Goal: Task Accomplishment & Management: Manage account settings

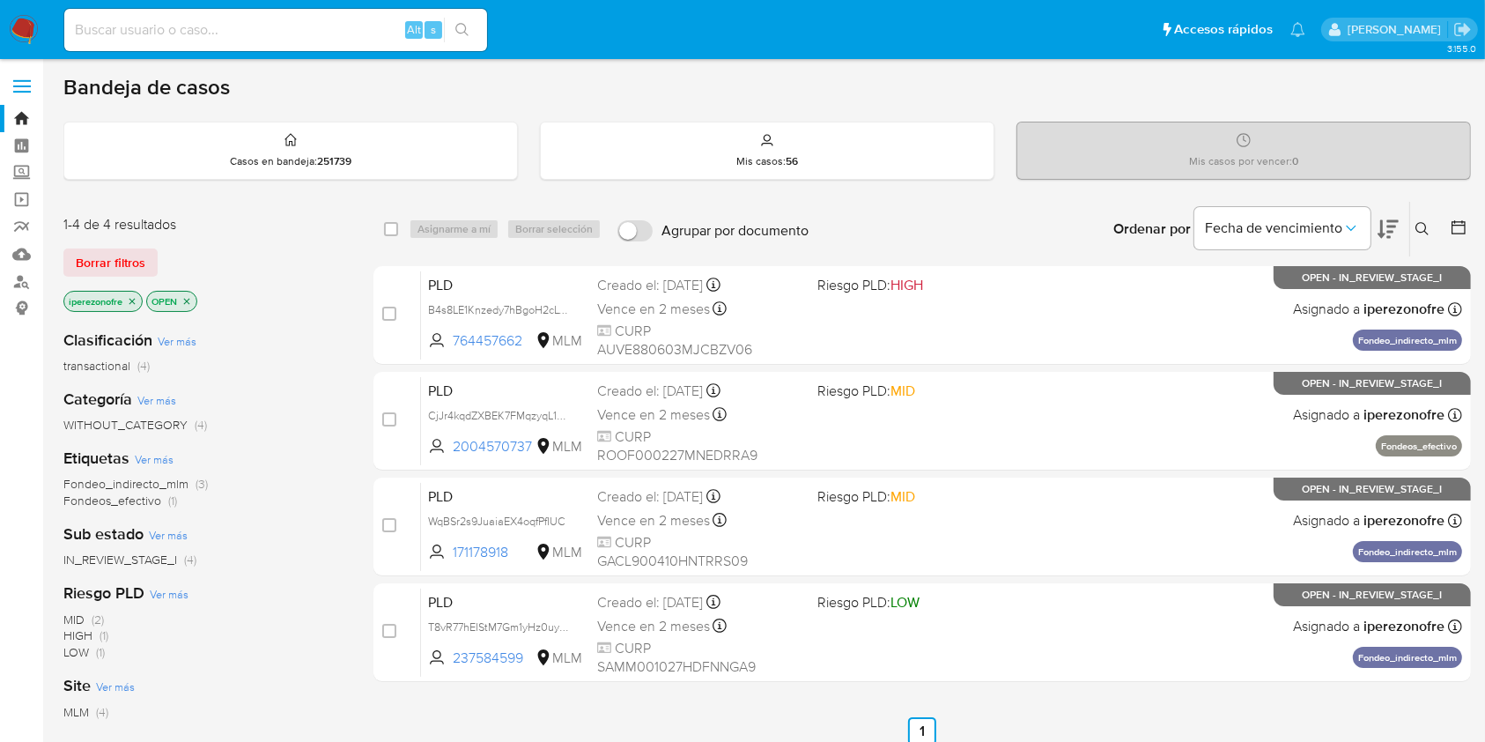
click at [280, 18] on input at bounding box center [275, 29] width 423 height 23
paste input "2046374108"
type input "2046374108"
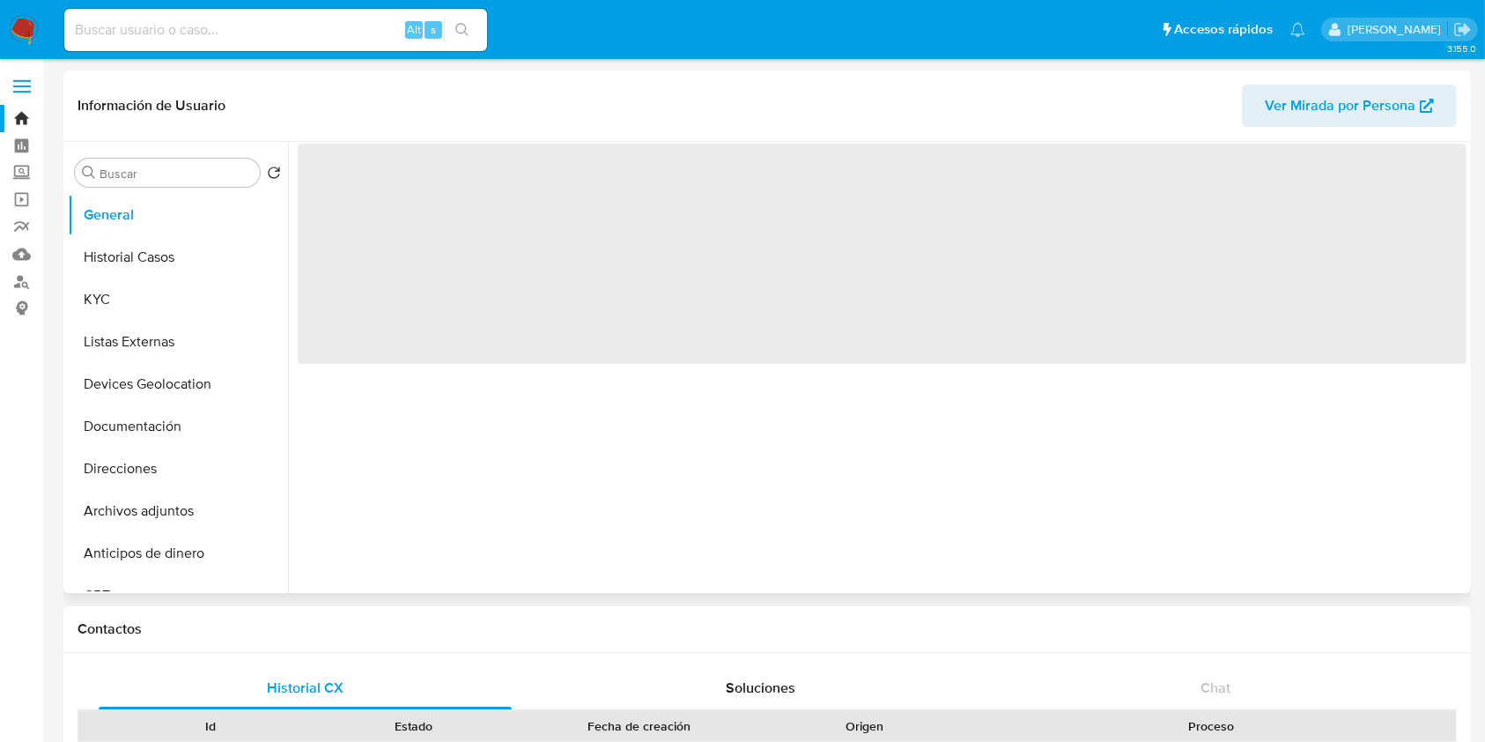
select select "10"
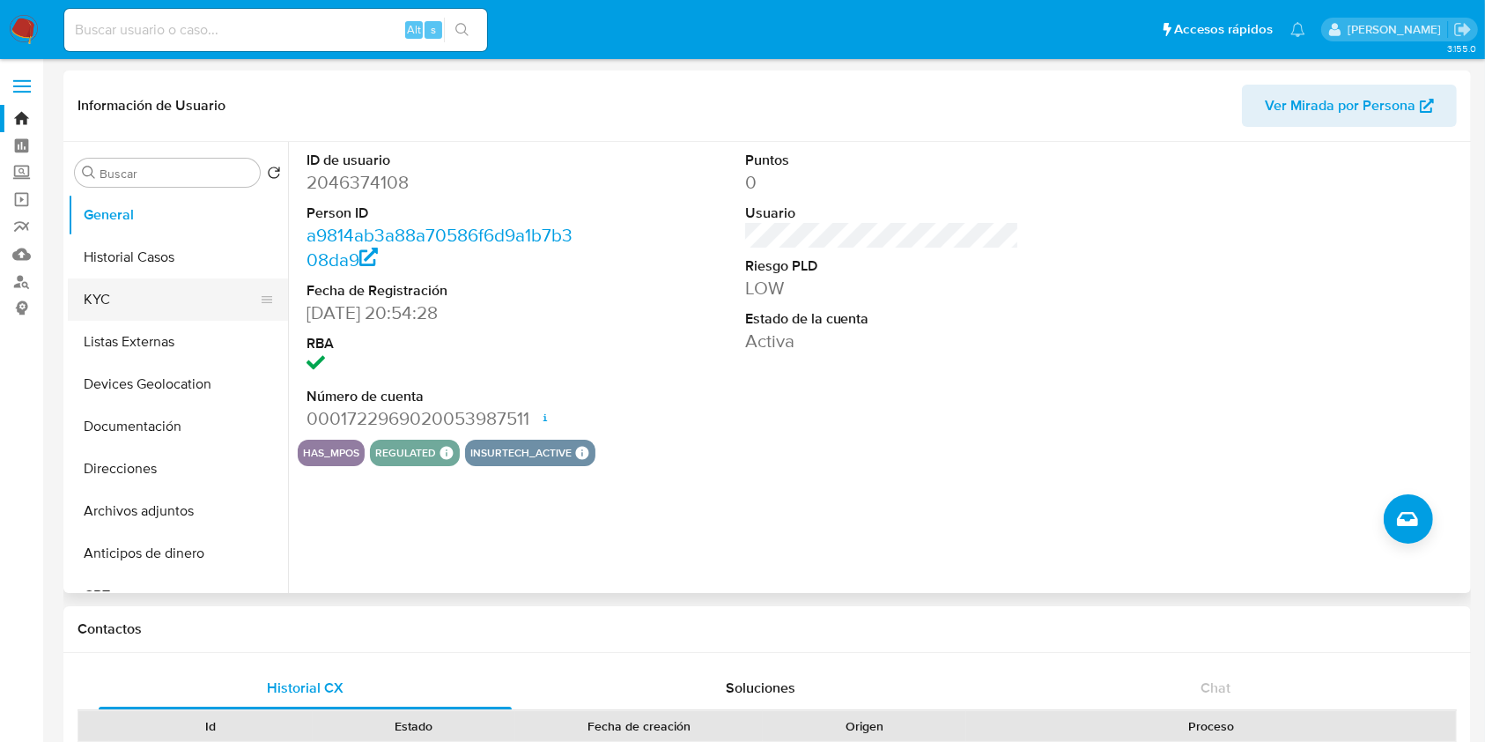
click at [128, 306] on button "KYC" at bounding box center [171, 299] width 206 height 42
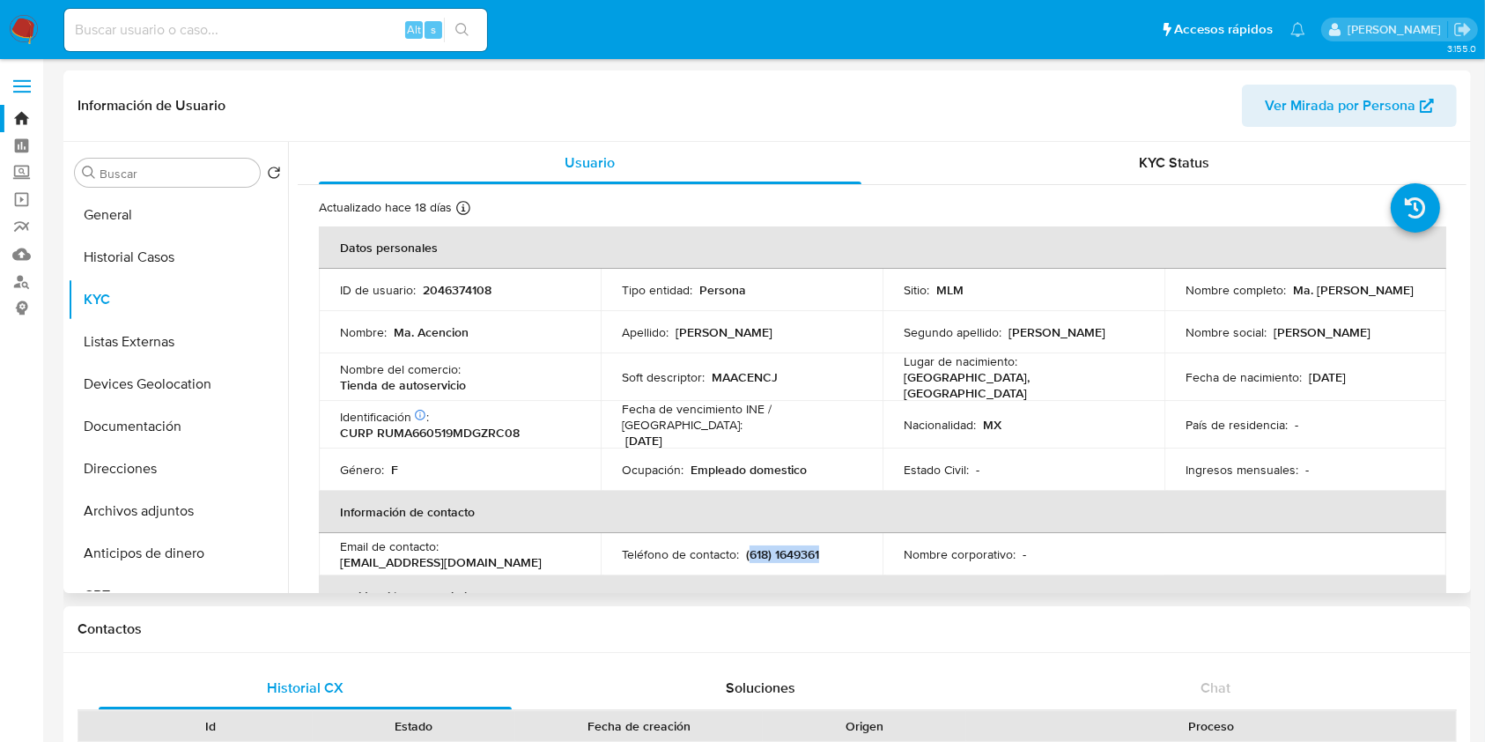
drag, startPoint x: 824, startPoint y: 544, endPoint x: 745, endPoint y: 544, distance: 78.4
click at [745, 546] on div "Teléfono de contacto : (618) 1649361" at bounding box center [742, 554] width 240 height 16
copy p "618) 1649361"
drag, startPoint x: 482, startPoint y: 546, endPoint x: 336, endPoint y: 550, distance: 146.3
click at [336, 550] on td "Email de contacto : 1919mariruiz@gmail.com" at bounding box center [460, 554] width 282 height 42
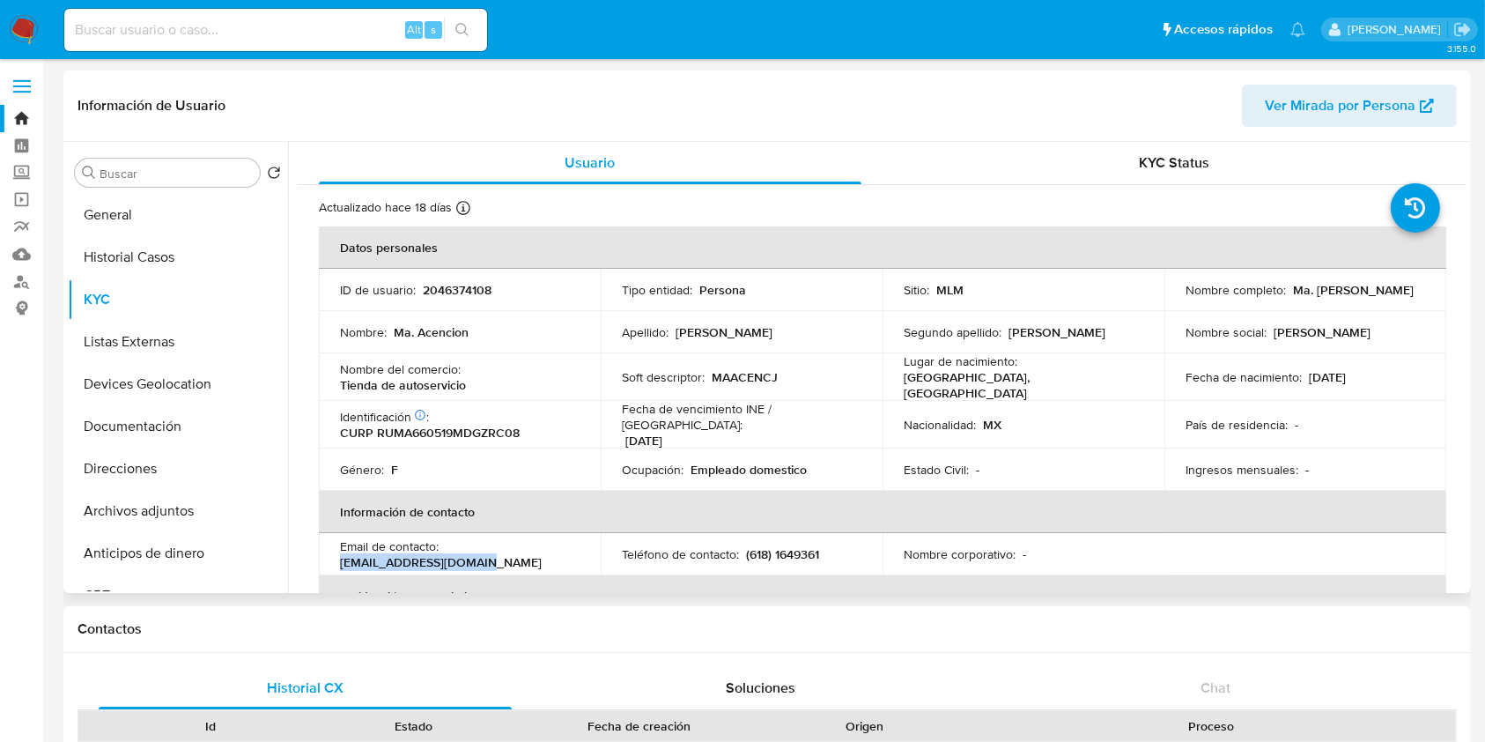
copy p "1919mariruiz@gmail.com"
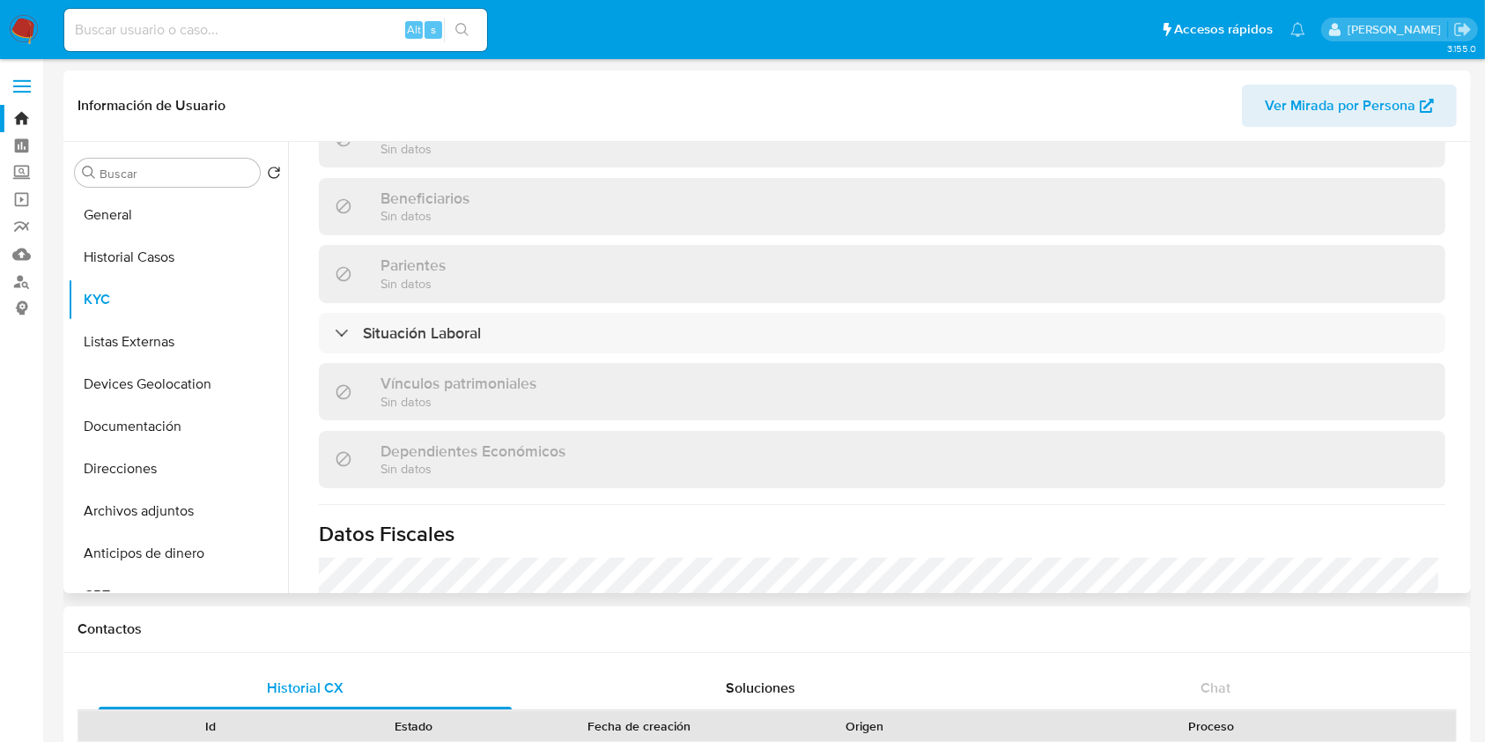
scroll to position [892, 0]
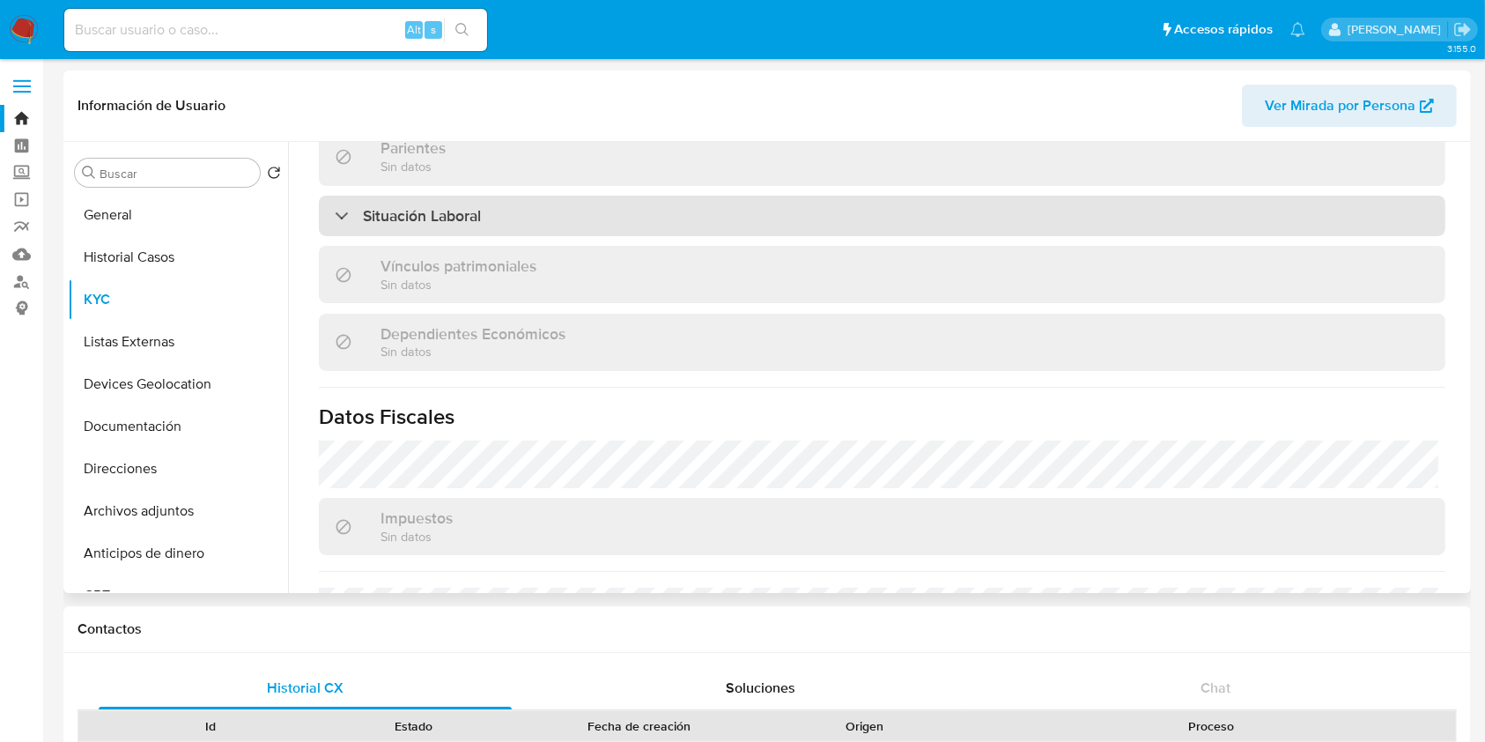
click at [561, 214] on div "Situación Laboral" at bounding box center [882, 216] width 1127 height 41
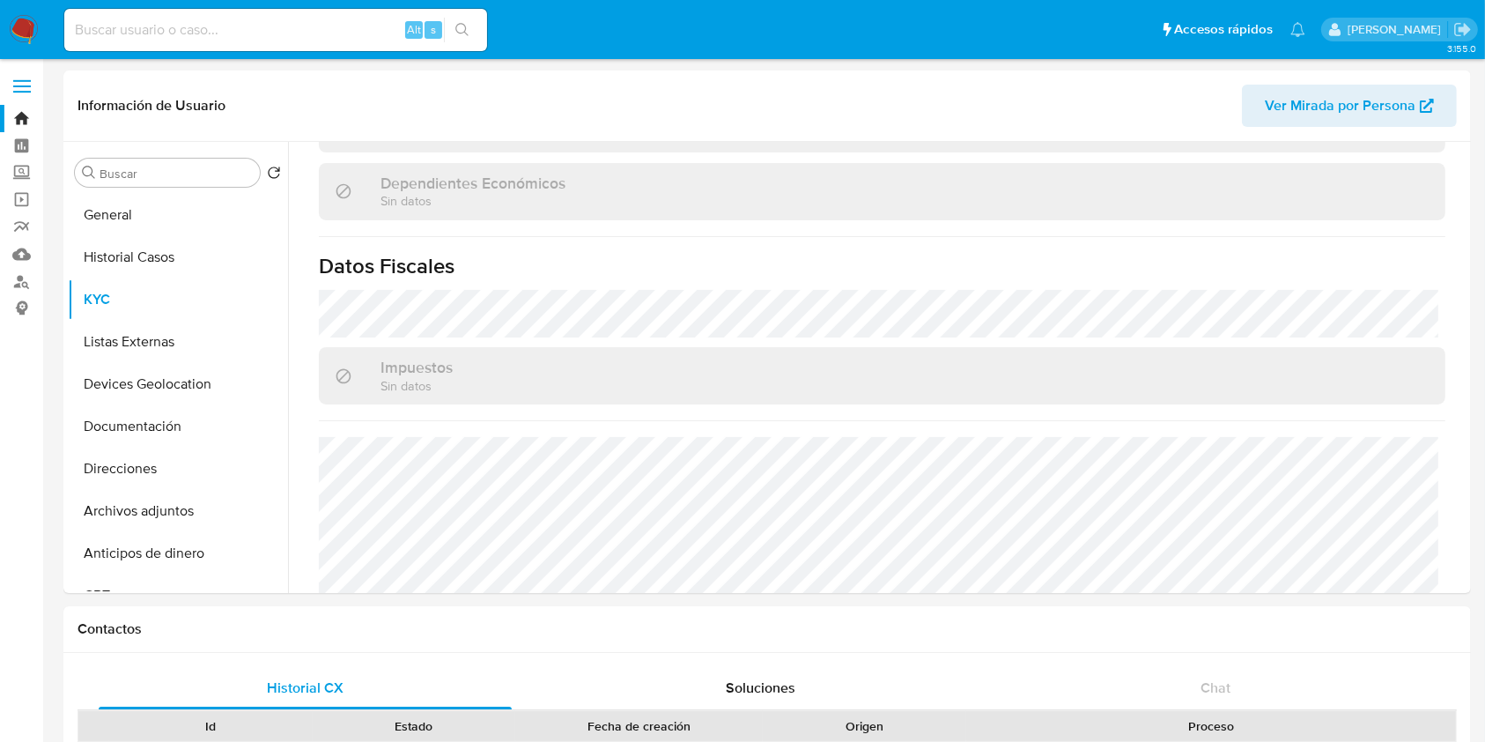
scroll to position [1362, 0]
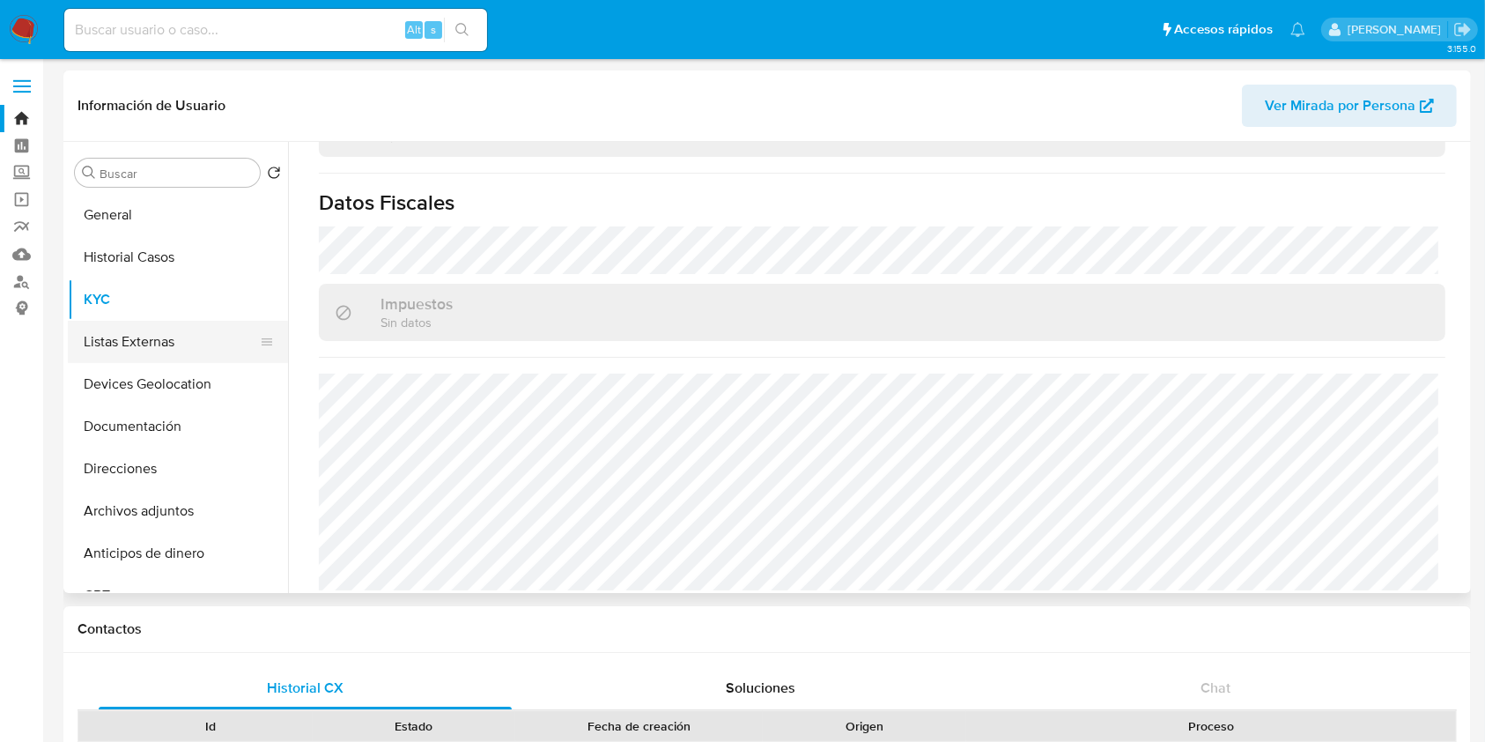
click at [165, 335] on button "Listas Externas" at bounding box center [171, 342] width 206 height 42
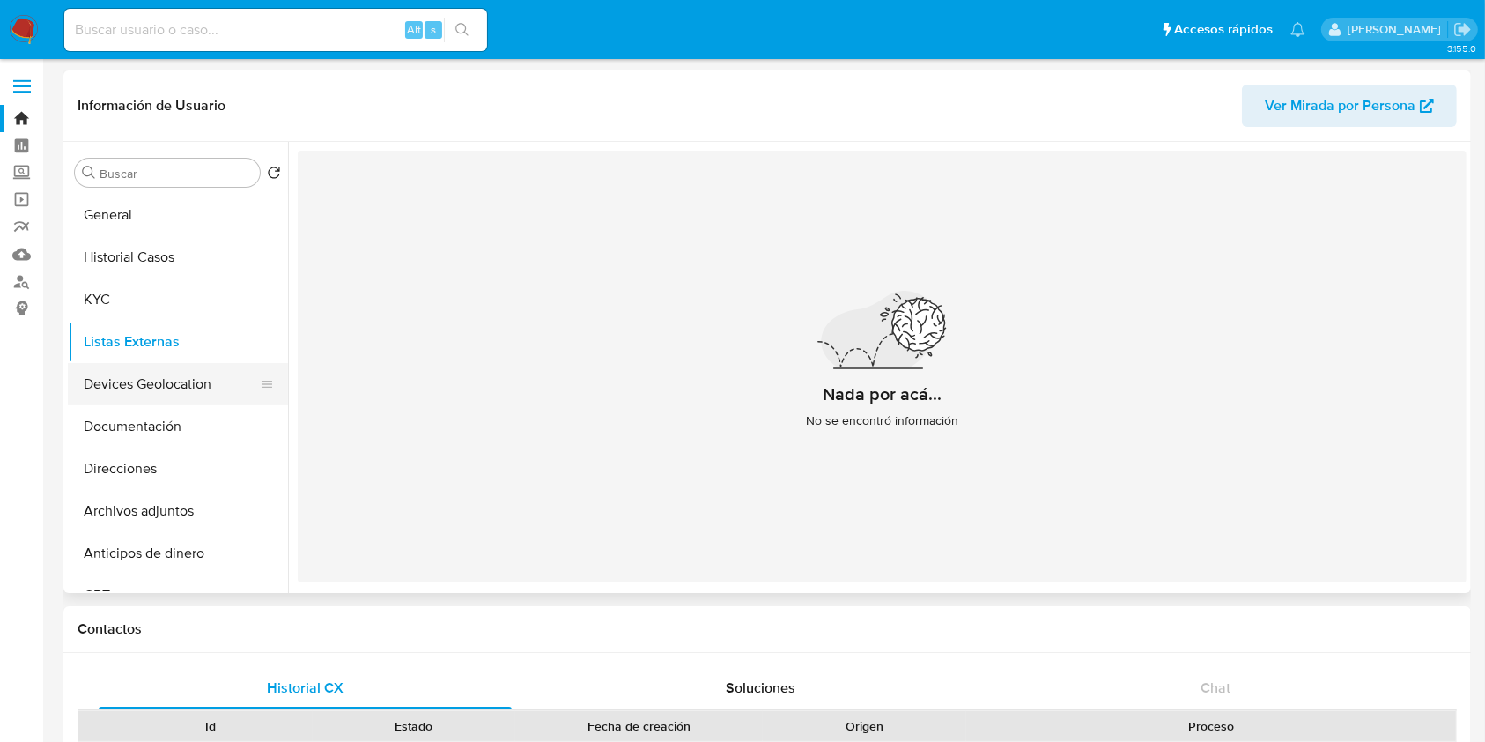
click at [164, 384] on button "Devices Geolocation" at bounding box center [171, 384] width 206 height 42
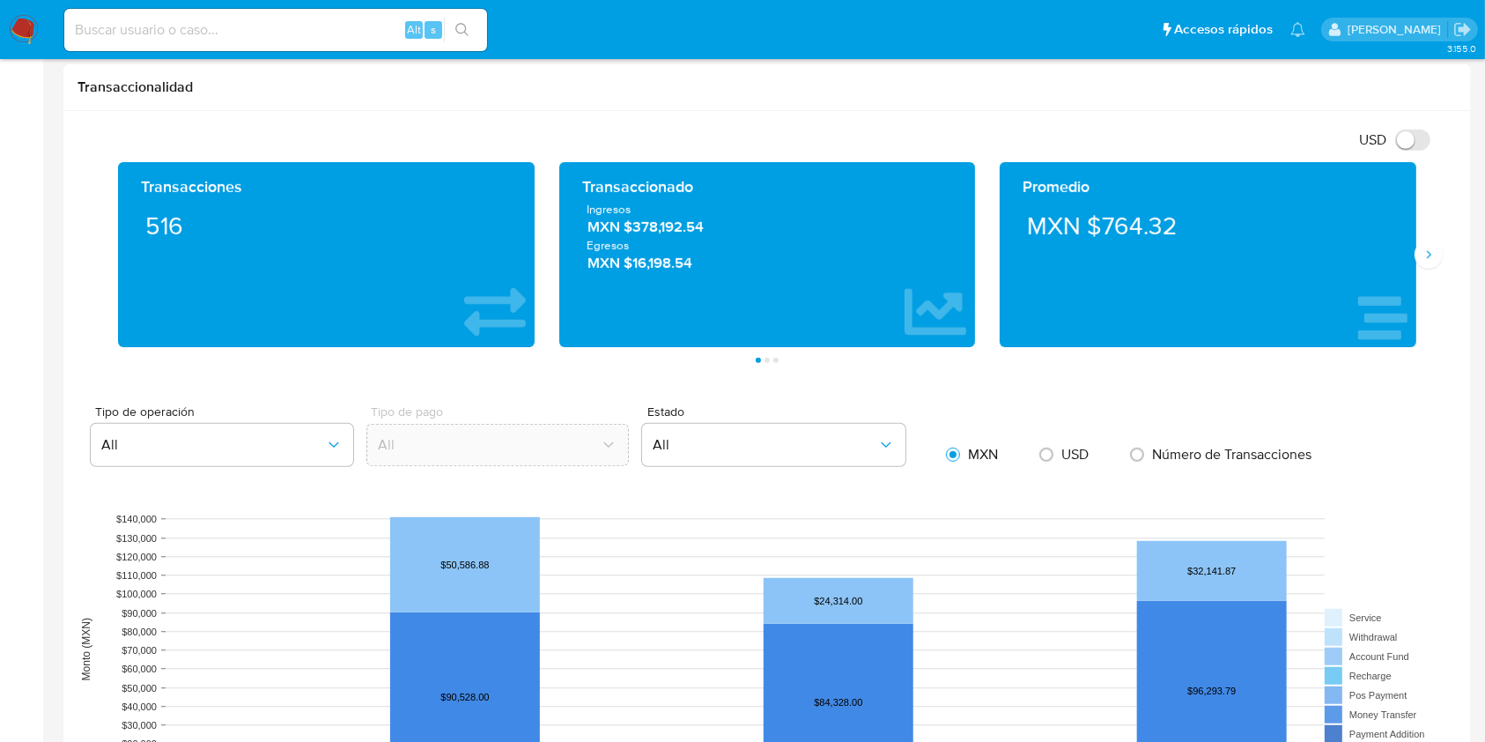
scroll to position [587, 0]
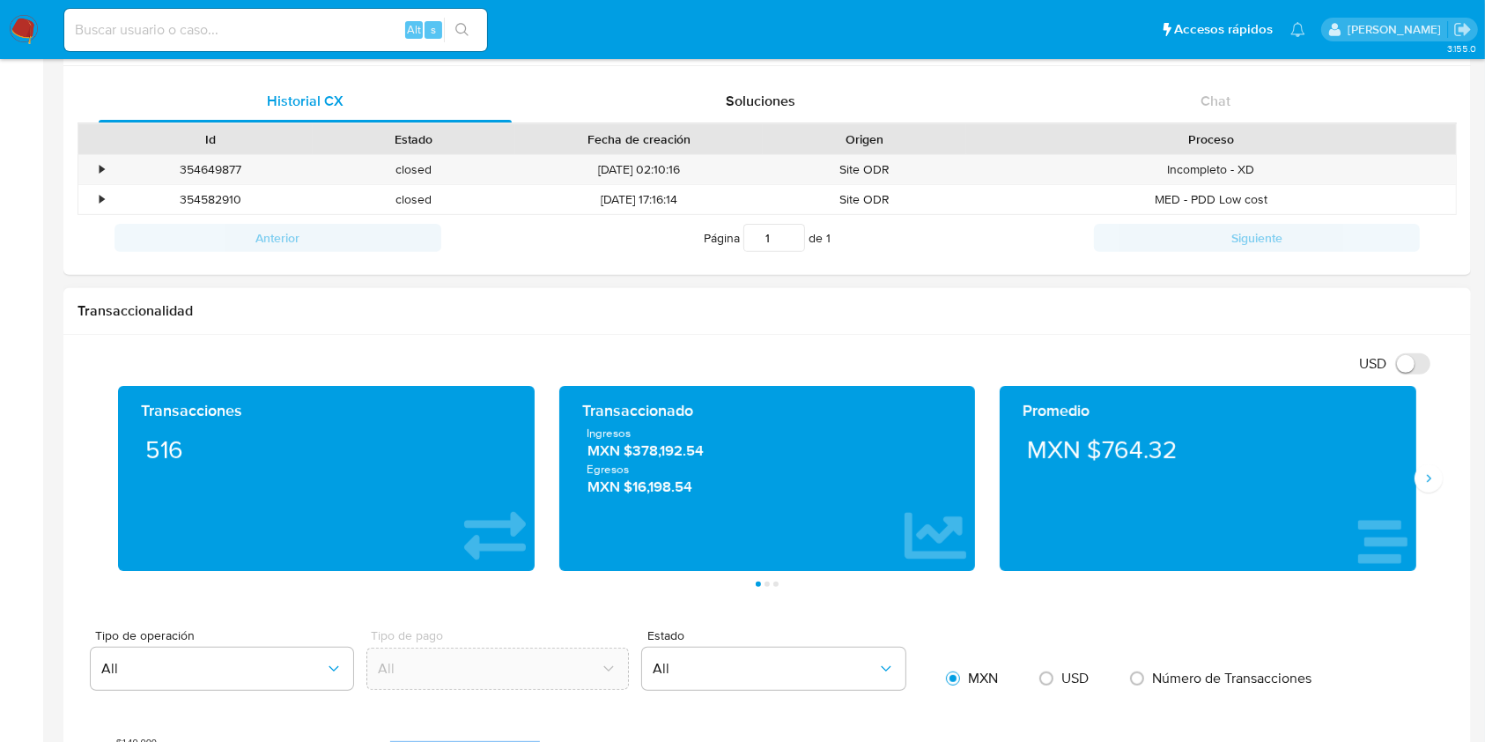
click at [1433, 491] on div "Transacciones 516 Transaccionado Ingresos MXN $378,192.54 Egresos MXN $16,198.5…" at bounding box center [767, 486] width 1379 height 201
click at [1429, 483] on icon "Siguiente" at bounding box center [1429, 478] width 14 height 14
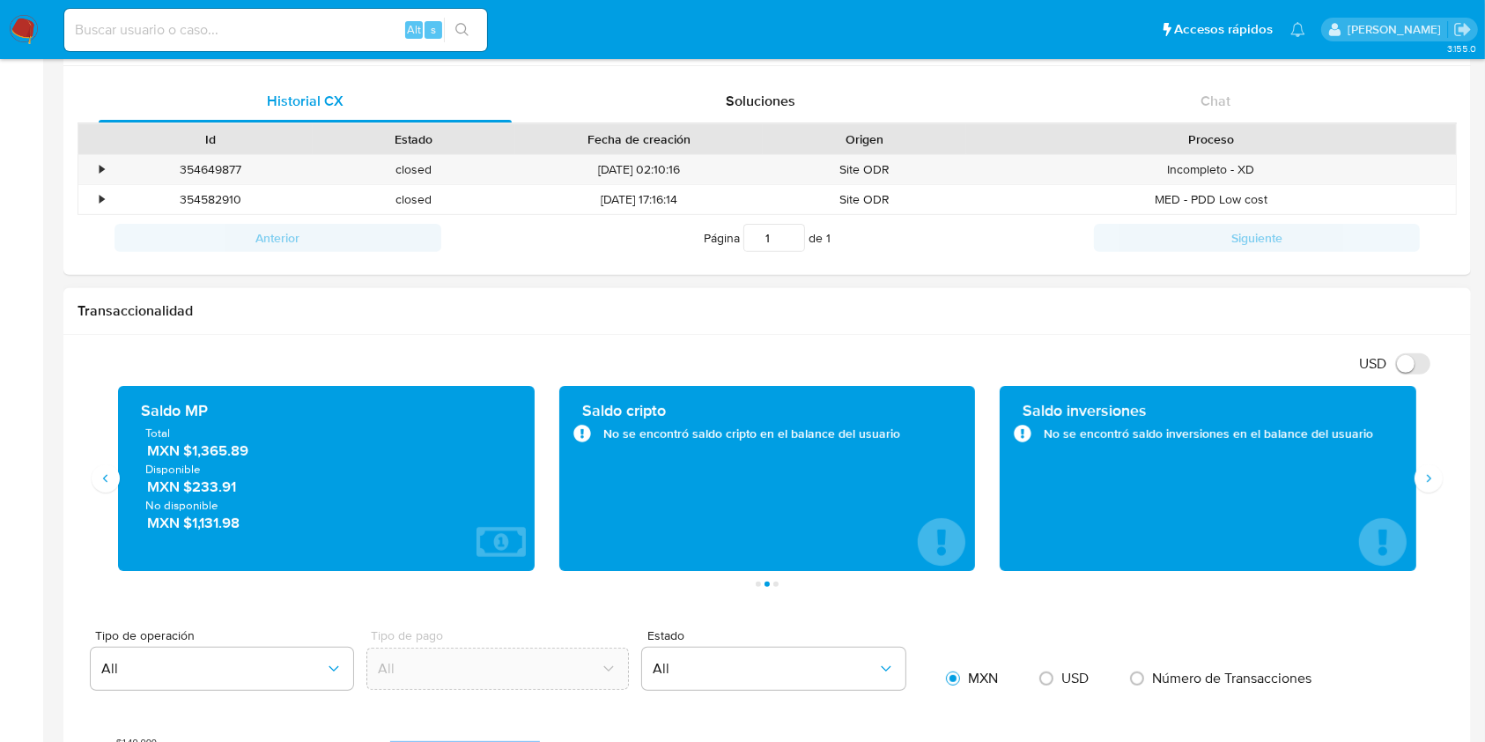
drag, startPoint x: 252, startPoint y: 452, endPoint x: 190, endPoint y: 454, distance: 61.7
click at [190, 454] on span "MXN $1,365.89" at bounding box center [327, 451] width 360 height 20
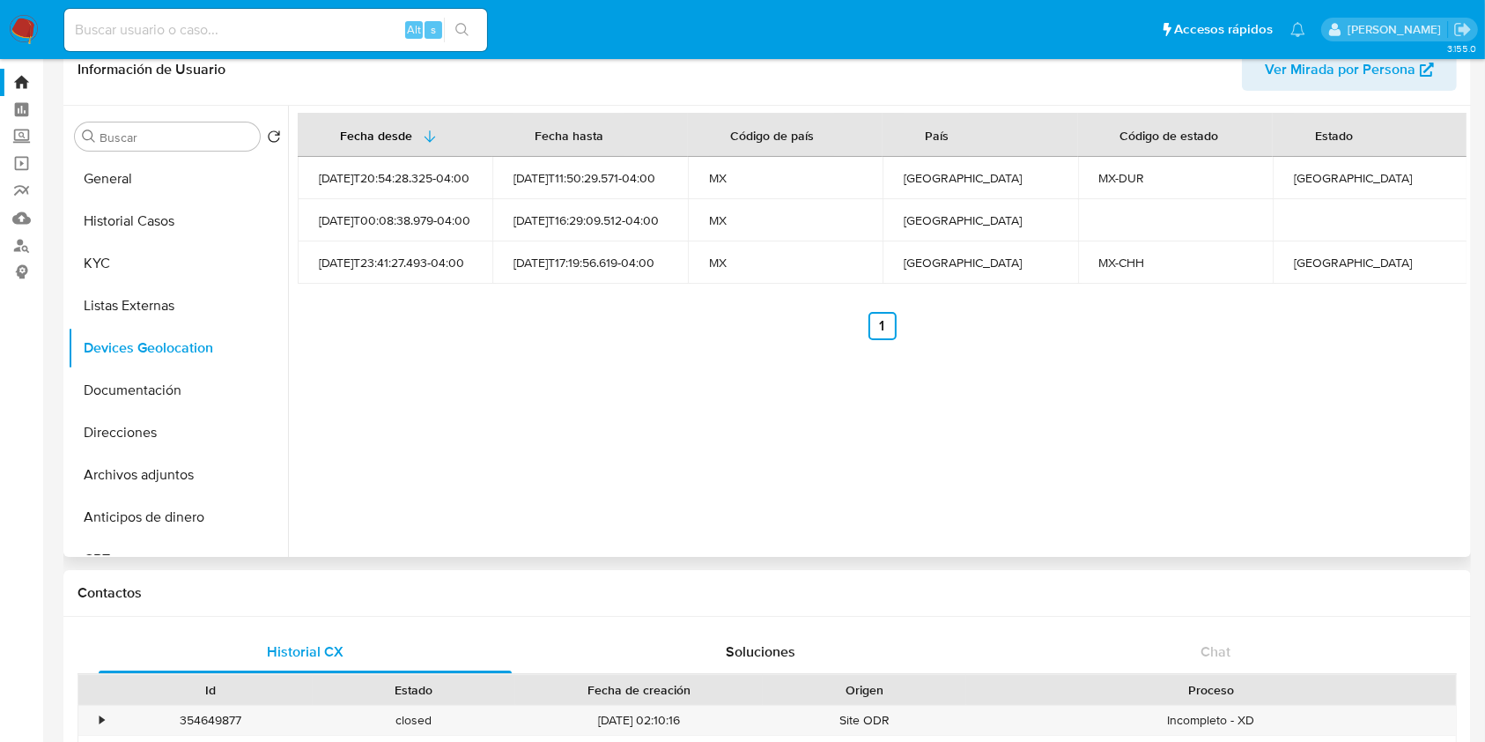
scroll to position [0, 0]
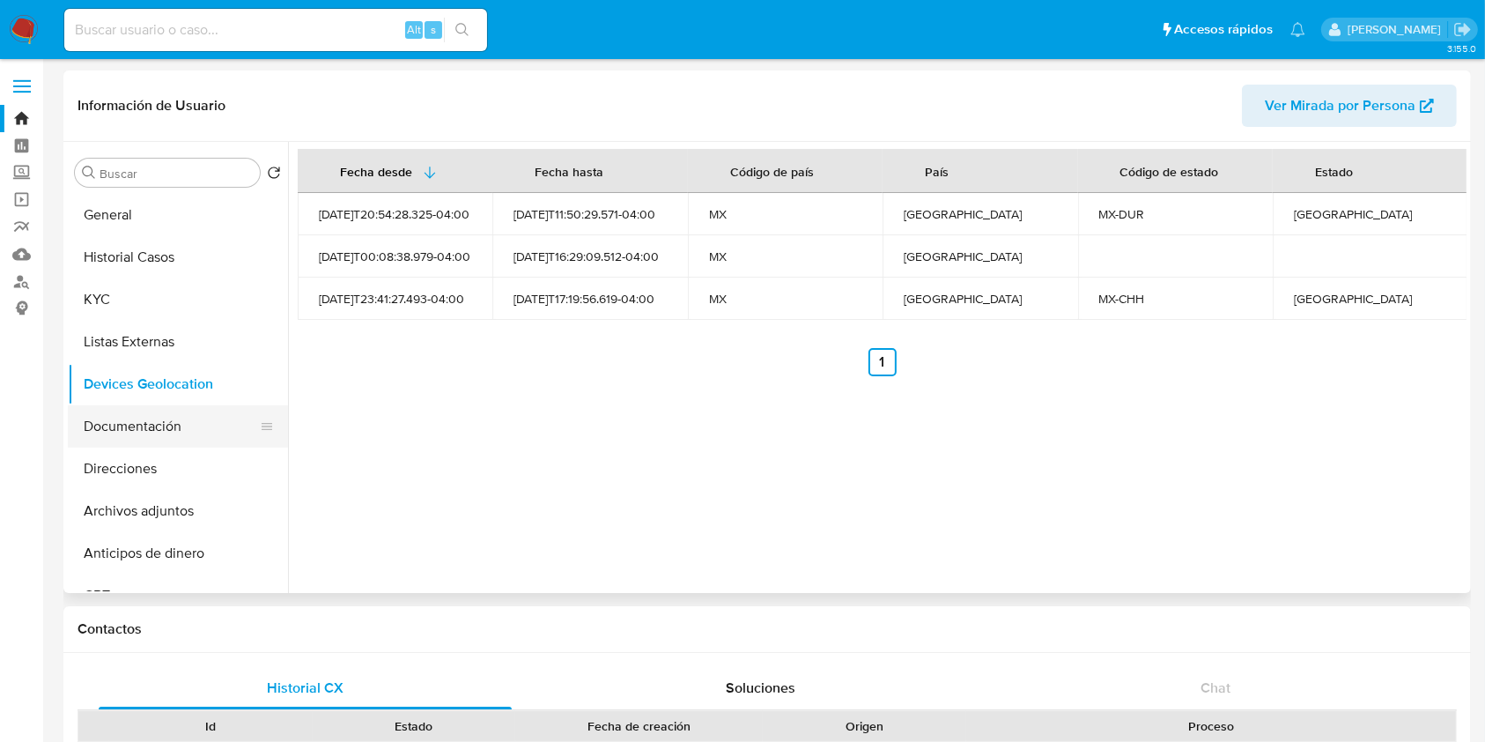
click at [121, 425] on button "Documentación" at bounding box center [171, 426] width 206 height 42
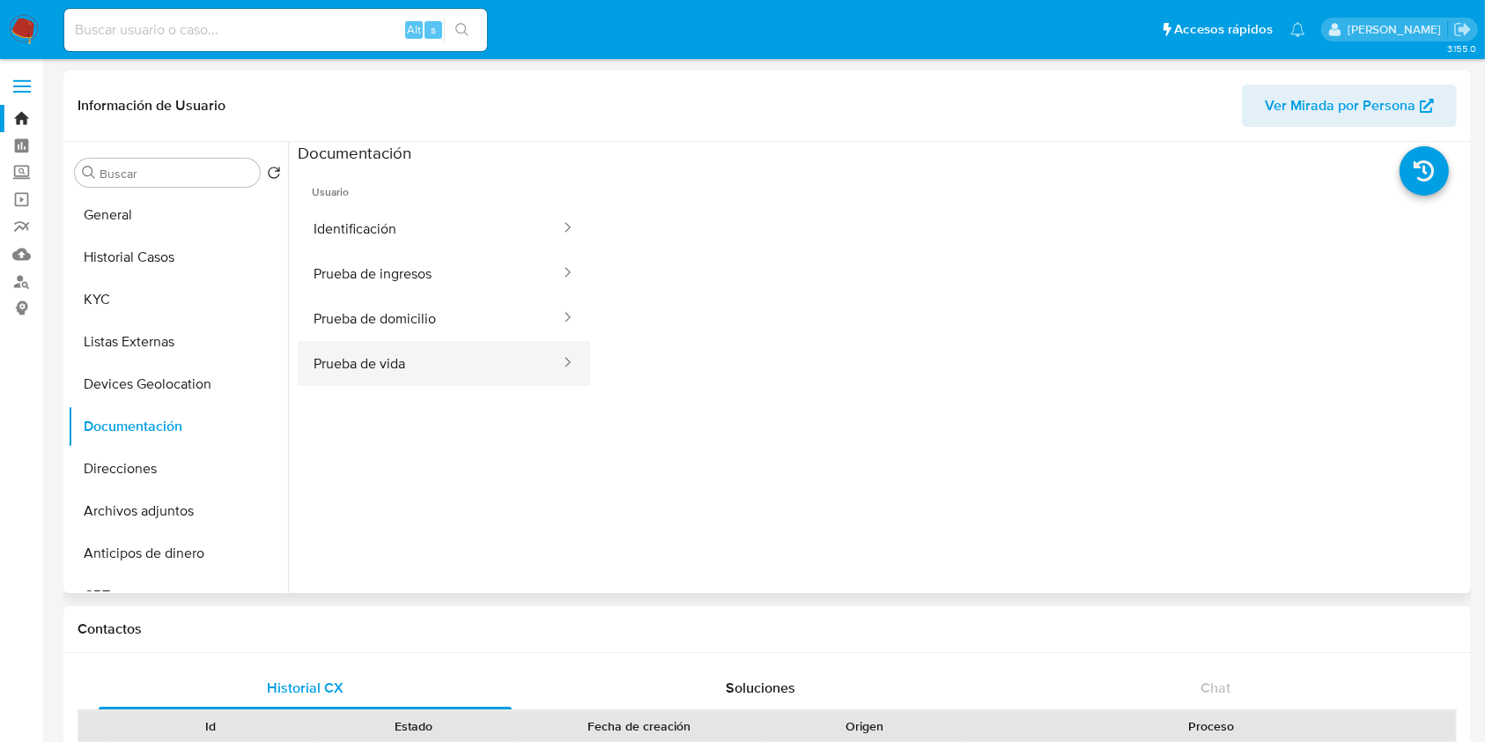
click at [459, 351] on button "Prueba de vida" at bounding box center [430, 363] width 264 height 45
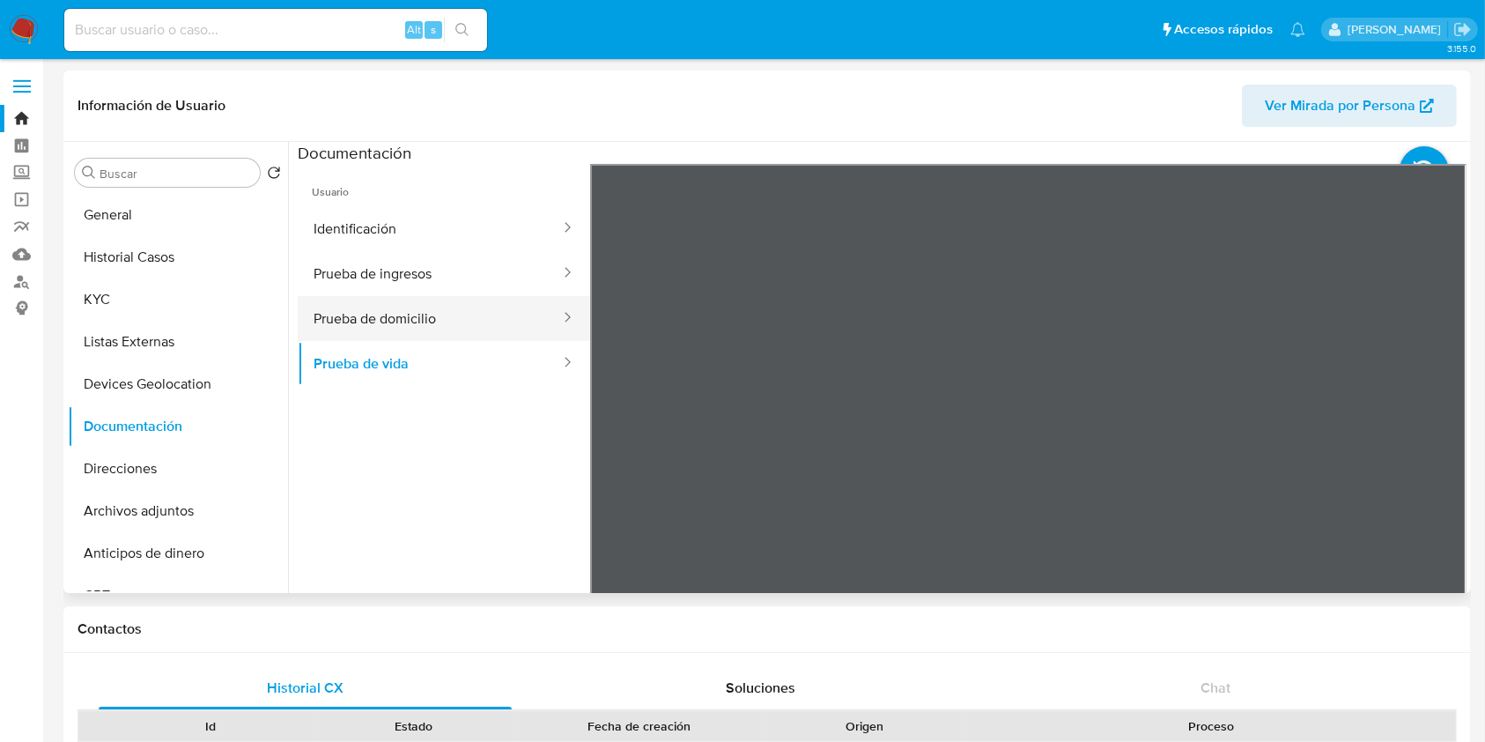
click at [506, 330] on button "Prueba de domicilio" at bounding box center [430, 318] width 264 height 45
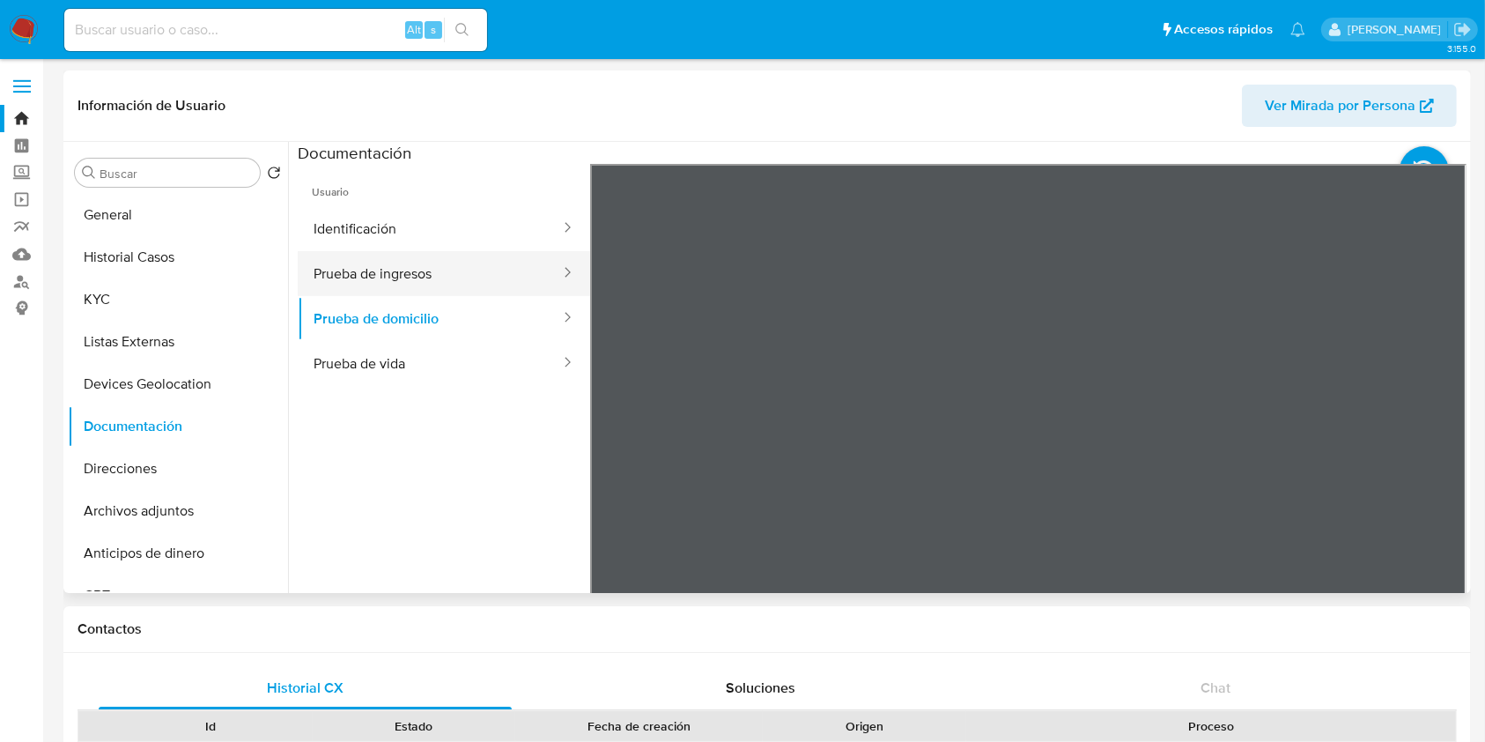
click at [408, 254] on button "Prueba de ingresos" at bounding box center [430, 273] width 264 height 45
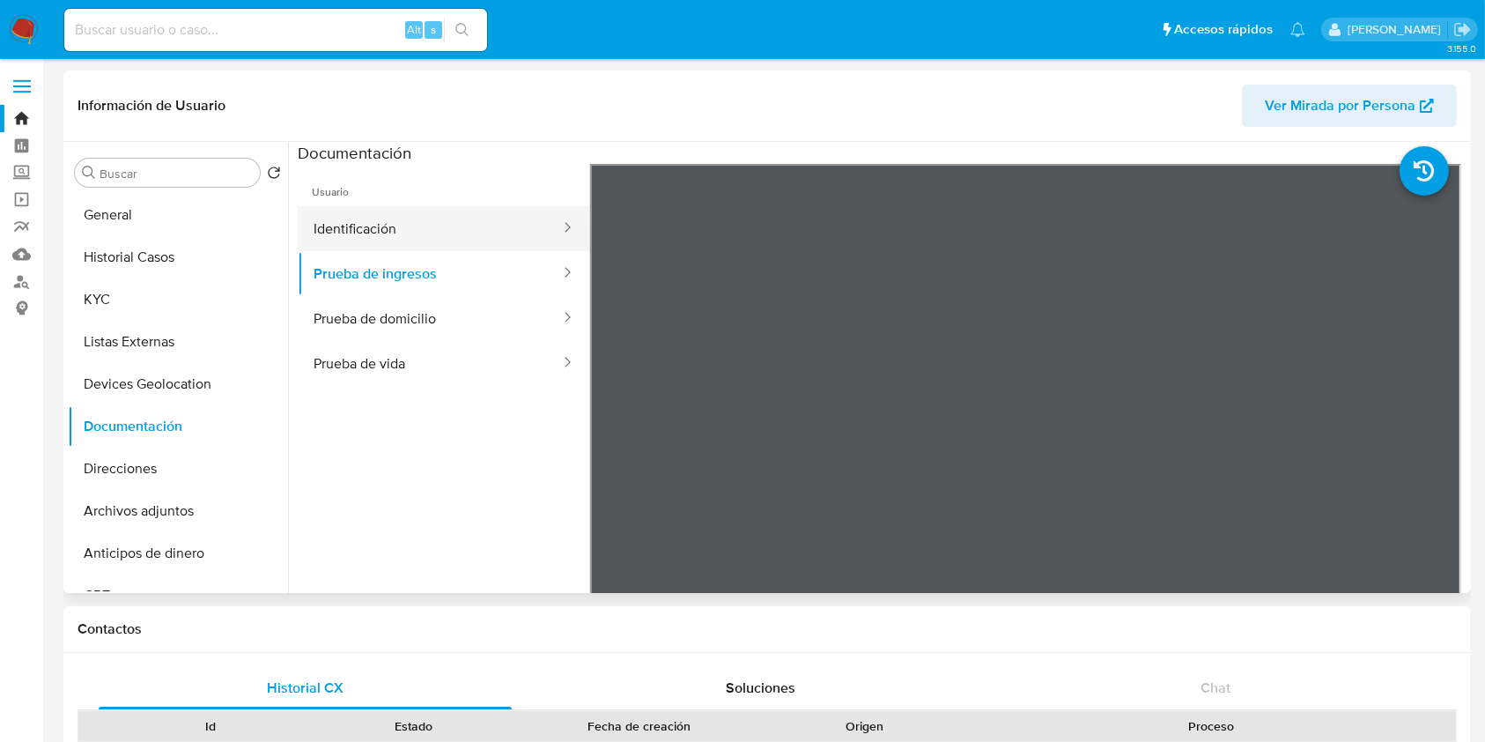
click at [373, 237] on button "Identificación" at bounding box center [430, 228] width 264 height 45
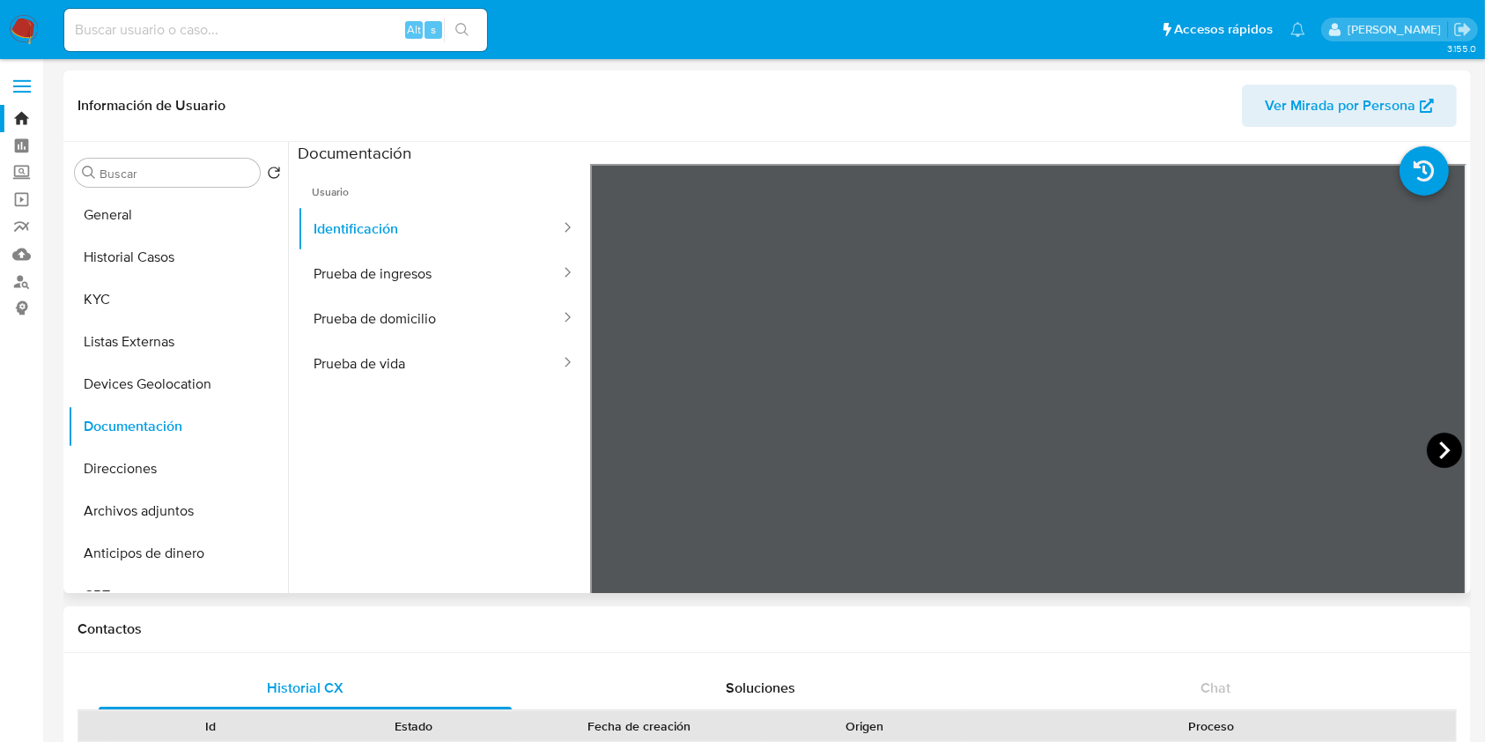
click at [1439, 445] on icon at bounding box center [1444, 450] width 11 height 18
click at [410, 363] on button "Prueba de vida" at bounding box center [430, 363] width 264 height 45
click at [135, 304] on button "KYC" at bounding box center [171, 299] width 206 height 42
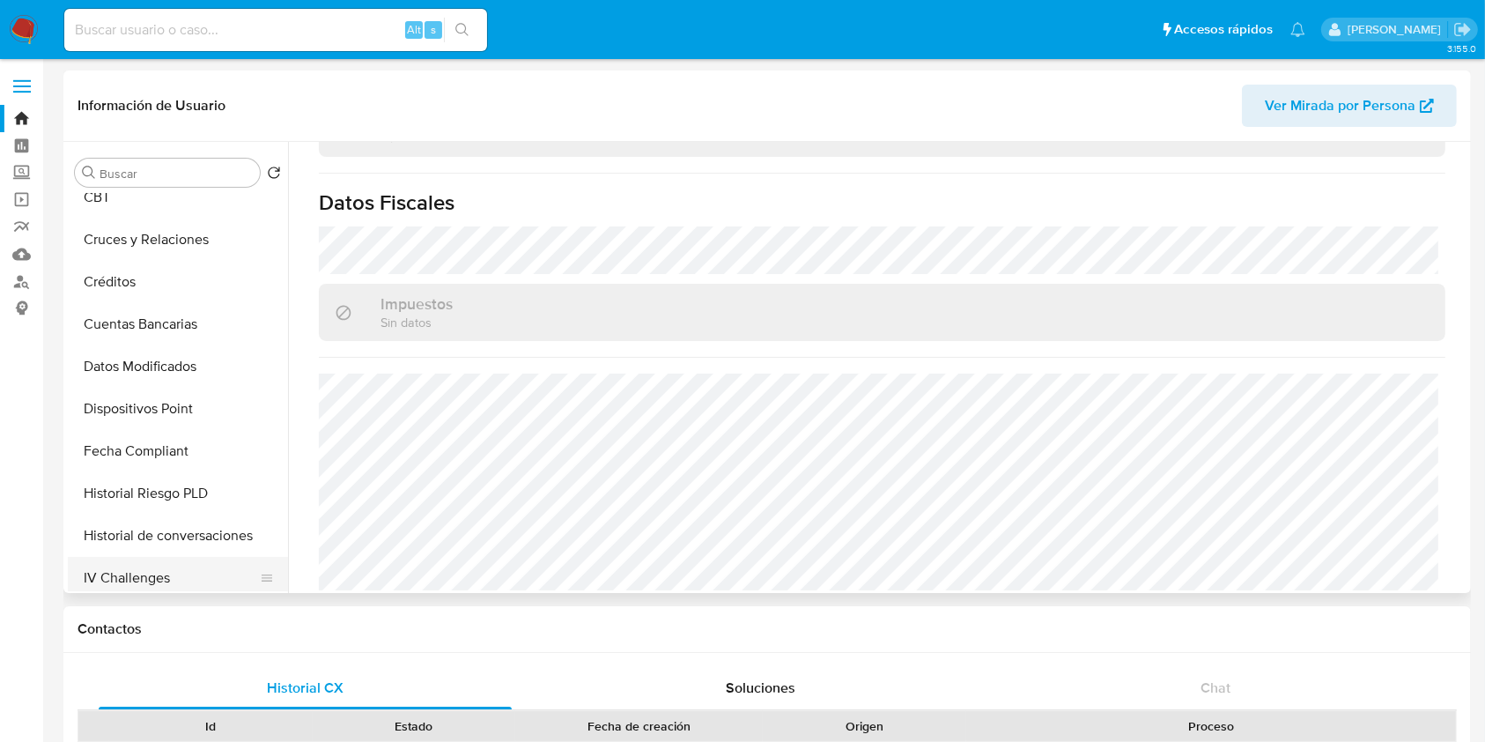
scroll to position [469, 0]
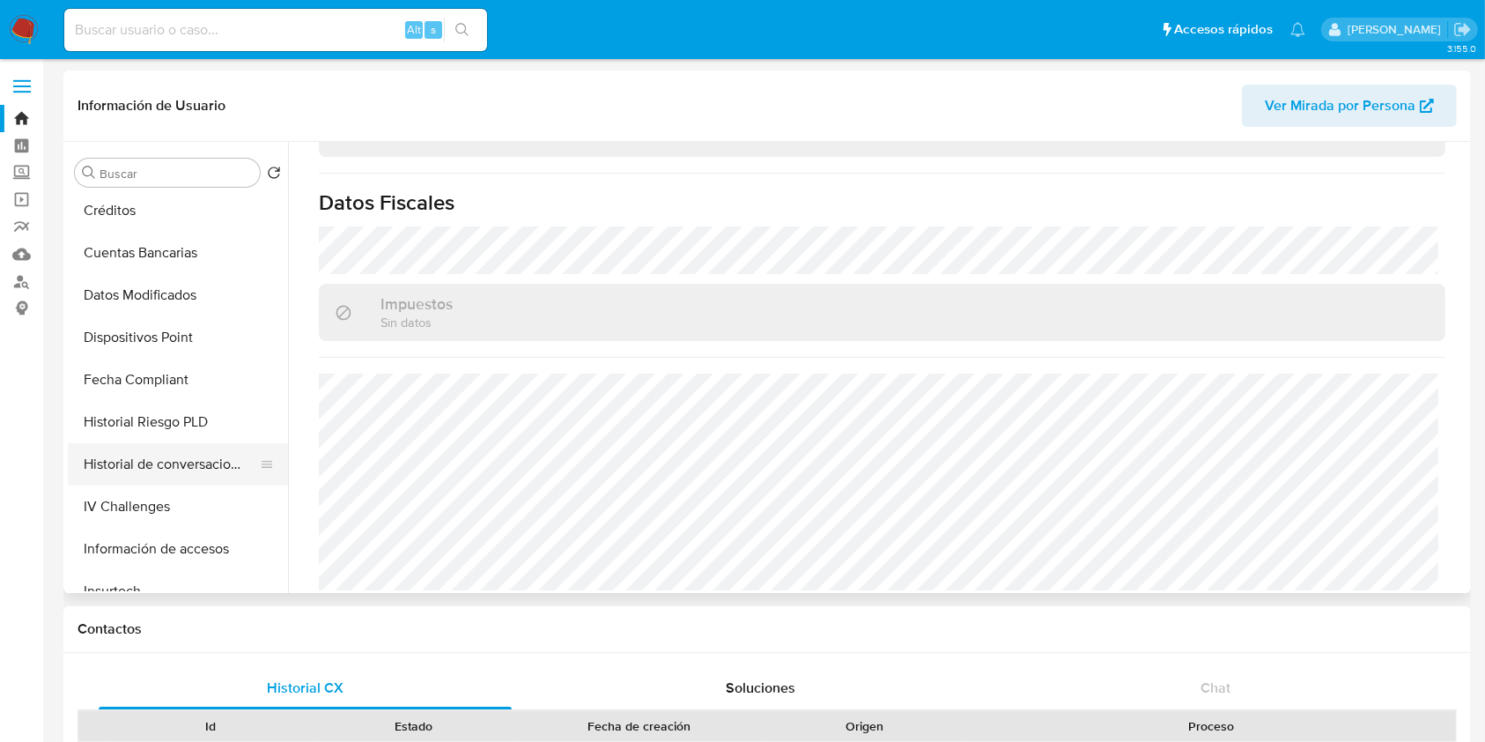
click at [169, 454] on button "Historial de conversaciones" at bounding box center [171, 464] width 206 height 42
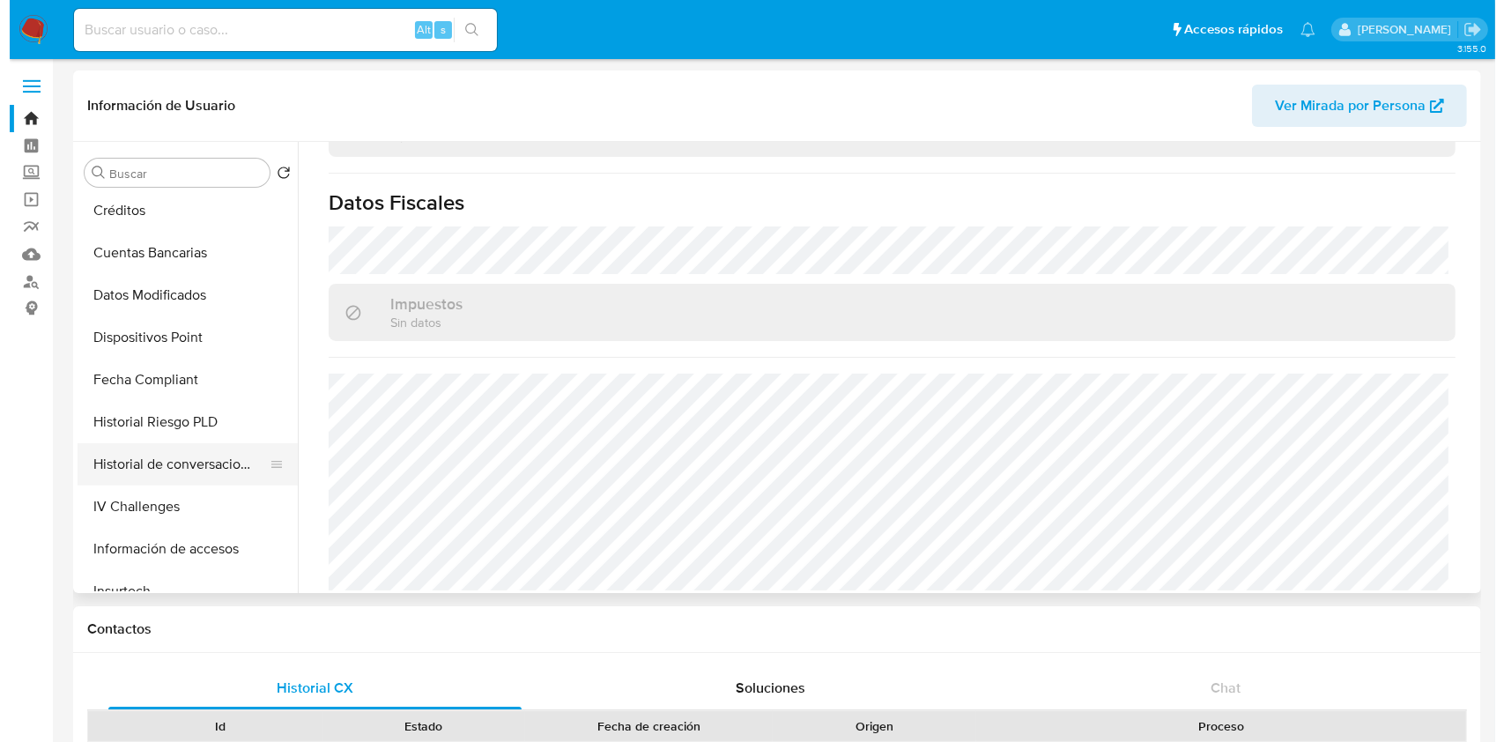
scroll to position [0, 0]
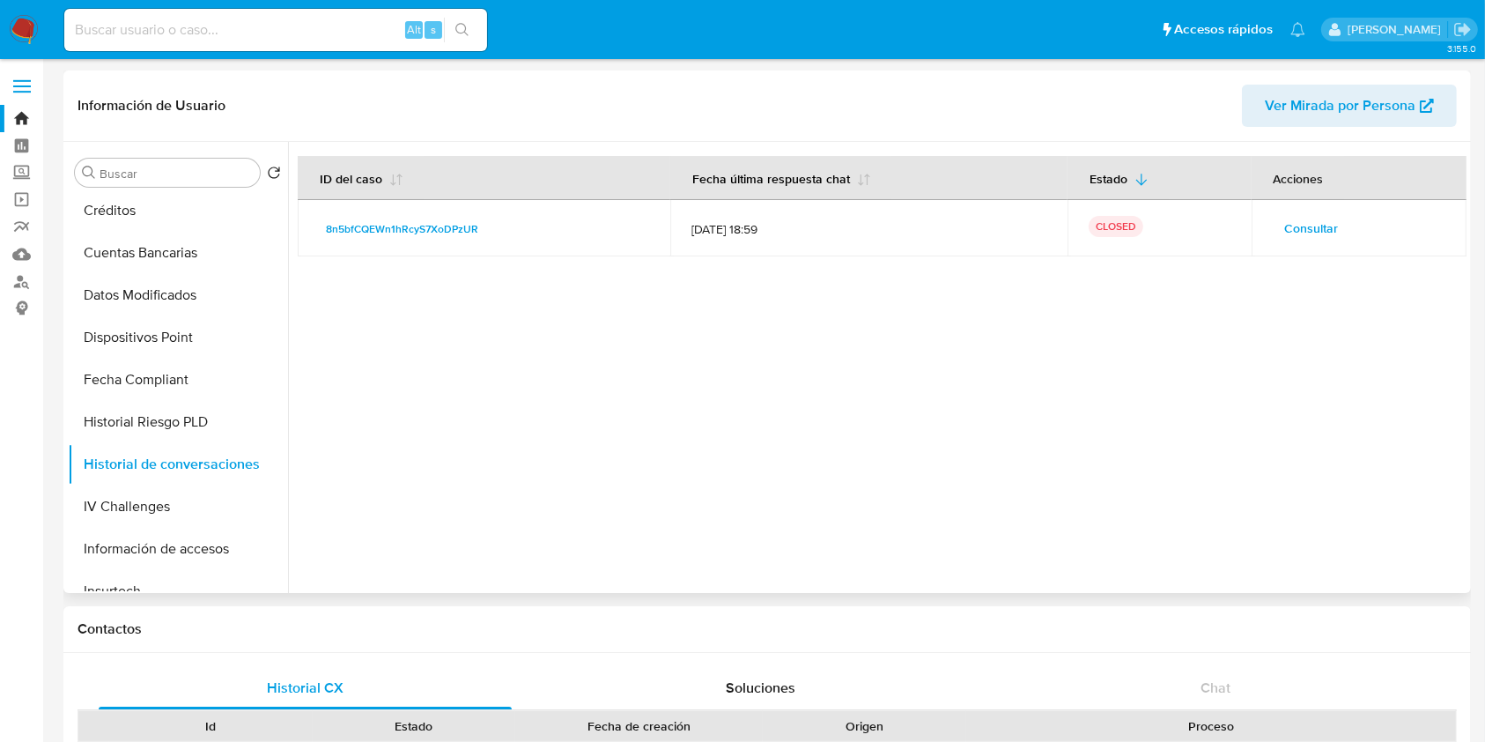
click at [1310, 233] on span "Consultar" at bounding box center [1312, 228] width 54 height 25
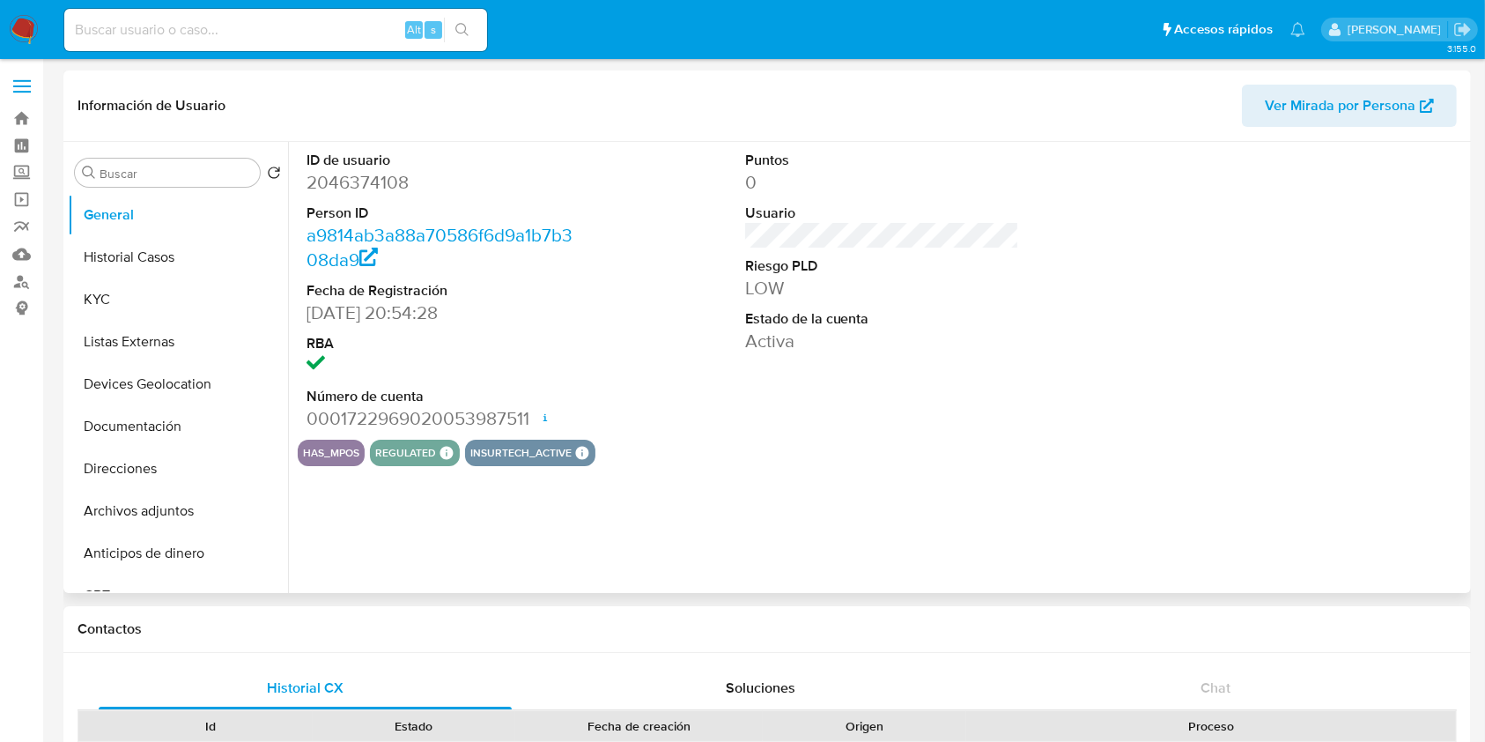
select select "10"
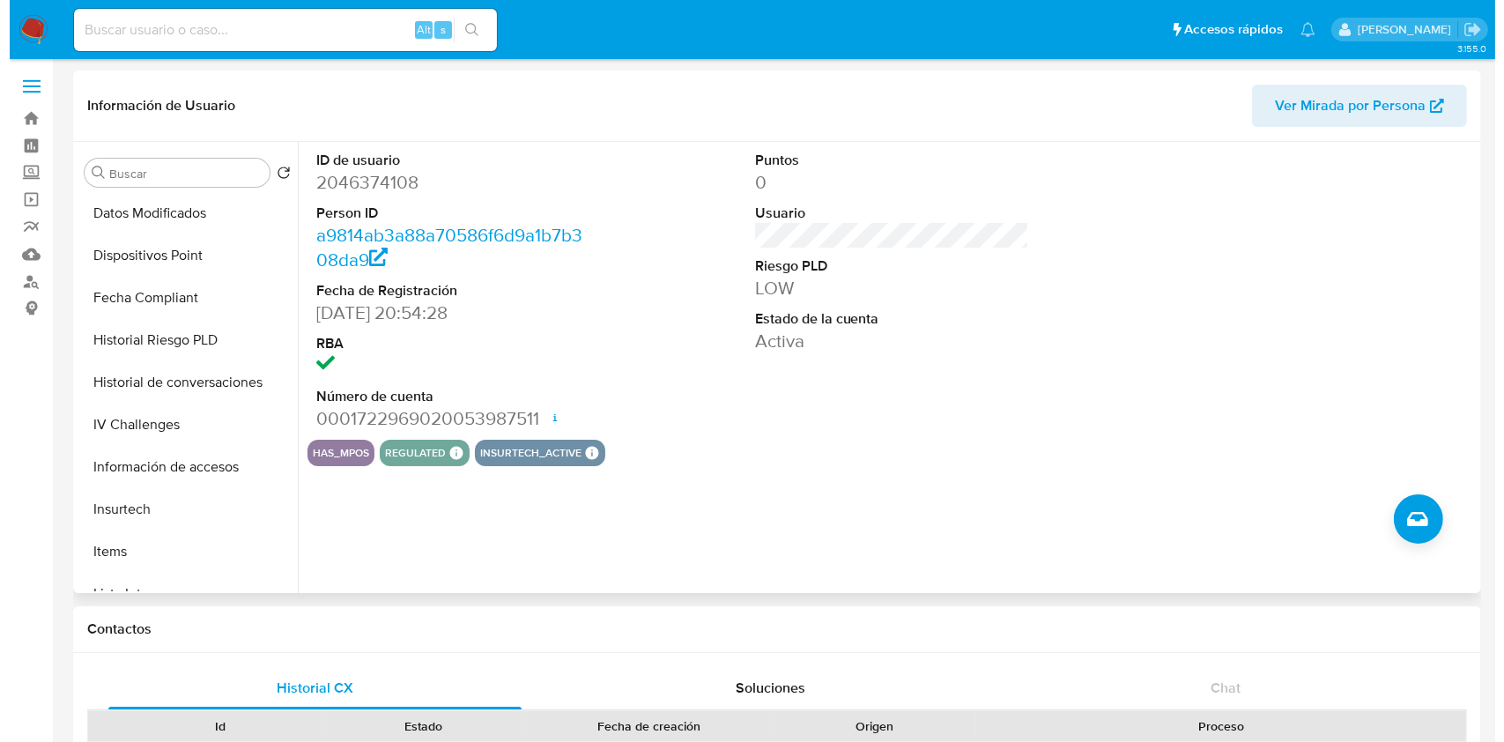
scroll to position [587, 0]
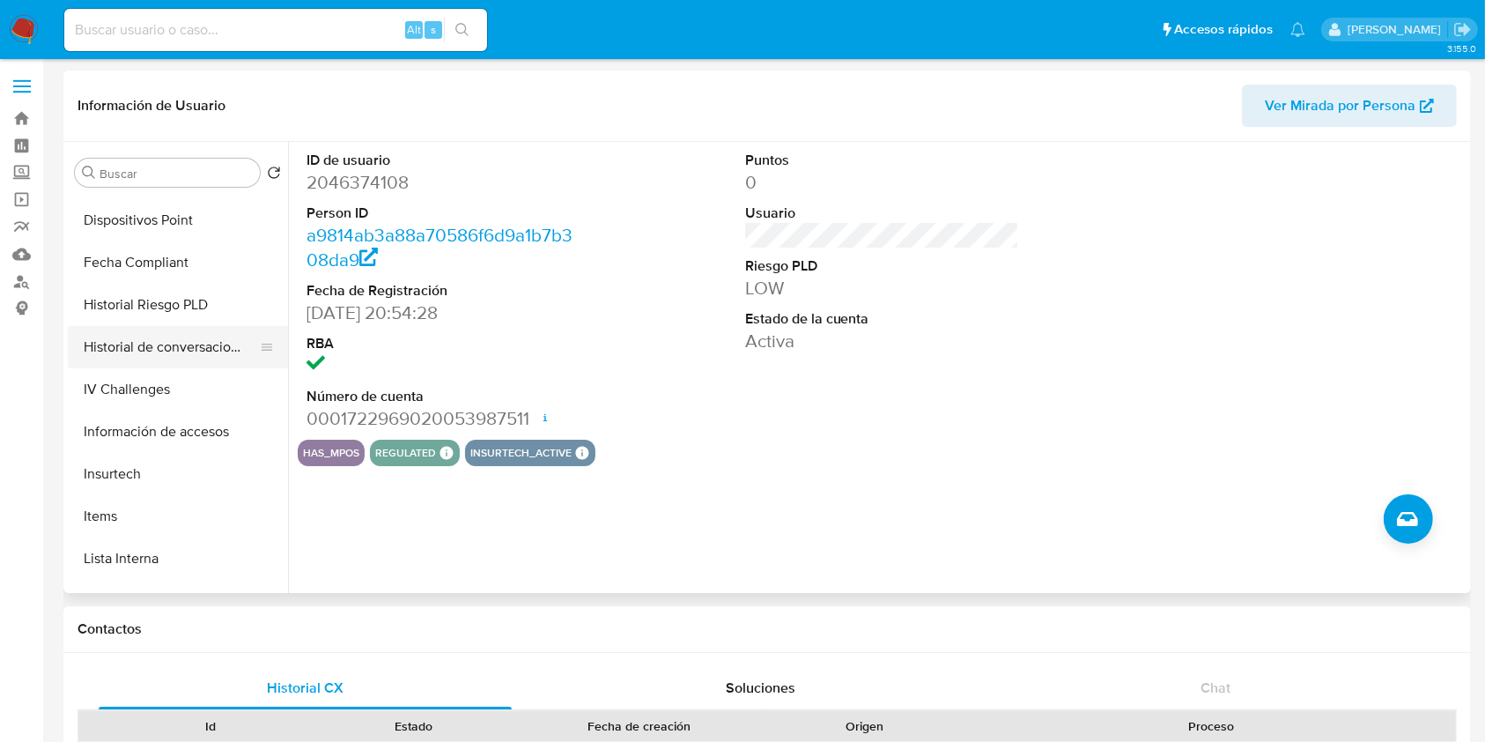
click at [183, 344] on button "Historial de conversaciones" at bounding box center [171, 347] width 206 height 42
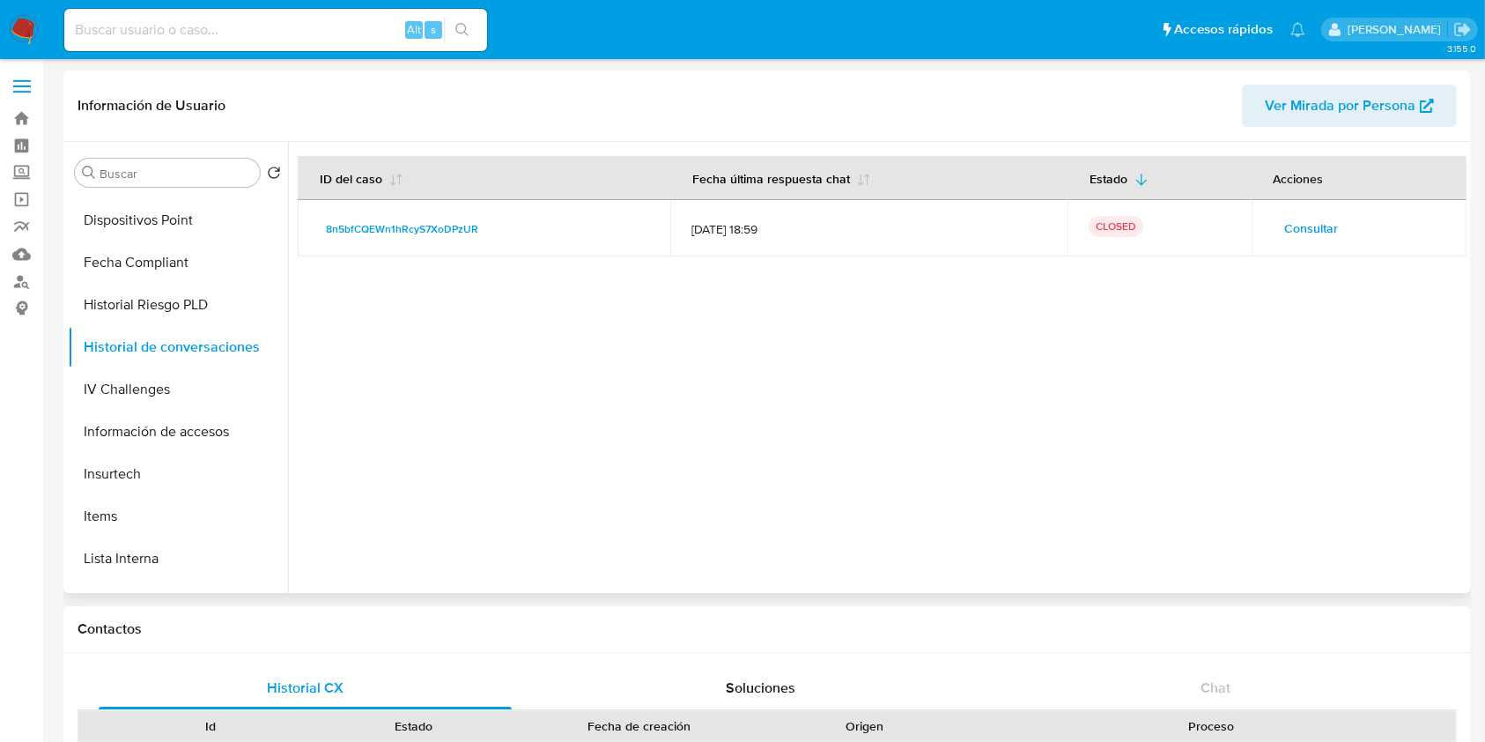
click at [1285, 222] on span "Consultar" at bounding box center [1312, 228] width 54 height 25
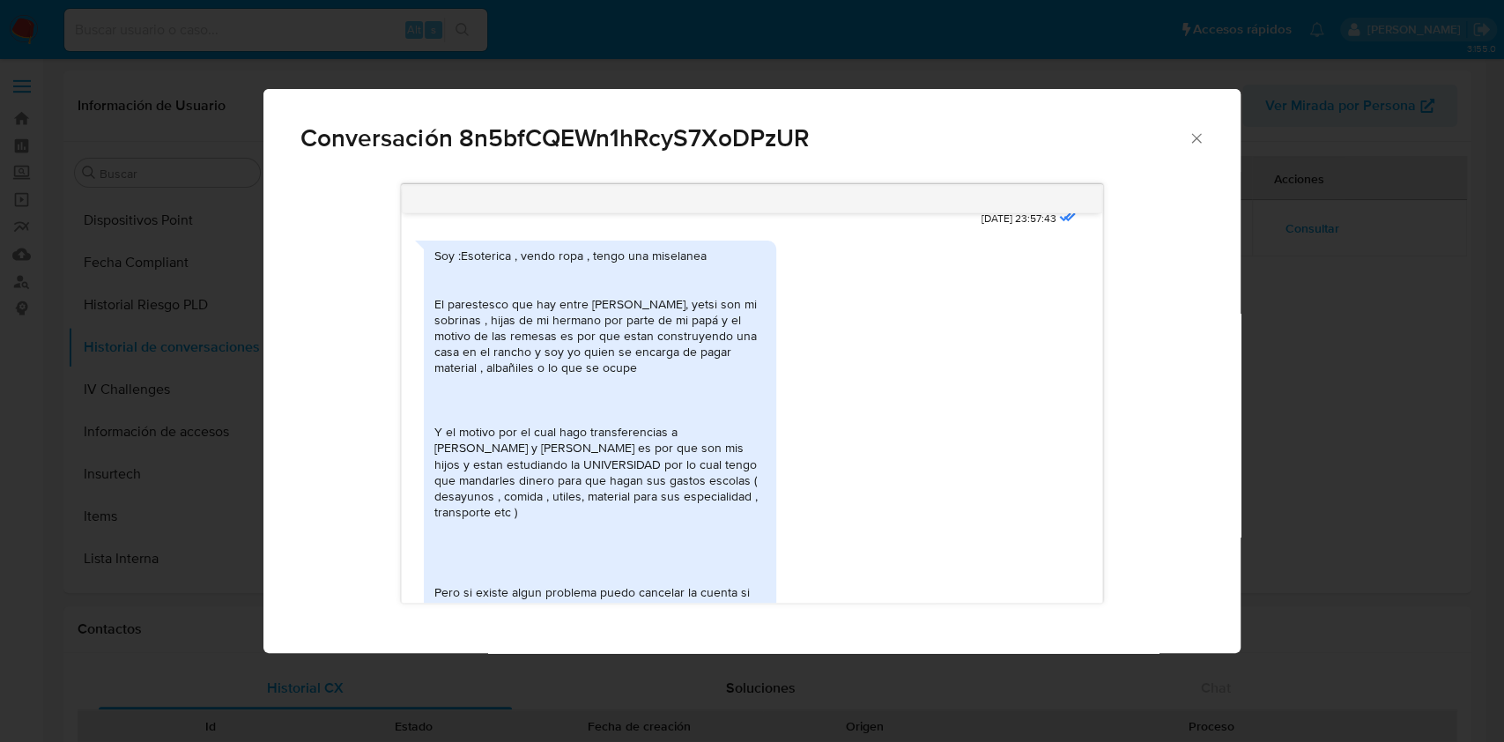
scroll to position [512, 0]
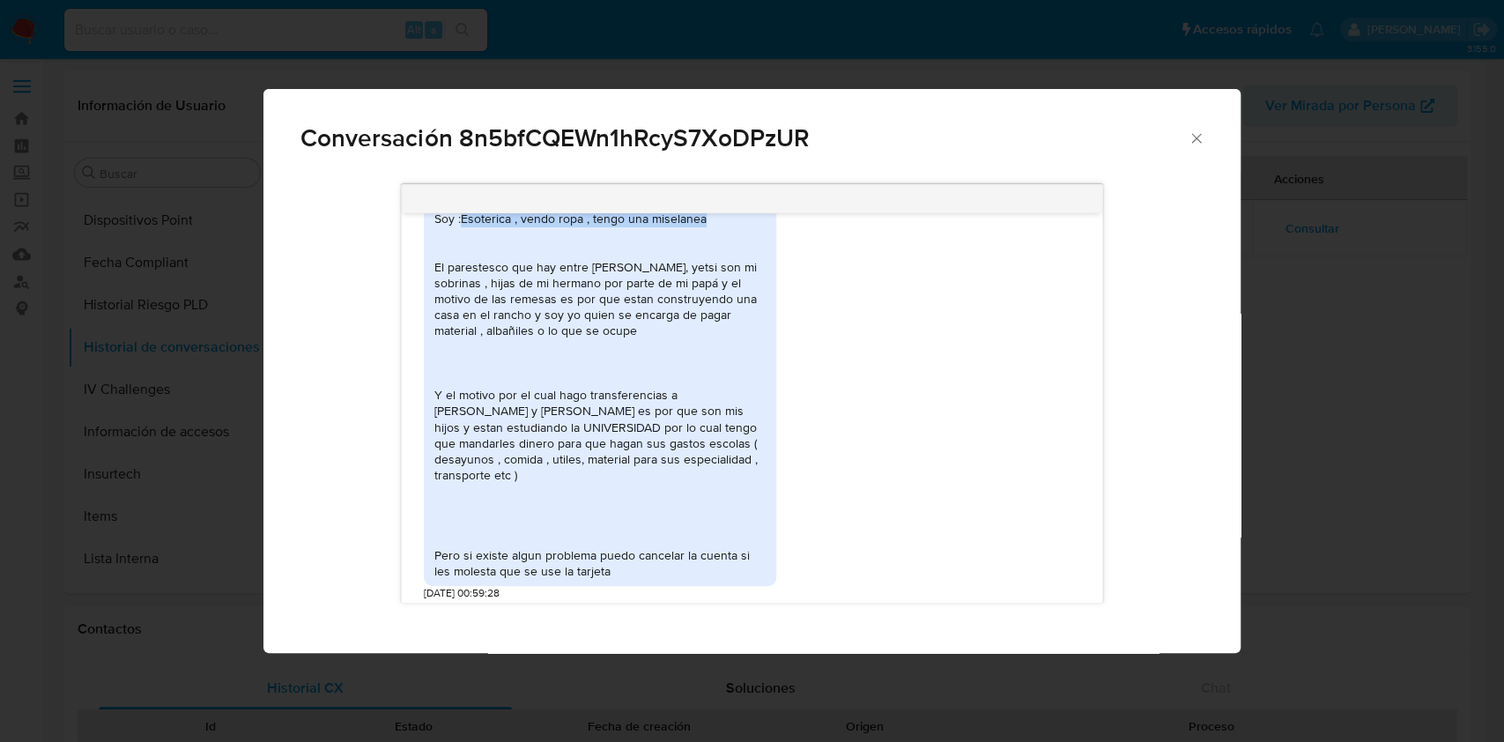
drag, startPoint x: 461, startPoint y: 280, endPoint x: 769, endPoint y: 288, distance: 308.4
click at [769, 288] on div "Soy :Esoterica , vendo ropa , tengo una miselanea El parestesco que hay entre b…" at bounding box center [600, 394] width 352 height 382
copy div "Esoterica , vendo ropa , tengo una miselanea"
click at [471, 358] on div "Soy :Esoterica , vendo ropa , tengo una miselanea El parestesco que hay entre b…" at bounding box center [599, 395] width 331 height 368
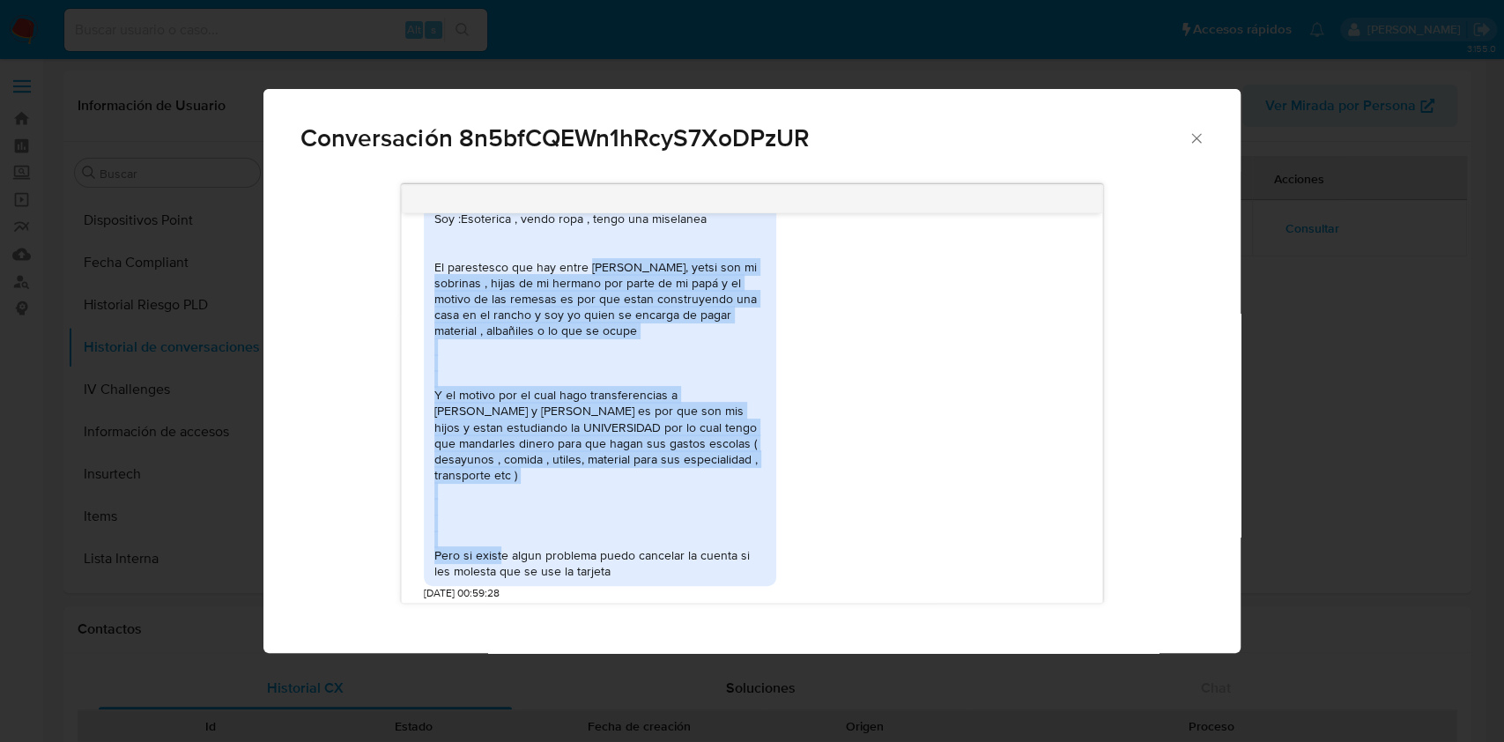
drag, startPoint x: 588, startPoint y: 329, endPoint x: 683, endPoint y: 541, distance: 231.8
click at [683, 541] on div "Soy :Esoterica , vendo ropa , tengo una miselanea El parestesco que hay entre b…" at bounding box center [599, 395] width 331 height 368
copy div "beatriz, sujey, yetsi son mi sobrinas , hijas de mi hermano por parte de mi pap…"
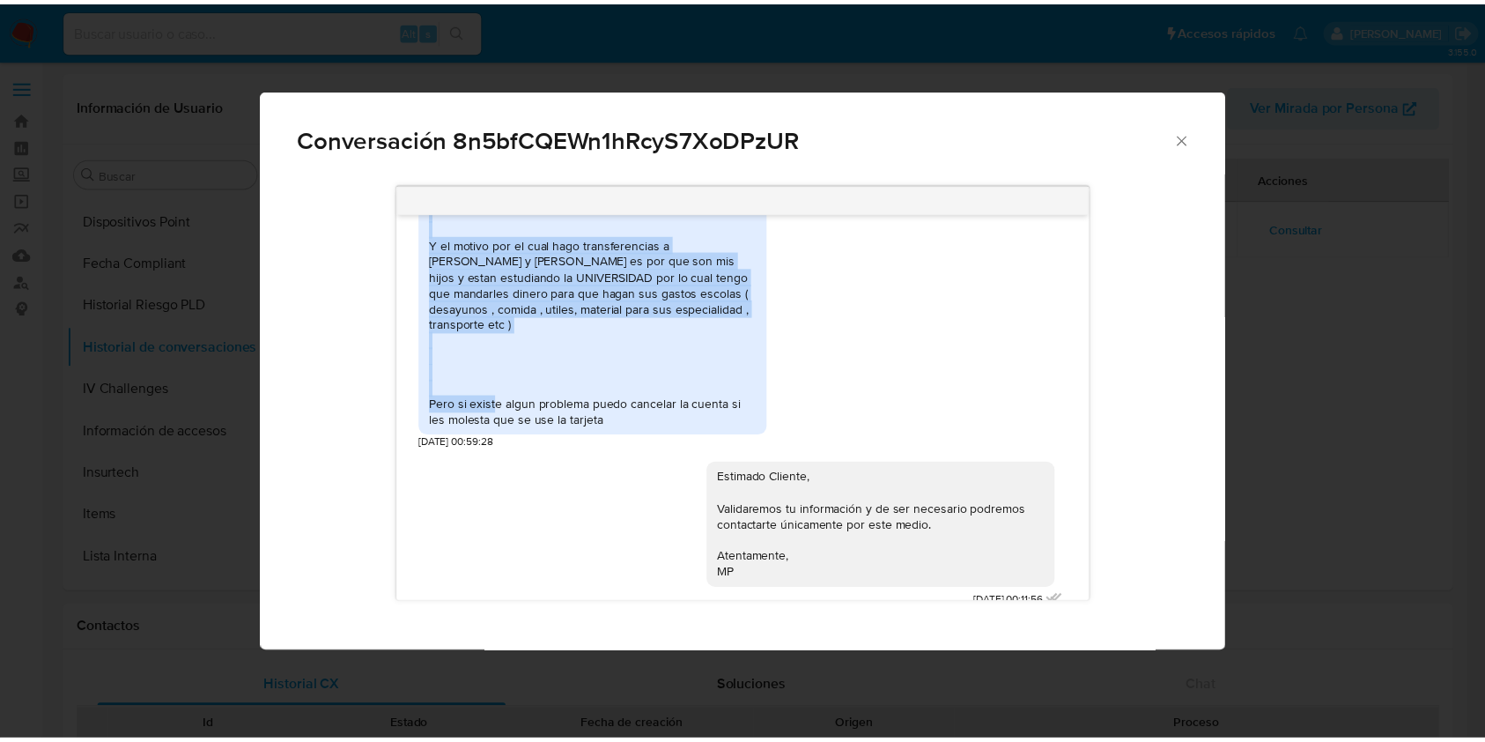
scroll to position [747, 0]
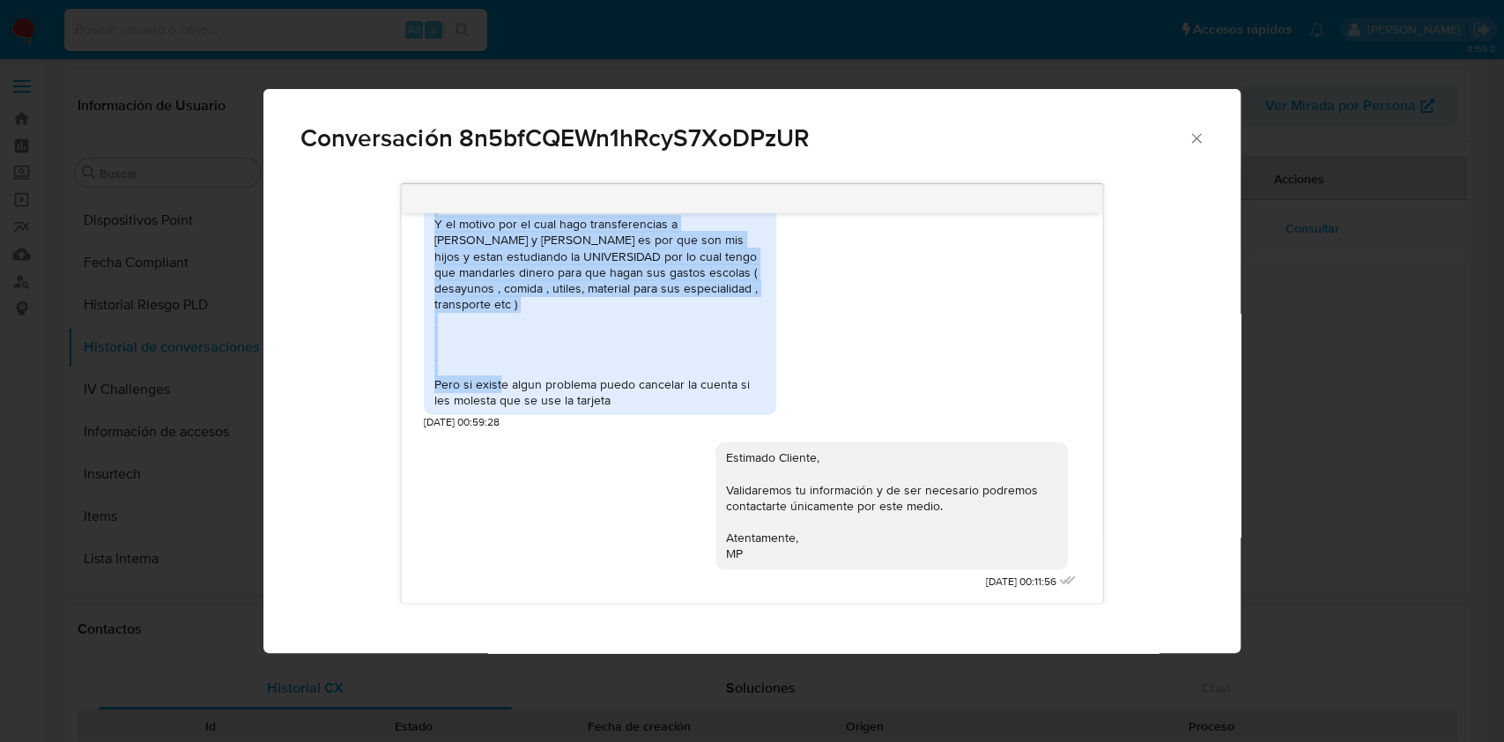
click at [1020, 272] on div "Soy :Esoterica , vendo ropa , tengo una miselanea El parestesco que hay entre b…" at bounding box center [752, 227] width 656 height 406
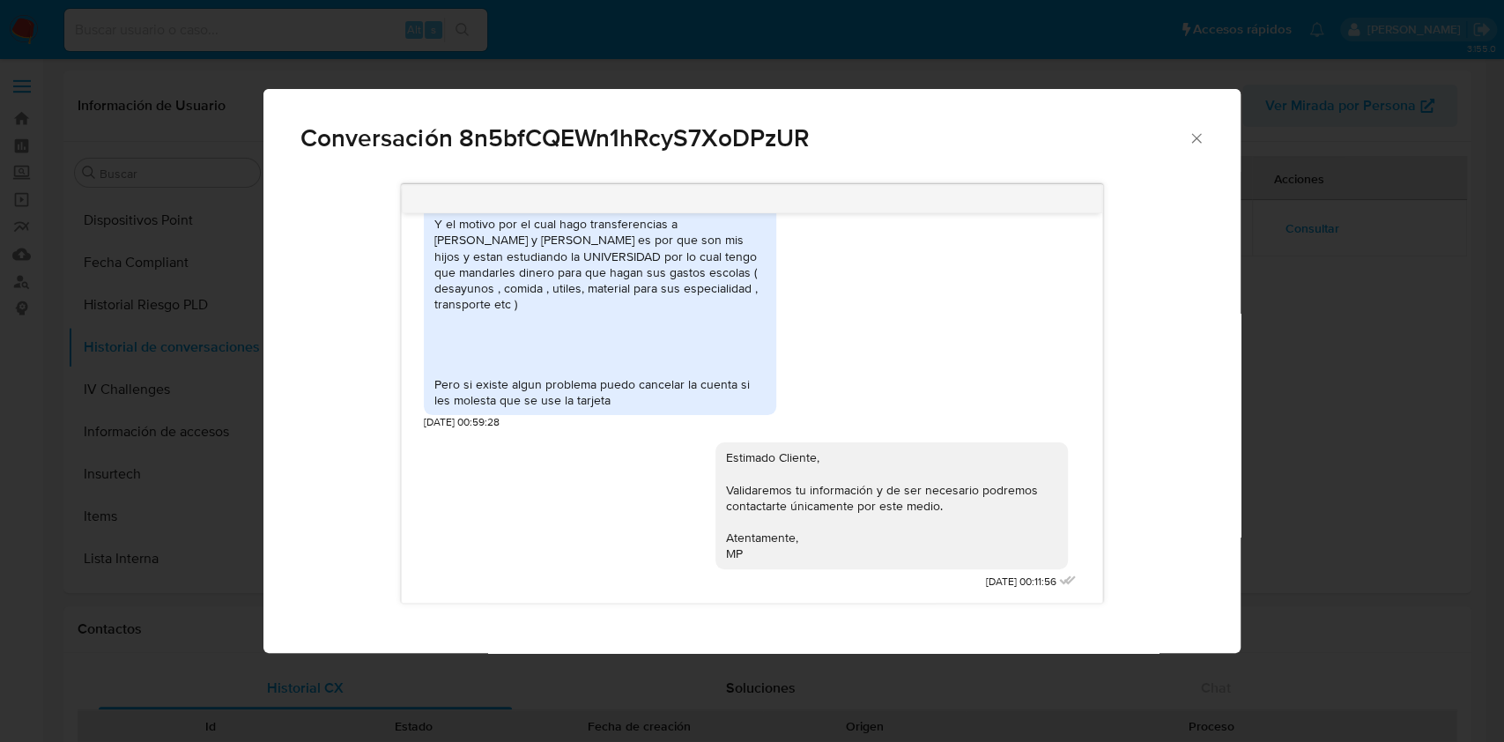
drag, startPoint x: 1191, startPoint y: 137, endPoint x: 916, endPoint y: 117, distance: 275.6
click at [1187, 137] on icon "Cerrar" at bounding box center [1196, 138] width 18 height 18
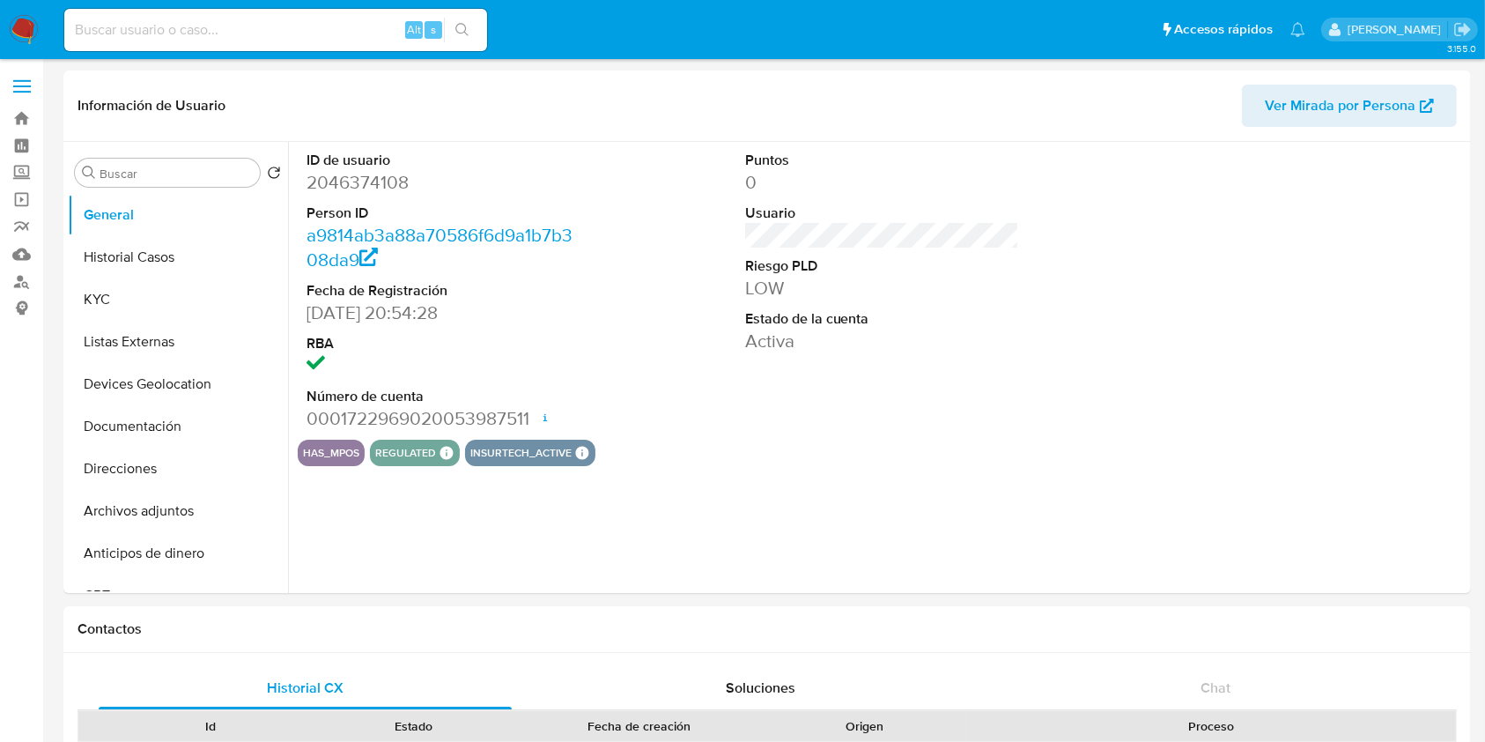
select select "10"
click at [157, 256] on button "Historial Casos" at bounding box center [171, 257] width 206 height 42
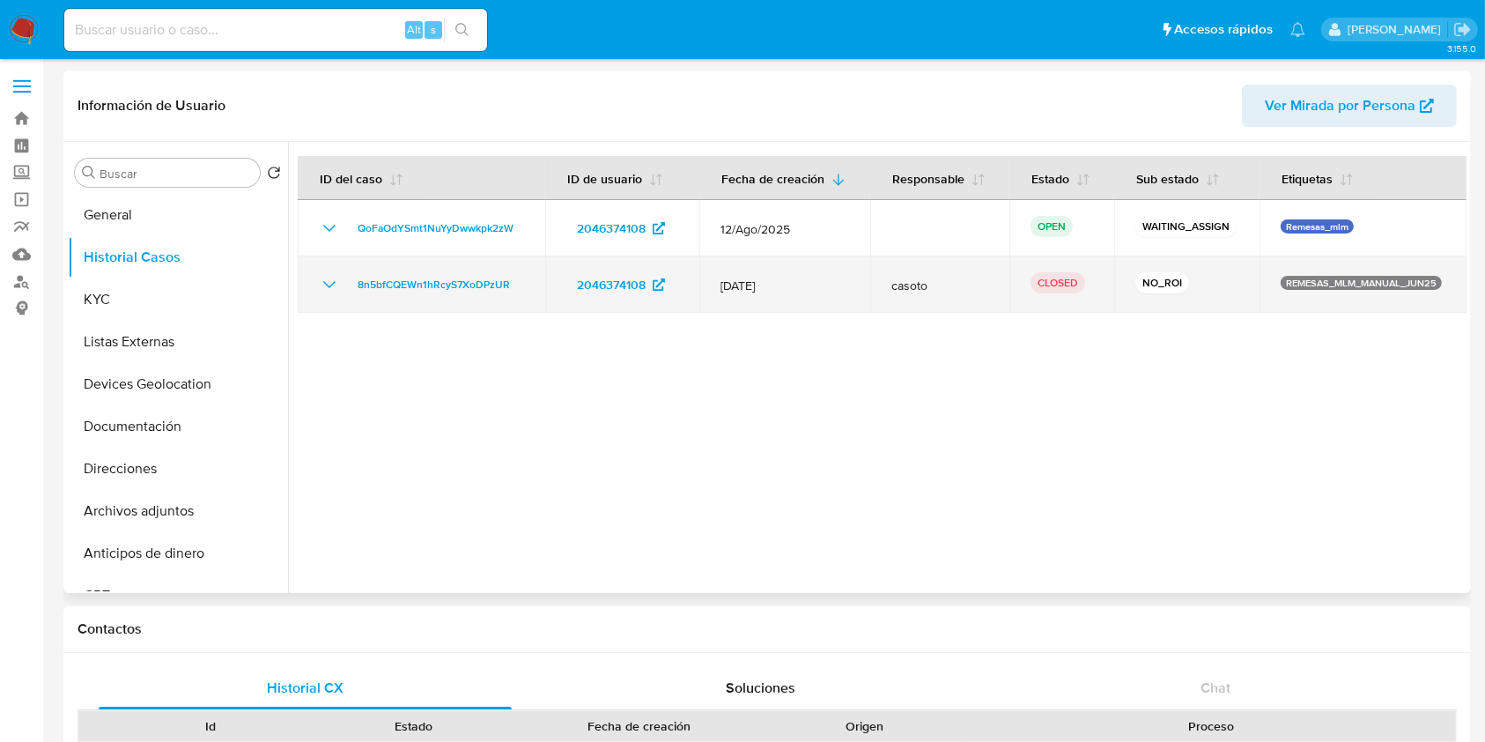
click at [331, 280] on icon "Mostrar/Ocultar" at bounding box center [329, 284] width 21 height 21
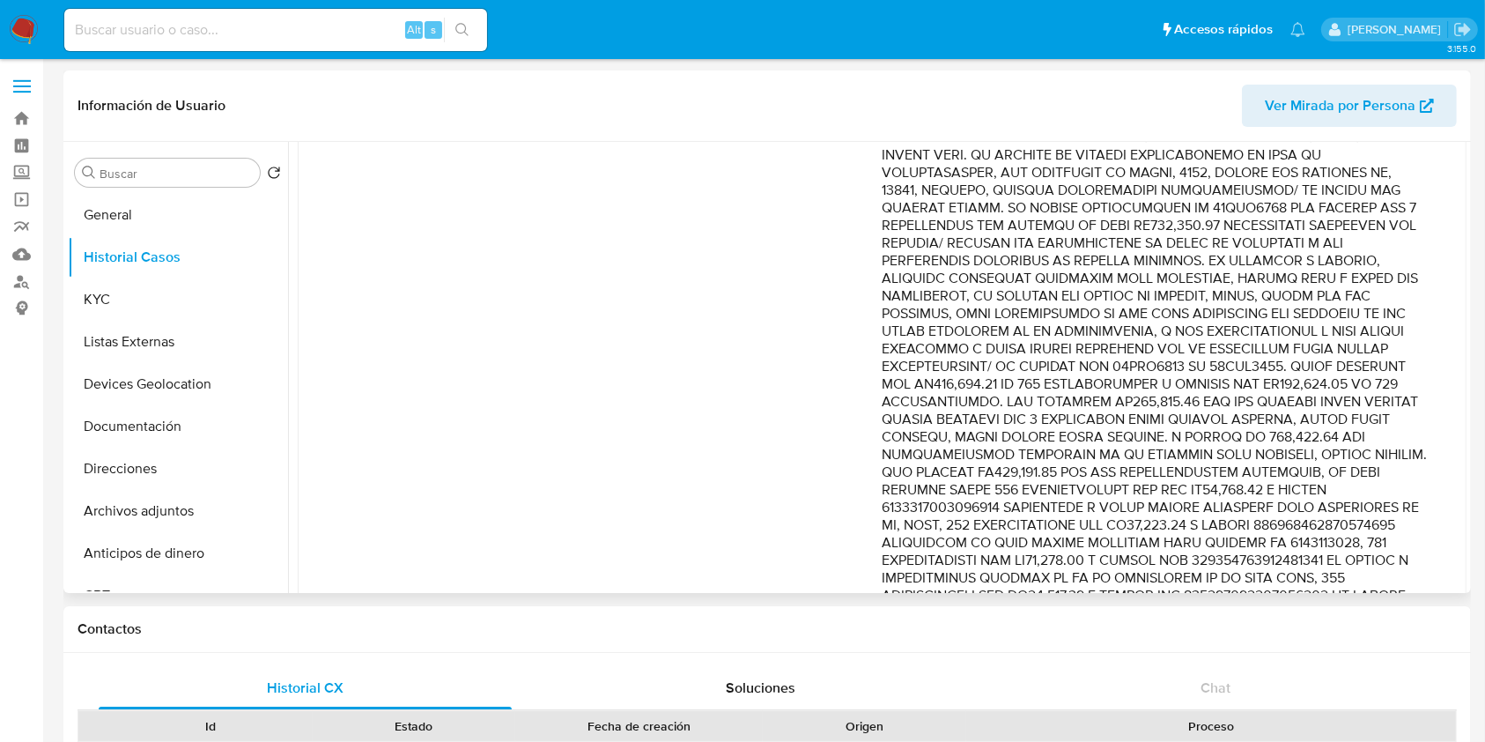
scroll to position [352, 0]
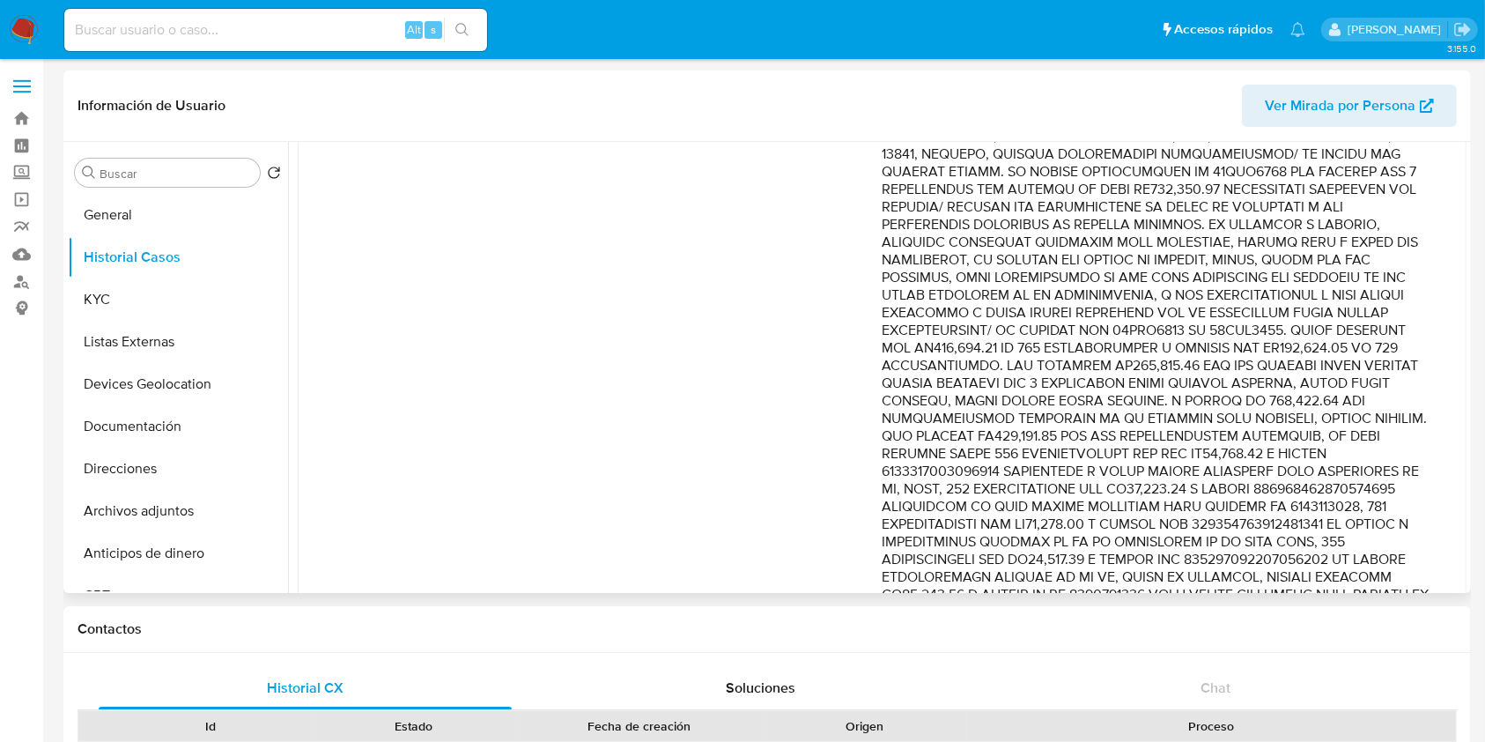
drag, startPoint x: 1235, startPoint y: 333, endPoint x: 1285, endPoint y: 380, distance: 68.6
click at [1285, 380] on p "Comentario :" at bounding box center [1158, 479] width 550 height 951
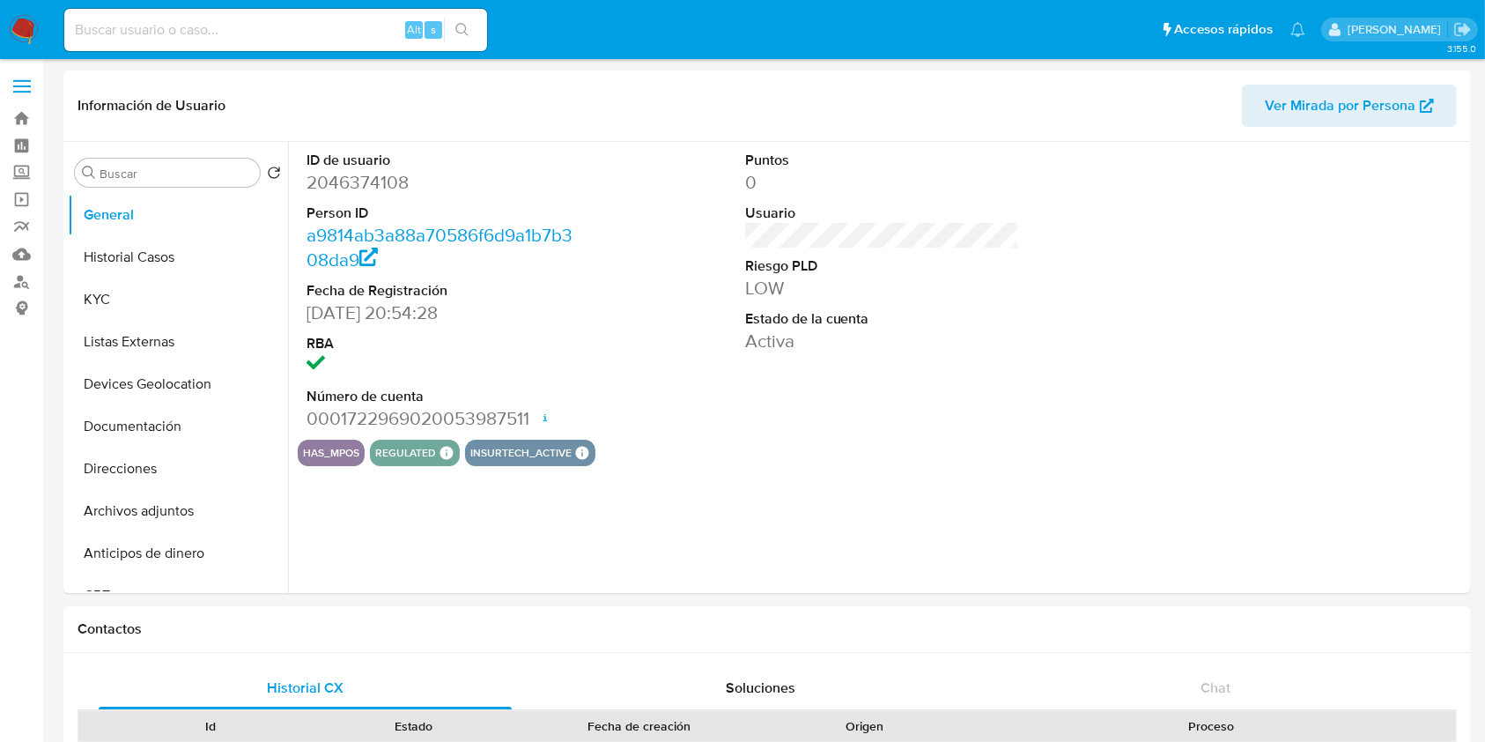
select select "10"
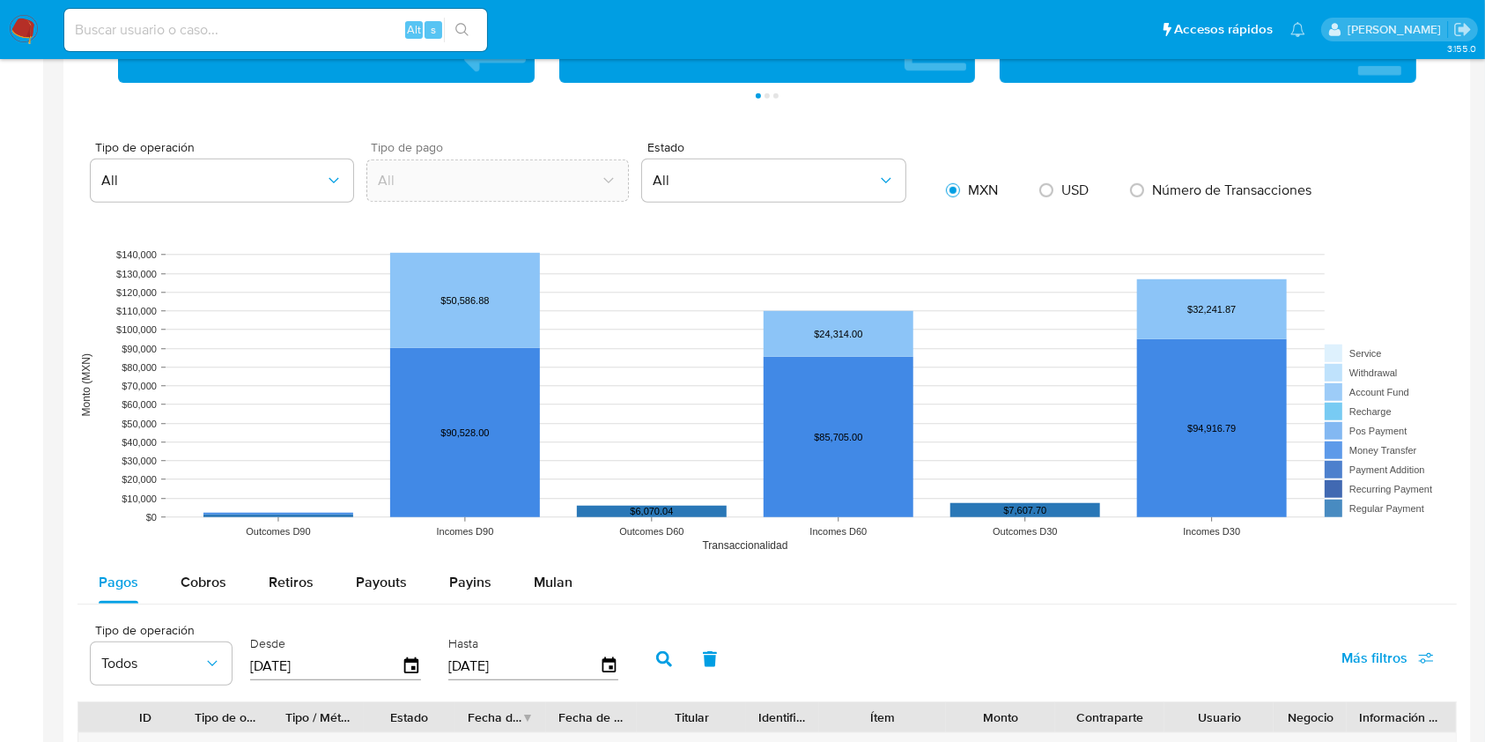
scroll to position [1291, 0]
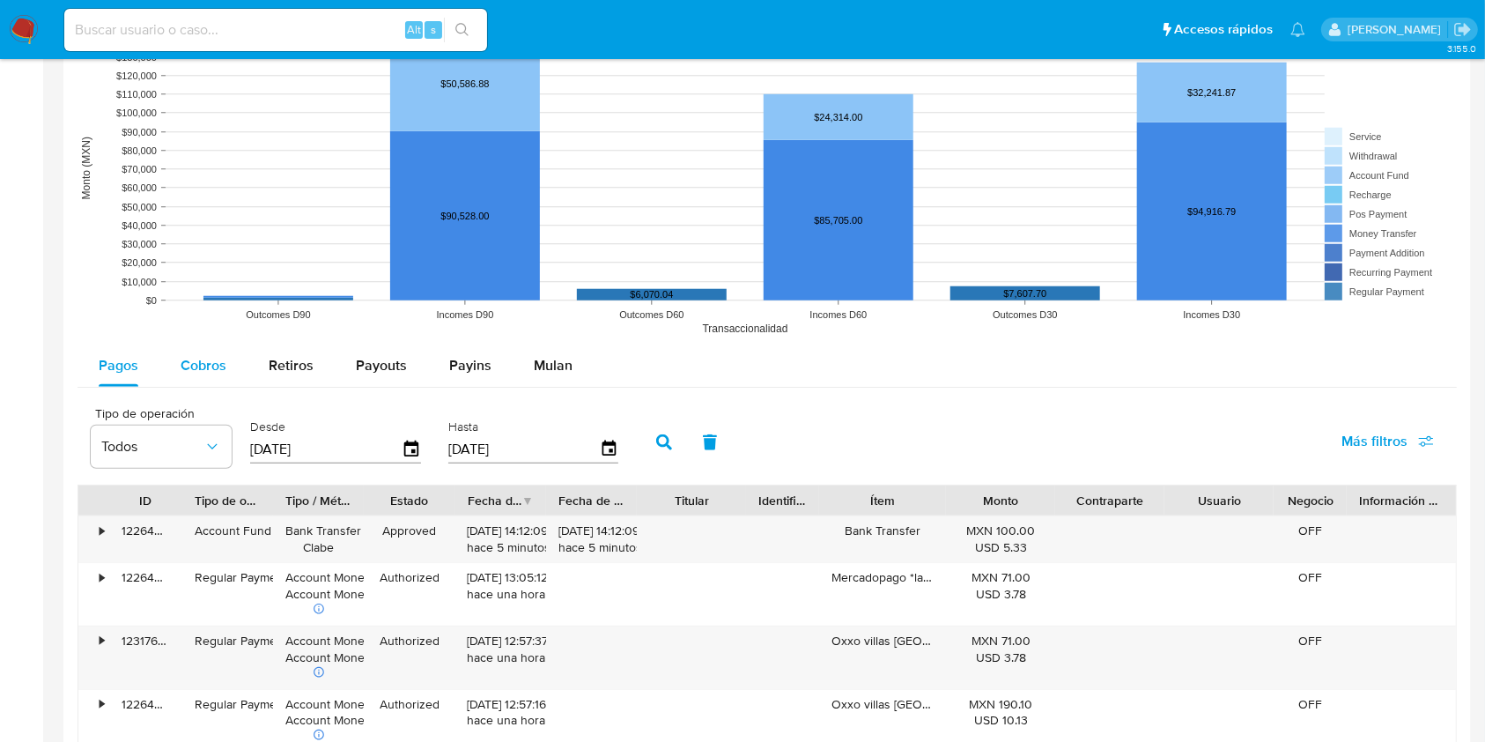
click at [204, 356] on span "Cobros" at bounding box center [204, 365] width 46 height 20
select select "10"
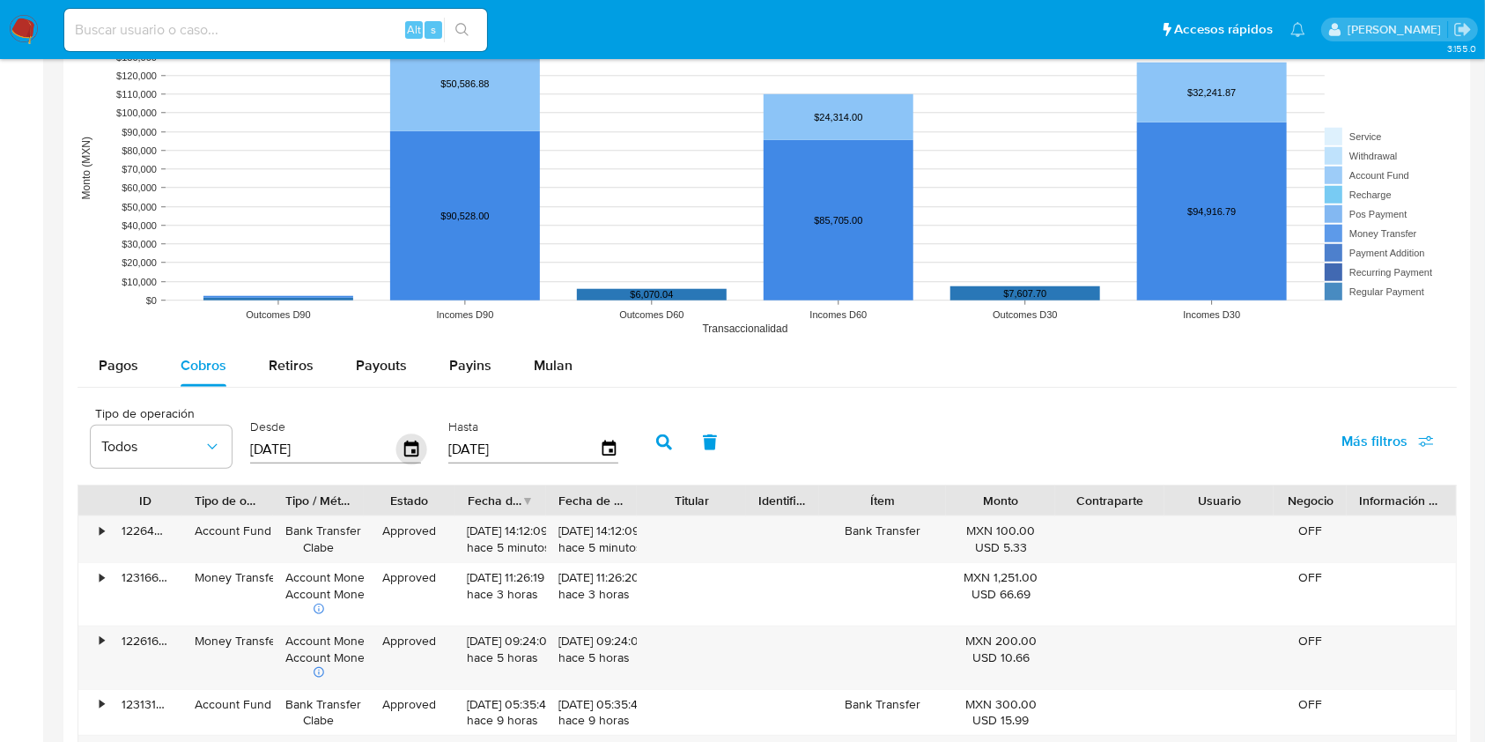
click at [409, 452] on icon "button" at bounding box center [411, 449] width 31 height 31
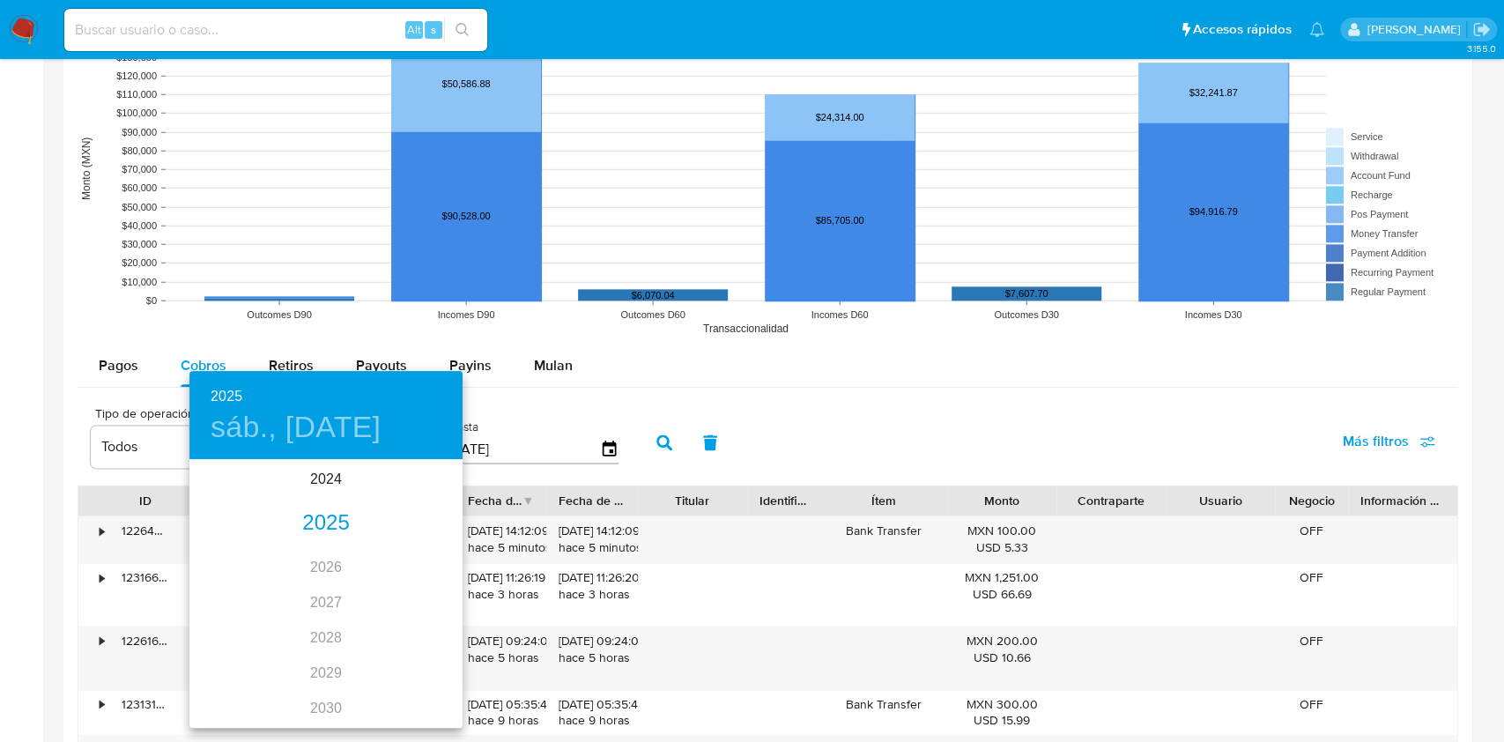
click at [306, 428] on h4 "sáb., may. 24" at bounding box center [296, 427] width 170 height 37
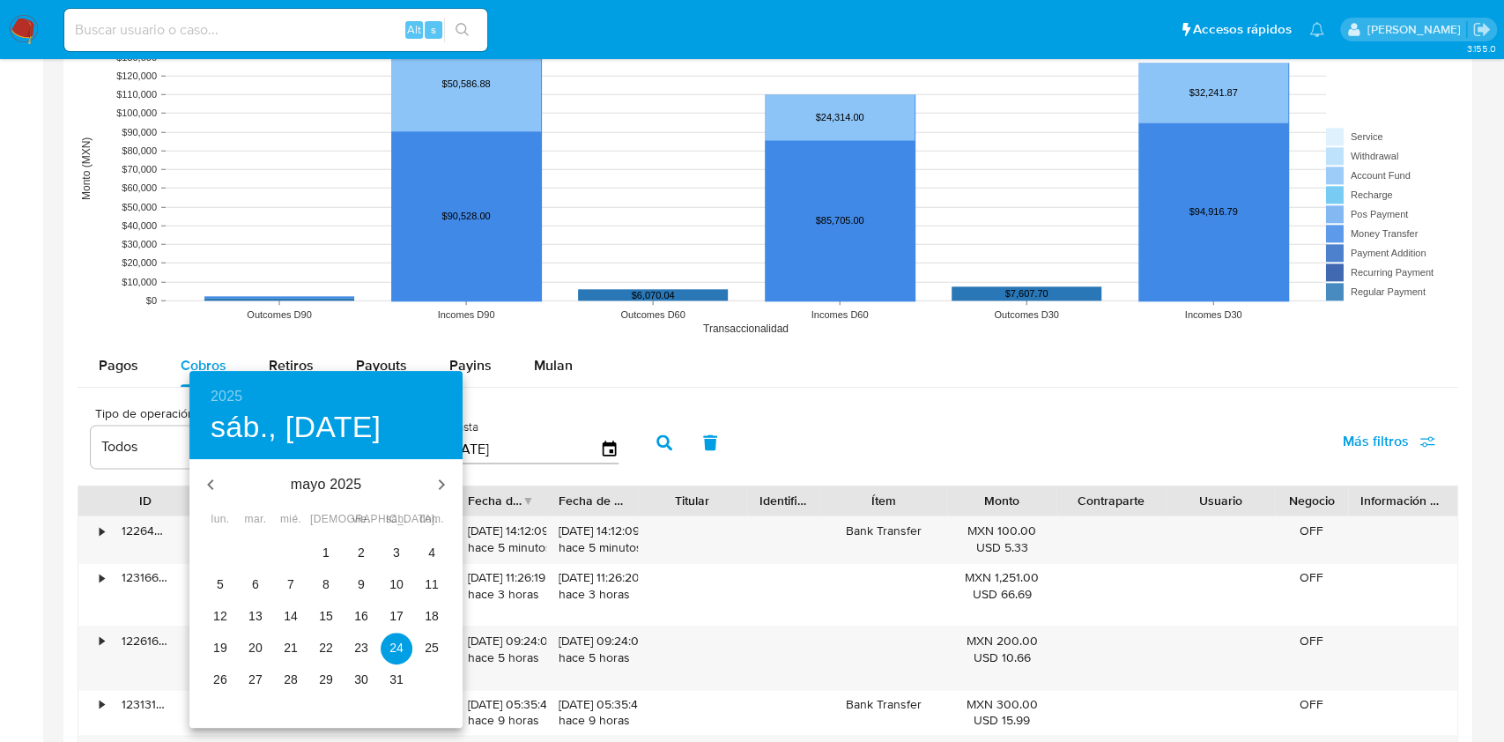
click at [219, 575] on p "5" at bounding box center [220, 584] width 7 height 18
type input "05/05/2025"
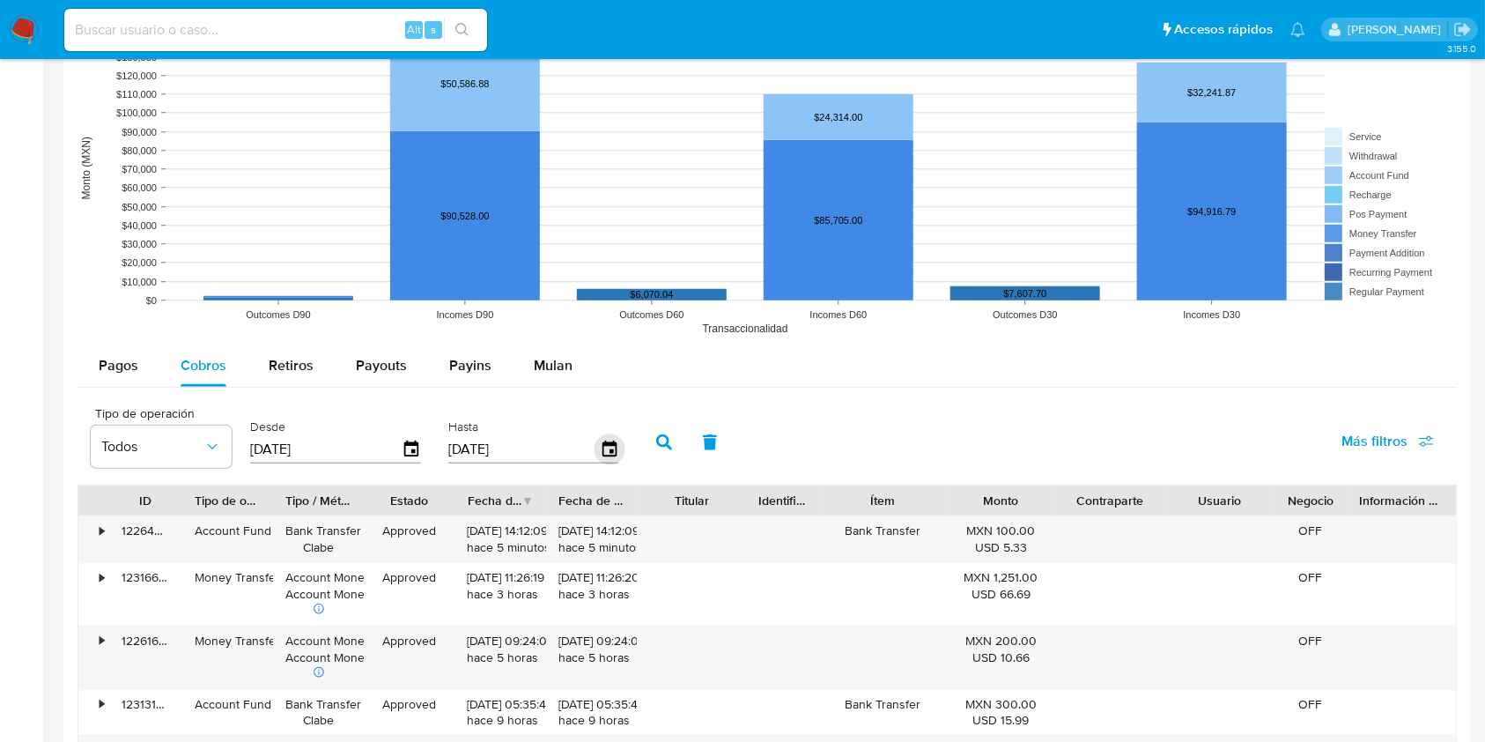
click at [603, 452] on icon "button" at bounding box center [609, 449] width 31 height 31
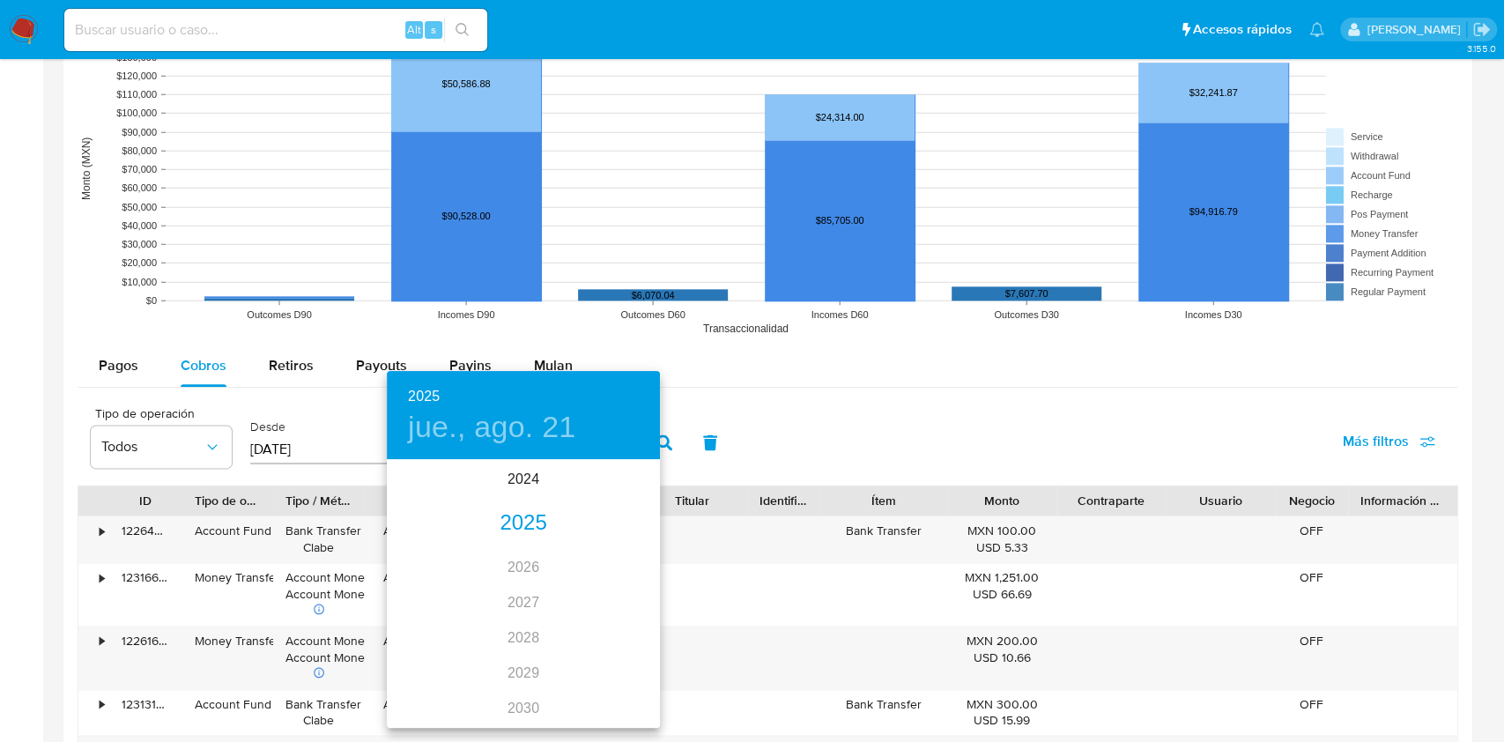
click at [512, 429] on h4 "jue., ago. 21" at bounding box center [491, 427] width 167 height 37
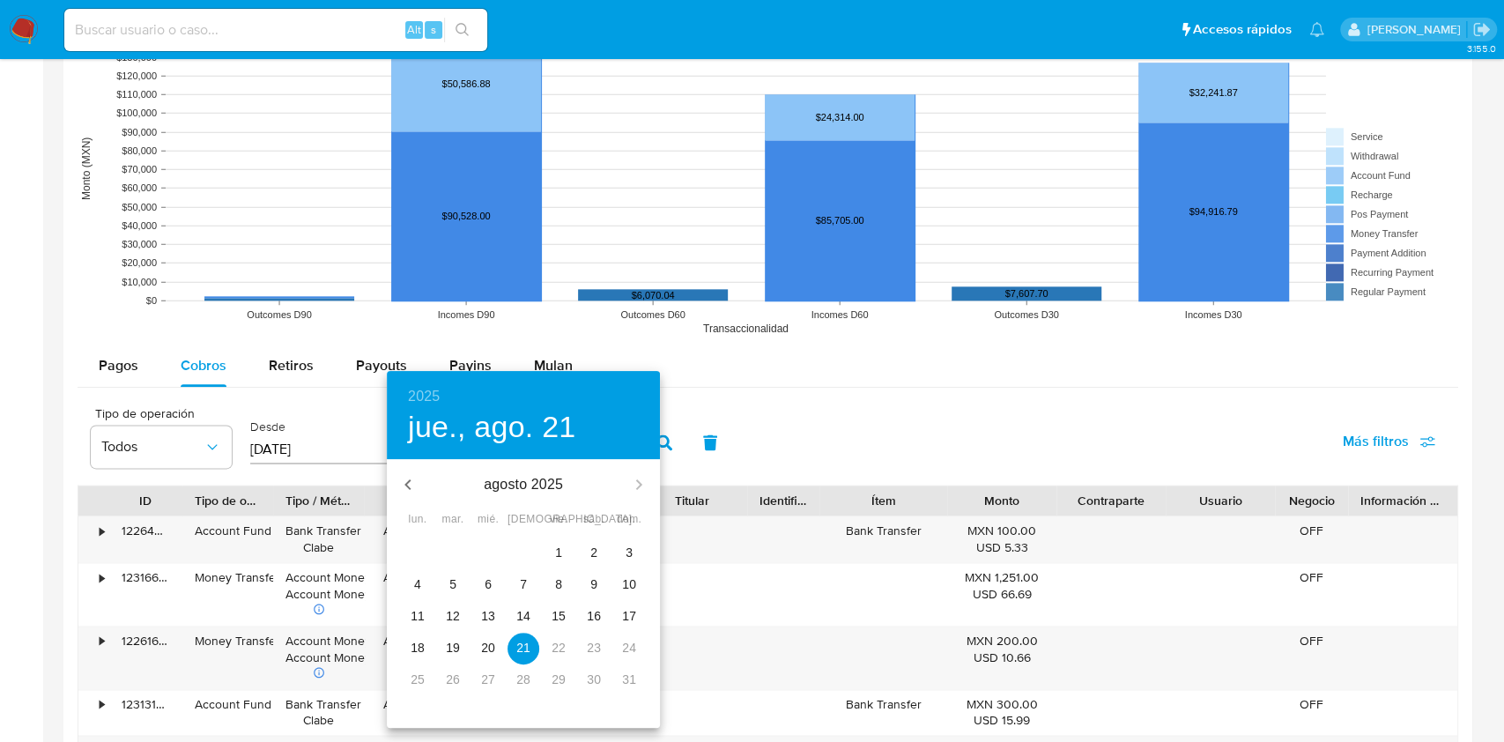
click at [409, 481] on icon "button" at bounding box center [407, 484] width 6 height 11
click at [456, 579] on span "6" at bounding box center [453, 584] width 32 height 18
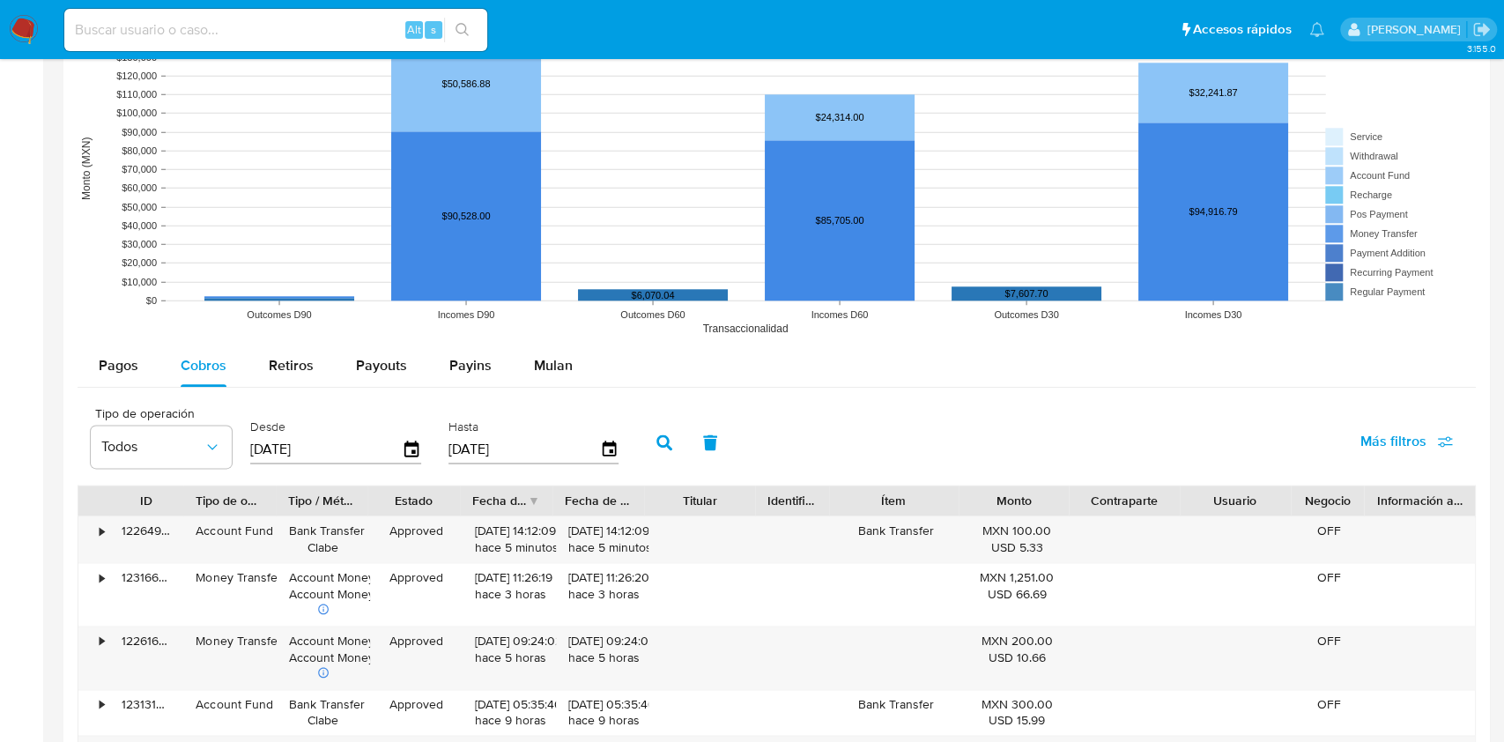
type input "06/05/2025"
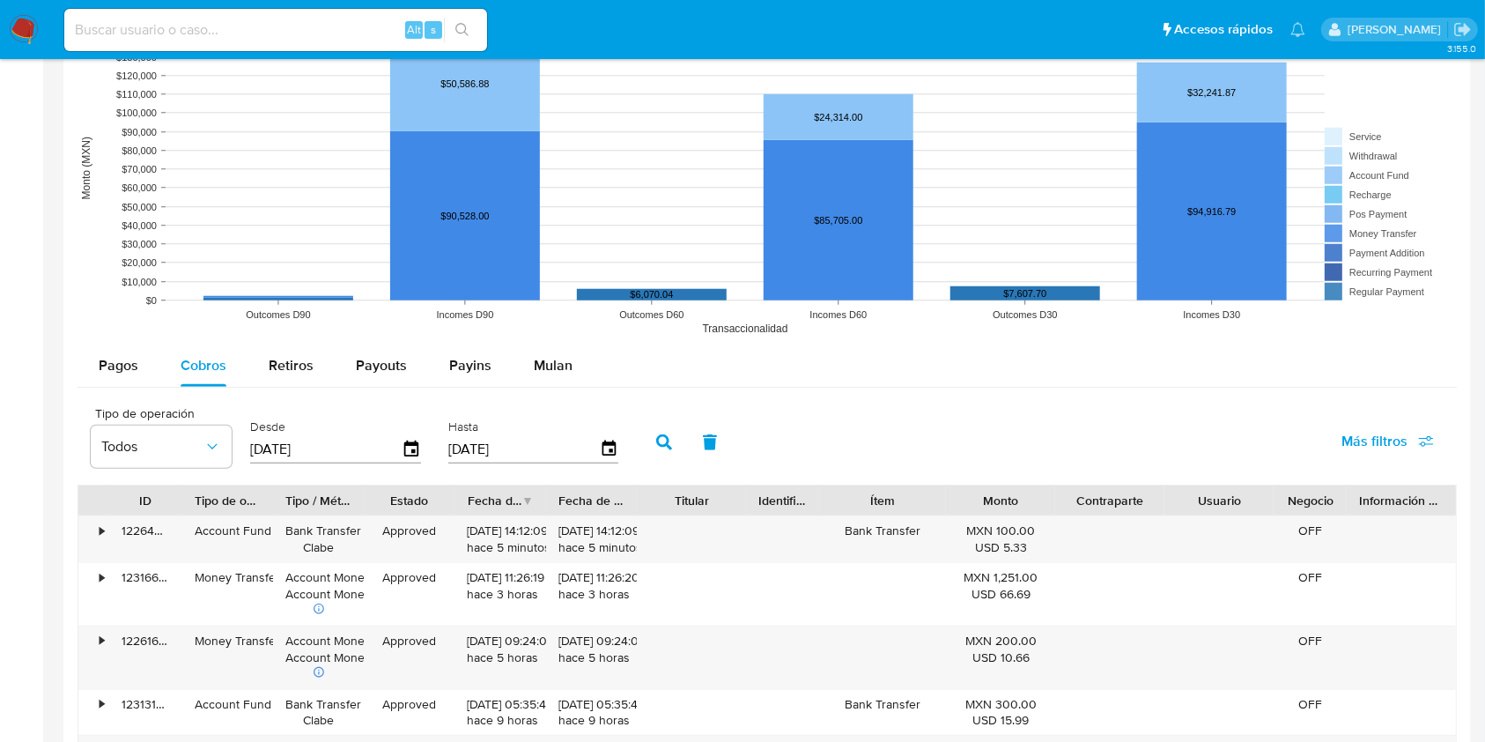
click at [669, 440] on icon "button" at bounding box center [664, 442] width 16 height 16
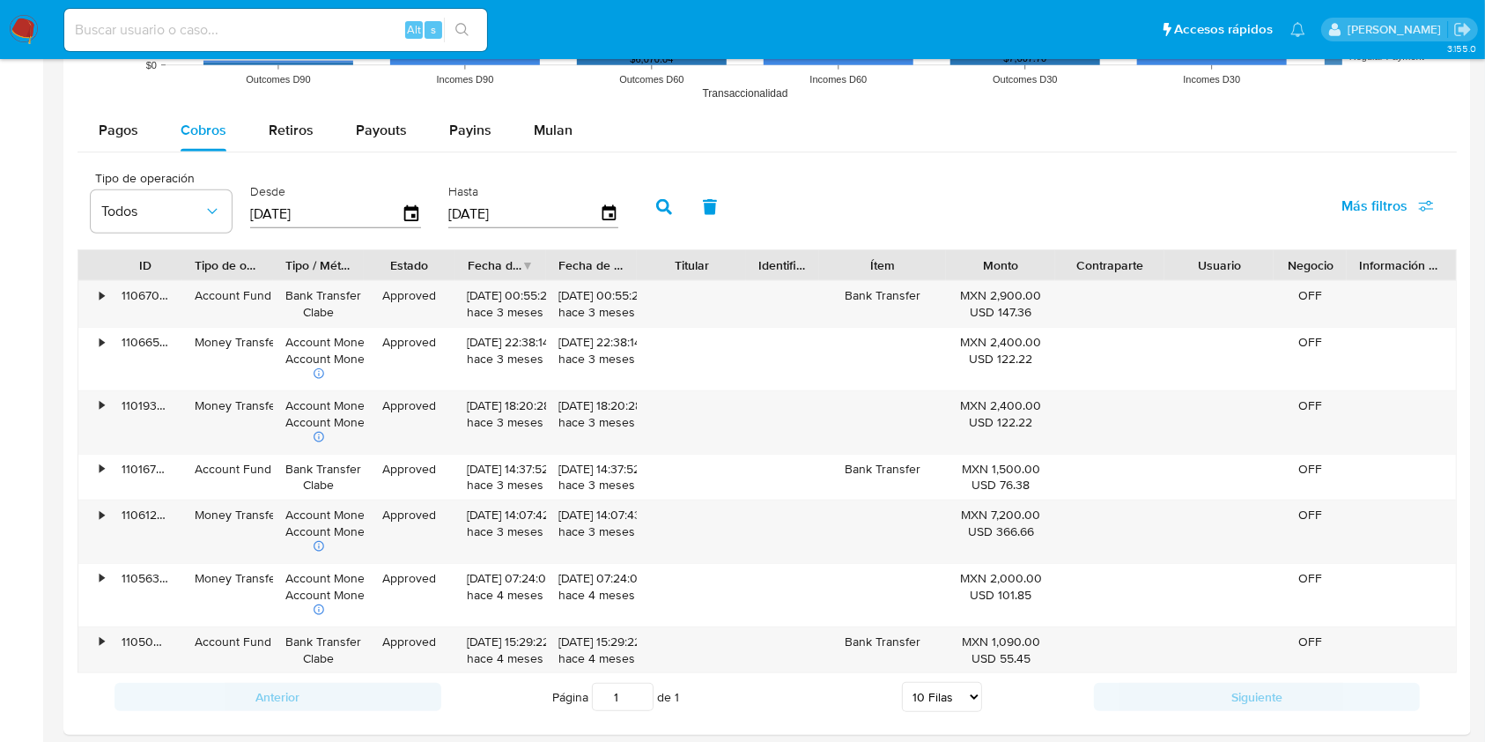
click at [247, 32] on input at bounding box center [275, 29] width 423 height 23
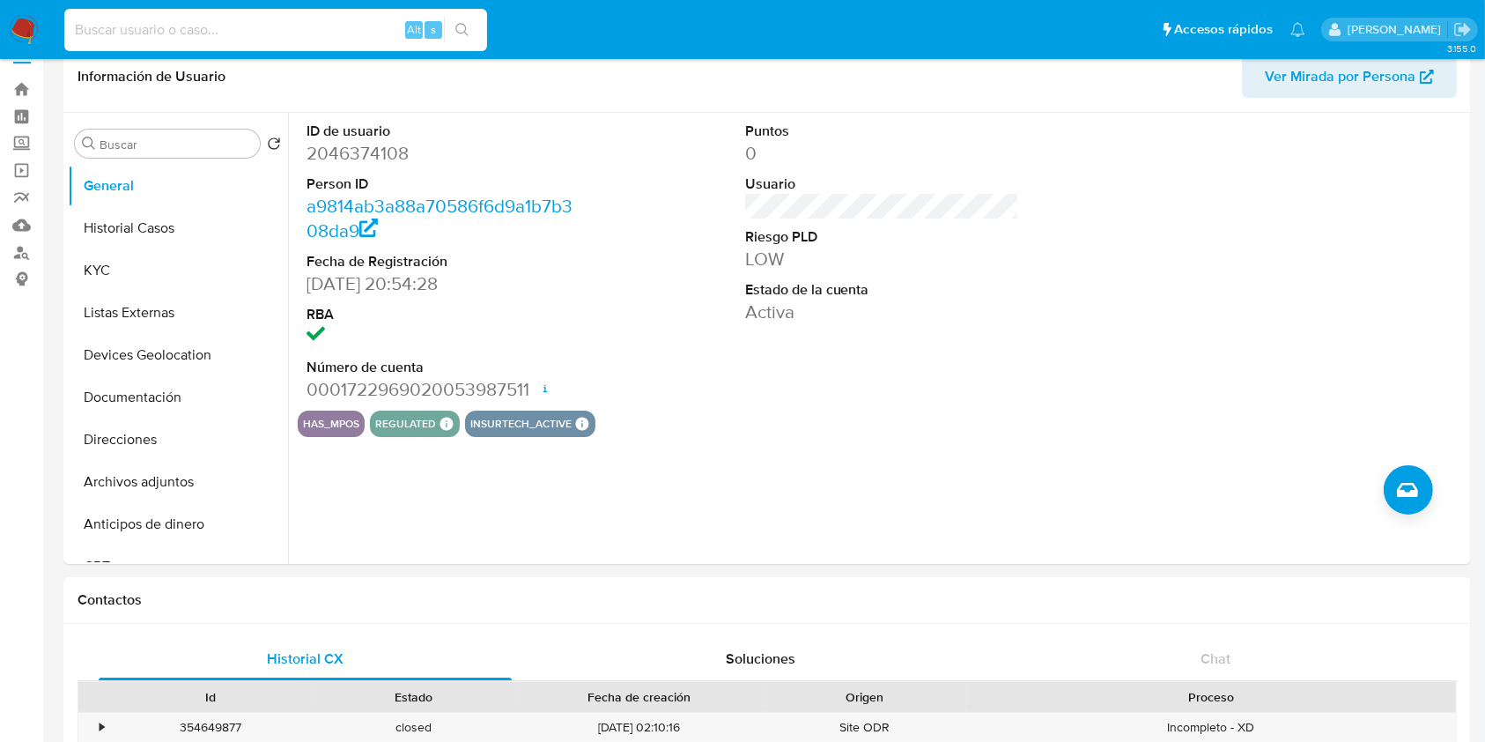
scroll to position [0, 0]
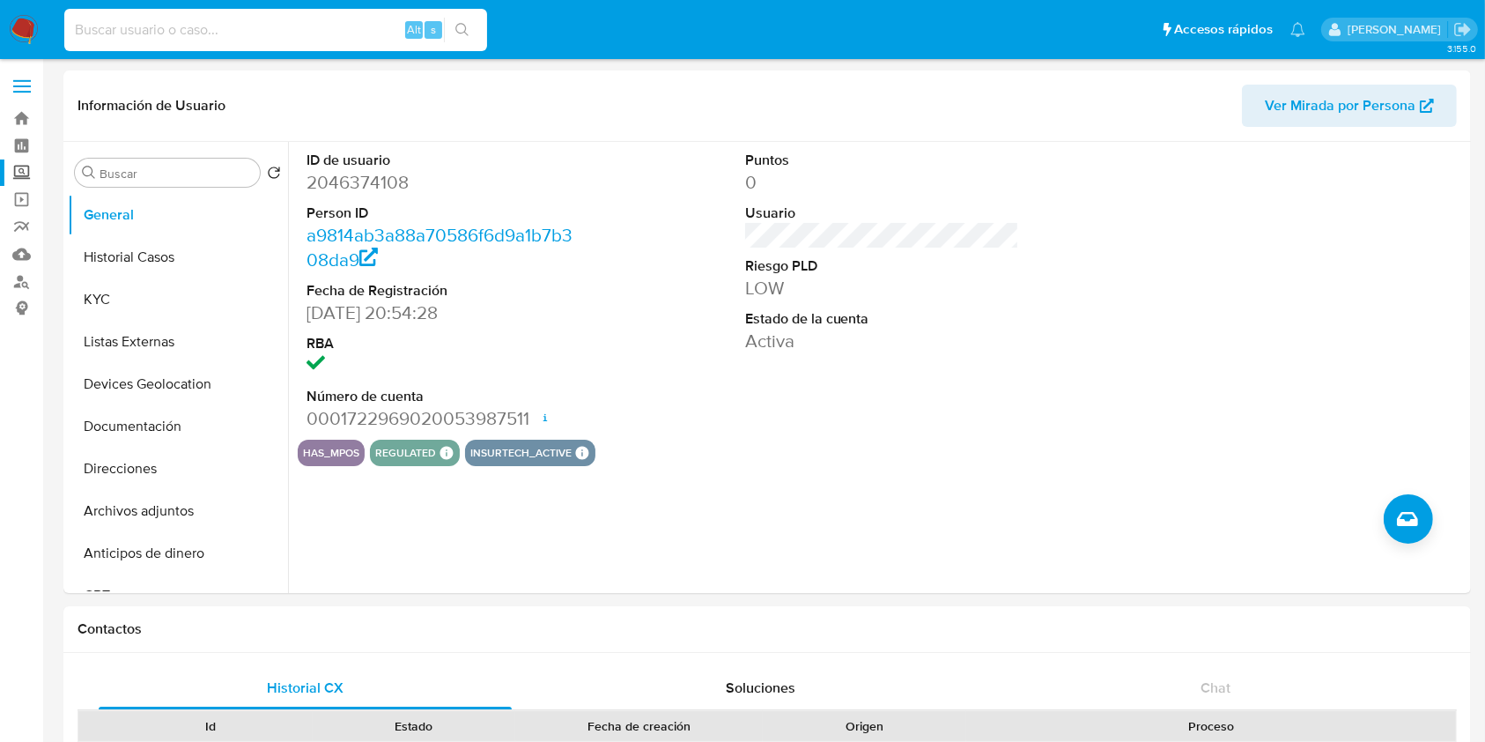
click at [28, 177] on label "Screening" at bounding box center [105, 172] width 210 height 27
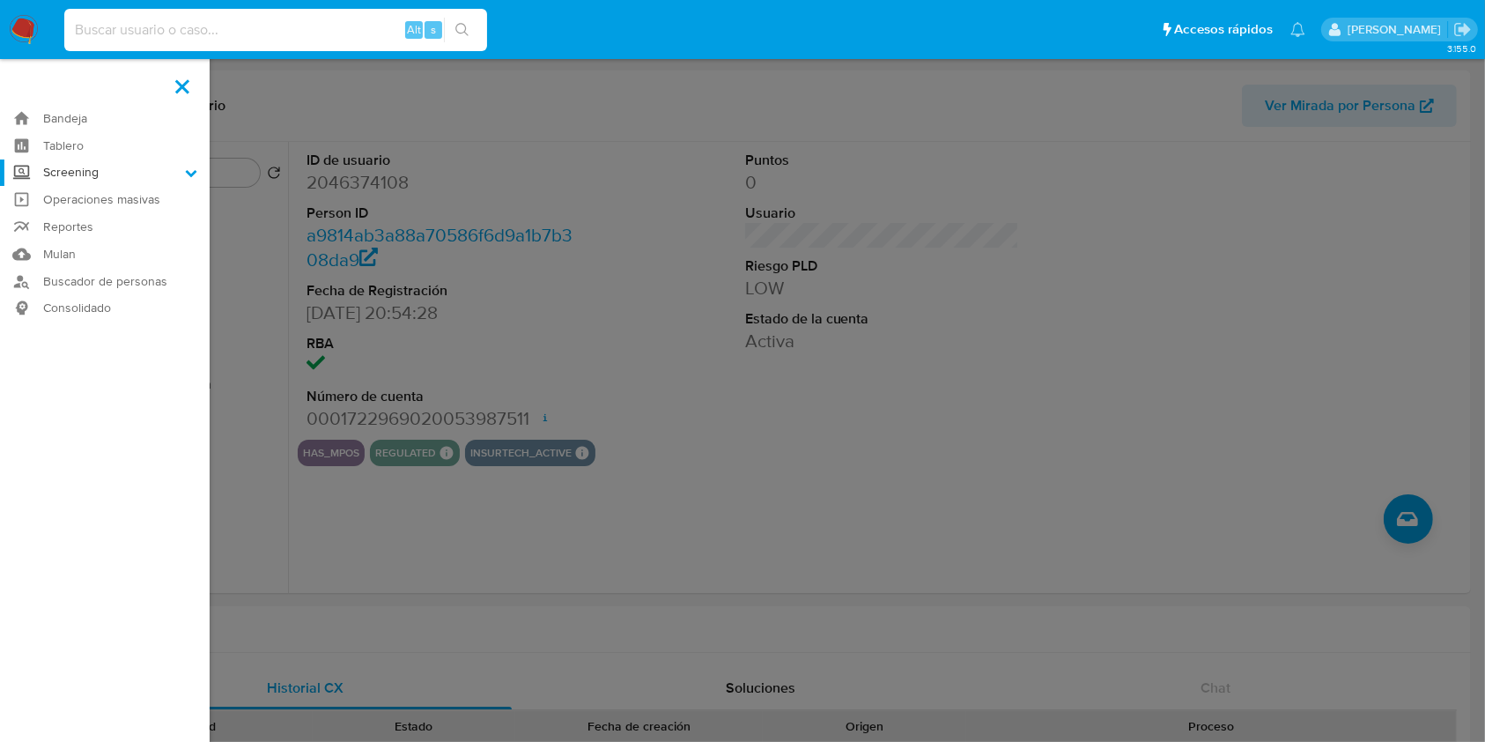
click at [0, 0] on input "Screening" at bounding box center [0, 0] width 0 height 0
click at [101, 235] on link "Herramientas" at bounding box center [105, 242] width 210 height 22
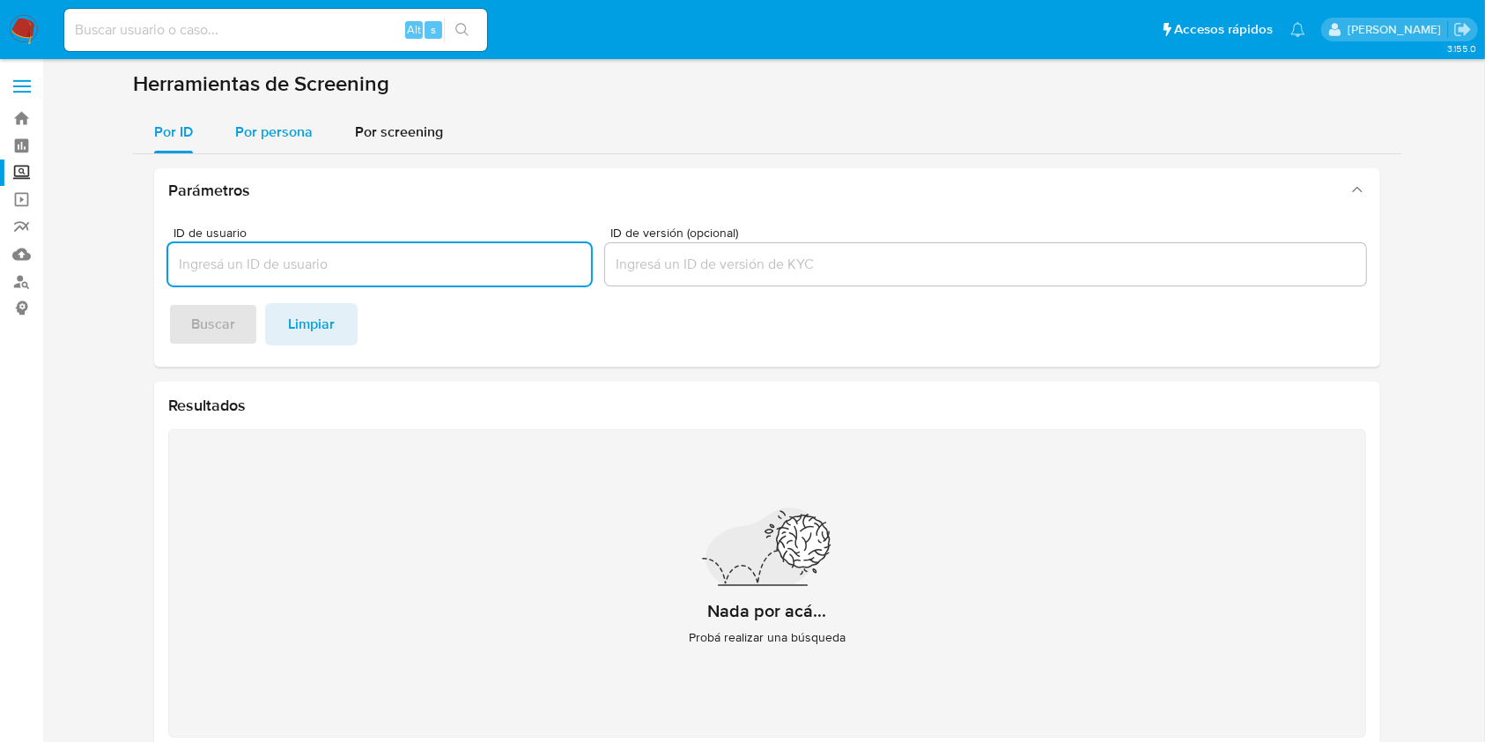
click at [275, 127] on span "Por persona" at bounding box center [274, 132] width 78 height 20
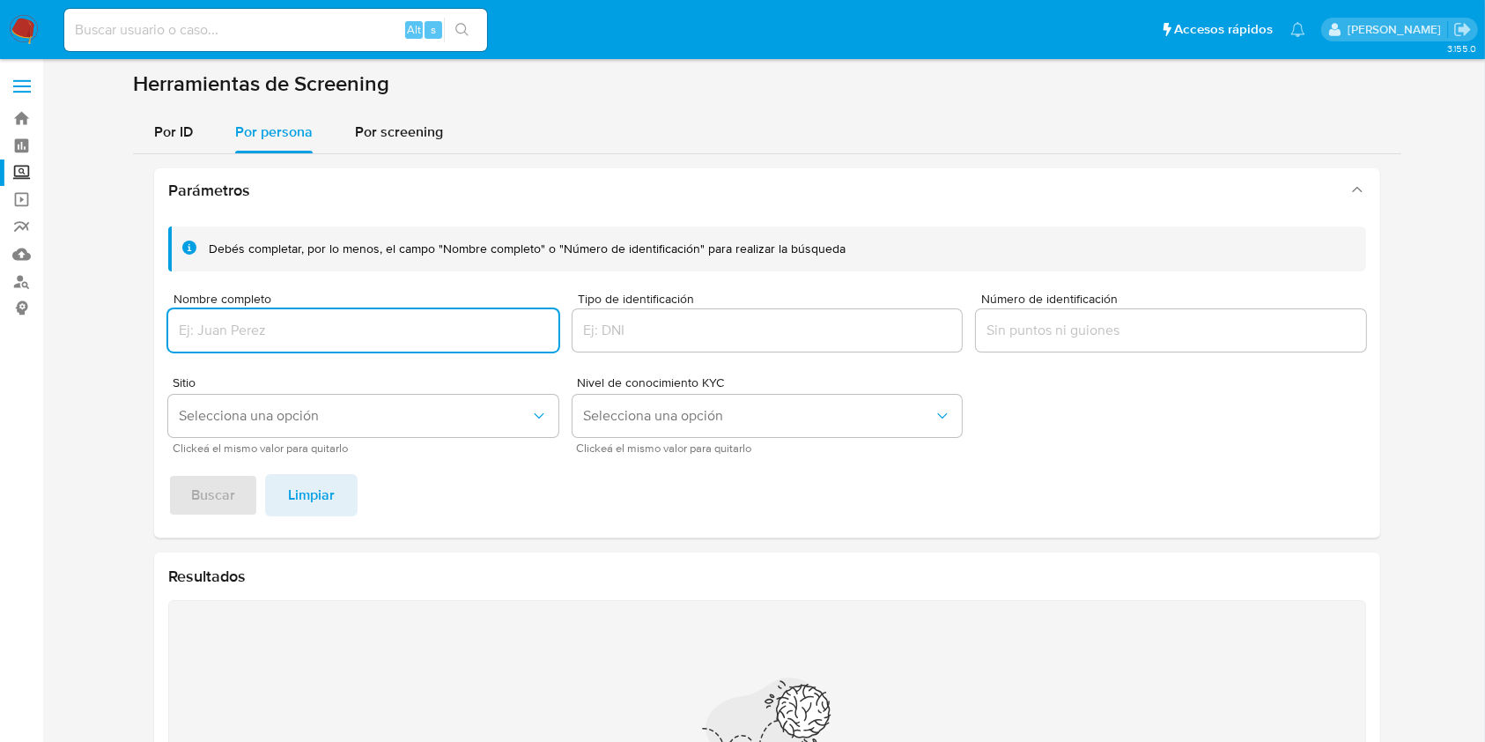
click at [296, 341] on input "Nombre completo" at bounding box center [363, 330] width 390 height 23
type input "[PERSON_NAME]"
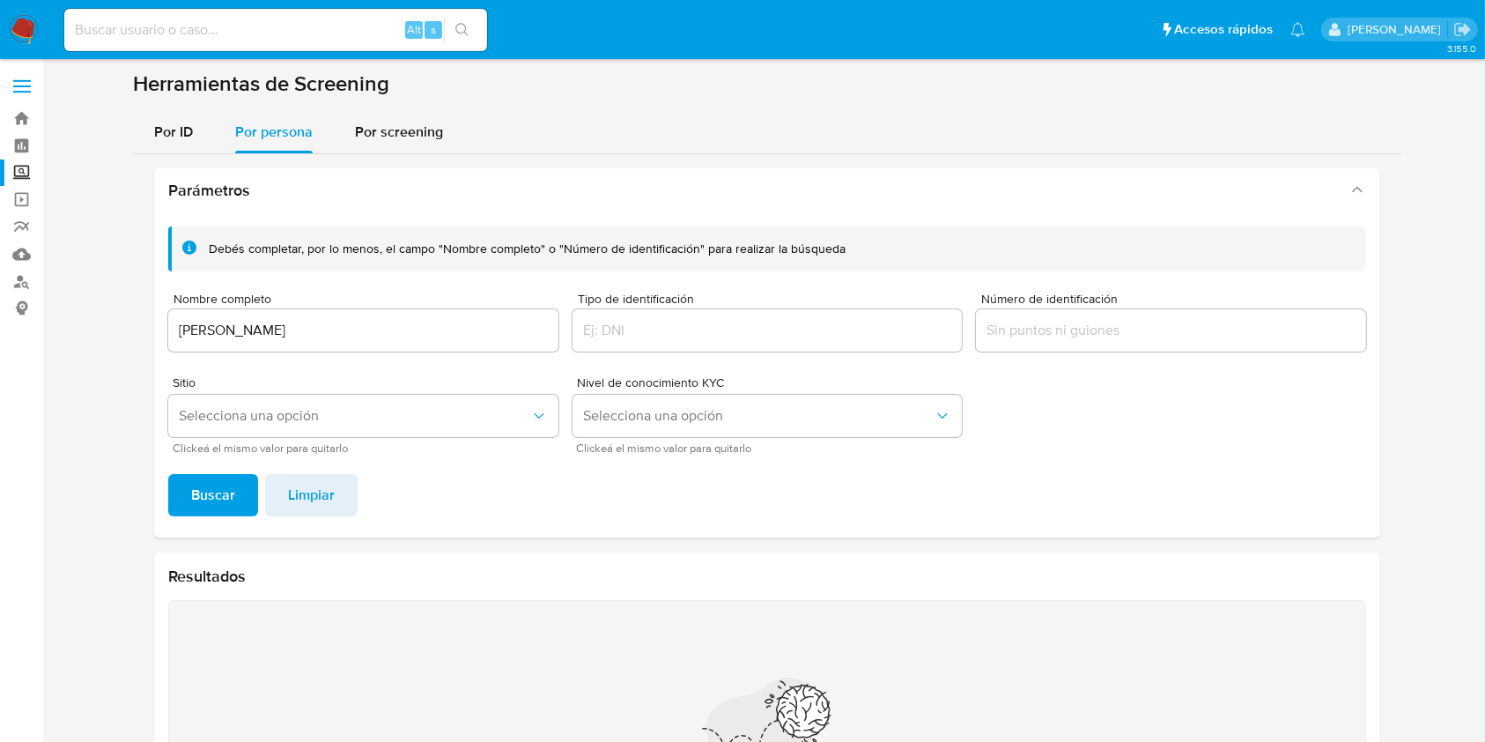
click at [189, 460] on div "Debés completar, por lo menos, el campo "Nombre completo" o "Número de identifi…" at bounding box center [767, 374] width 1226 height 325
click at [190, 484] on button "Buscar" at bounding box center [213, 495] width 90 height 42
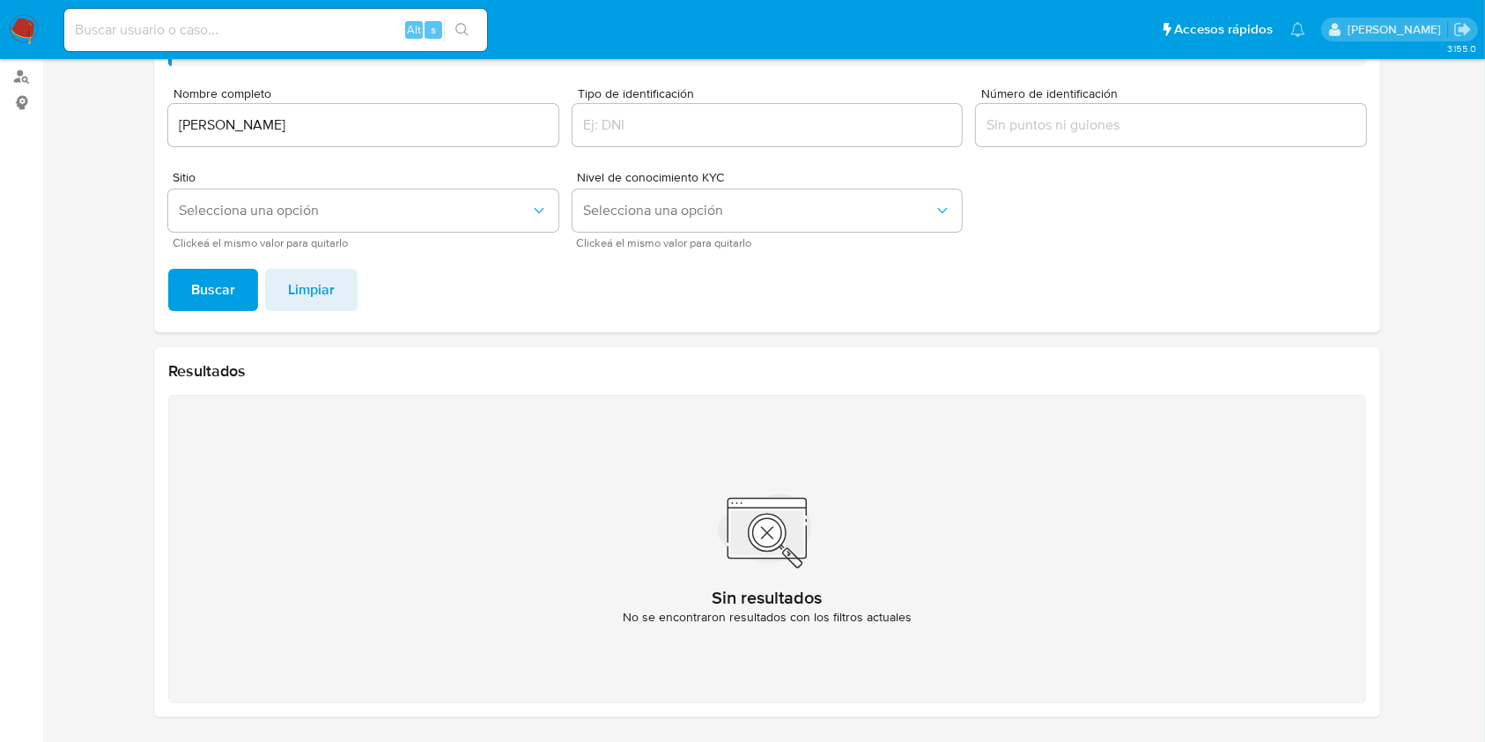
click at [352, 138] on div "[PERSON_NAME]" at bounding box center [363, 125] width 390 height 42
click at [367, 114] on input "[PERSON_NAME]" at bounding box center [363, 125] width 390 height 23
drag, startPoint x: 385, startPoint y: 110, endPoint x: 332, endPoint y: 148, distance: 65.0
click at [63, 105] on section at bounding box center [766, 298] width 1407 height 866
click at [353, 134] on input "[PERSON_NAME]" at bounding box center [363, 125] width 390 height 23
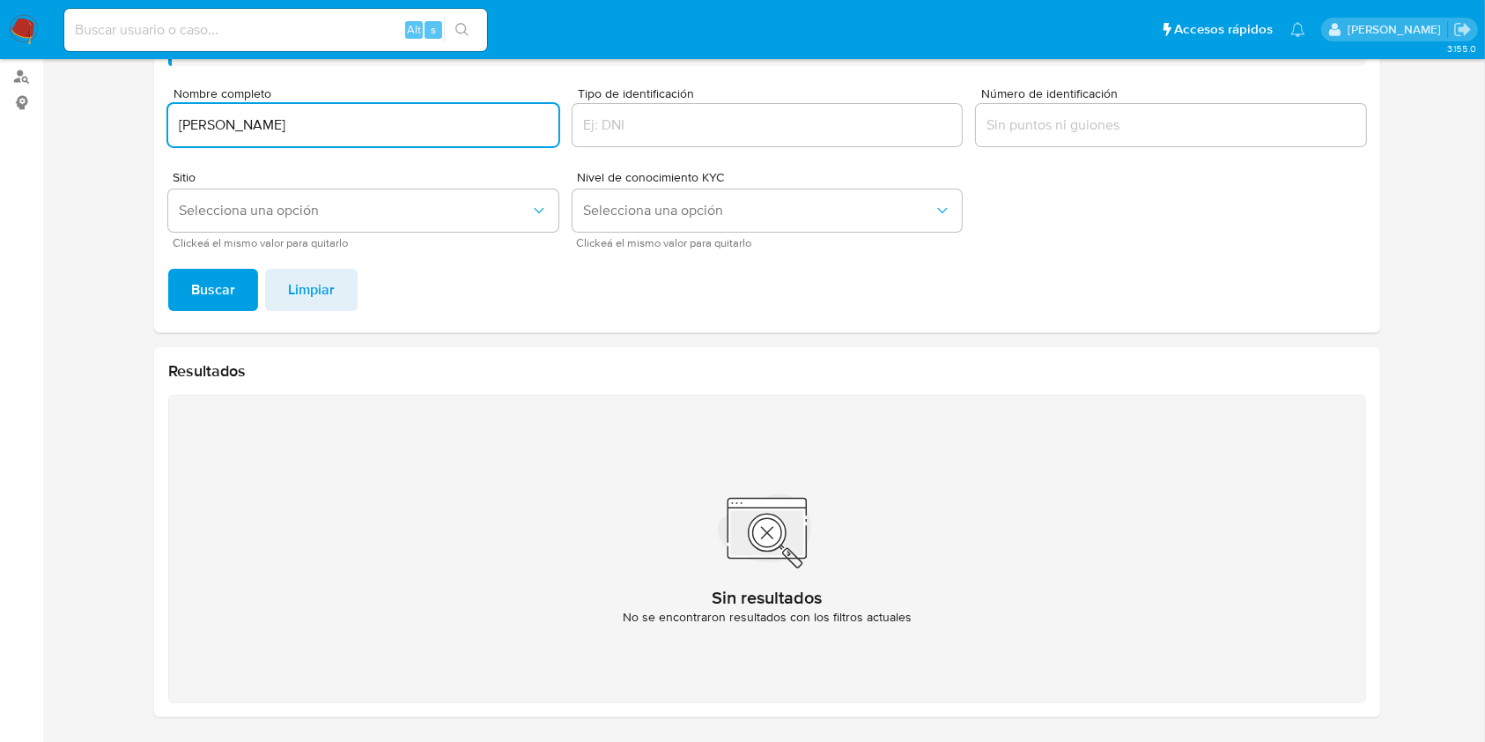
drag, startPoint x: 337, startPoint y: 121, endPoint x: 164, endPoint y: 121, distance: 173.5
click at [164, 121] on div "Debés completar, por lo menos, el campo "Nombre completo" o "Número de identifi…" at bounding box center [767, 169] width 1226 height 325
type input "[PERSON_NAME]"
click at [200, 288] on span "Buscar" at bounding box center [213, 289] width 44 height 39
click at [406, 111] on div "[PERSON_NAME]" at bounding box center [363, 125] width 390 height 42
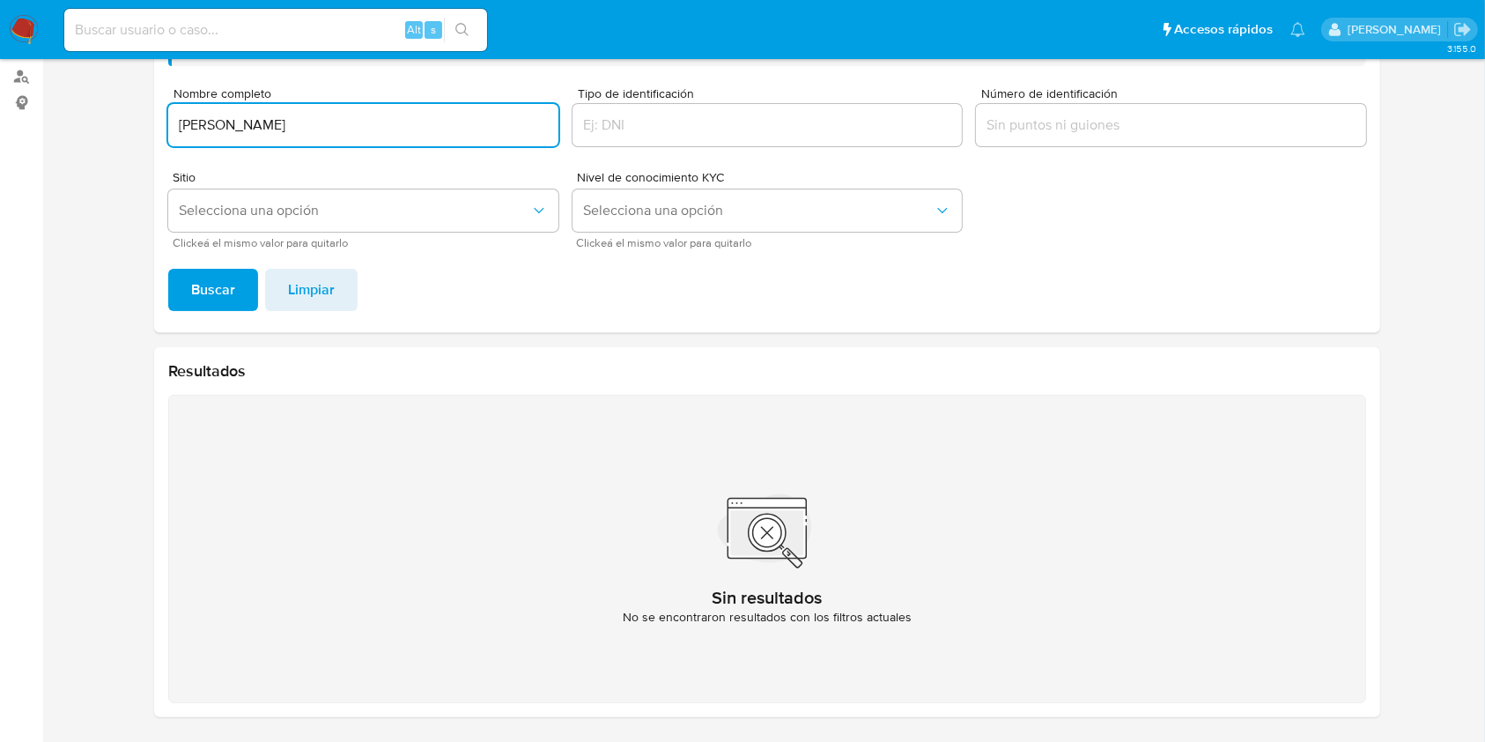
click at [437, 132] on input "[PERSON_NAME]" at bounding box center [363, 125] width 390 height 23
drag, startPoint x: 494, startPoint y: 127, endPoint x: 0, endPoint y: 30, distance: 503.5
click at [0, 30] on div "Pausado Ver notificaciones Alt s Accesos rápidos Presiona las siguientes teclas…" at bounding box center [742, 269] width 1485 height 948
type input "MARIA BEATRIZ NORIEGA ORTIZ"
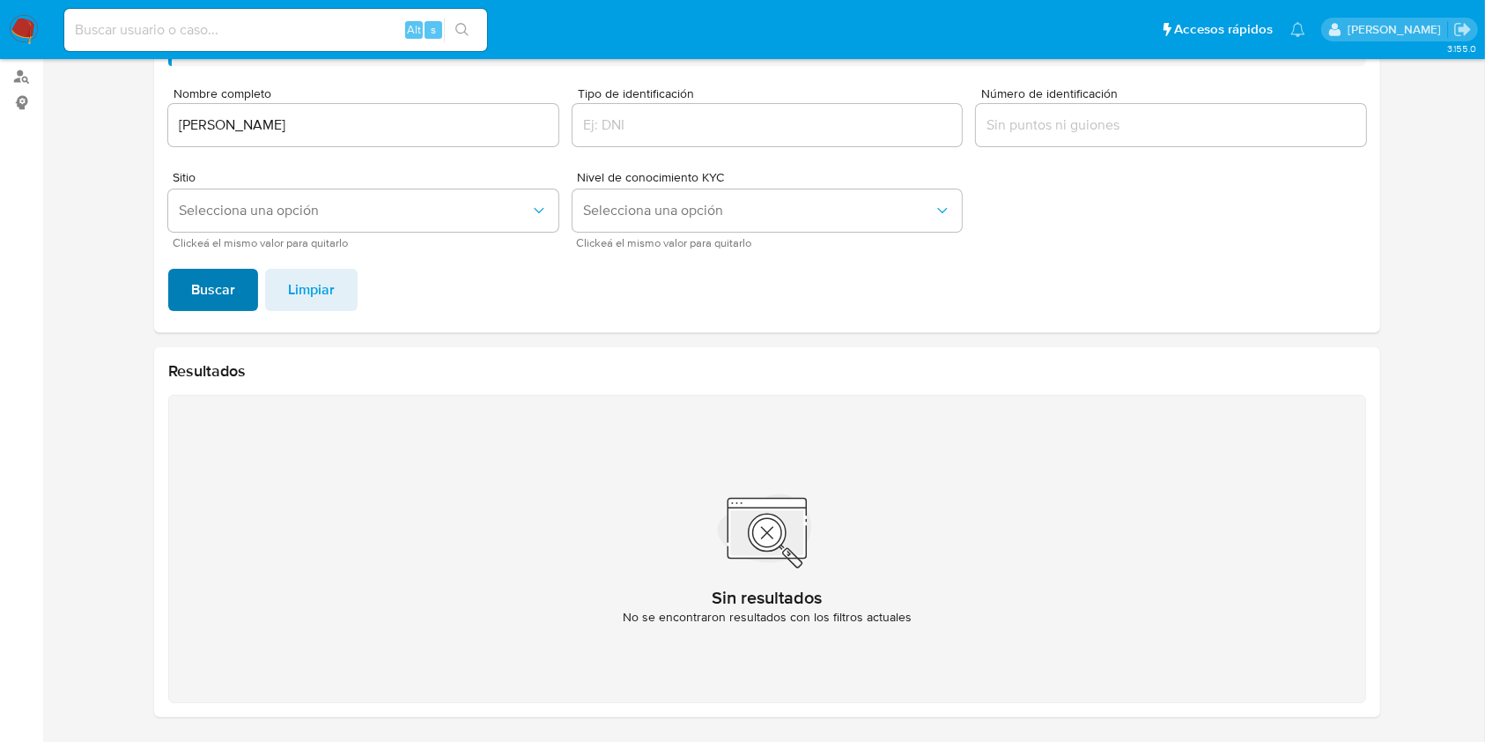
click at [207, 298] on span "Buscar" at bounding box center [213, 289] width 44 height 39
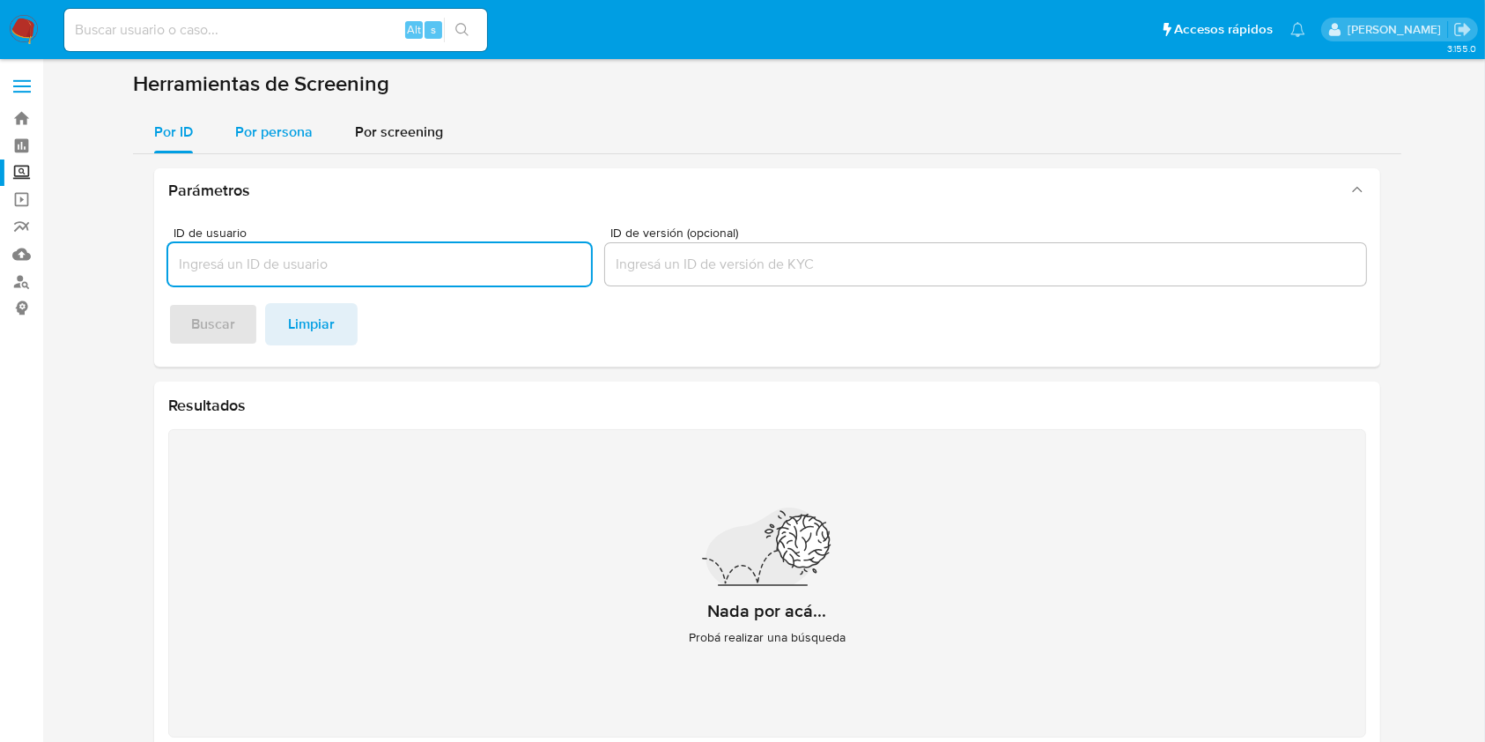
click at [267, 121] on div "Por persona" at bounding box center [274, 132] width 78 height 42
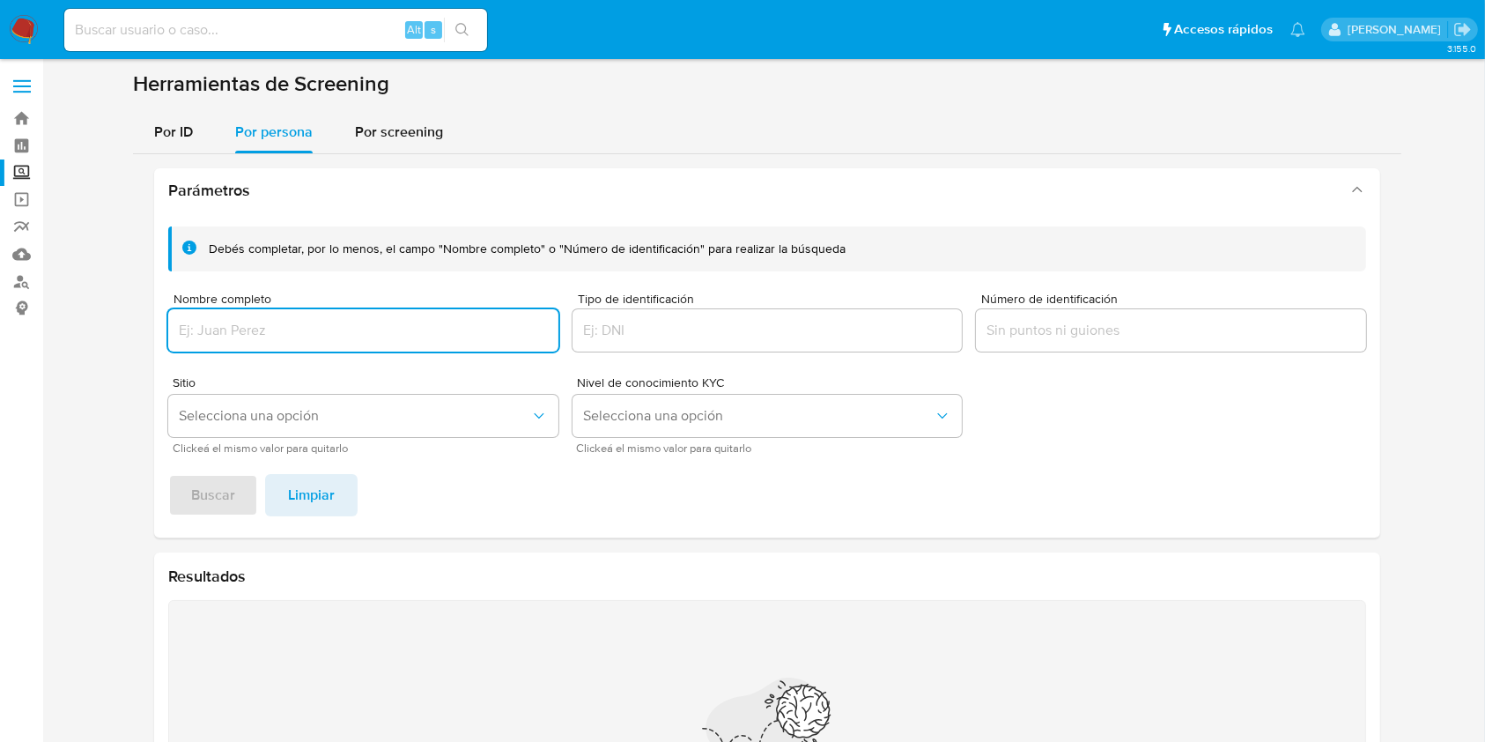
click at [310, 335] on input "Nombre completo" at bounding box center [363, 330] width 390 height 23
type input "DISCOS Y PRODUCCIONES PREMIER SA DE CV"
click at [214, 496] on span "Buscar" at bounding box center [213, 495] width 44 height 39
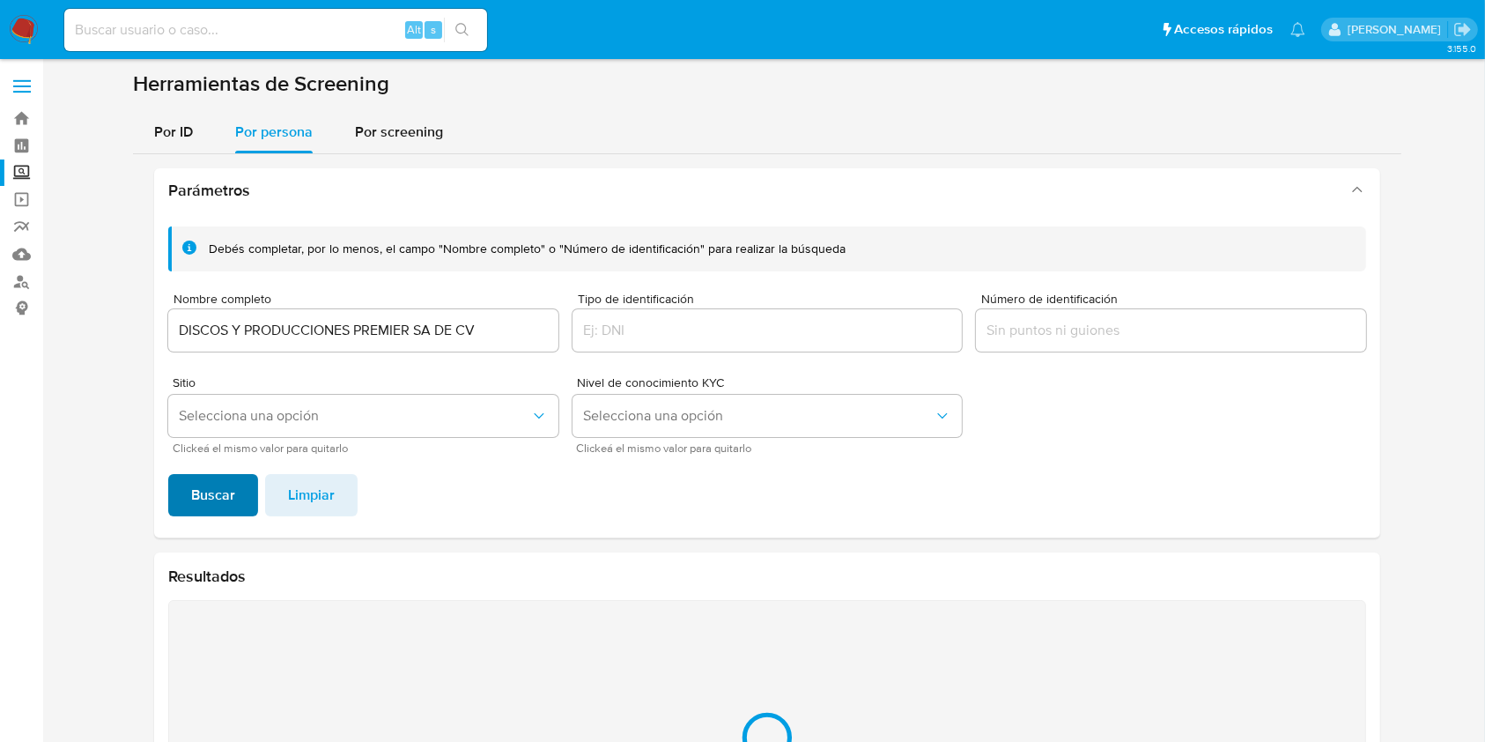
scroll to position [205, 0]
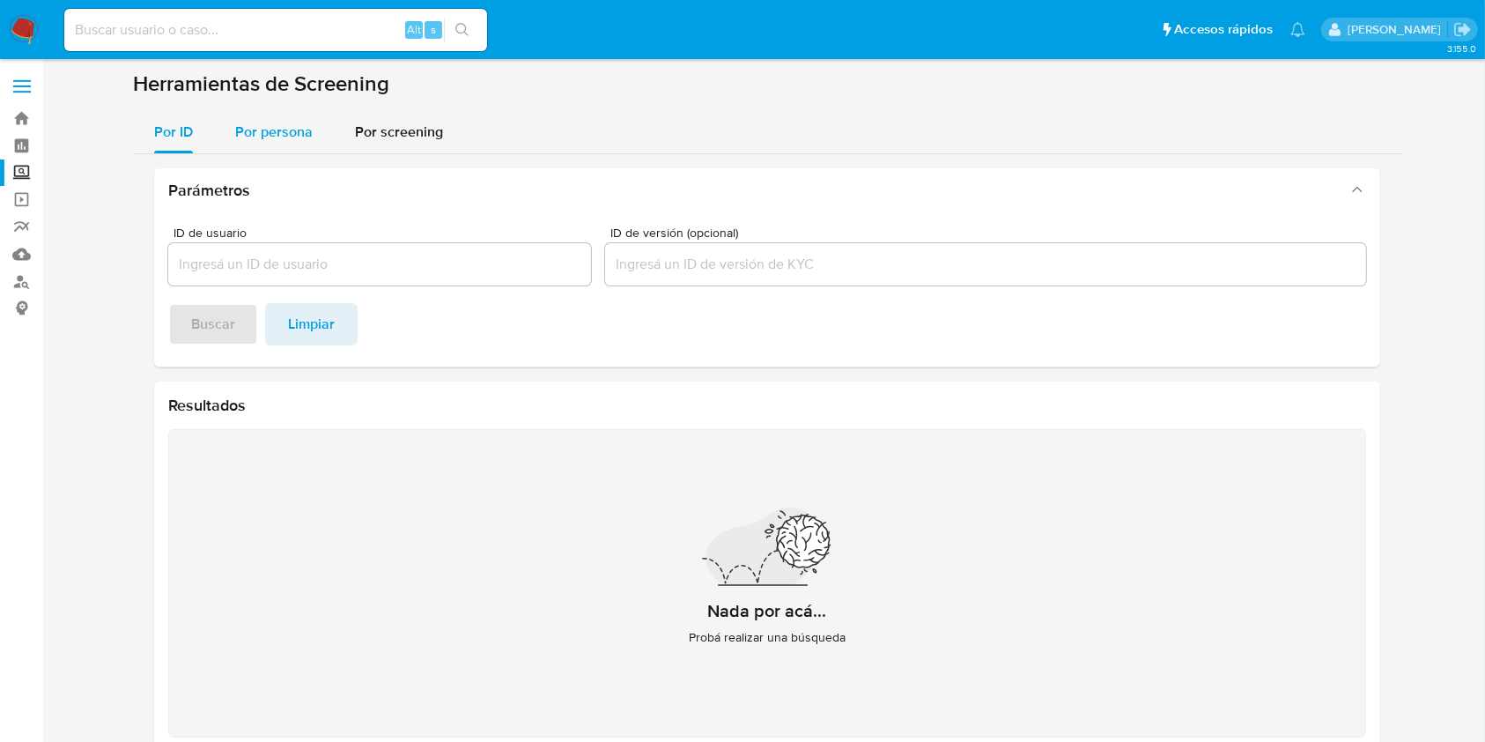
click at [293, 144] on div "Por persona" at bounding box center [274, 132] width 78 height 42
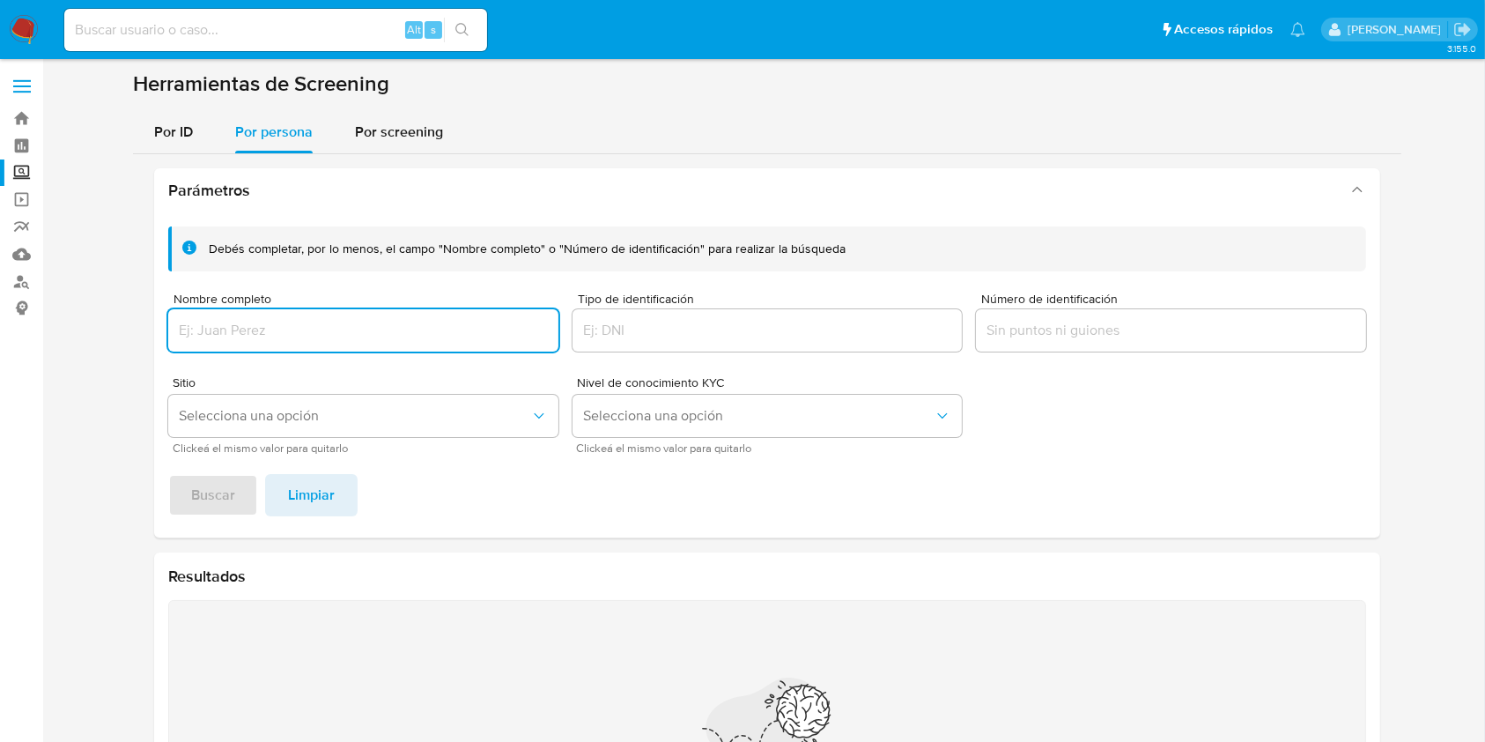
click at [301, 329] on input "Nombre completo" at bounding box center [363, 330] width 390 height 23
type input "Jose Manuel Rodriguez Ruiz"
click at [227, 482] on span "Buscar" at bounding box center [213, 495] width 44 height 39
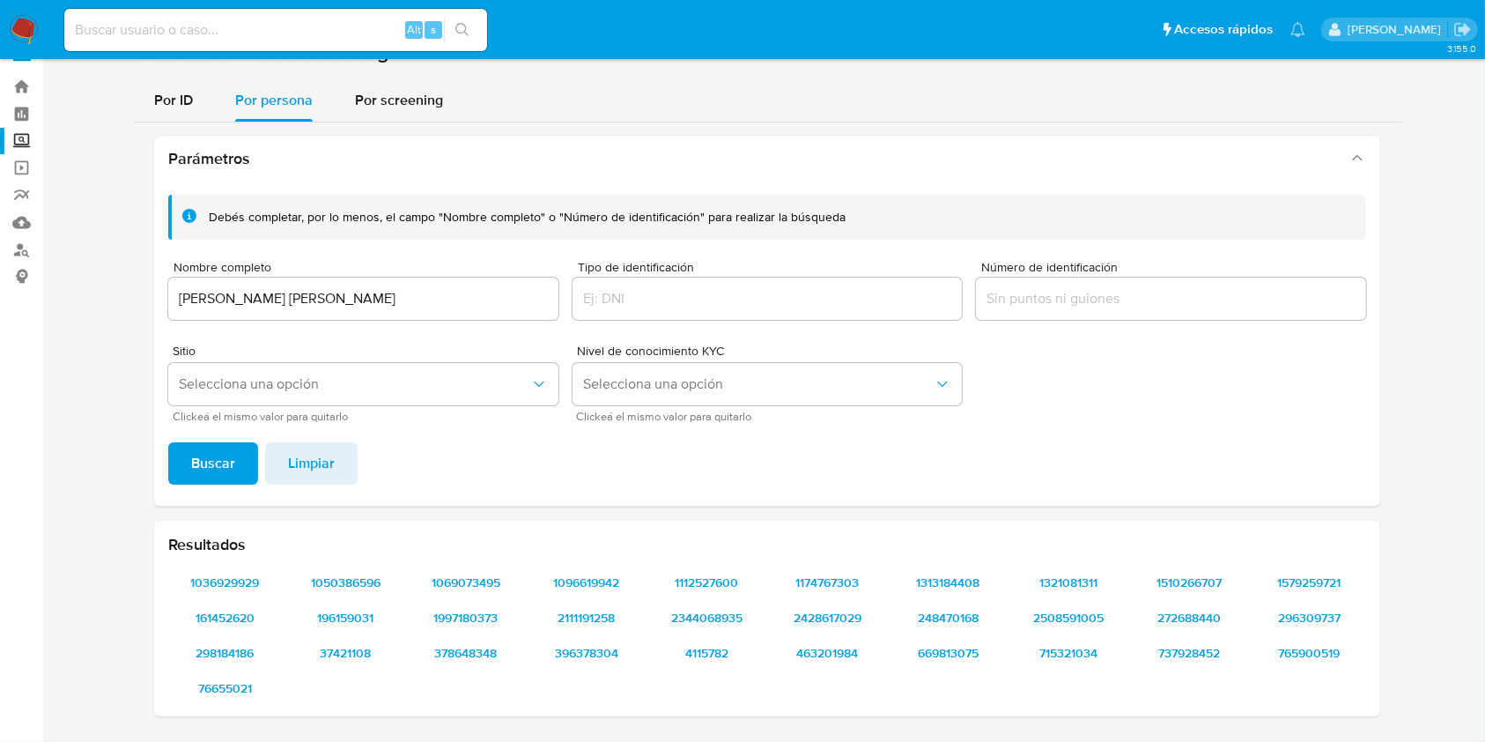
scroll to position [31, 0]
click at [1052, 292] on input "Número de identificación" at bounding box center [1171, 299] width 390 height 23
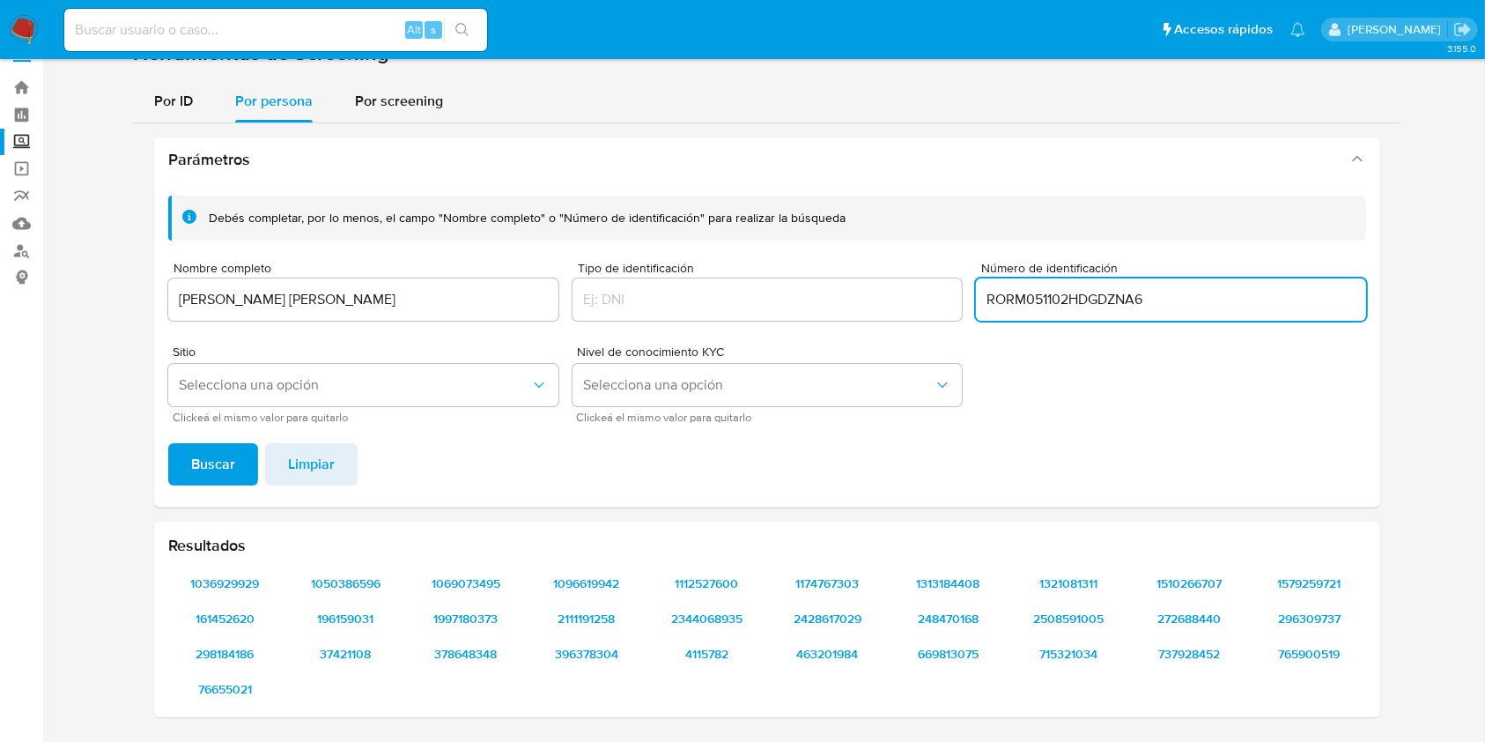
type input "RORM051102HDGDZNA6"
click at [211, 463] on span "Buscar" at bounding box center [213, 464] width 44 height 39
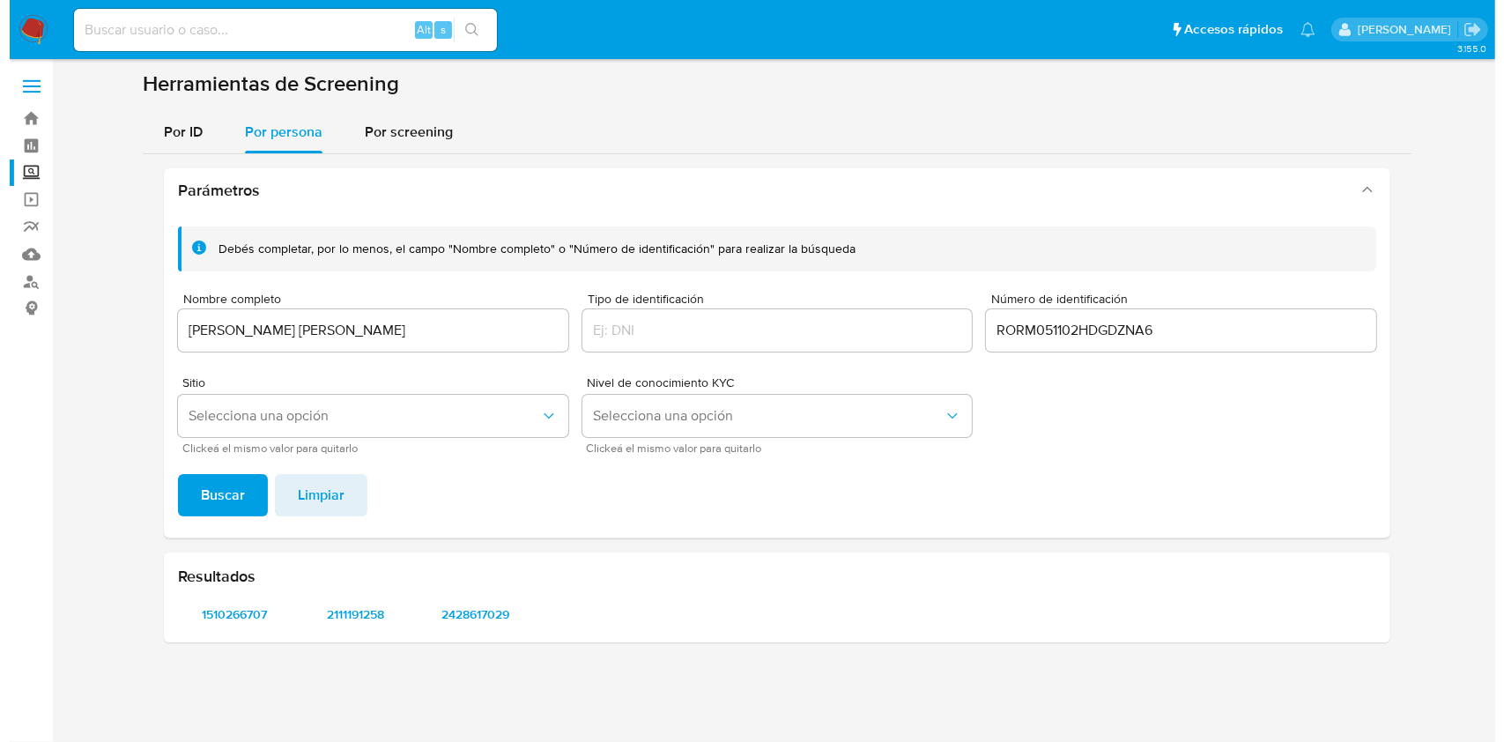
scroll to position [0, 0]
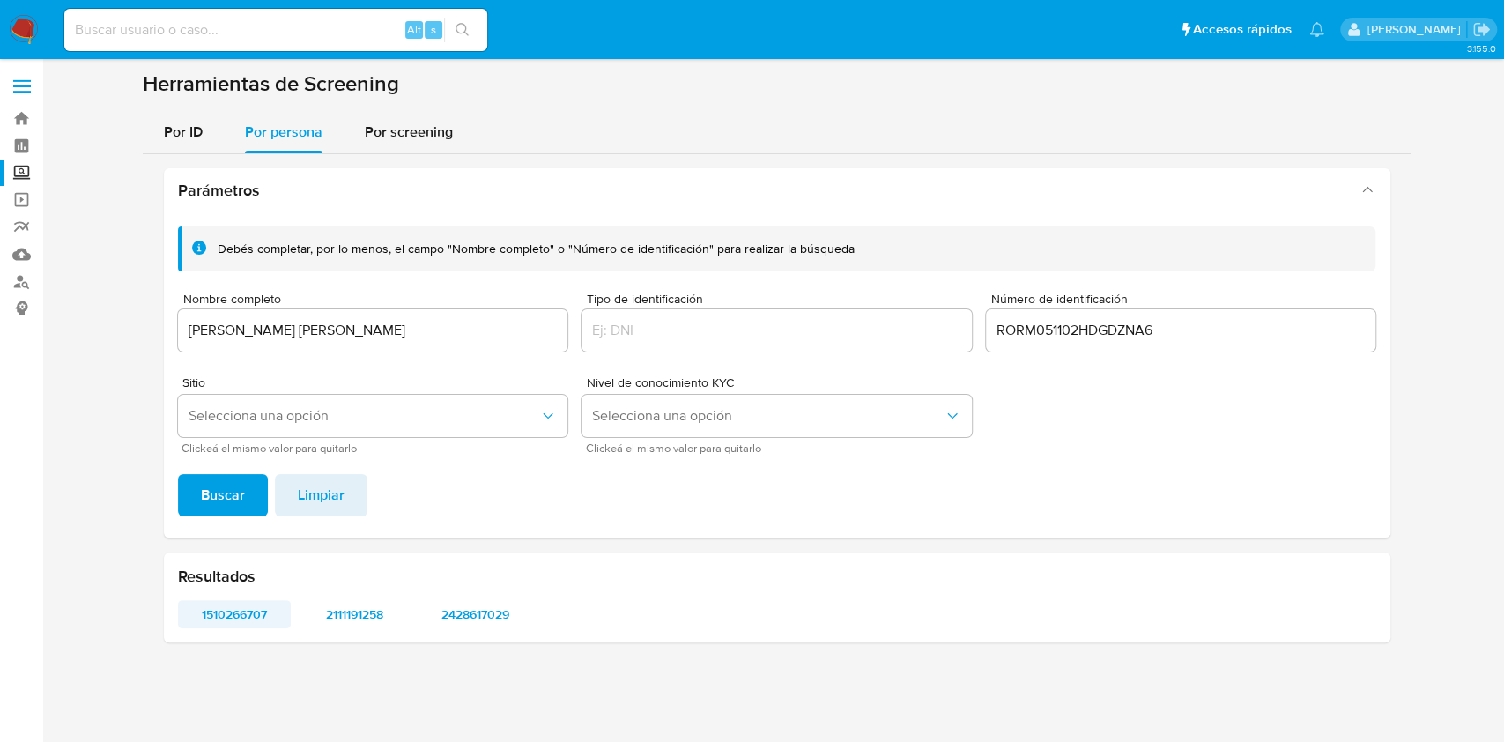
click at [250, 610] on span "1510266707" at bounding box center [234, 614] width 89 height 25
click at [362, 616] on span "2111191258" at bounding box center [354, 614] width 89 height 25
click at [490, 612] on span "2428617029" at bounding box center [475, 614] width 89 height 25
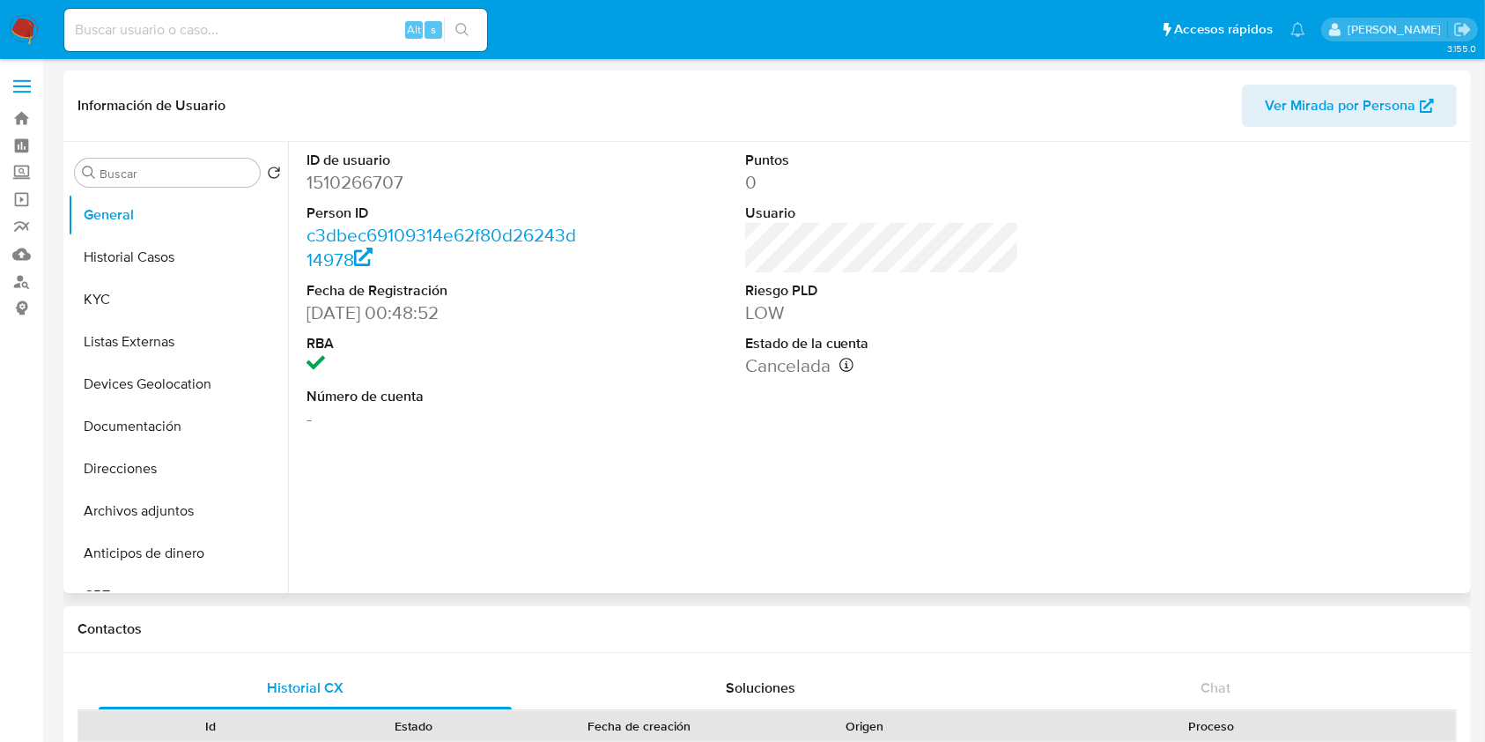
select select "10"
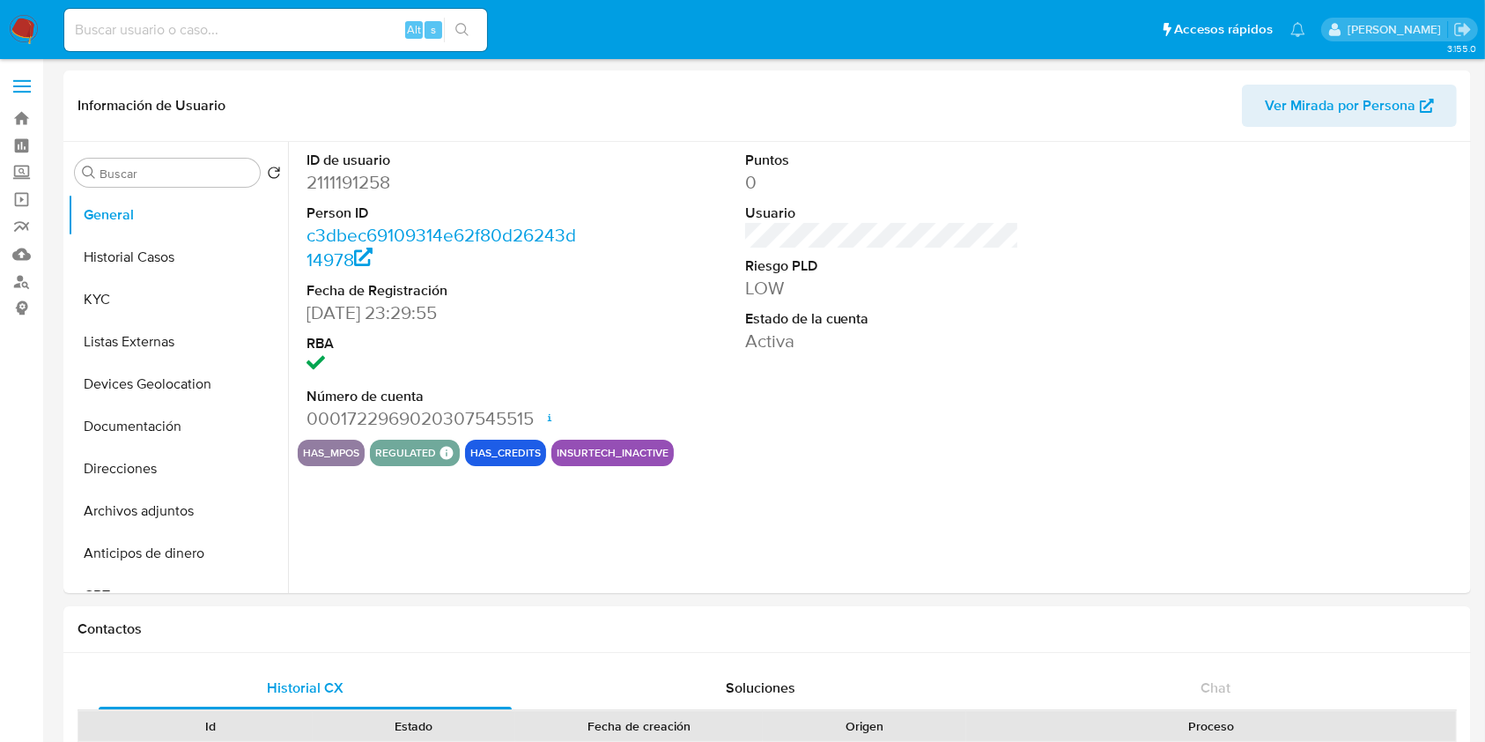
select select "10"
click at [159, 299] on button "KYC" at bounding box center [171, 299] width 206 height 42
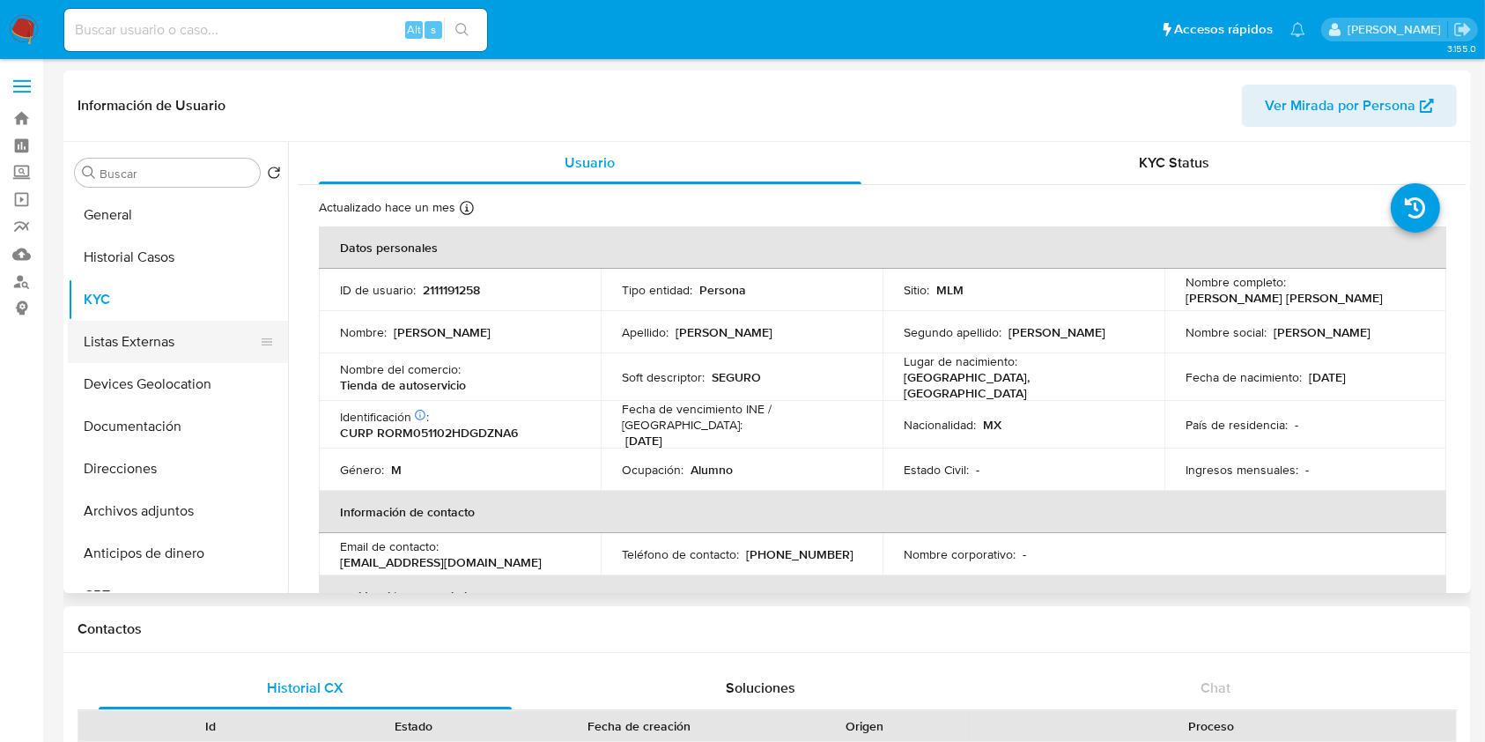
click at [120, 334] on button "Listas Externas" at bounding box center [171, 342] width 206 height 42
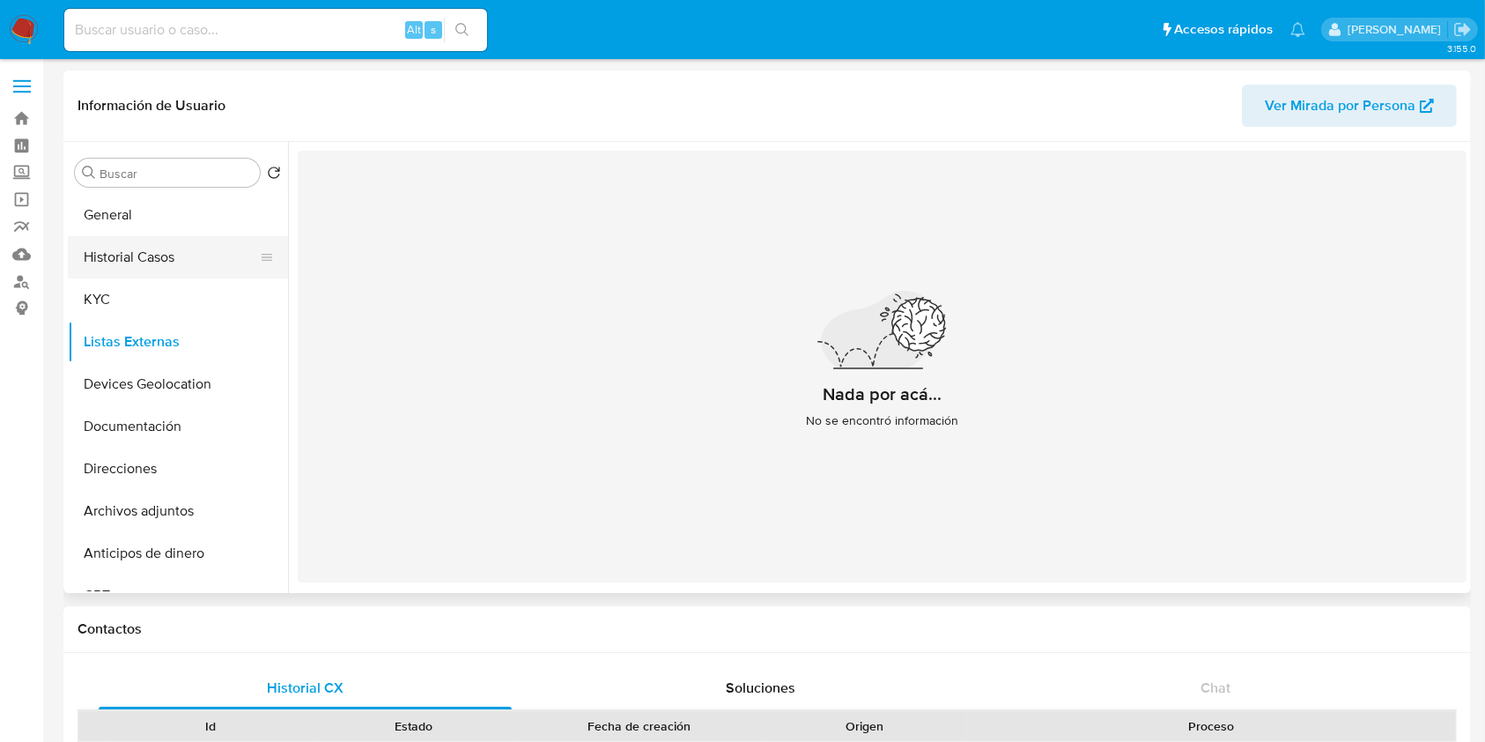
click at [148, 263] on button "Historial Casos" at bounding box center [171, 257] width 206 height 42
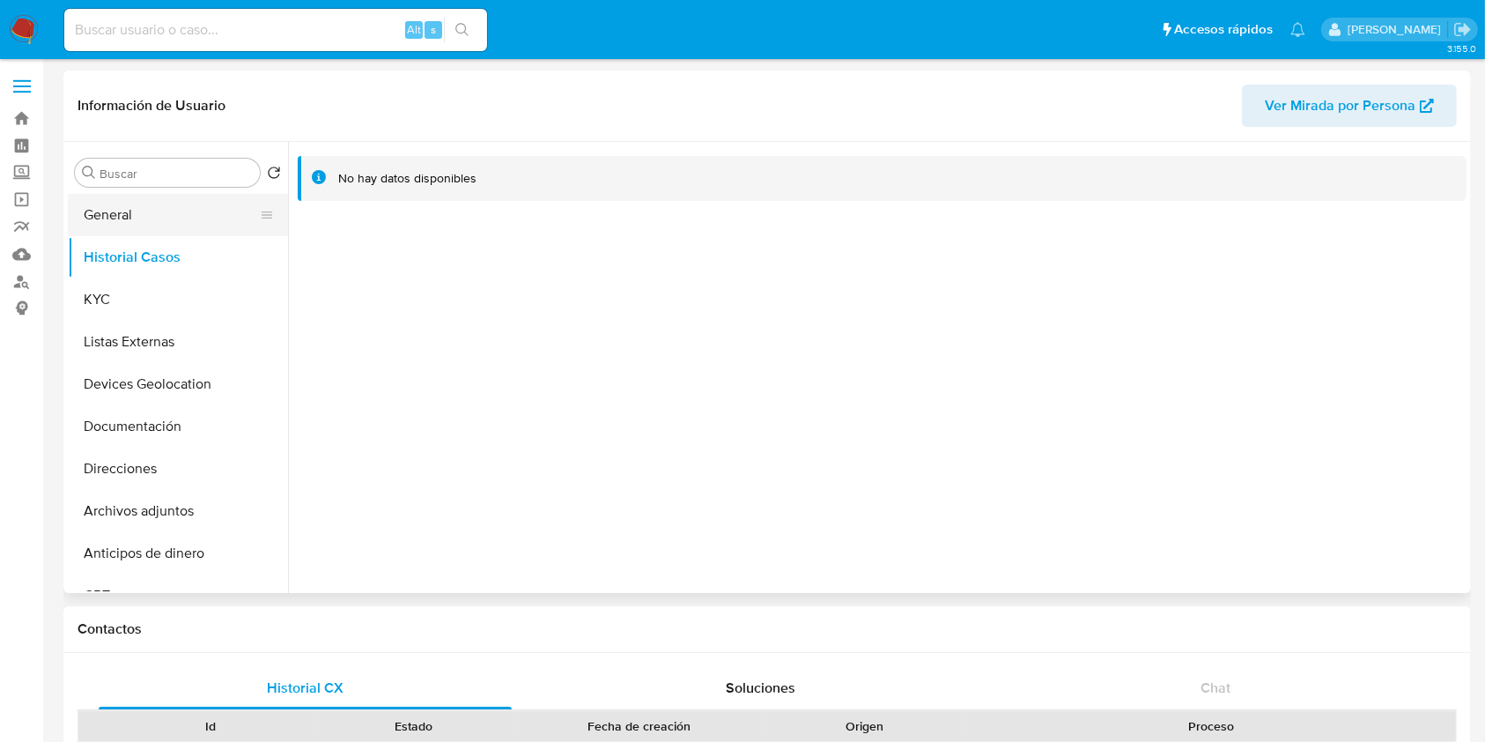
click at [182, 202] on button "General" at bounding box center [171, 215] width 206 height 42
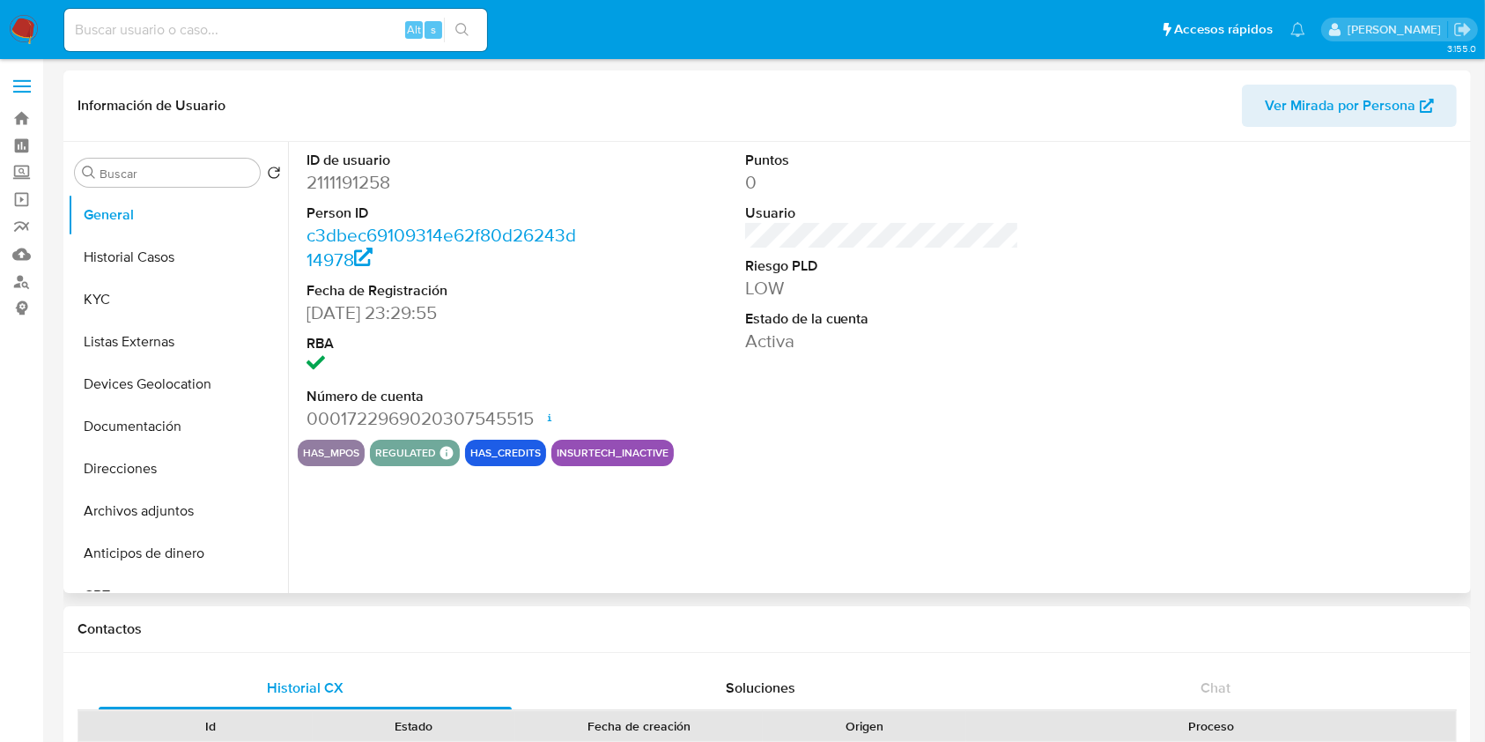
click at [376, 182] on dd "2111191258" at bounding box center [444, 182] width 275 height 25
copy dd "2111191258"
click at [898, 546] on div "ID de usuario 2111191258 Person ID c3dbec69109314e62f80d26243d14978 Fecha de Re…" at bounding box center [877, 367] width 1178 height 451
click at [113, 257] on button "Historial Casos" at bounding box center [171, 257] width 206 height 42
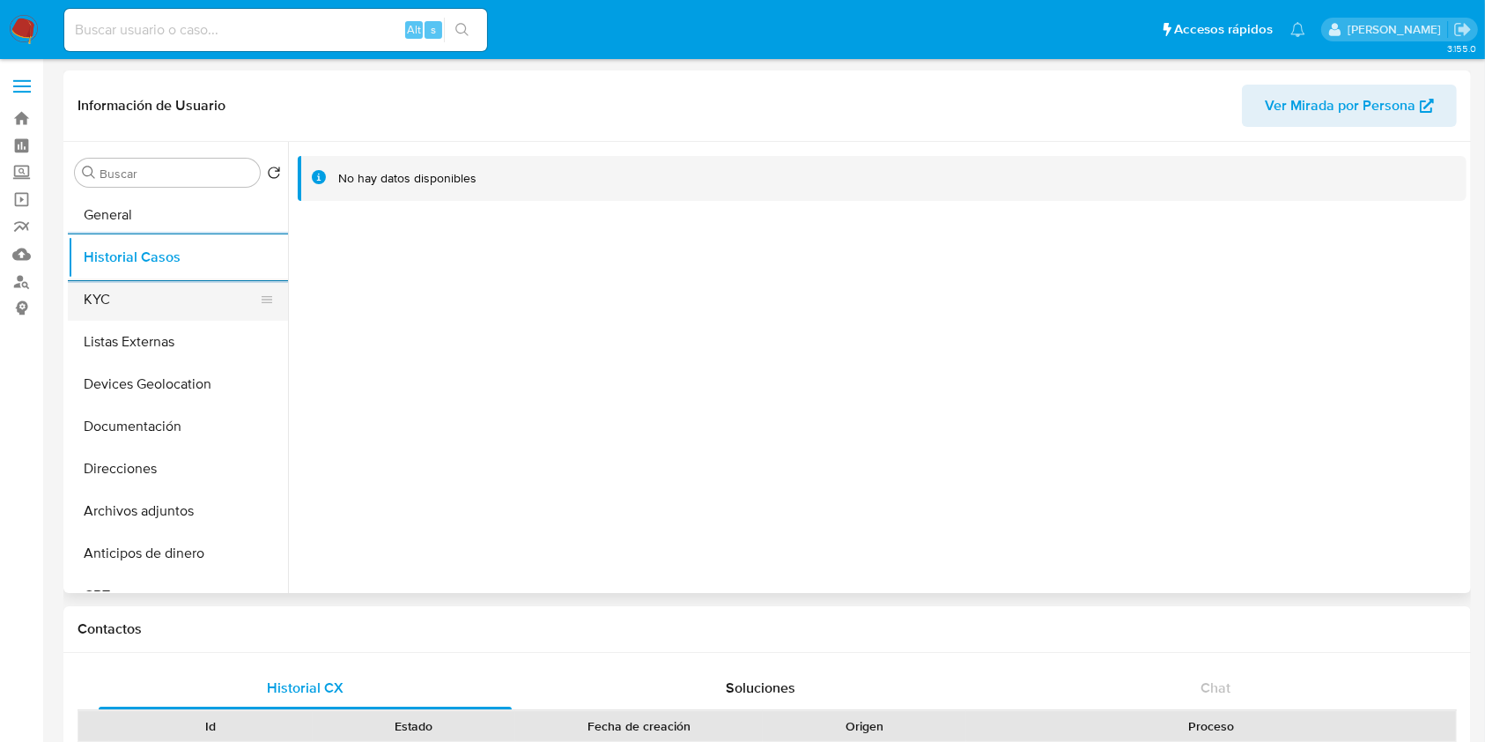
click at [116, 307] on button "KYC" at bounding box center [171, 299] width 206 height 42
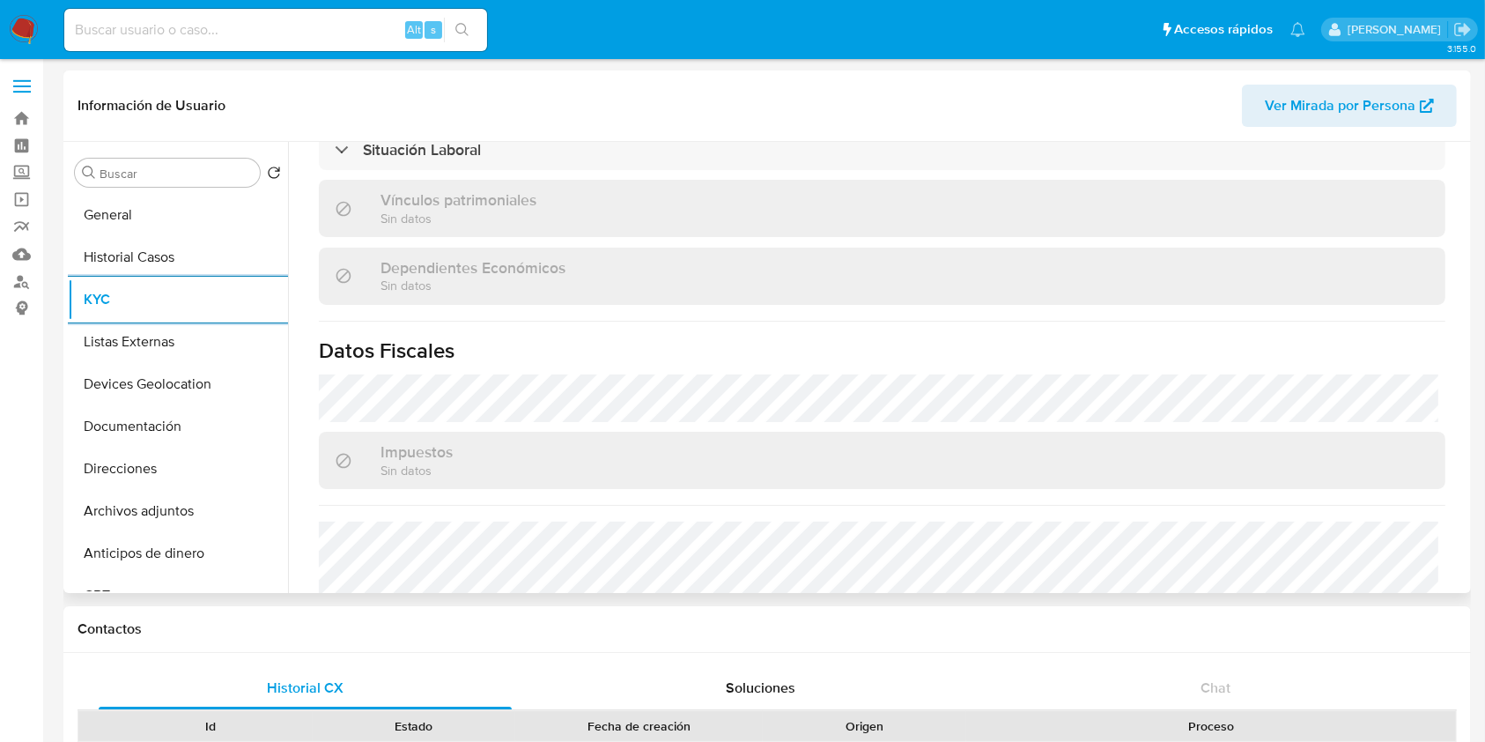
scroll to position [905, 0]
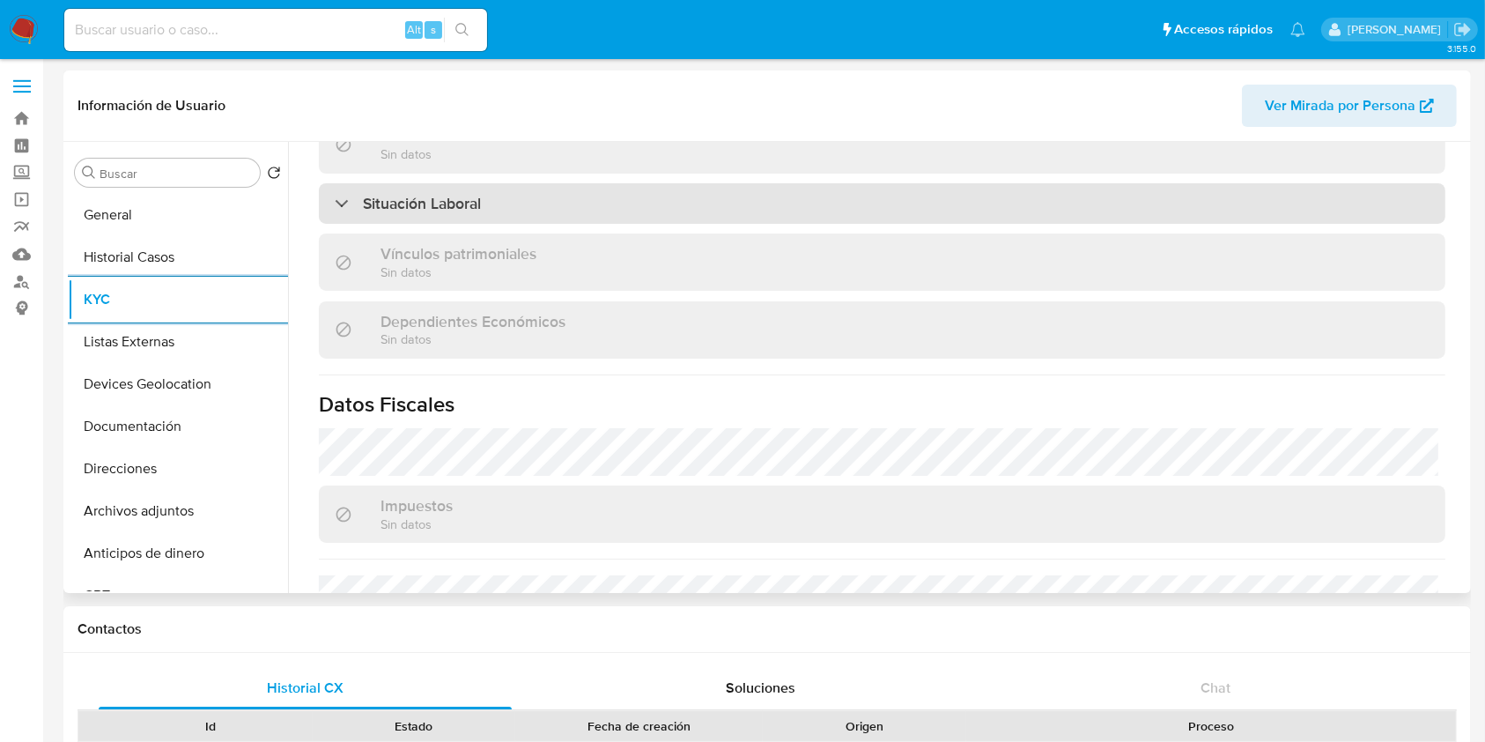
click at [474, 194] on h3 "Situación Laboral" at bounding box center [422, 203] width 118 height 19
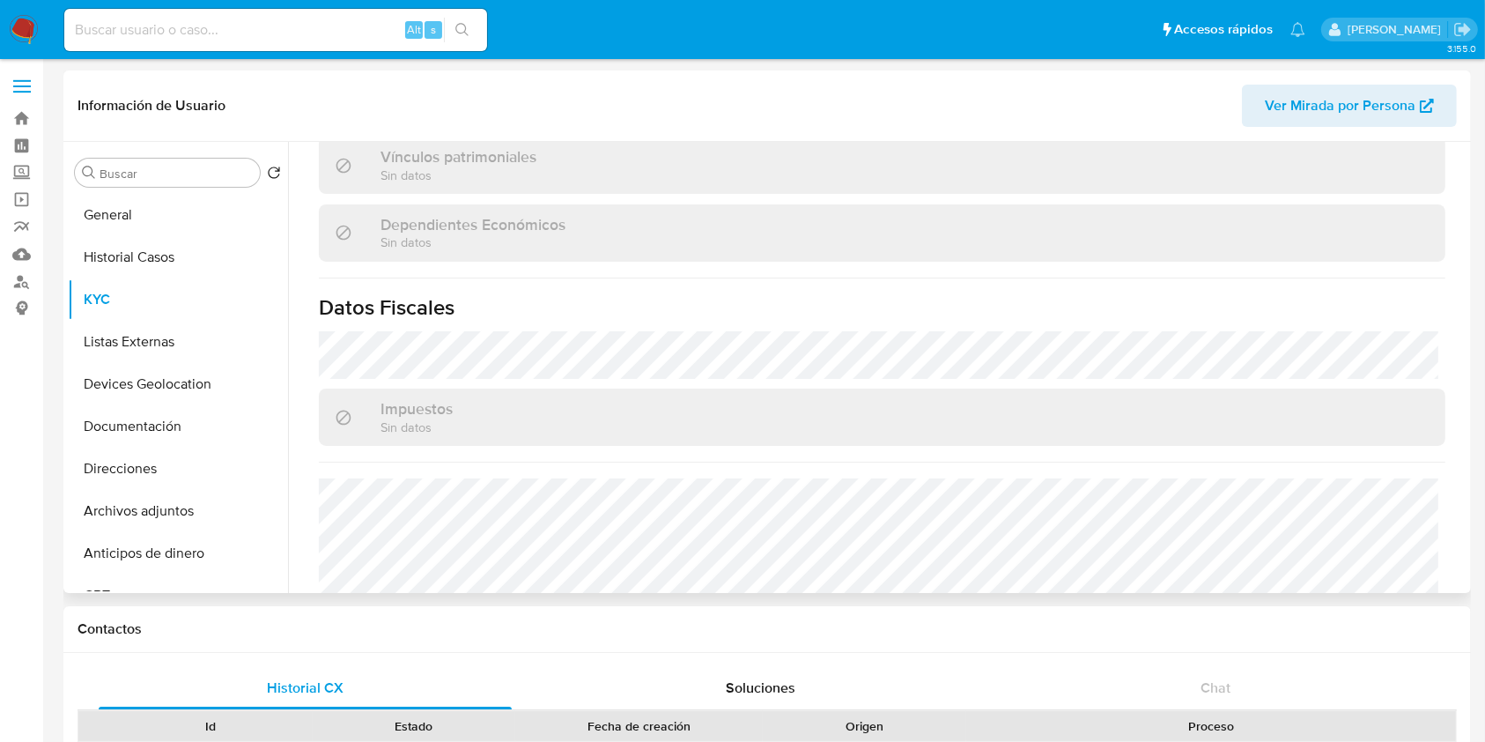
scroll to position [1362, 0]
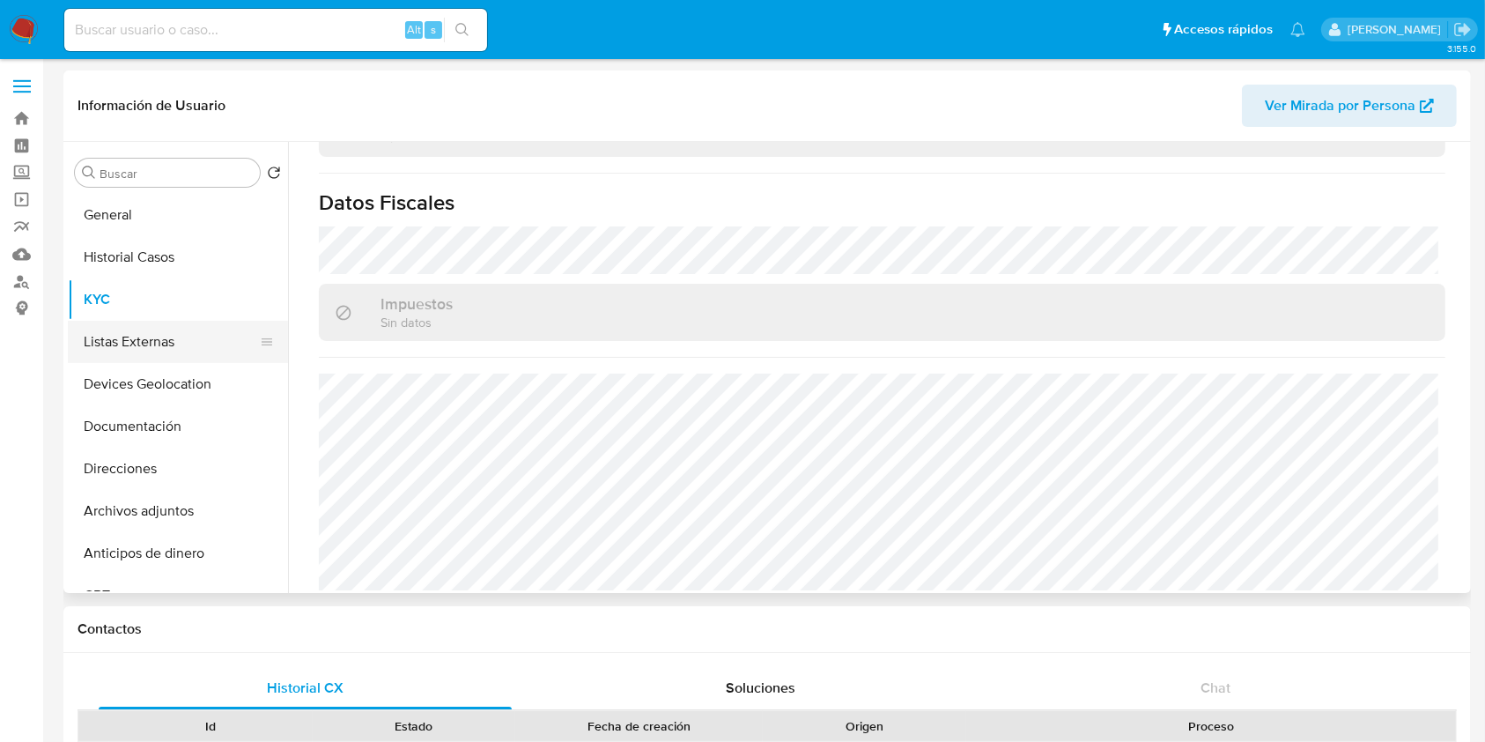
click at [140, 337] on button "Listas Externas" at bounding box center [171, 342] width 206 height 42
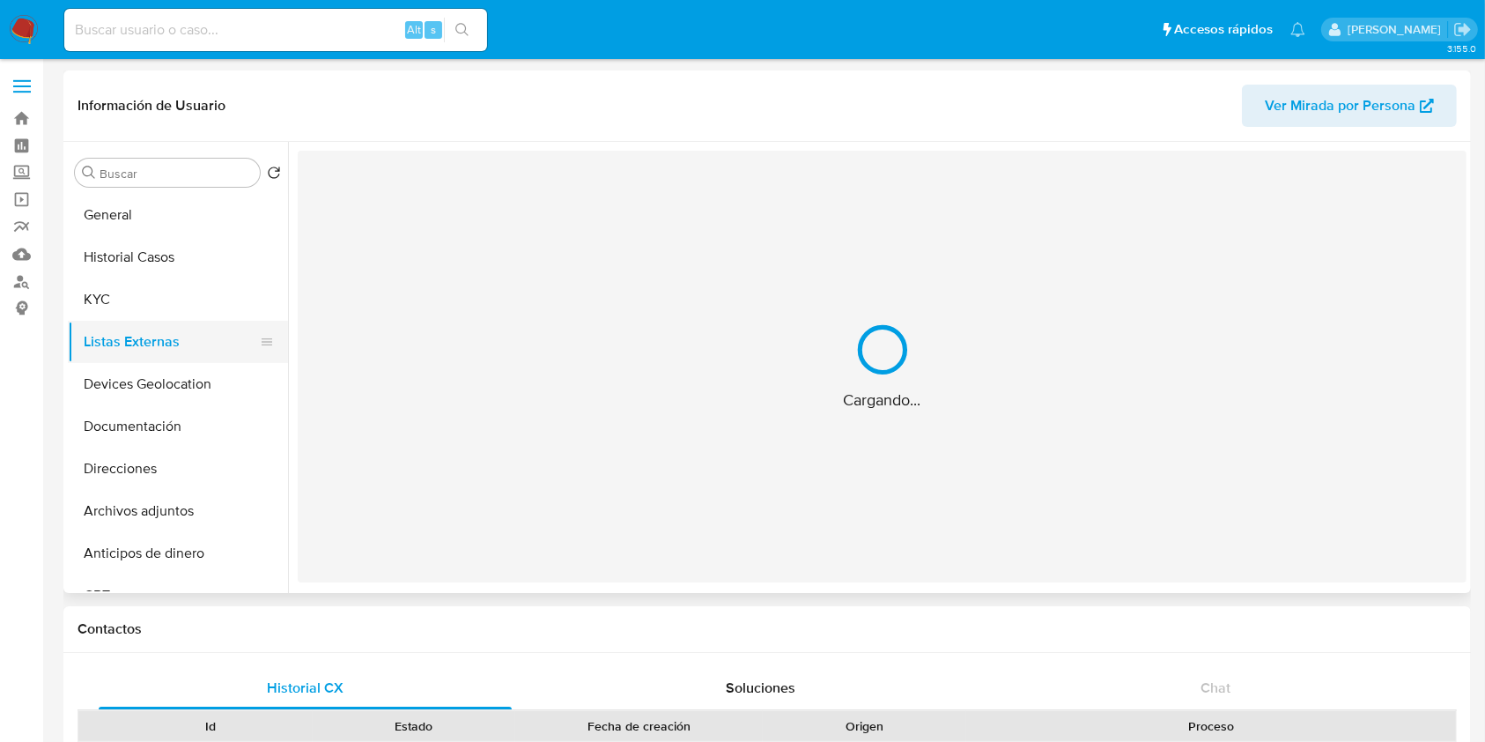
scroll to position [0, 0]
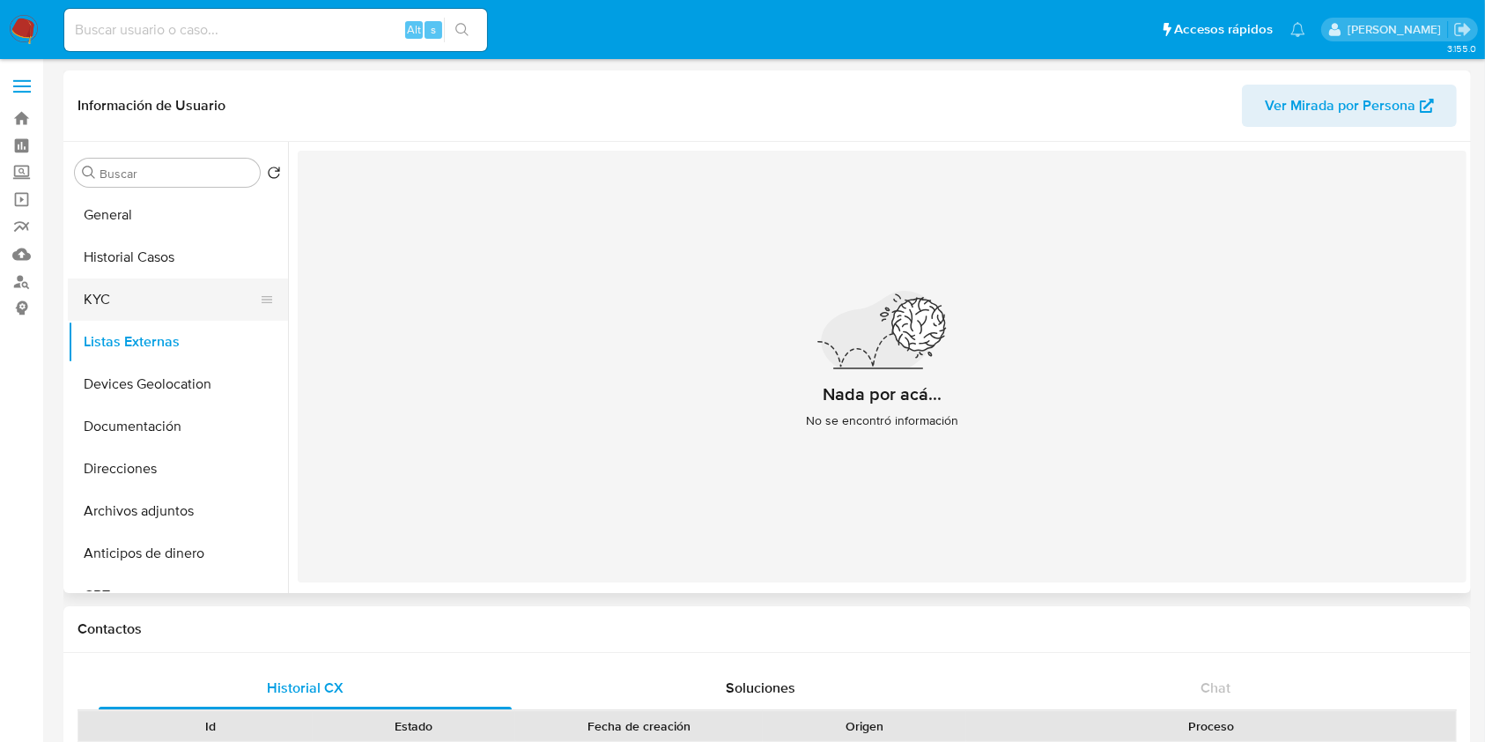
click at [102, 297] on button "KYC" at bounding box center [171, 299] width 206 height 42
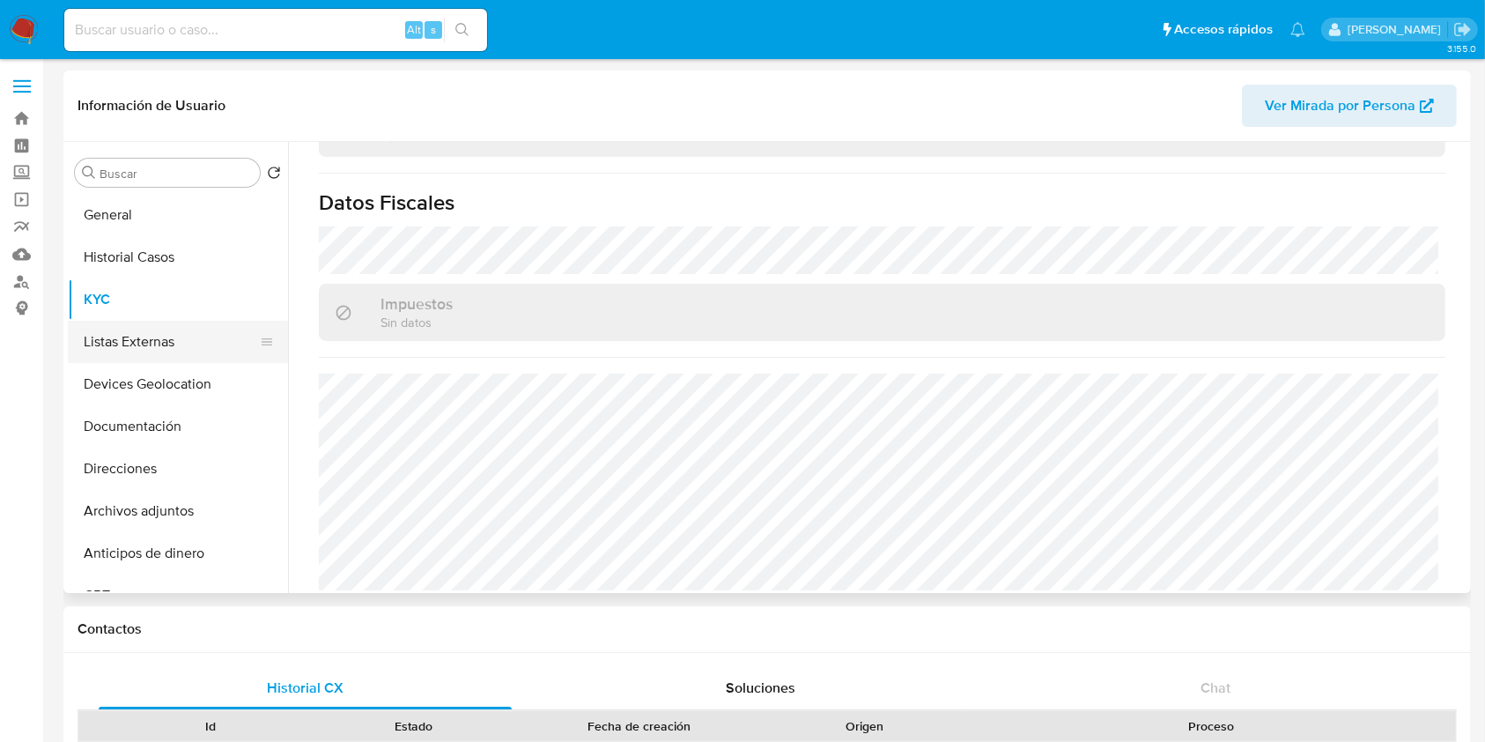
click at [185, 352] on button "Listas Externas" at bounding box center [171, 342] width 206 height 42
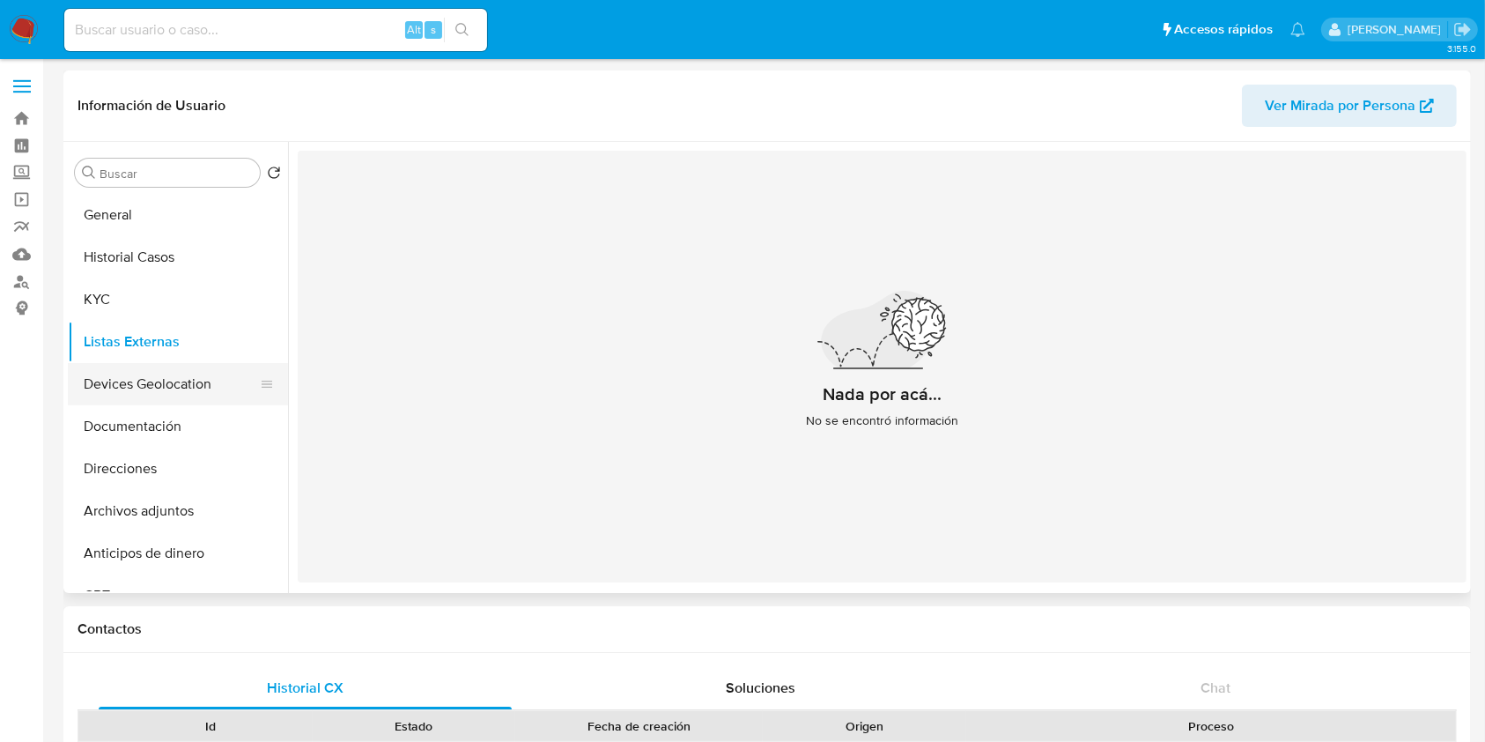
click at [138, 395] on button "Devices Geolocation" at bounding box center [171, 384] width 206 height 42
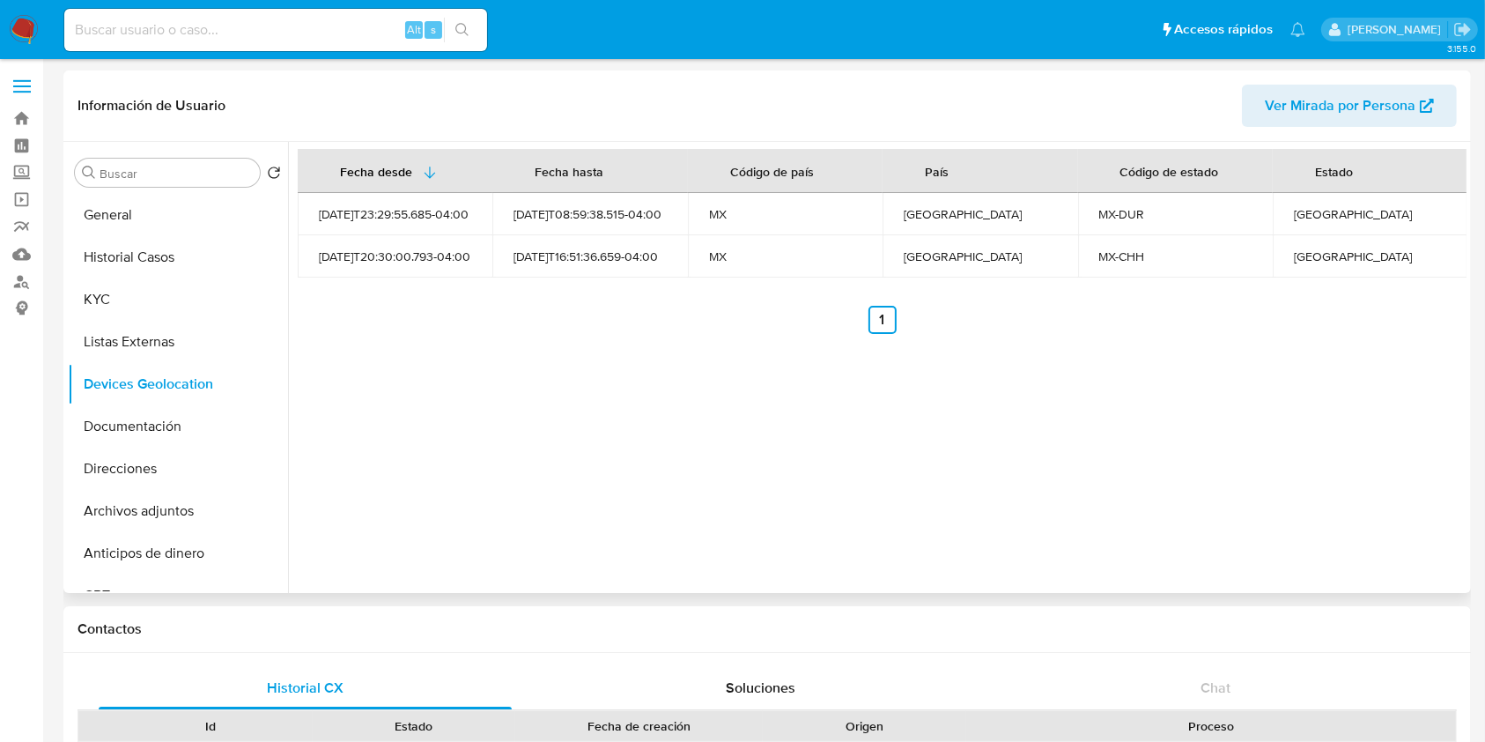
click at [923, 529] on div "Fecha desde Fecha hasta Código de país País Código de estado Estado 2024-11-20T…" at bounding box center [877, 367] width 1178 height 451
click at [141, 425] on button "Documentación" at bounding box center [171, 426] width 206 height 42
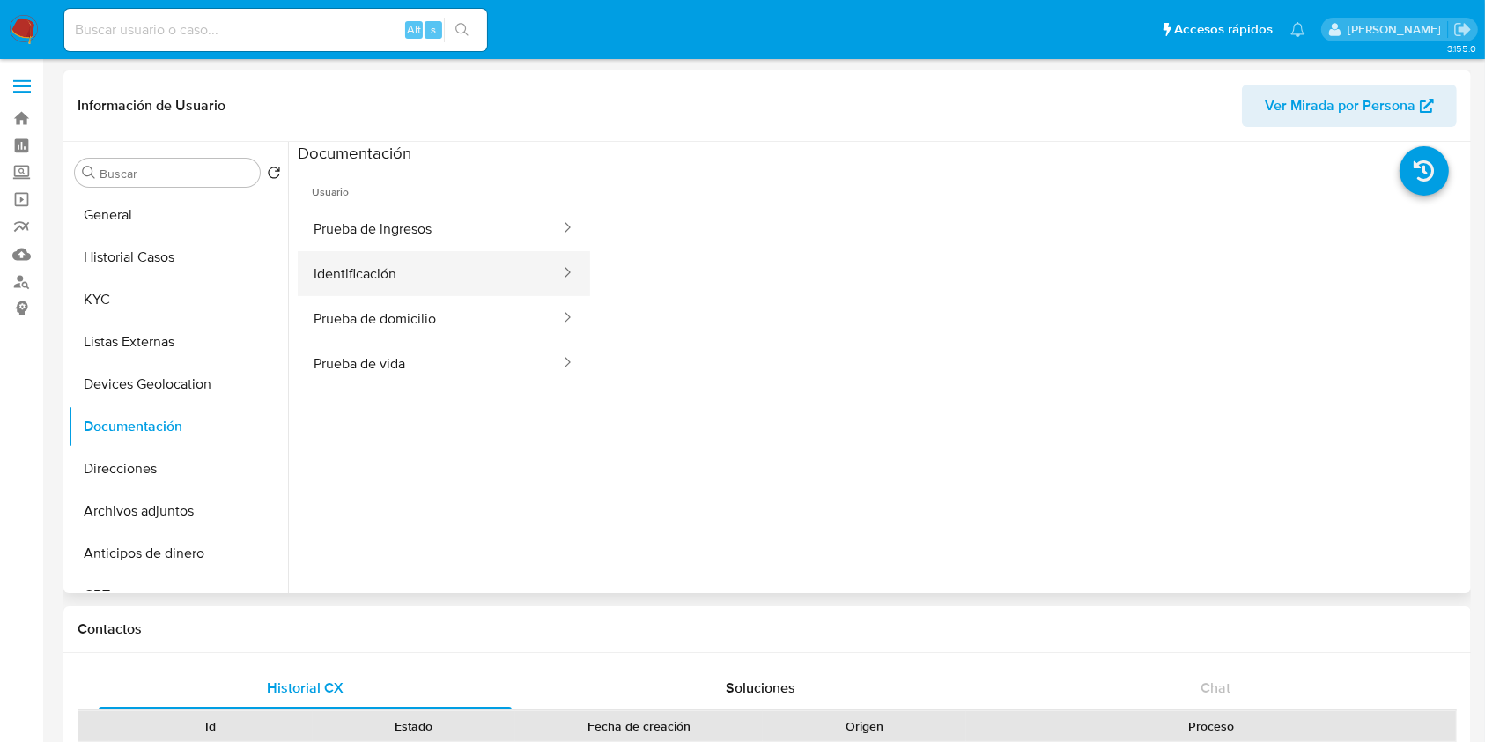
click at [415, 280] on button "Identificación" at bounding box center [430, 273] width 264 height 45
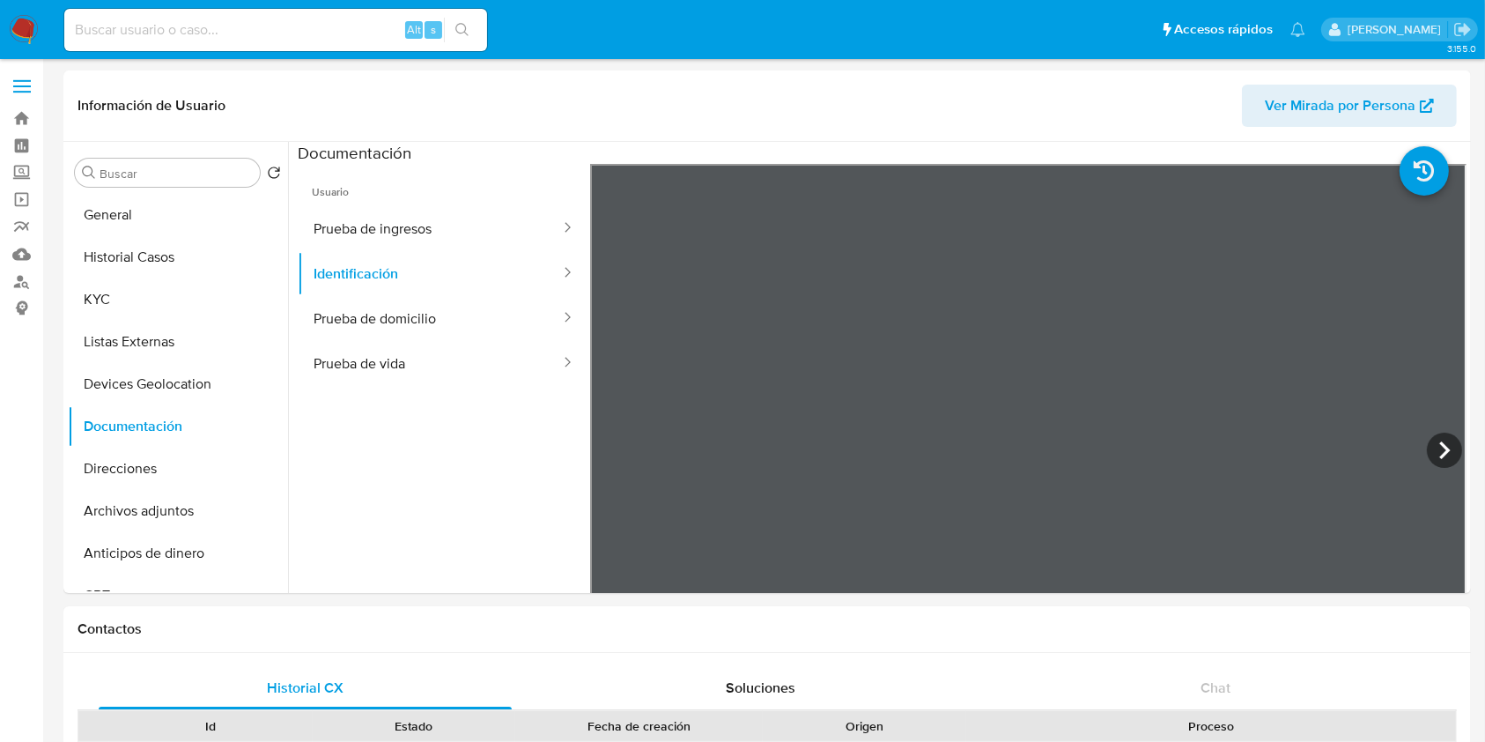
click at [183, 16] on div "Alt s" at bounding box center [275, 30] width 423 height 42
click at [226, 41] on div "Alt s" at bounding box center [275, 30] width 423 height 42
click at [233, 33] on input at bounding box center [275, 29] width 423 height 23
paste input "2046374108"
type input "2046374108"
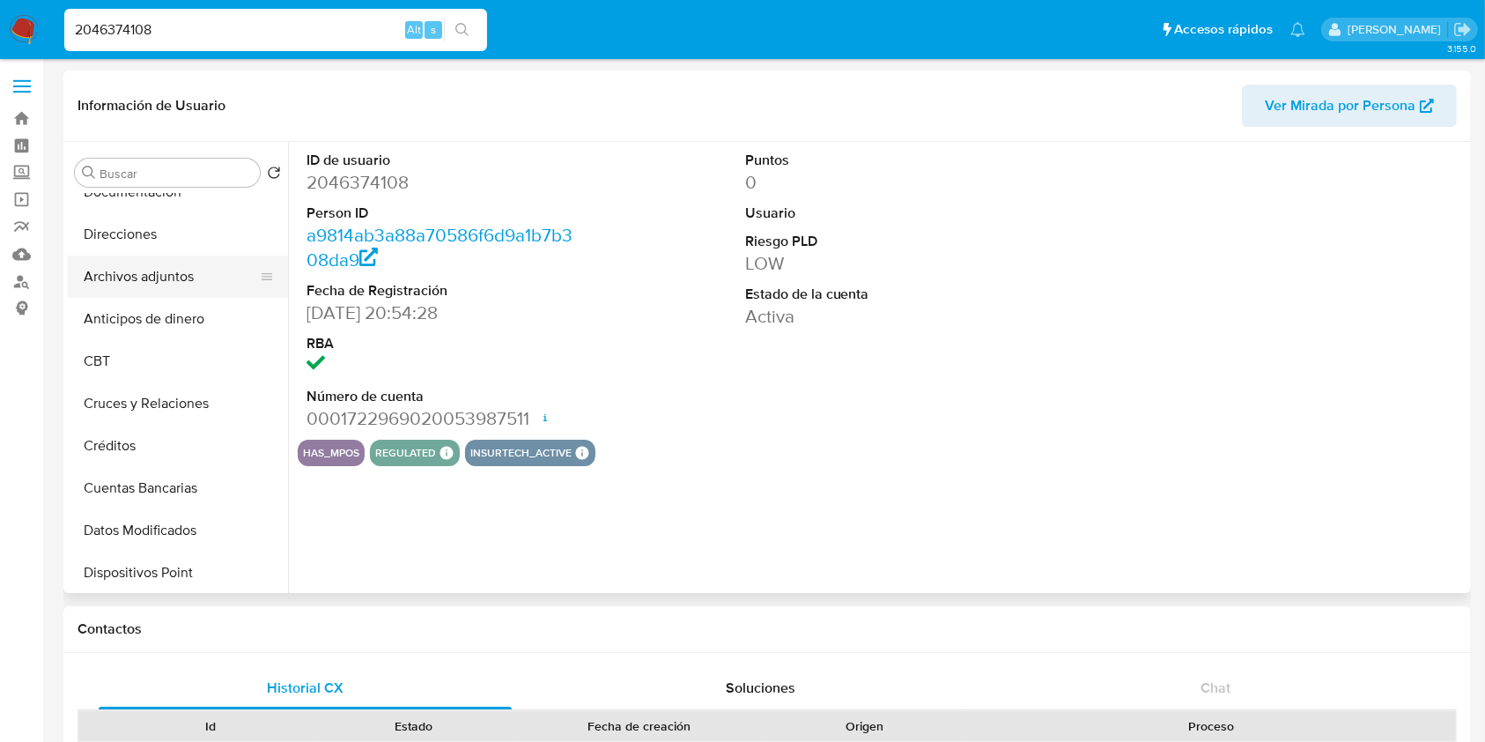
scroll to position [352, 0]
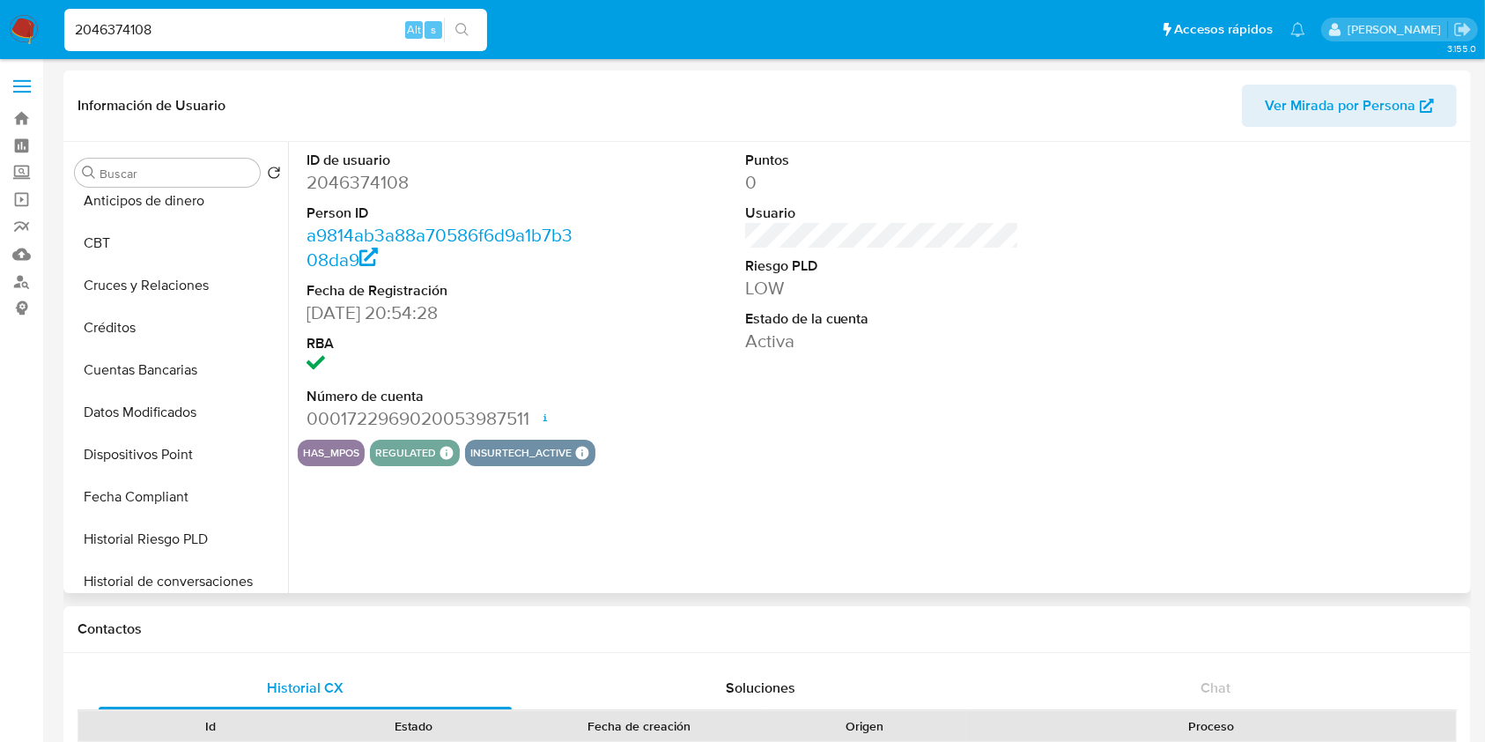
select select "10"
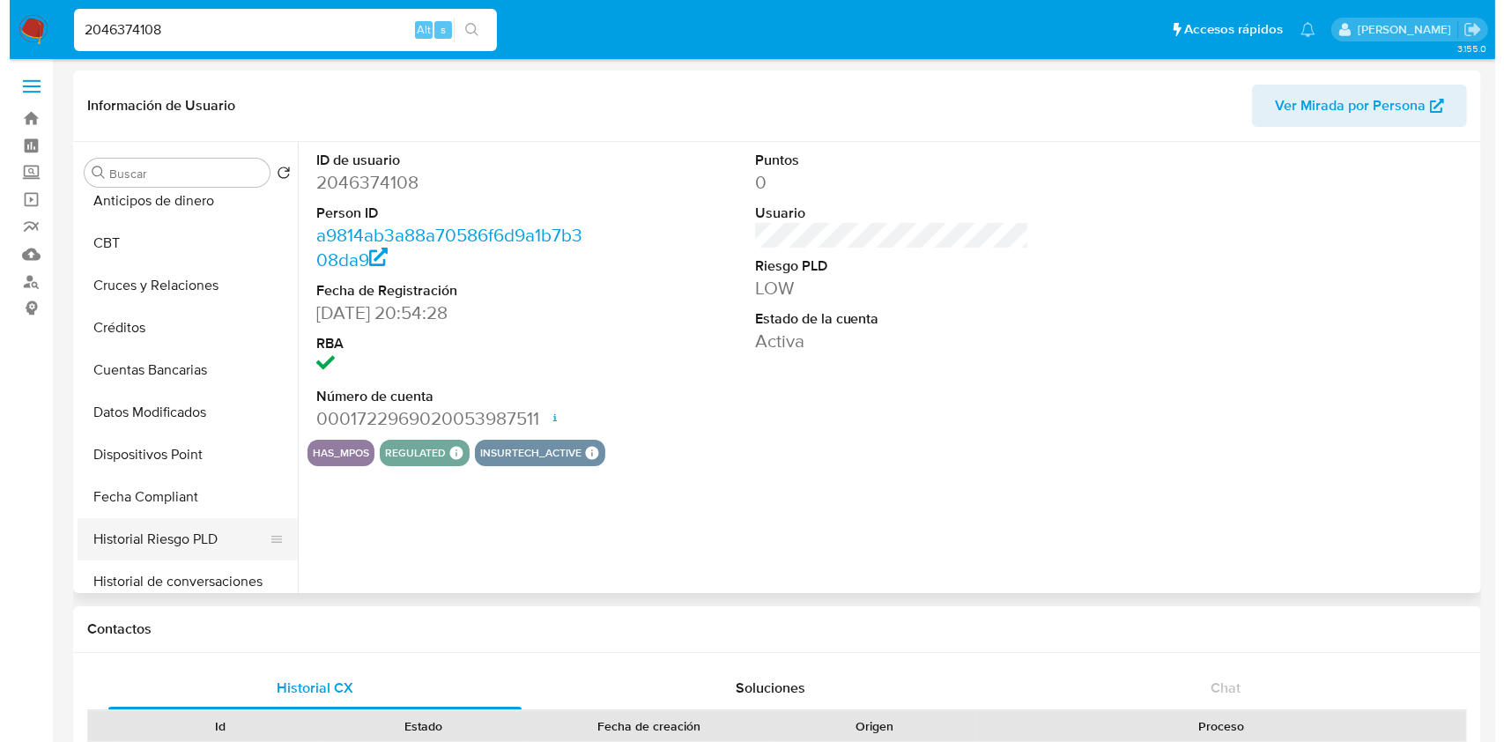
scroll to position [469, 0]
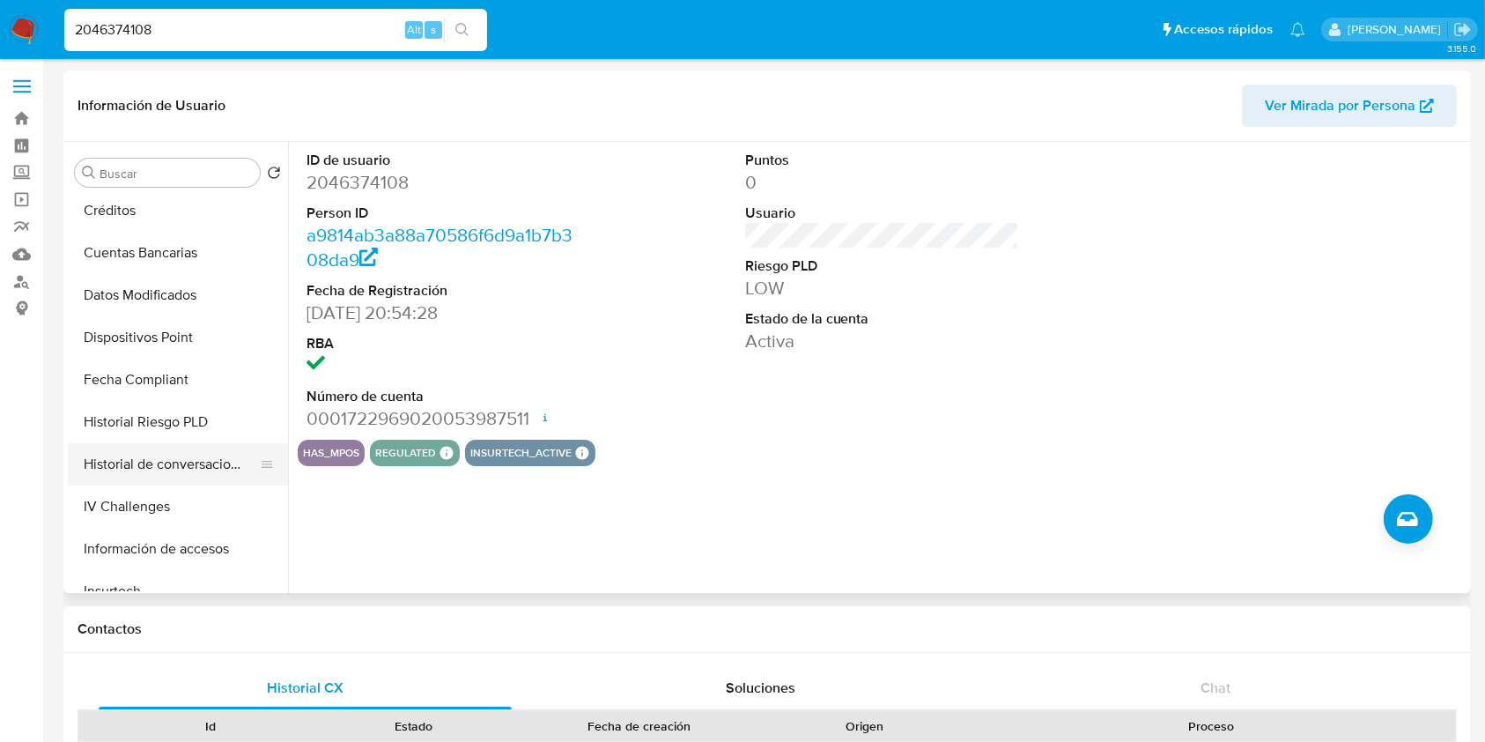
click at [180, 474] on button "Historial de conversaciones" at bounding box center [171, 464] width 206 height 42
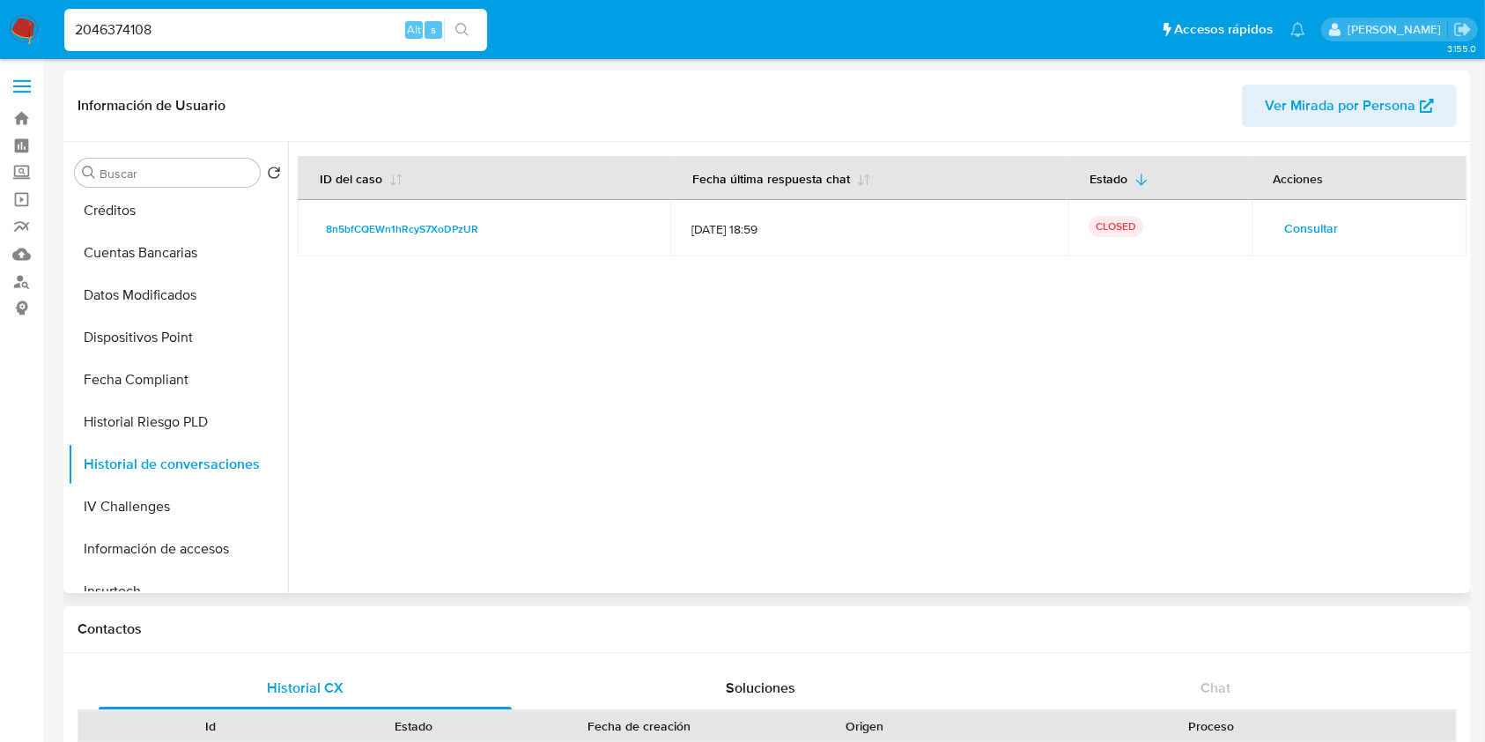
click at [1299, 229] on span "Consultar" at bounding box center [1312, 228] width 54 height 25
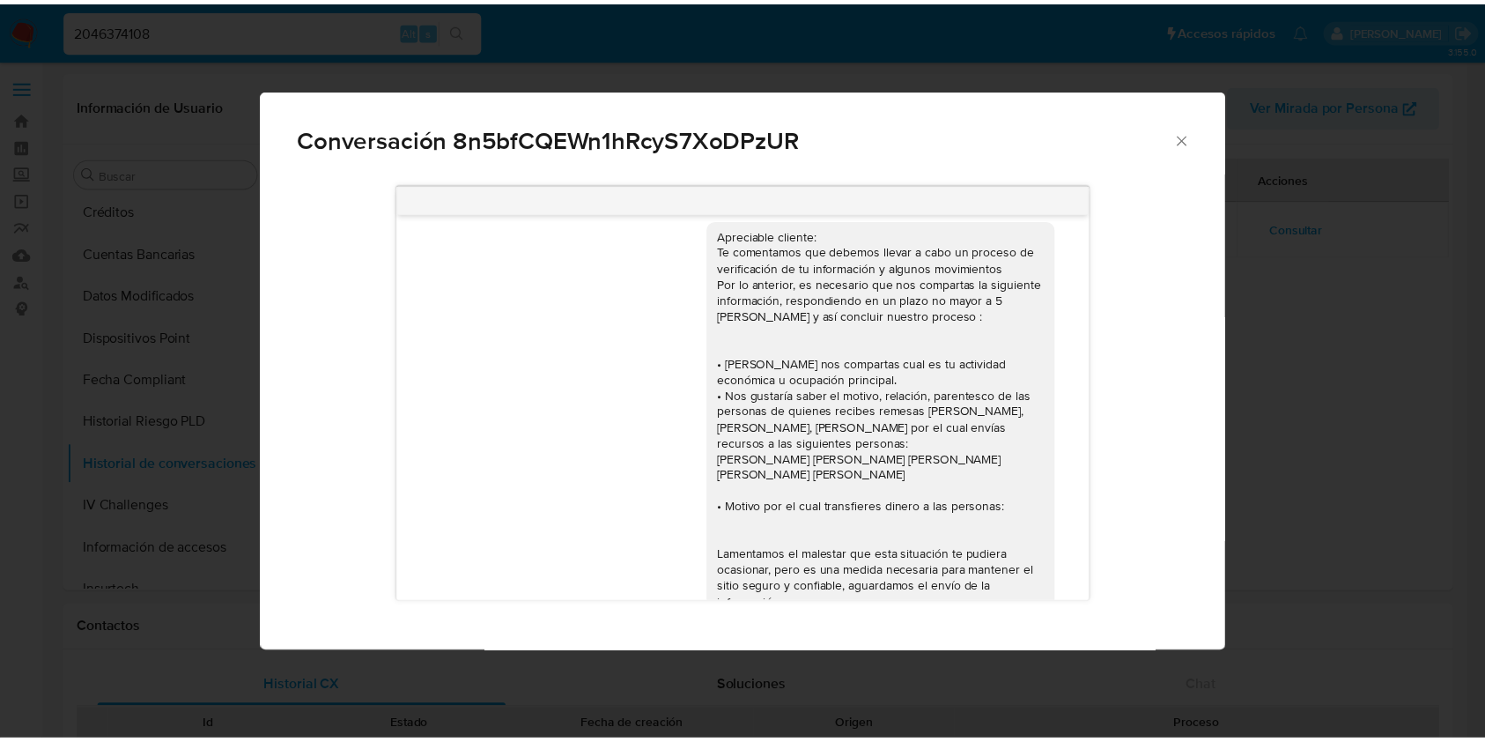
scroll to position [0, 0]
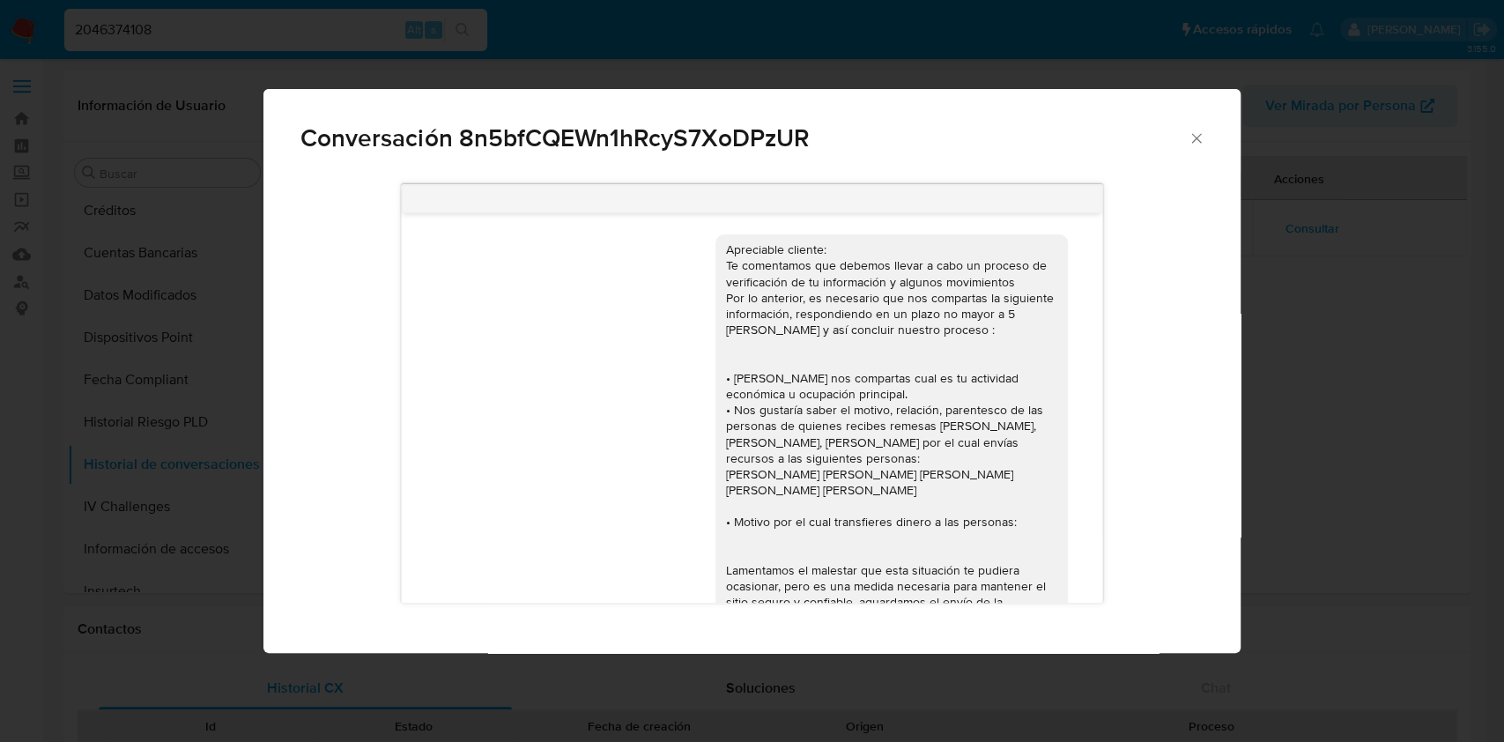
click at [1199, 129] on icon "Cerrar" at bounding box center [1196, 138] width 18 height 18
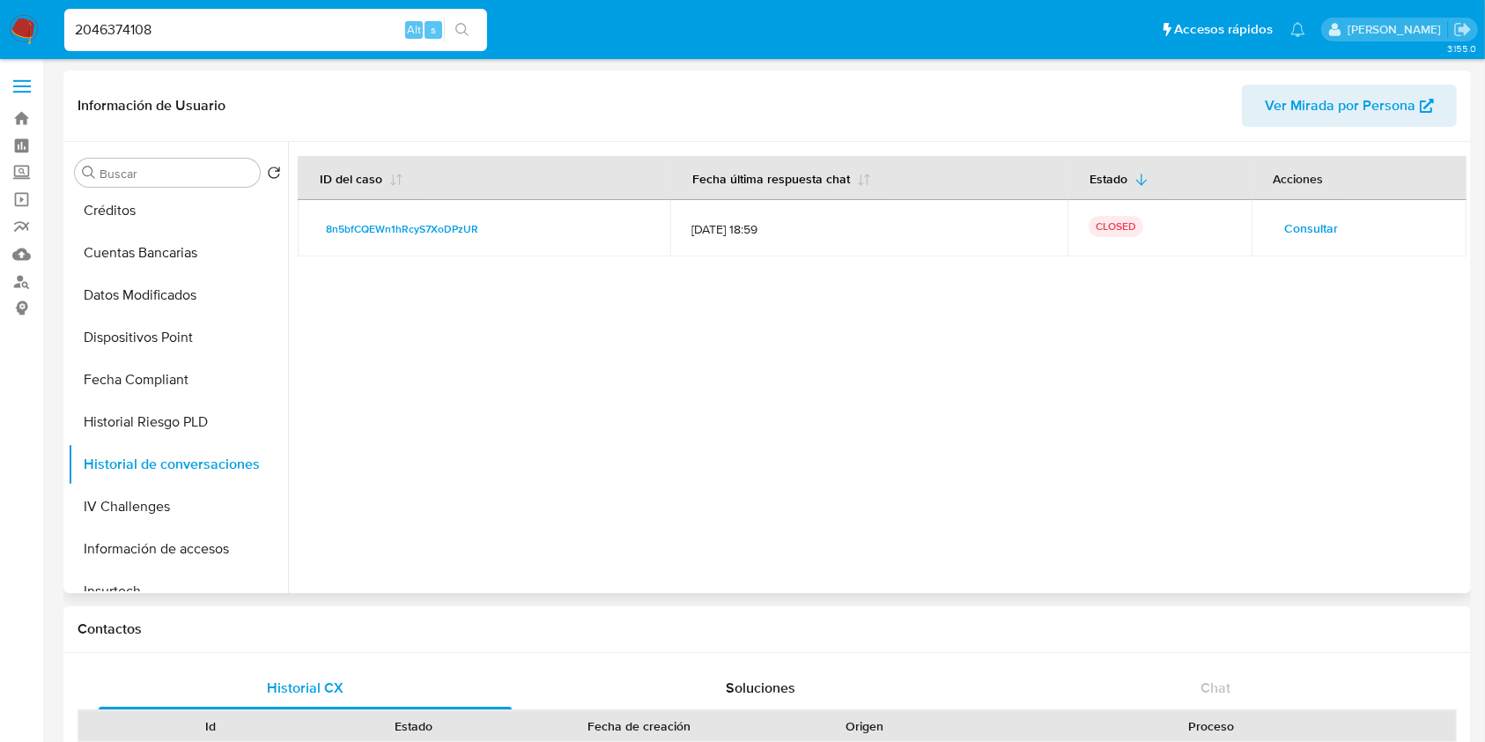
click at [859, 456] on div at bounding box center [877, 367] width 1178 height 451
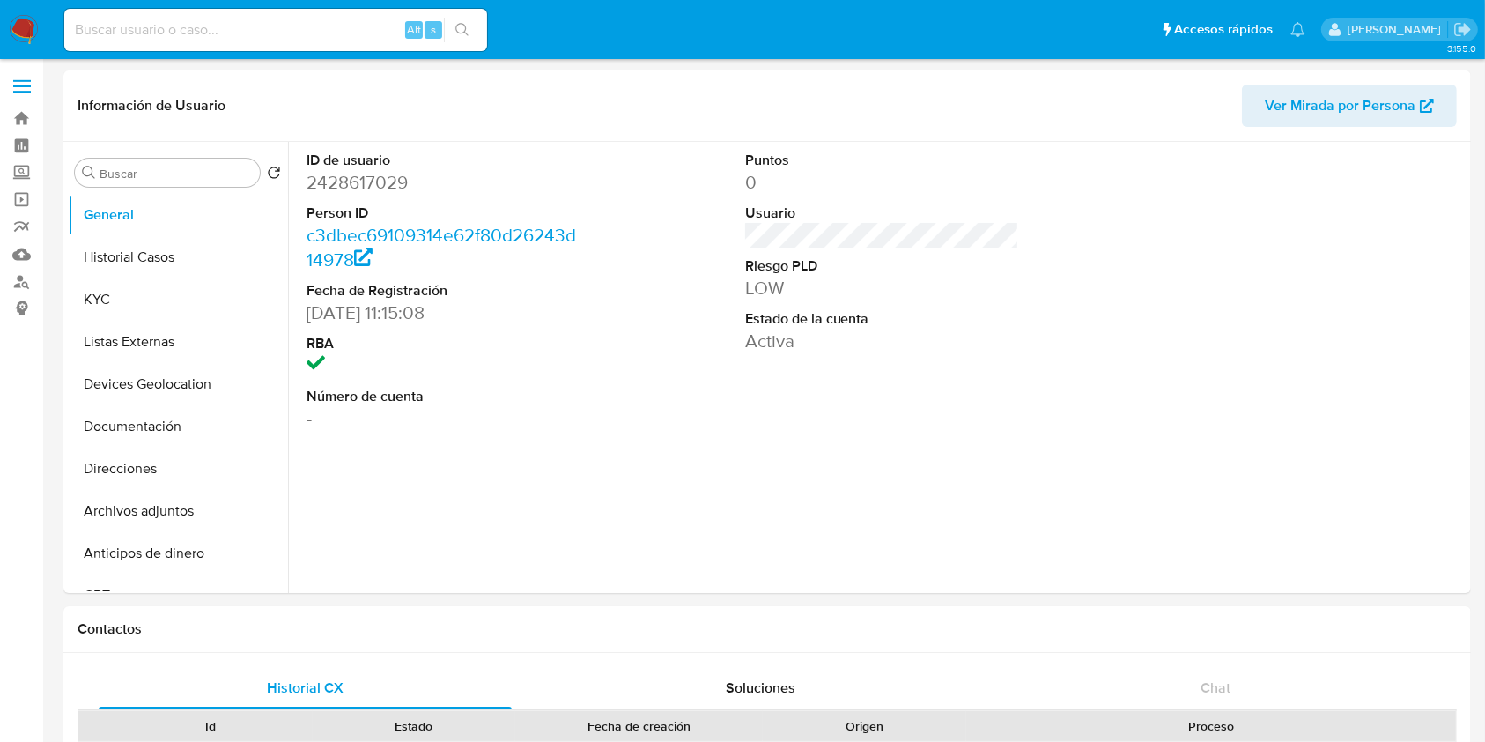
select select "10"
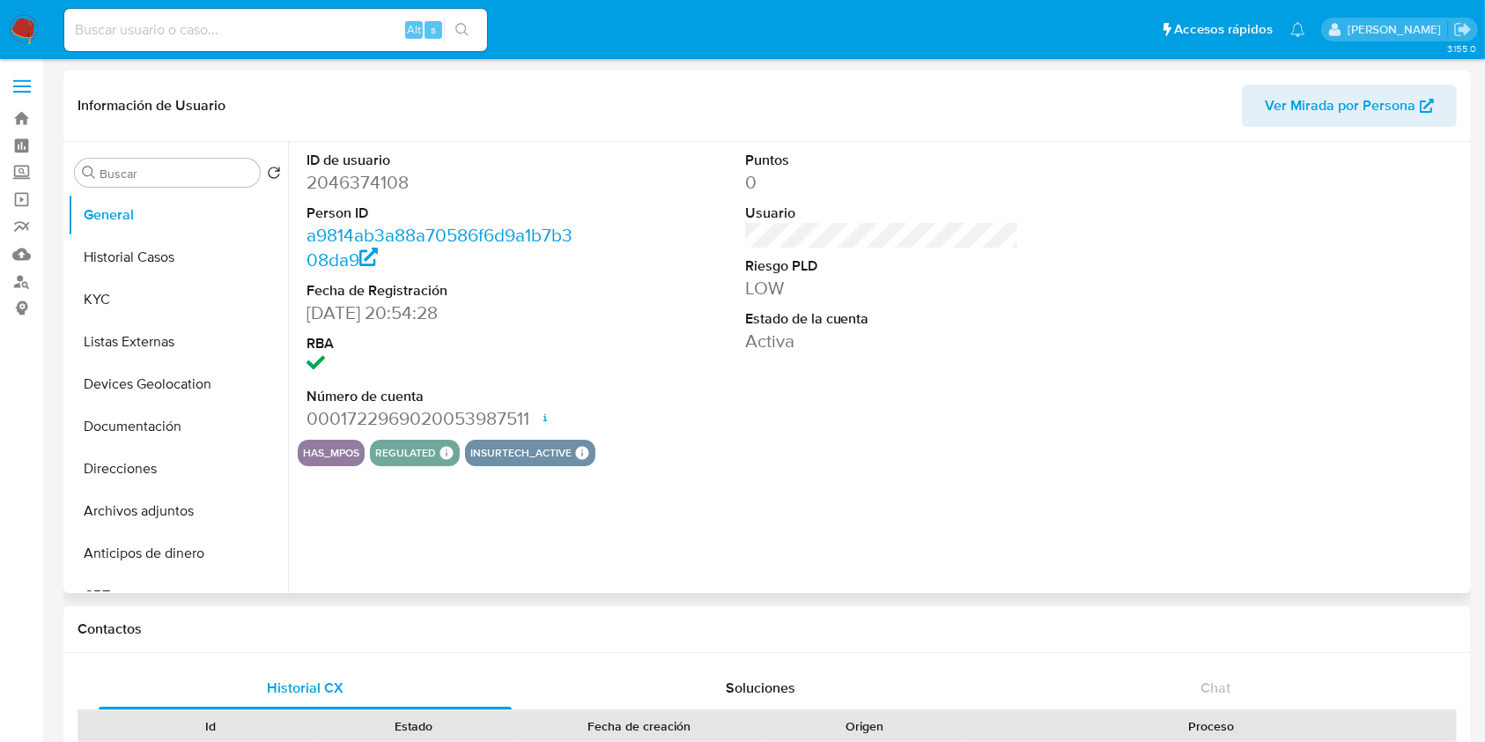
select select "10"
click at [18, 32] on img at bounding box center [24, 30] width 30 height 30
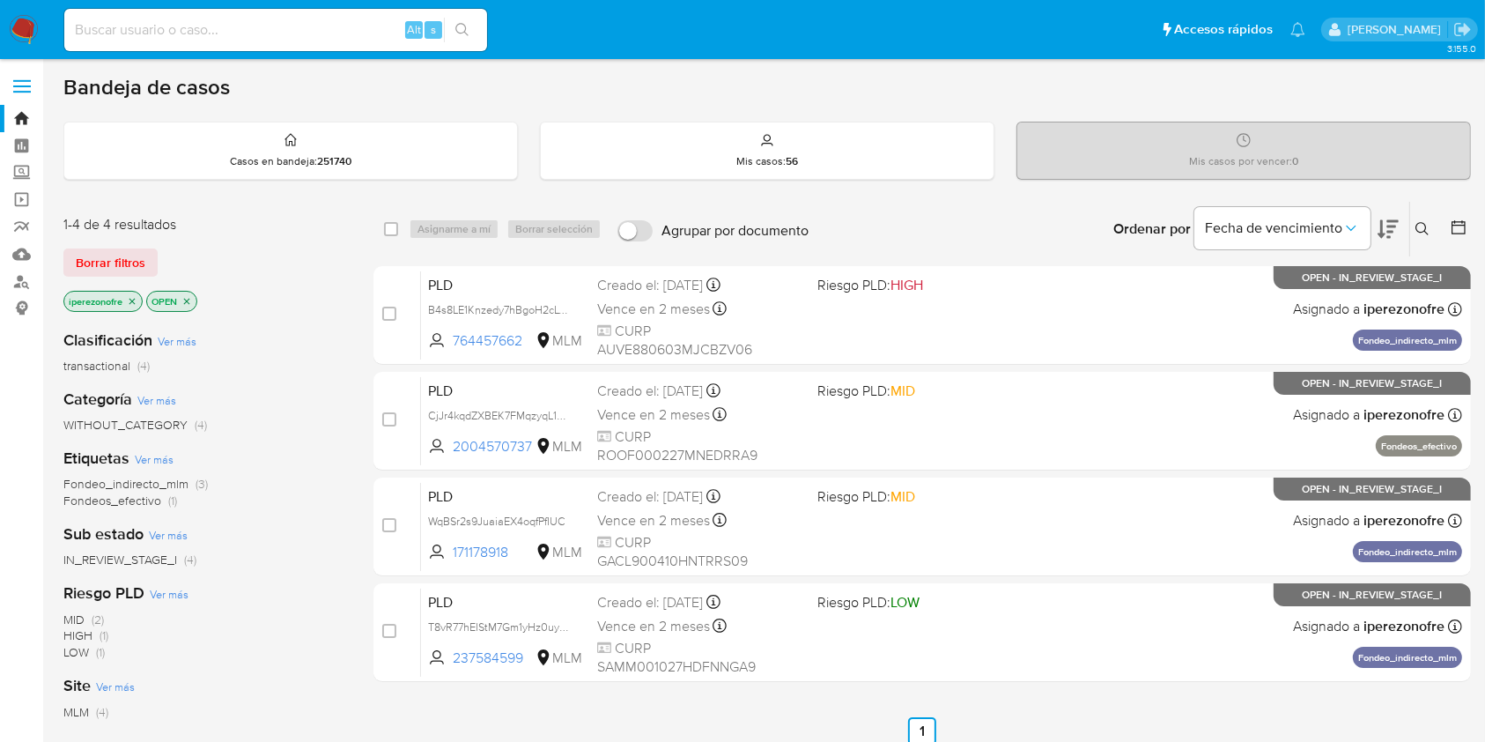
click at [1422, 222] on icon at bounding box center [1421, 228] width 13 height 13
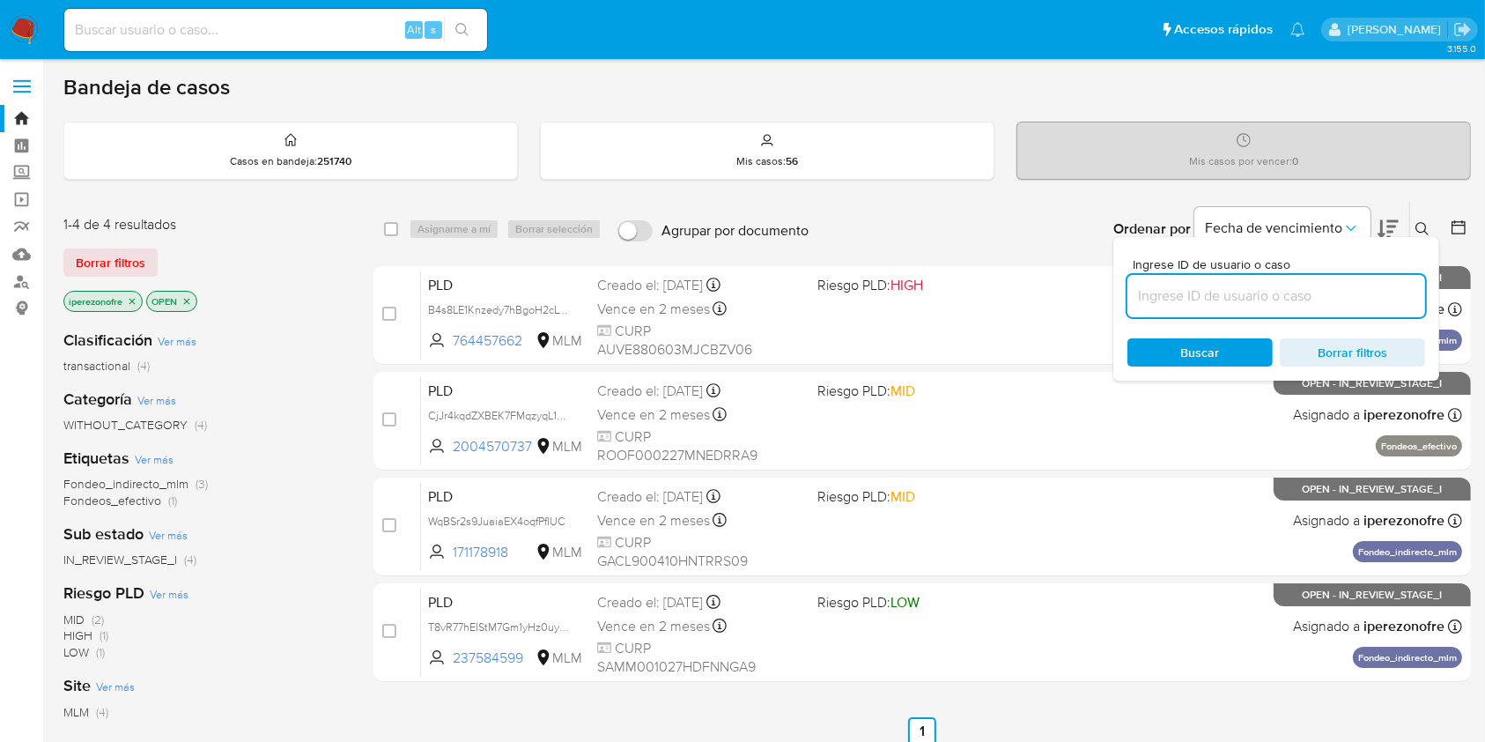
click at [1182, 299] on input at bounding box center [1276, 295] width 298 height 23
type input "1,000.00"
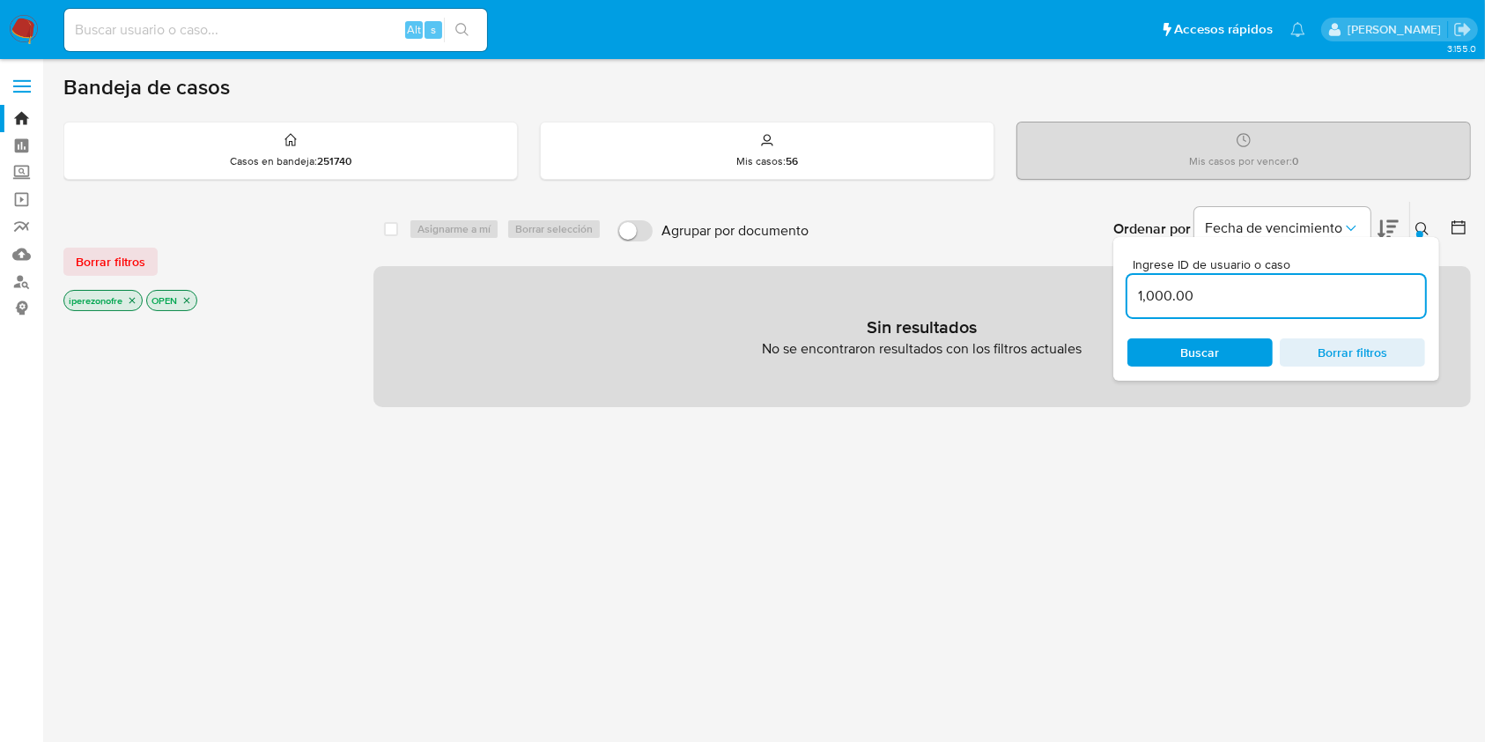
drag, startPoint x: 1242, startPoint y: 301, endPoint x: 818, endPoint y: 205, distance: 434.4
click at [743, 202] on div "select-all-cases-checkbox Asignarme a mí Borrar selección Agrupar por documento…" at bounding box center [921, 229] width 1097 height 55
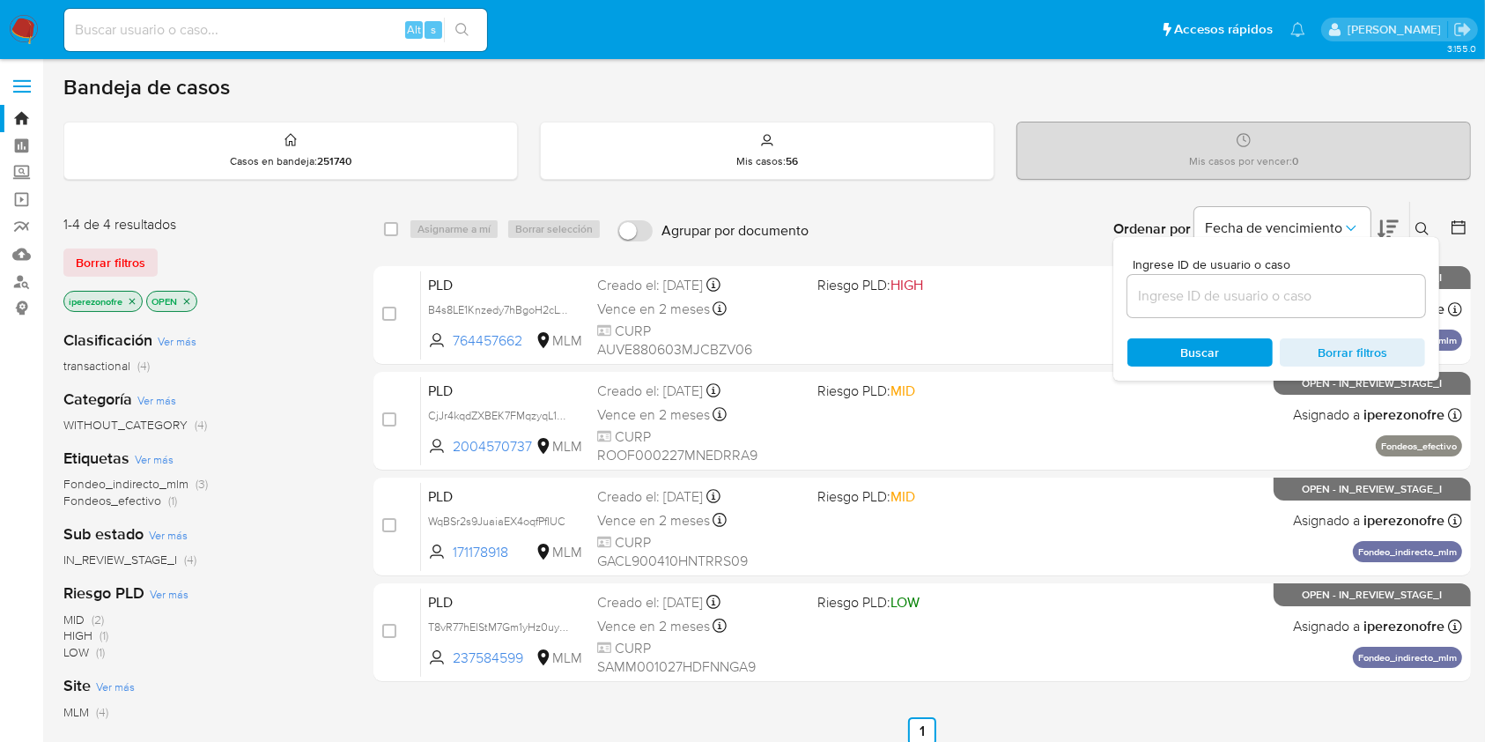
click at [1179, 289] on input at bounding box center [1276, 295] width 298 height 23
paste input "2046374108"
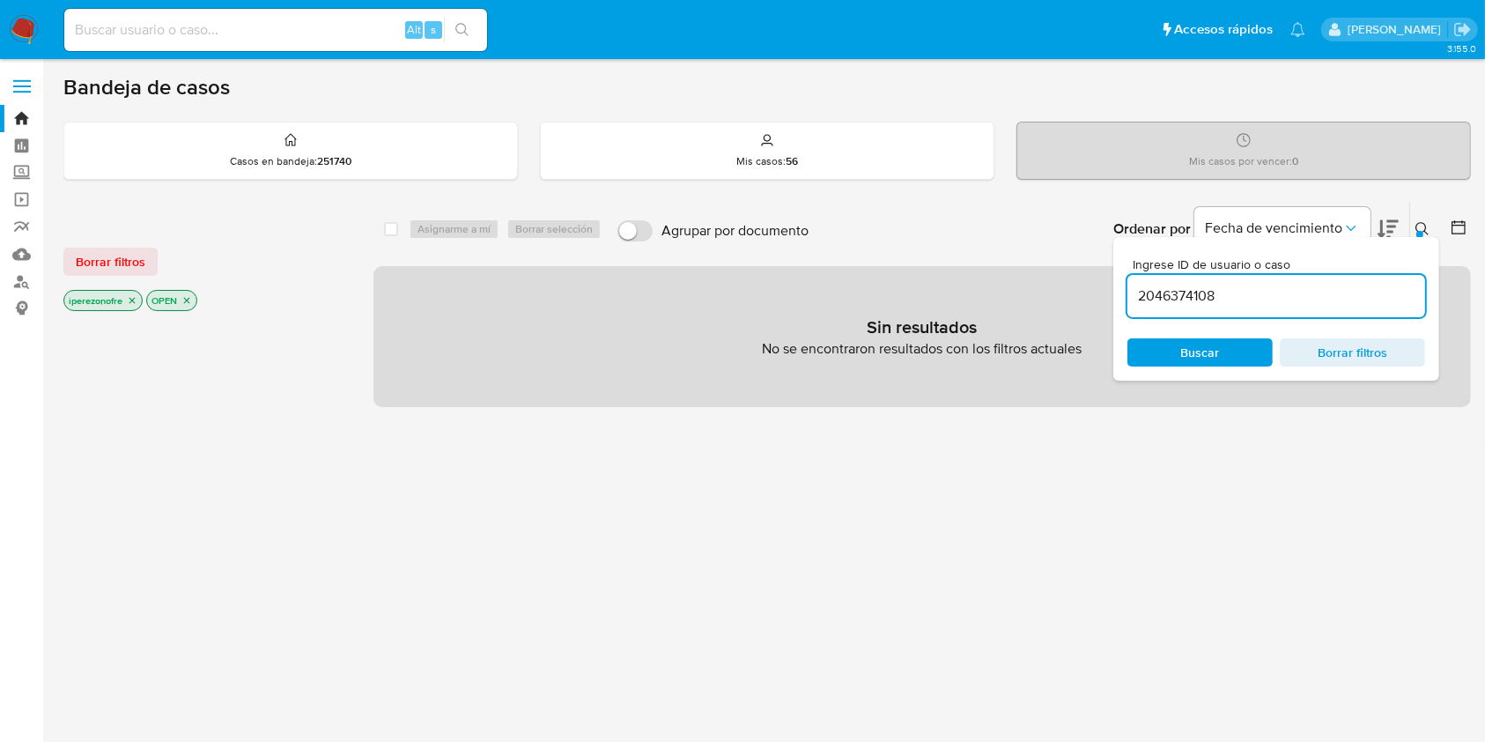
drag, startPoint x: 133, startPoint y: 301, endPoint x: 172, endPoint y: 305, distance: 38.9
click at [133, 302] on icon "close-filter" at bounding box center [132, 300] width 11 height 11
click at [101, 298] on icon "close-filter" at bounding box center [104, 301] width 6 height 6
click at [1245, 291] on input "2046374108" at bounding box center [1276, 295] width 298 height 23
type input "2046374108"
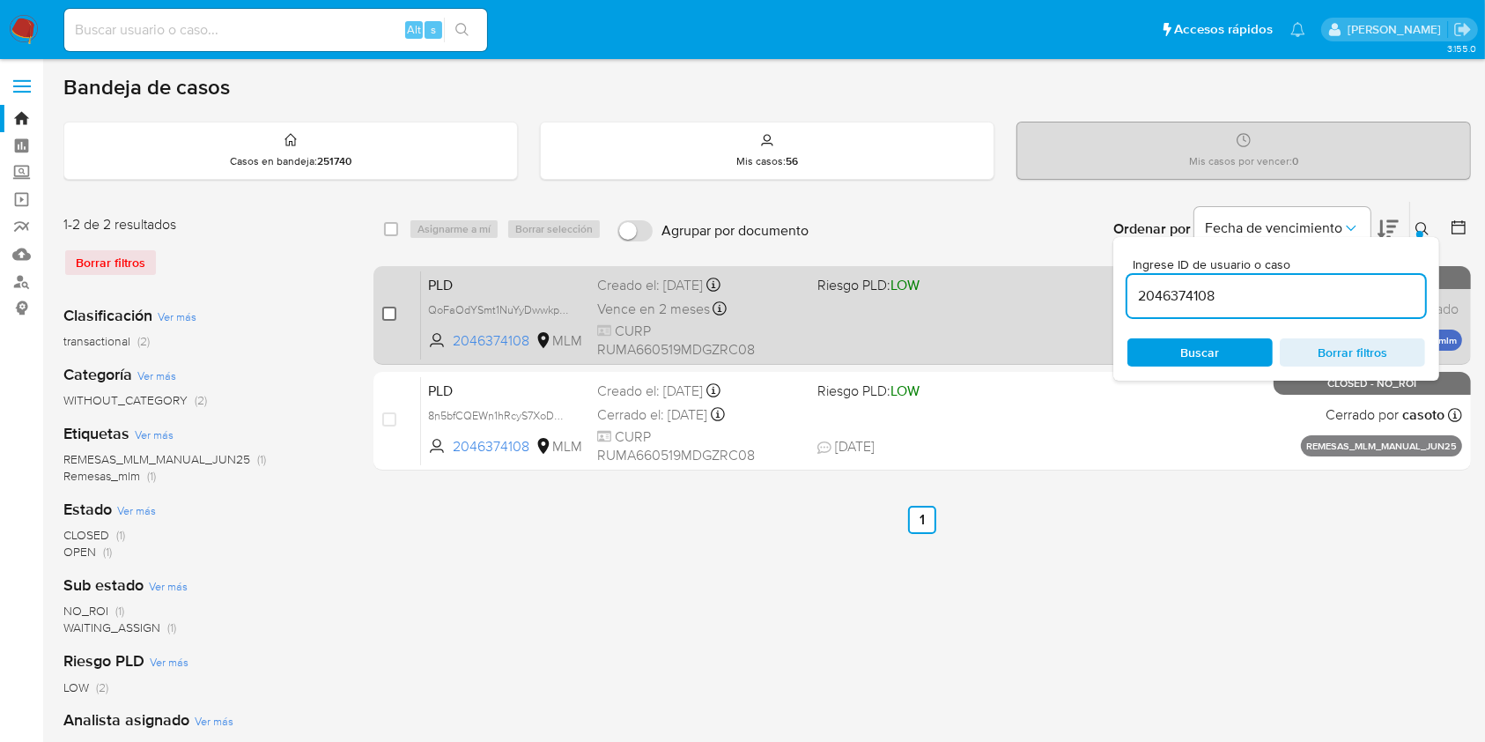
click at [388, 314] on input "checkbox" at bounding box center [389, 314] width 14 height 14
checkbox input "true"
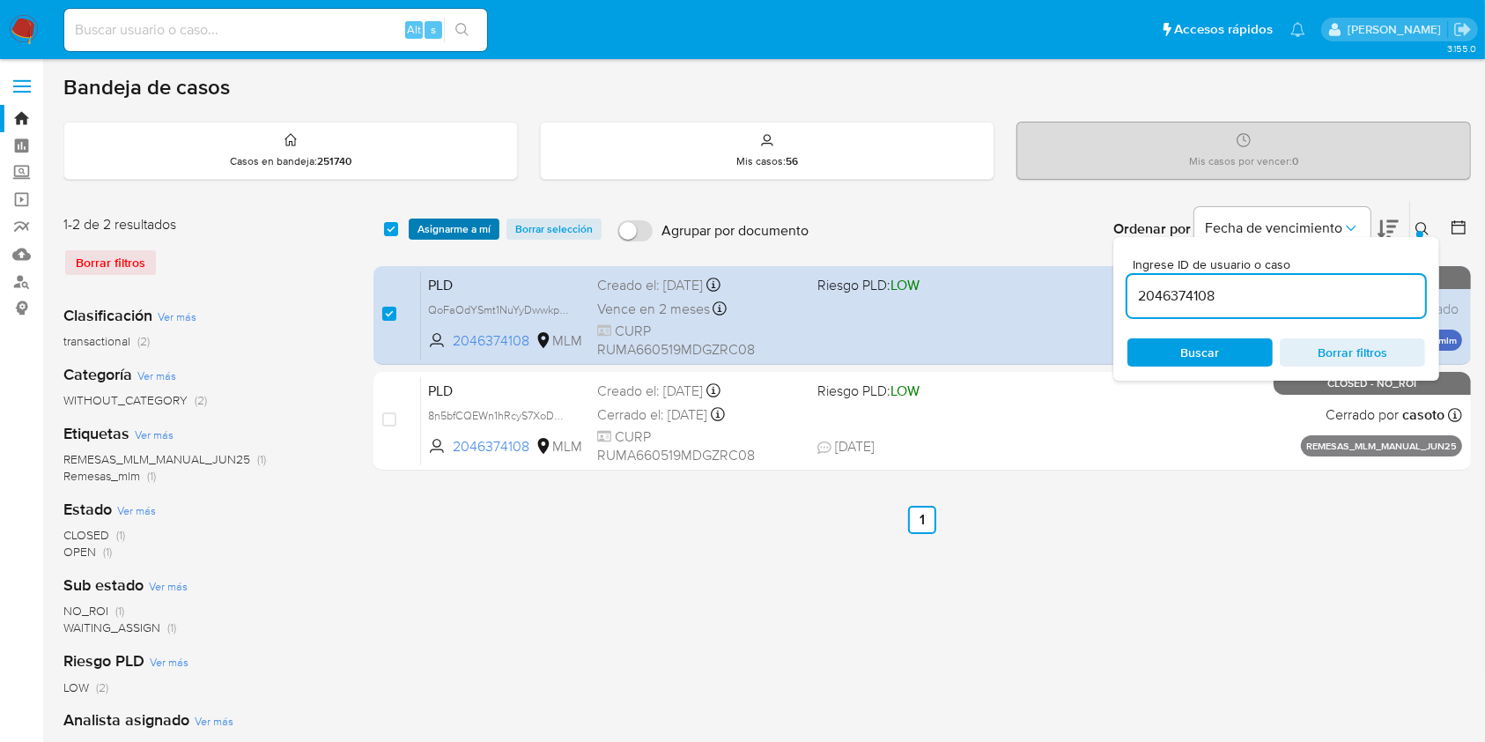
click at [470, 221] on span "Asignarme a mí" at bounding box center [453, 229] width 73 height 18
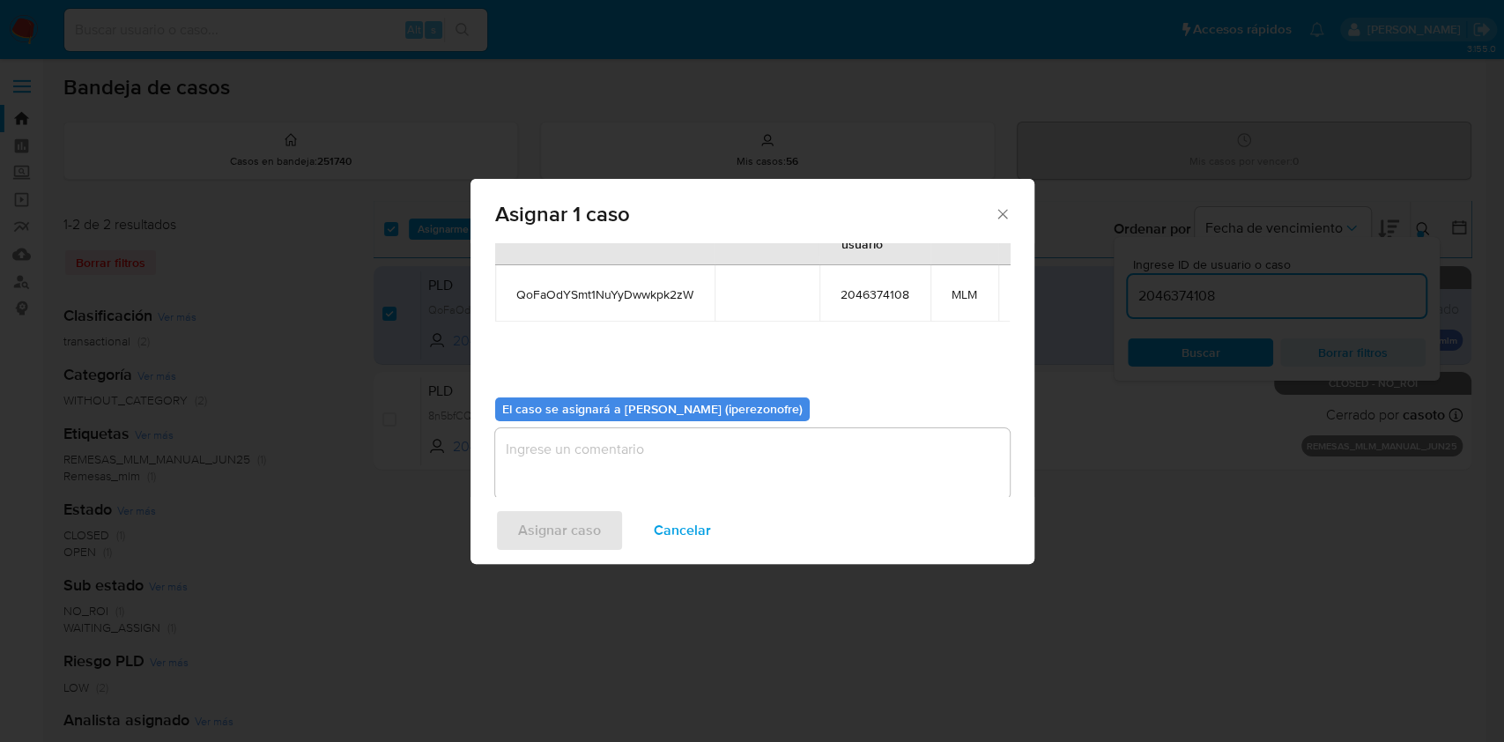
scroll to position [107, 0]
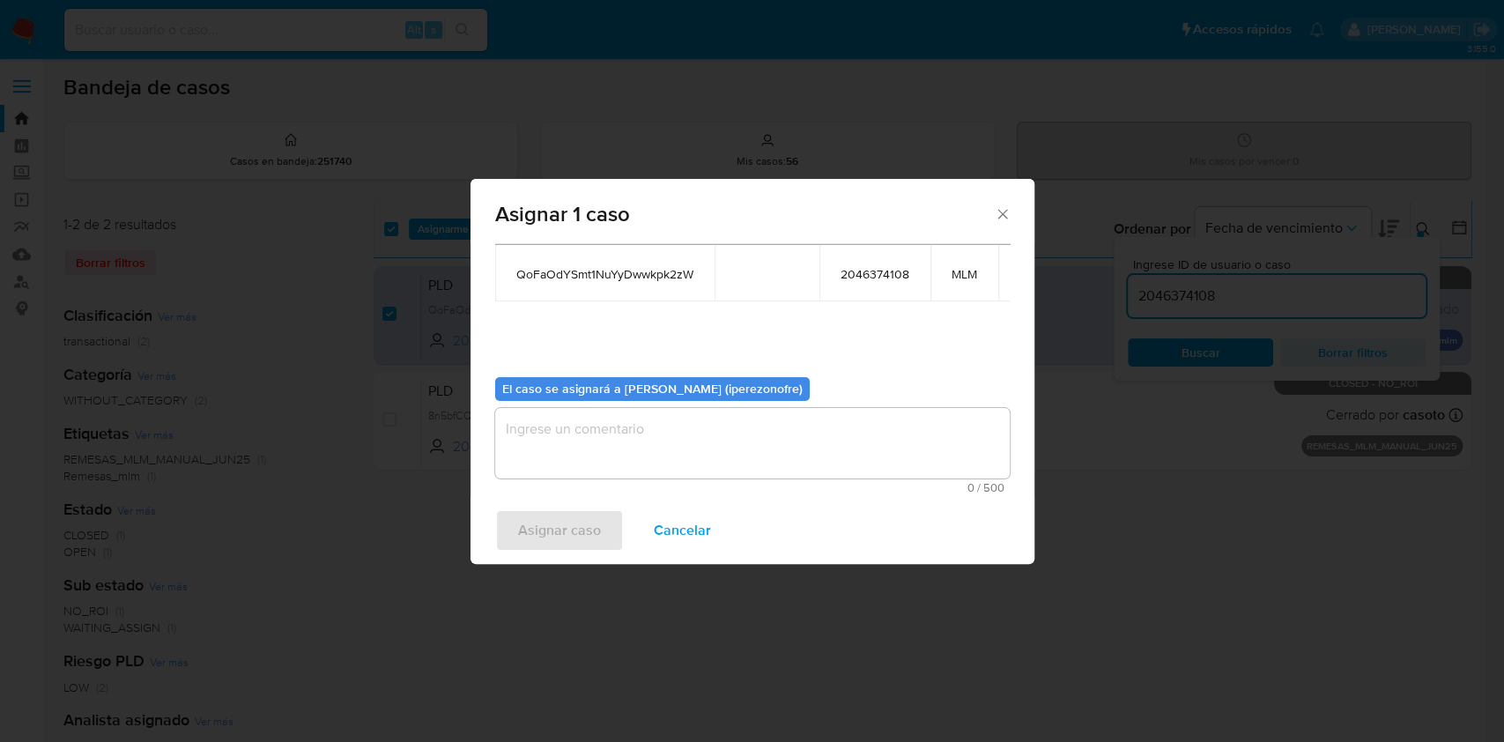
click at [692, 426] on textarea "assign-modal" at bounding box center [752, 443] width 514 height 70
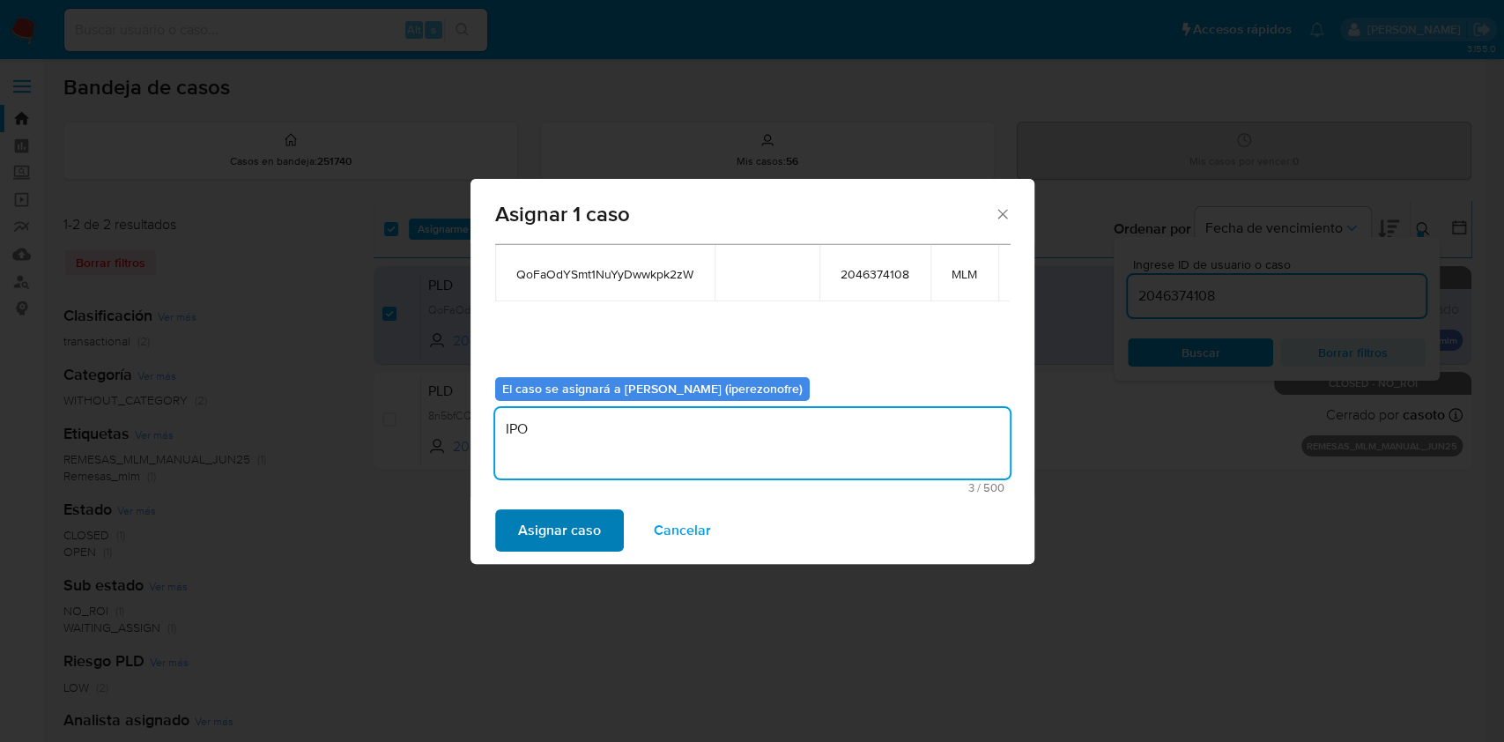
type textarea "IPO"
click at [573, 531] on span "Asignar caso" at bounding box center [559, 530] width 83 height 39
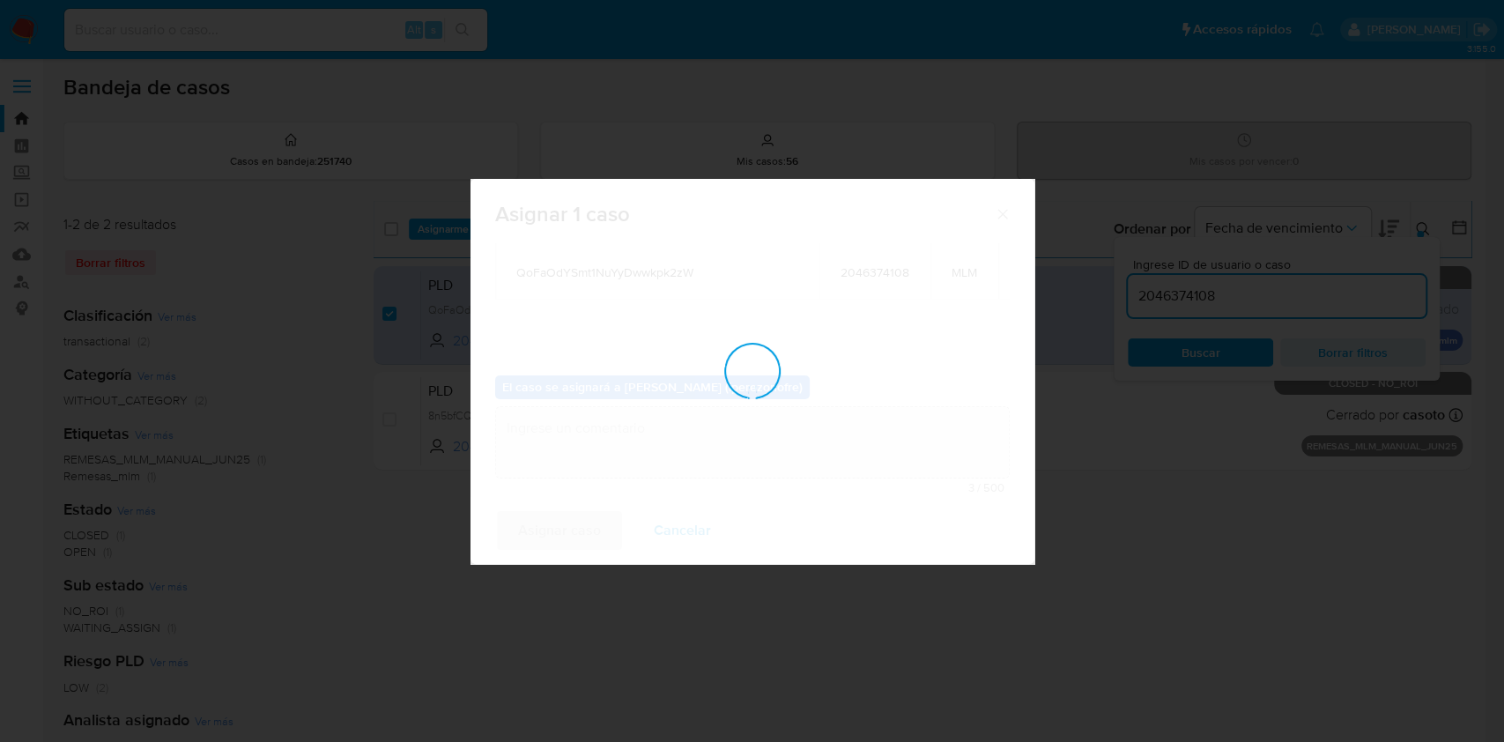
checkbox input "false"
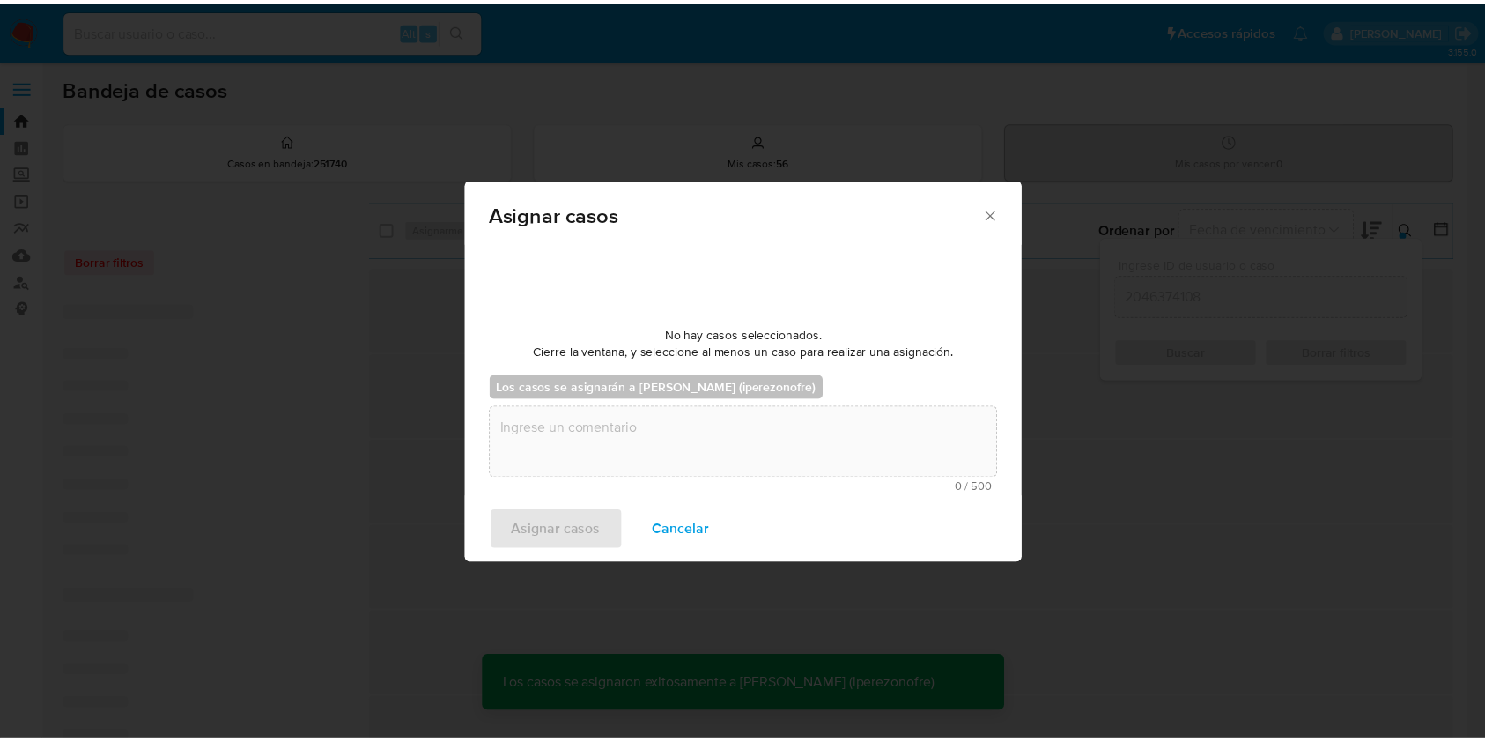
scroll to position [106, 0]
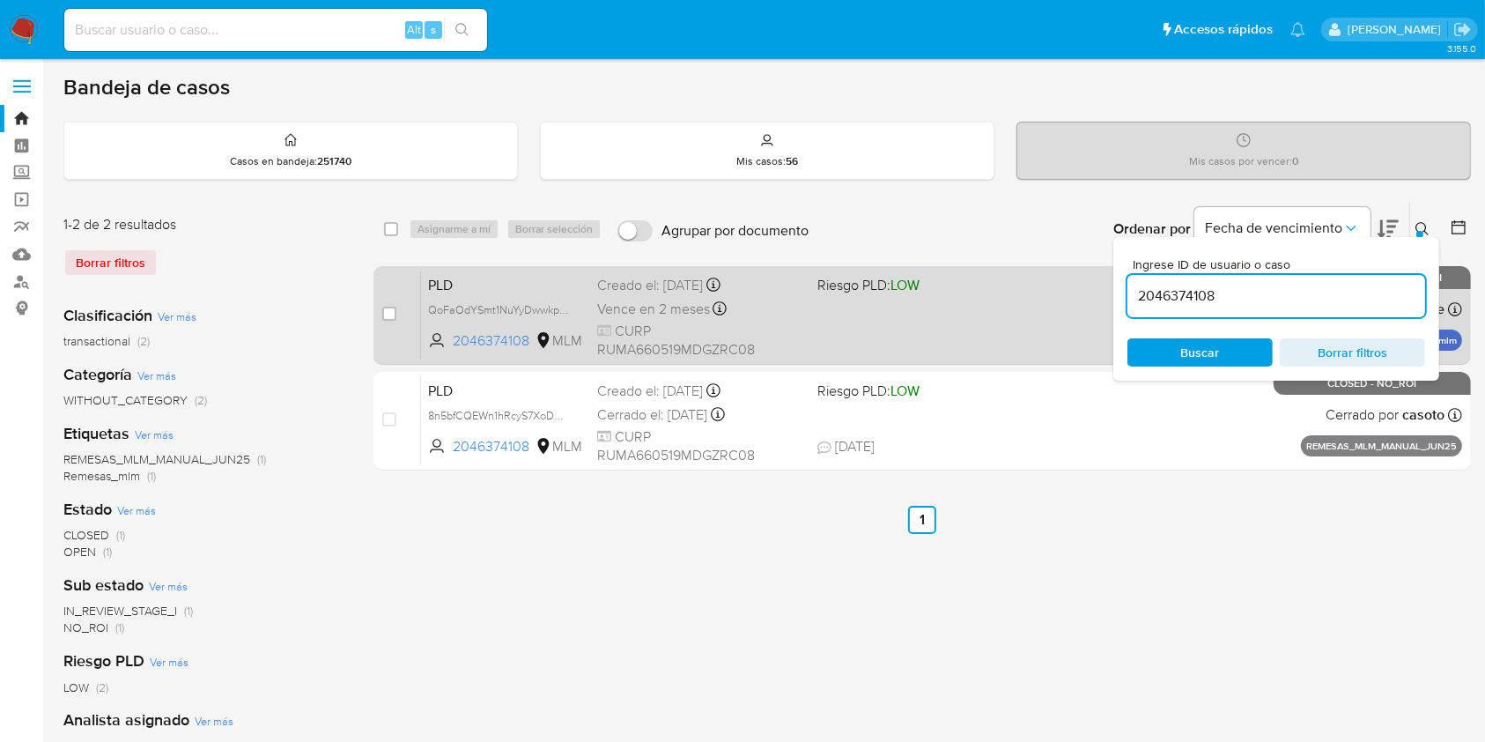
click at [772, 344] on span "CURP RUMA660519MDGZRC08" at bounding box center [699, 340] width 205 height 38
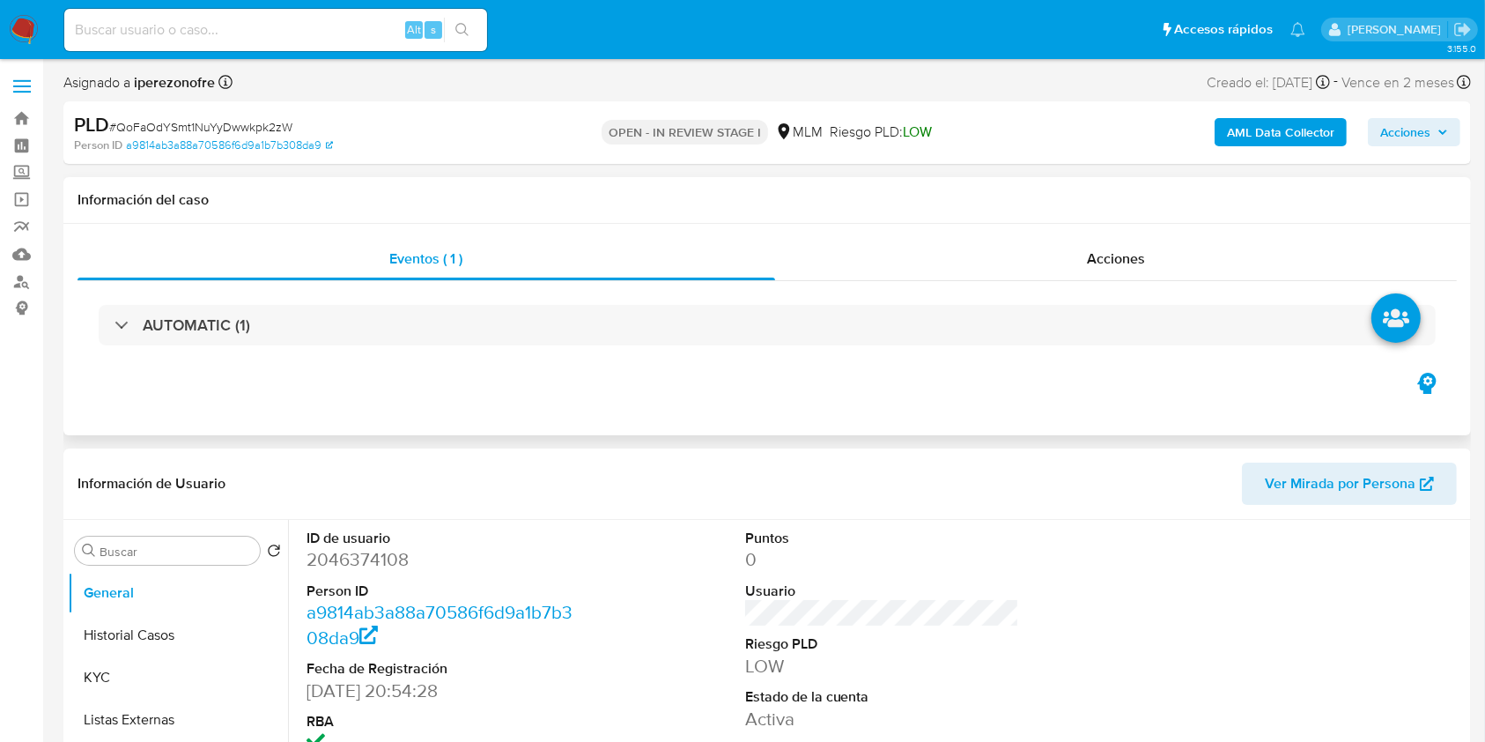
select select "10"
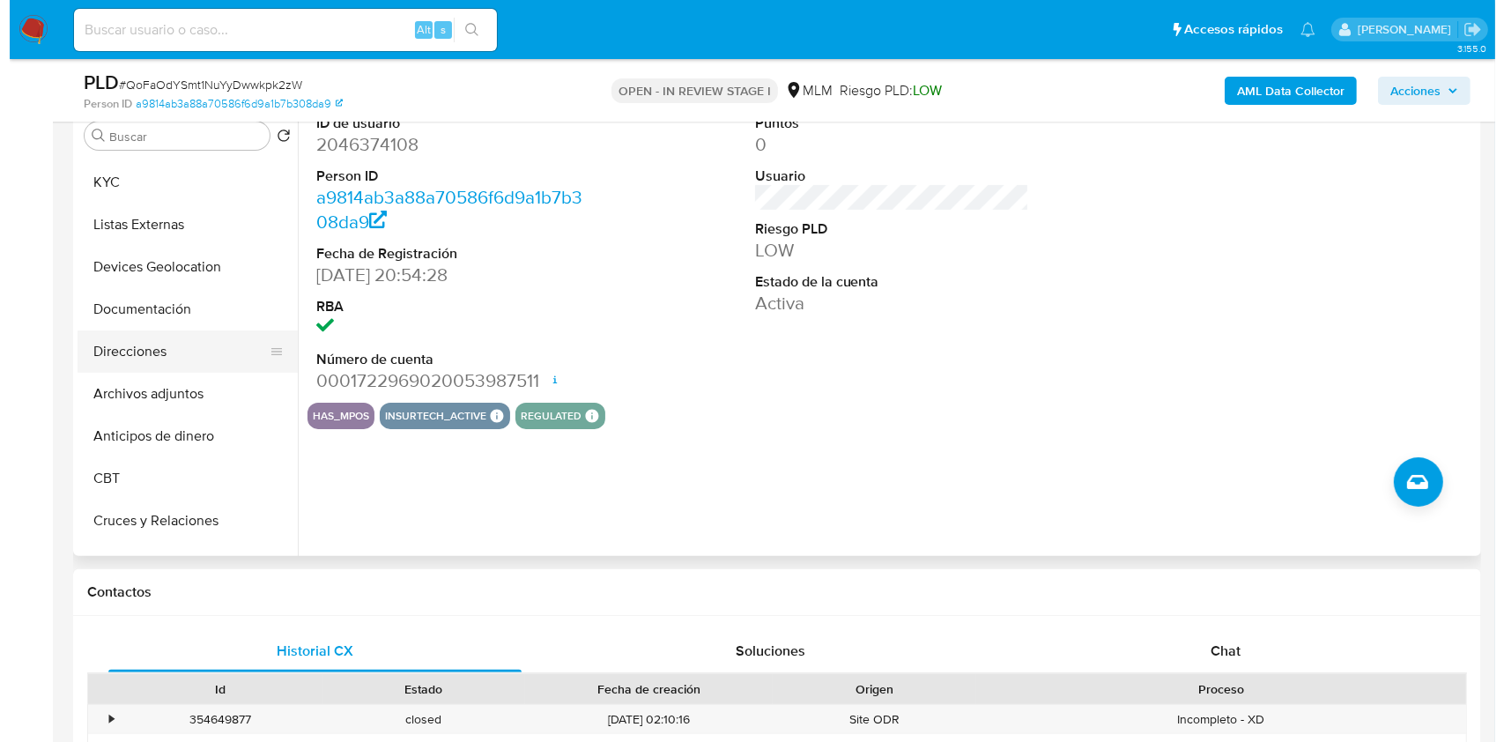
scroll to position [117, 0]
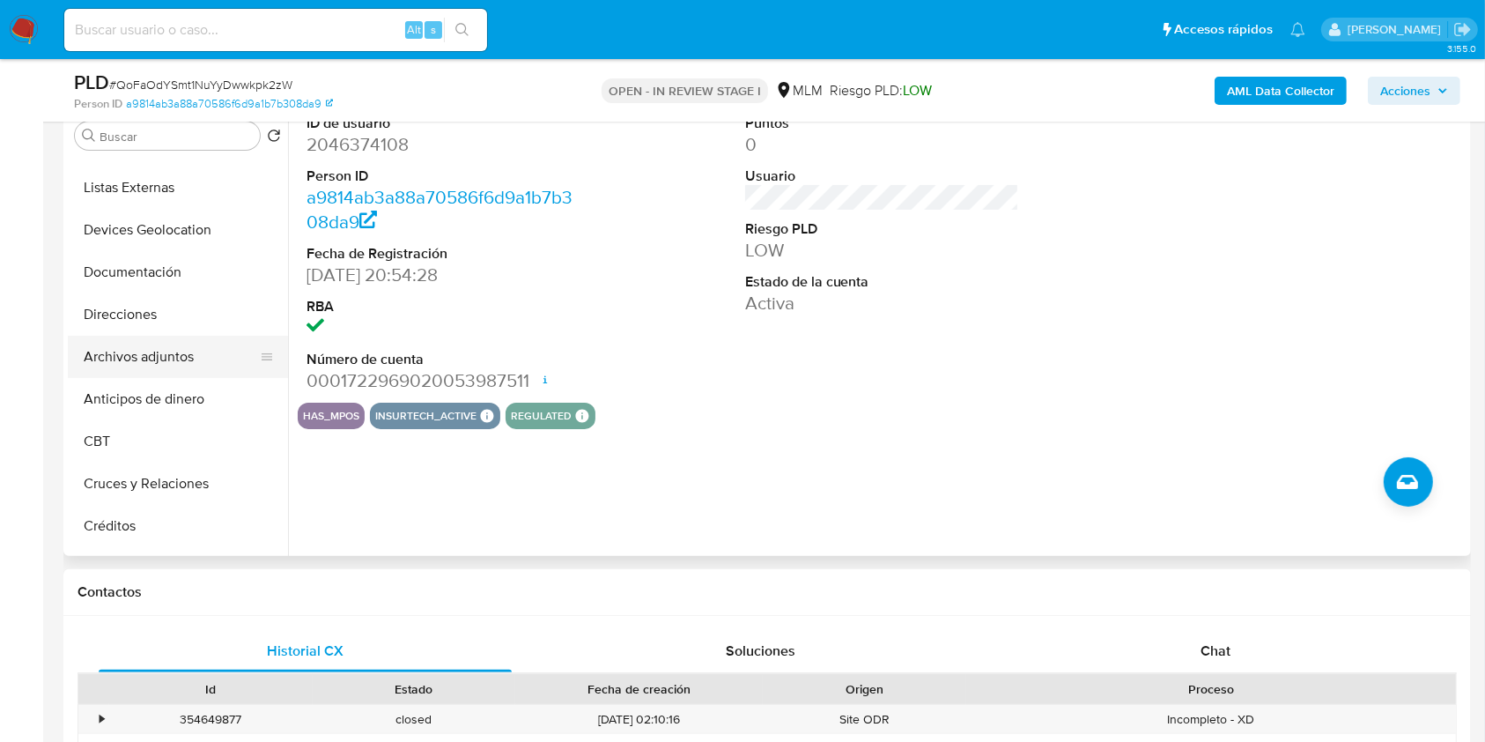
click at [154, 362] on button "Archivos adjuntos" at bounding box center [171, 357] width 206 height 42
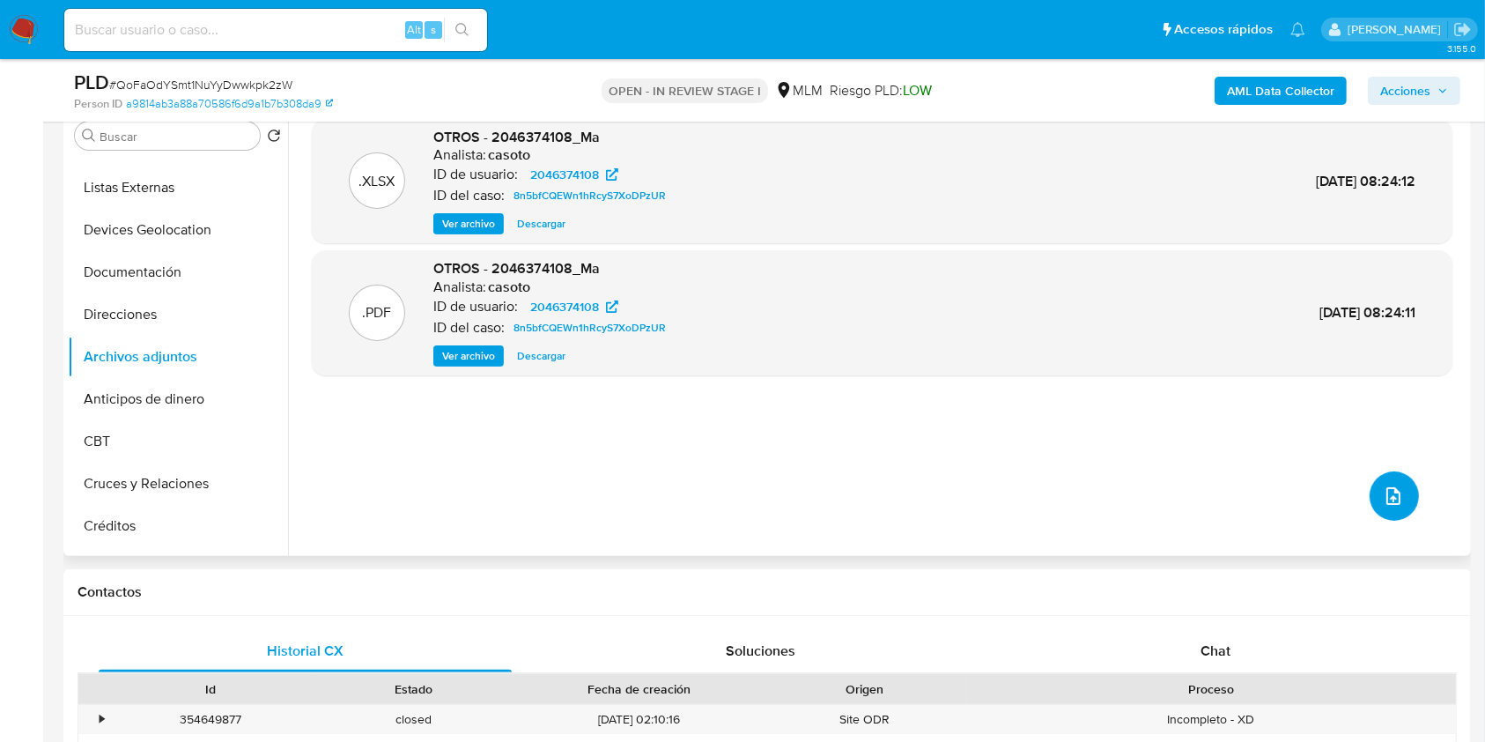
click at [1393, 499] on icon "upload-file" at bounding box center [1393, 496] width 14 height 18
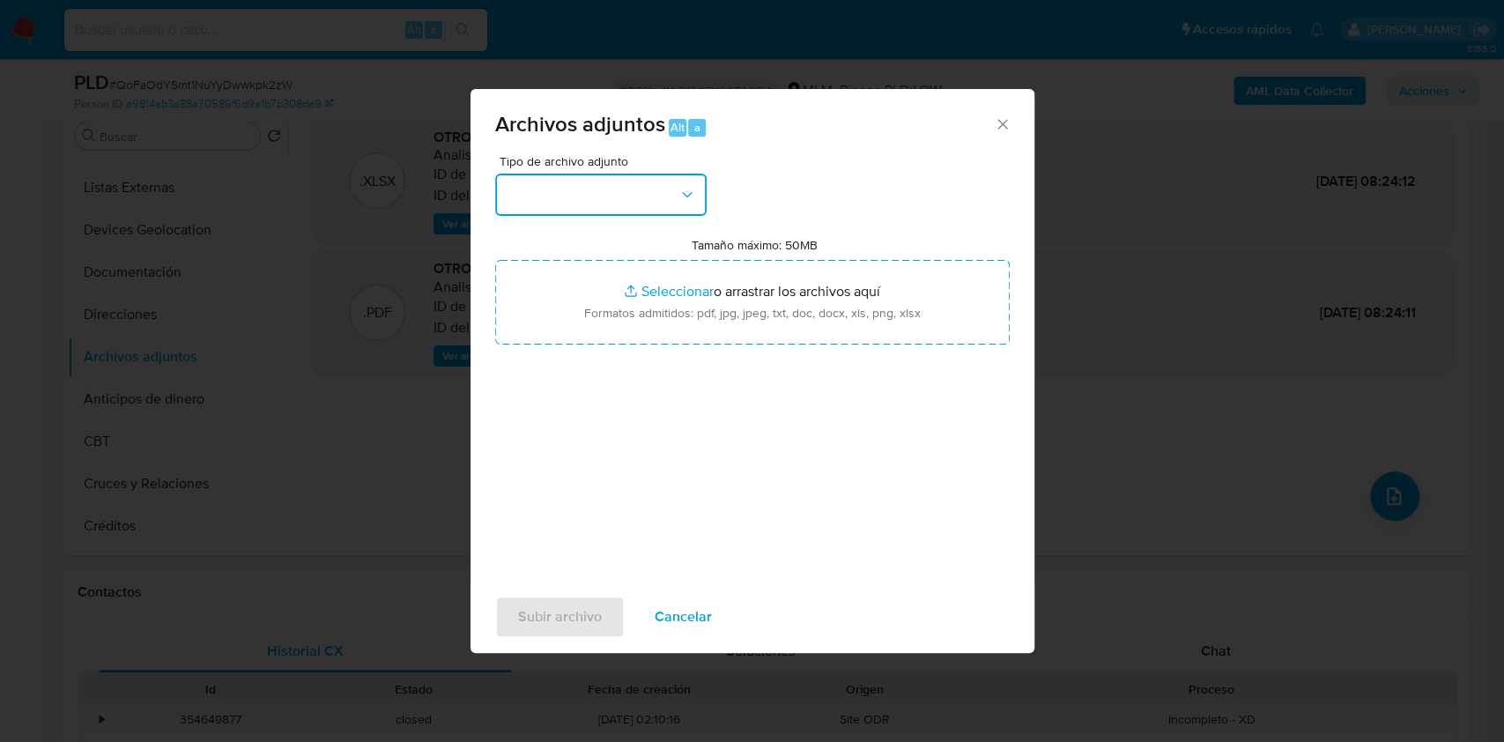
click at [649, 191] on button "button" at bounding box center [600, 195] width 211 height 42
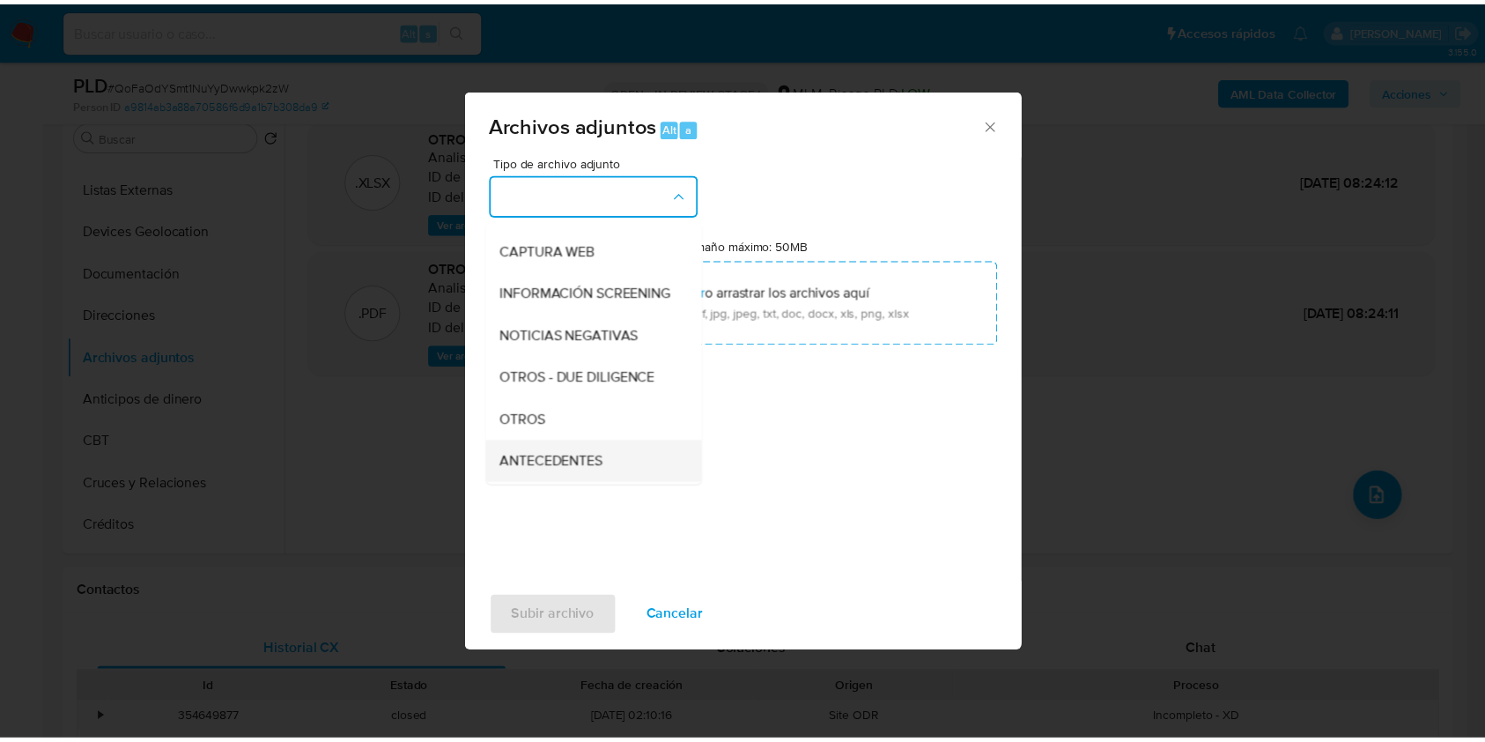
scroll to position [234, 0]
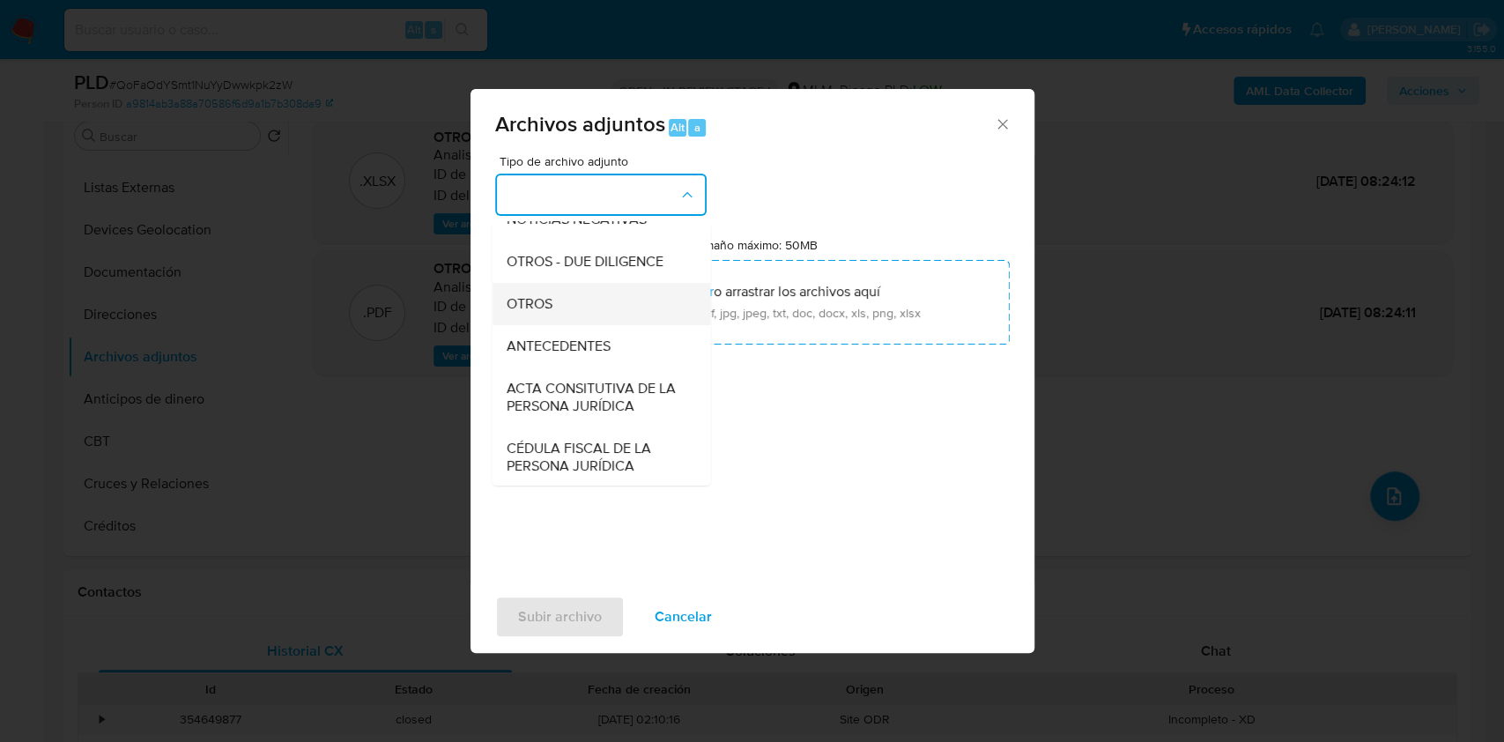
click at [568, 325] on div "OTROS" at bounding box center [596, 304] width 180 height 42
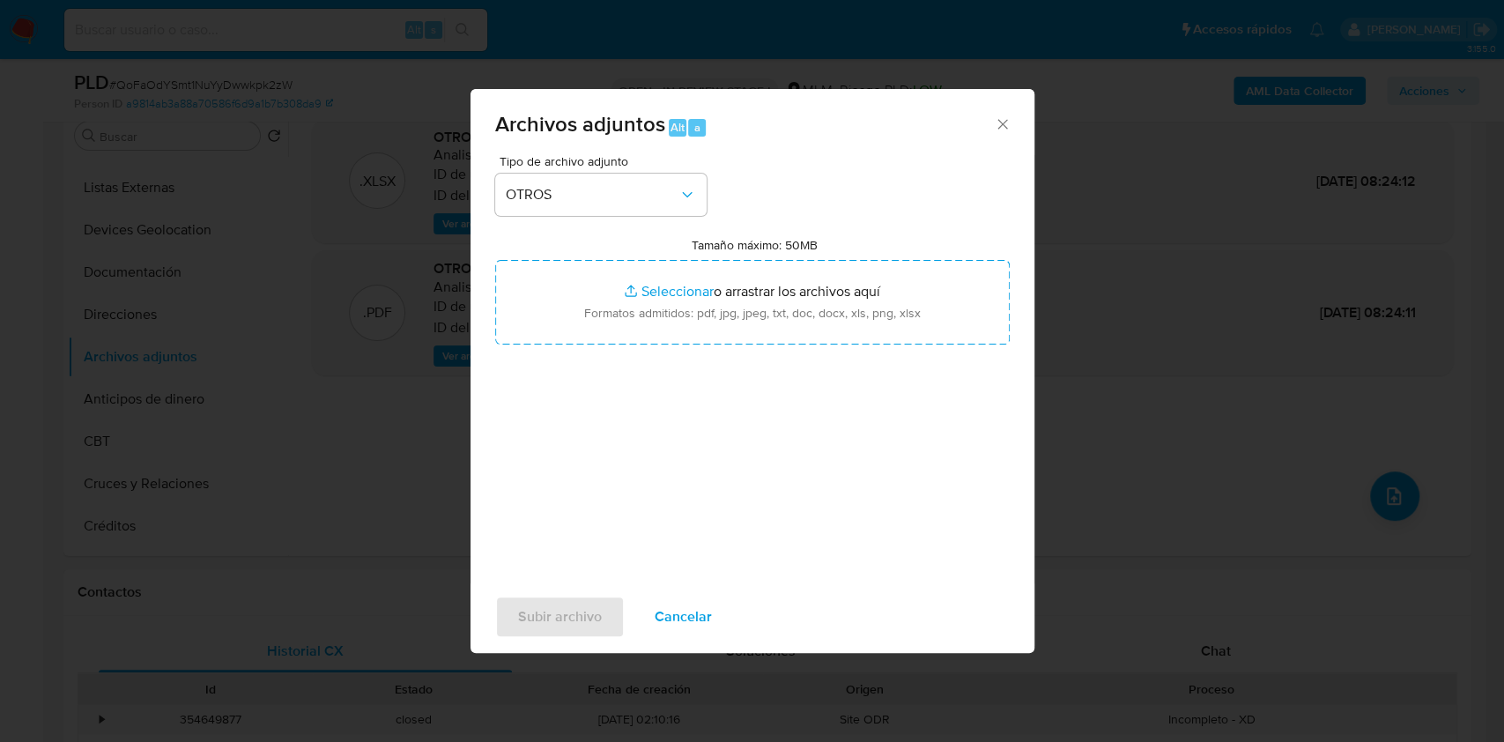
click at [568, 335] on input "Tamaño máximo: 50MB Seleccionar archivos" at bounding box center [752, 302] width 514 height 85
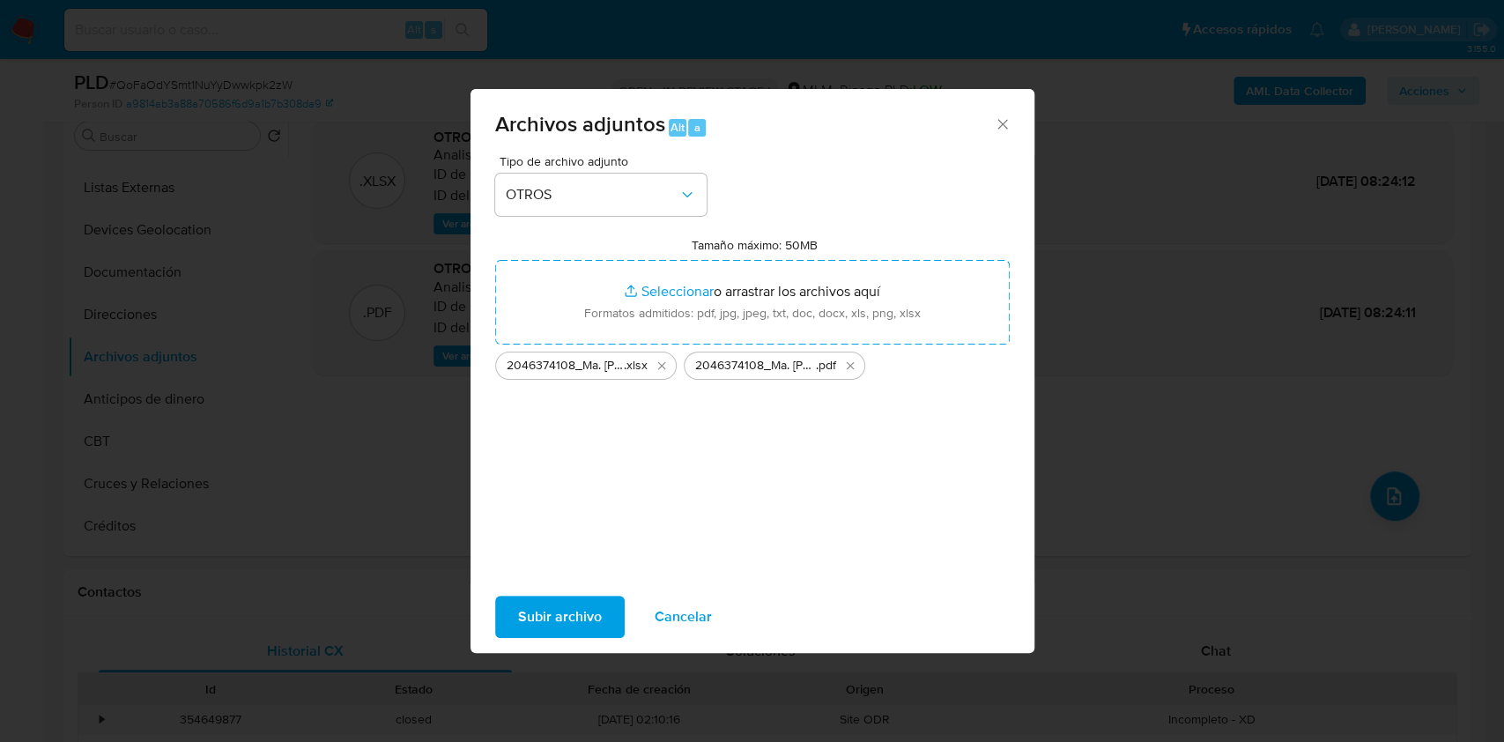
click at [581, 607] on span "Subir archivo" at bounding box center [560, 616] width 84 height 39
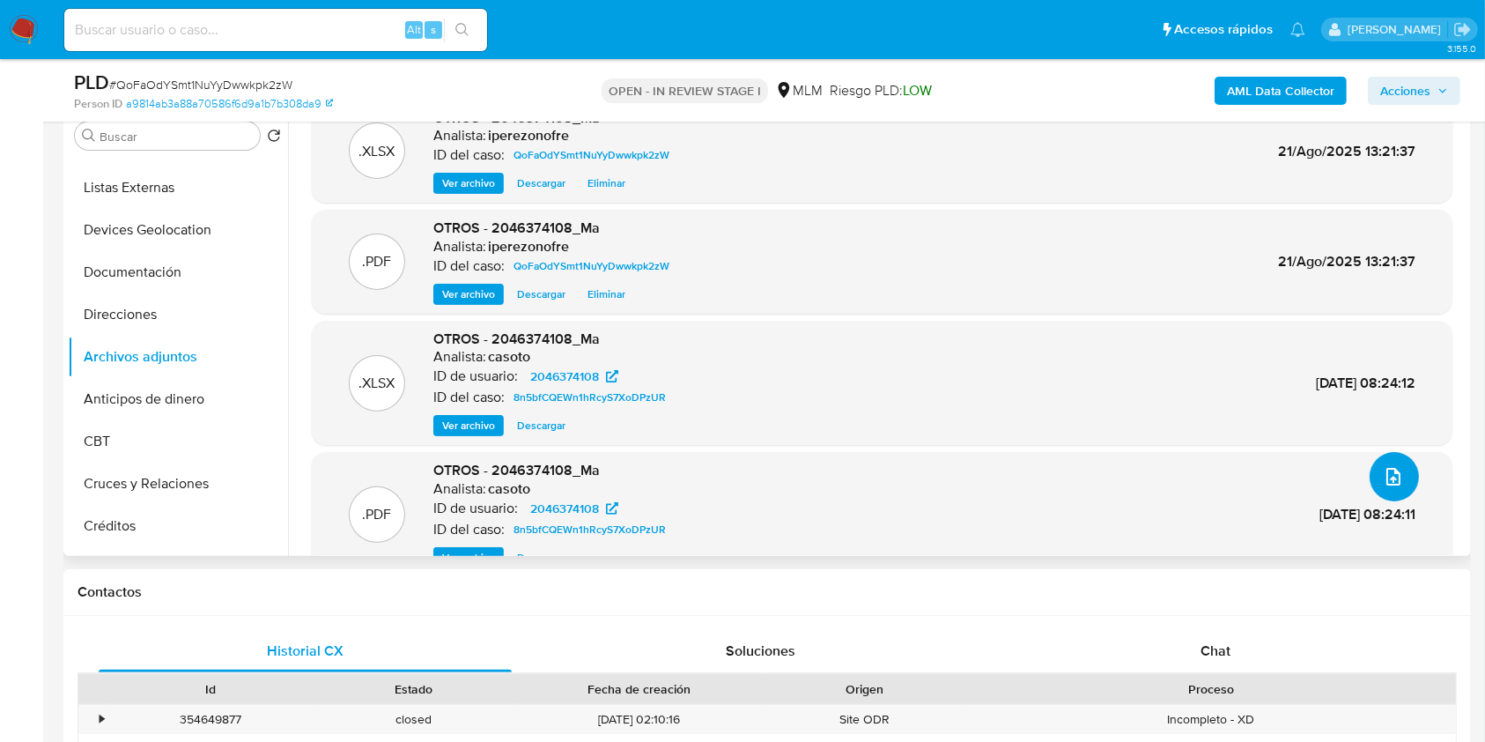
scroll to position [0, 0]
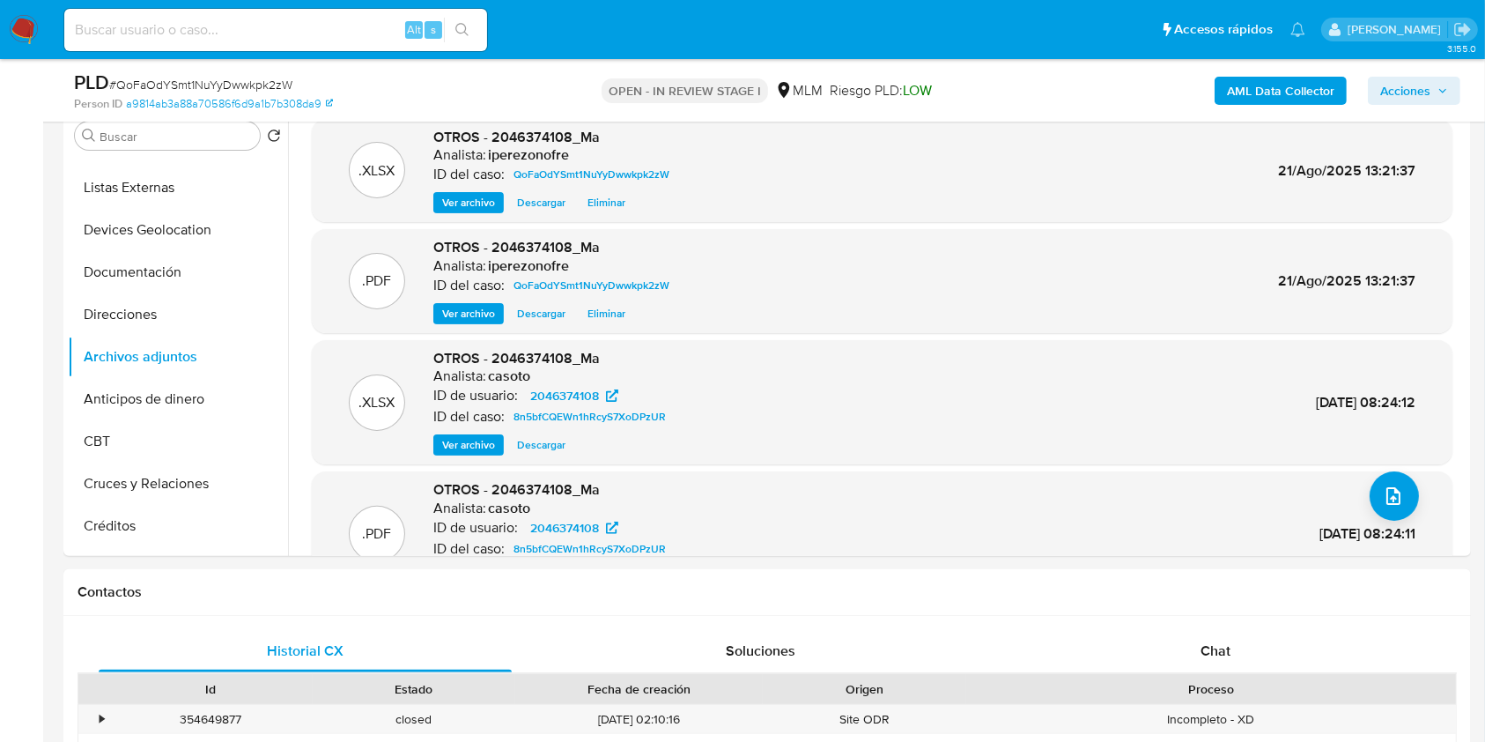
click at [1413, 85] on span "Acciones" at bounding box center [1405, 91] width 50 height 28
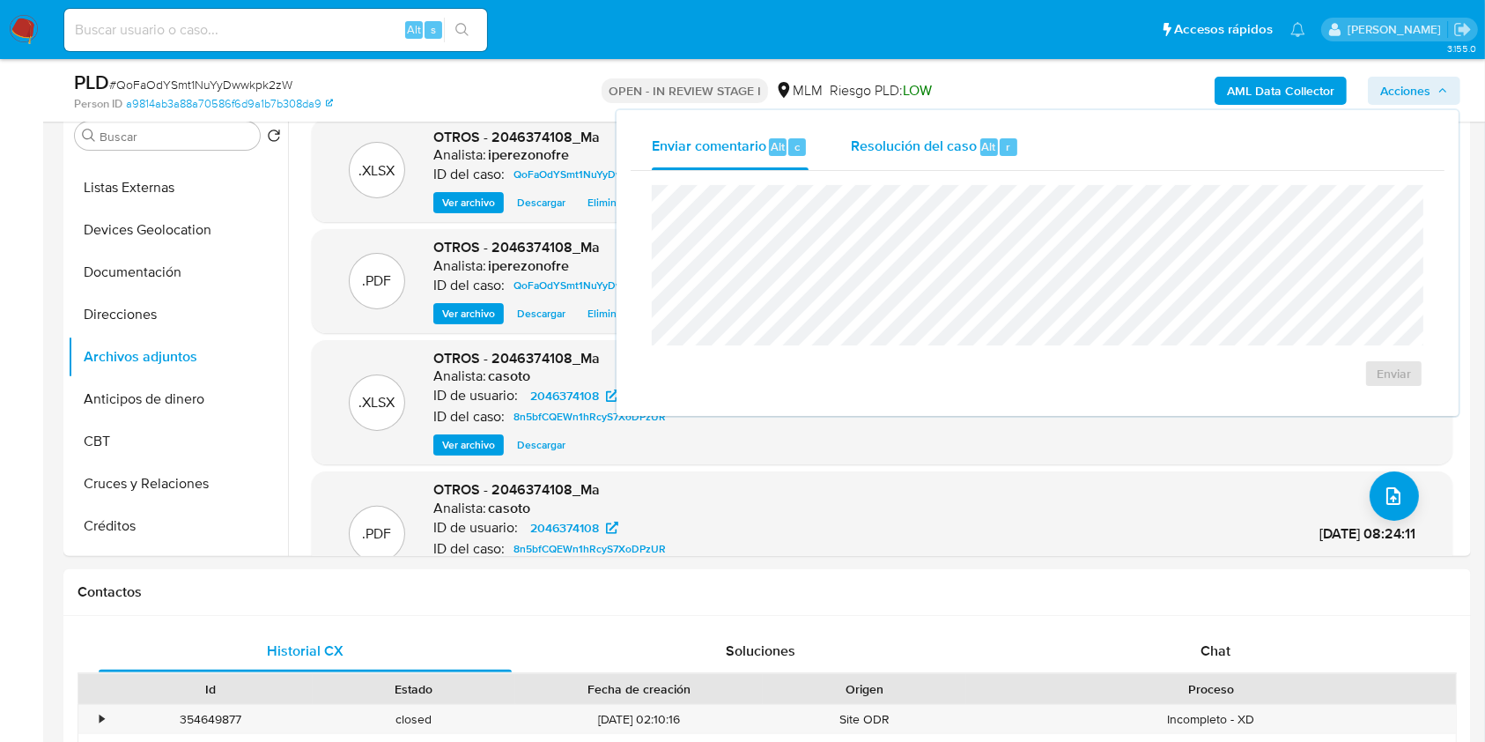
click at [927, 137] on span "Resolución del caso" at bounding box center [914, 146] width 126 height 20
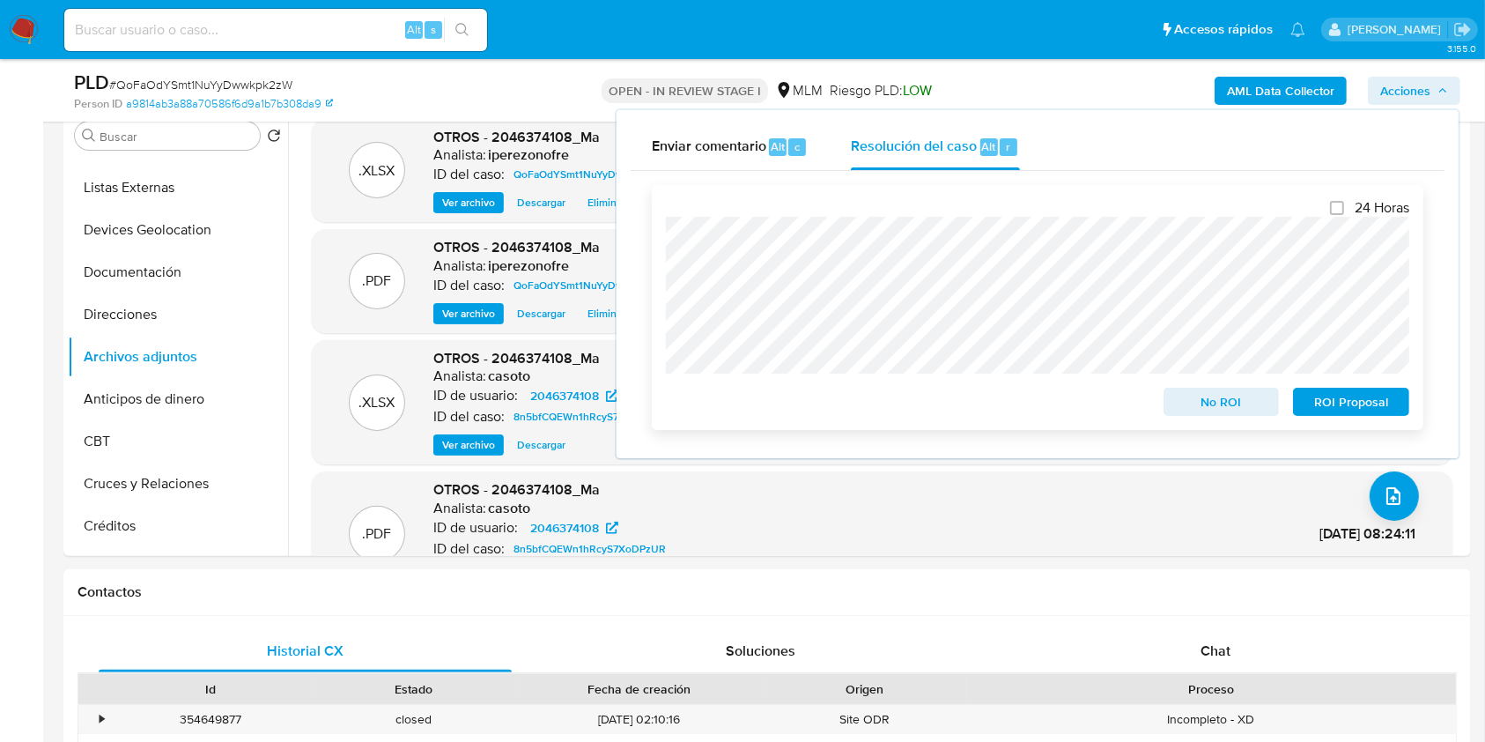
click at [1218, 402] on span "No ROI" at bounding box center [1222, 401] width 92 height 25
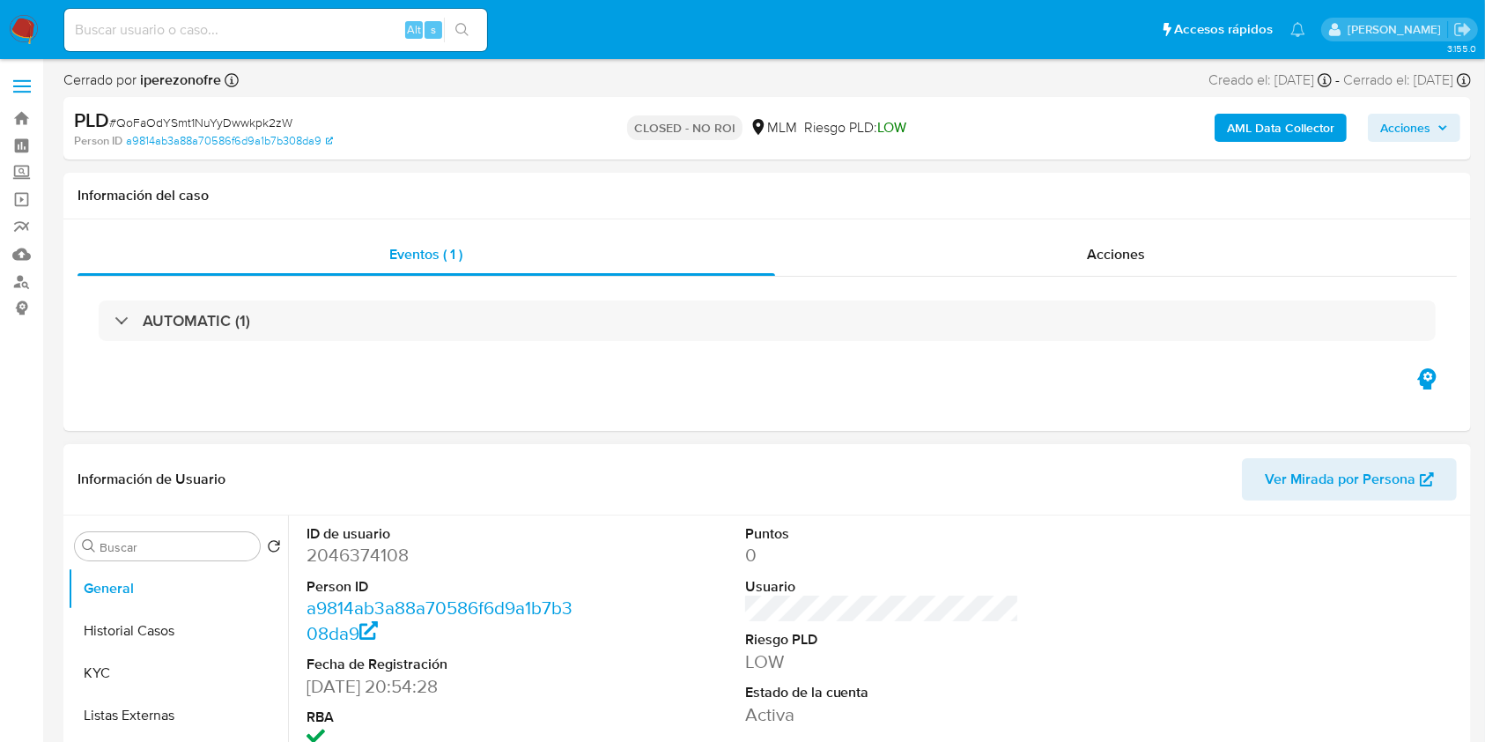
select select "10"
